Goal: Task Accomplishment & Management: Manage account settings

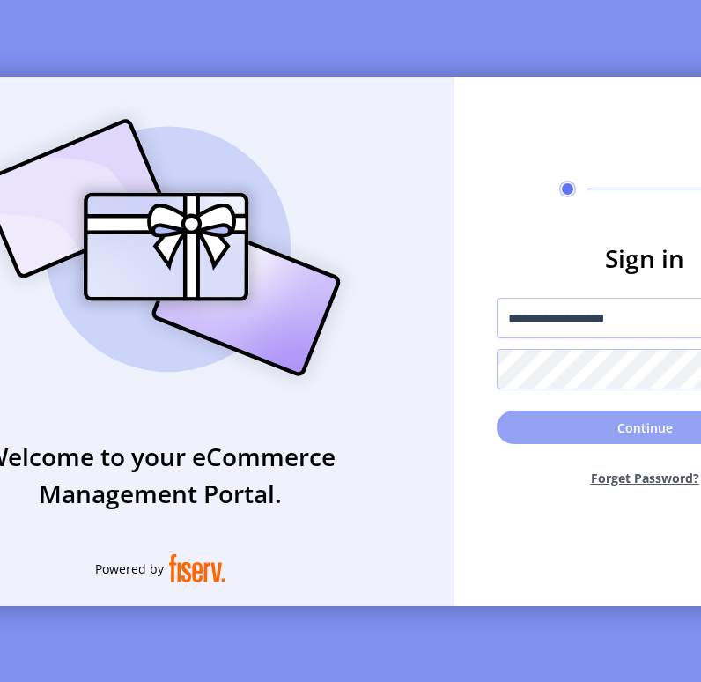
click at [556, 436] on button "Continue" at bounding box center [645, 426] width 296 height 33
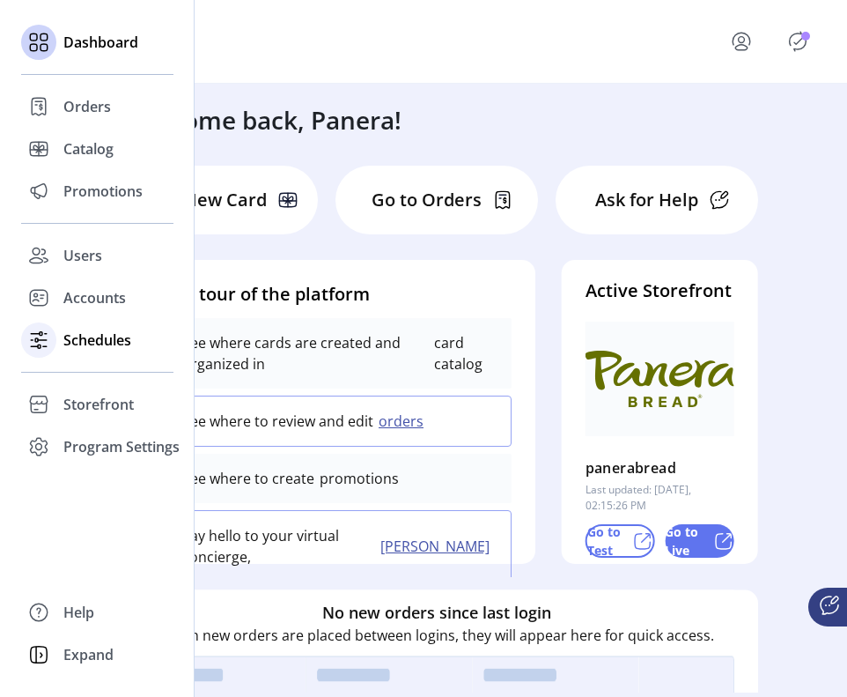
click at [70, 345] on span "Schedules" at bounding box center [97, 339] width 68 height 21
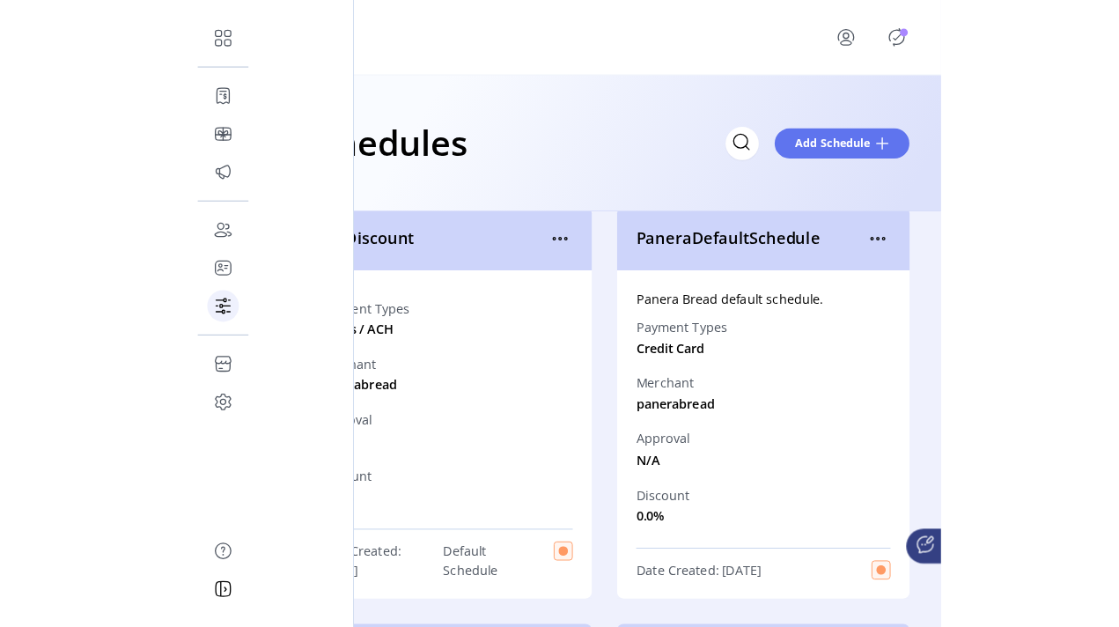
scroll to position [26, 0]
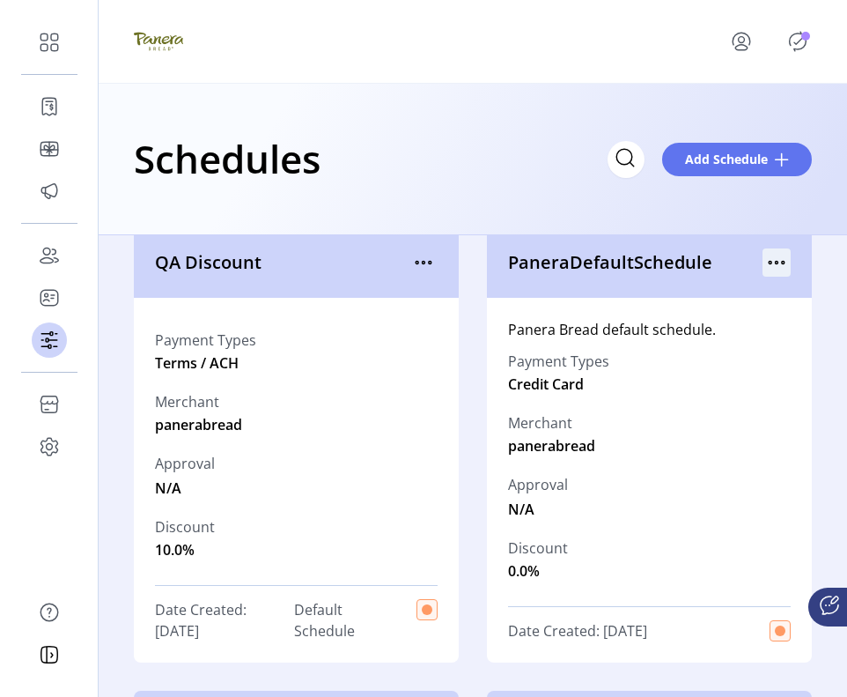
click at [700, 262] on icon "menu" at bounding box center [777, 263] width 3 height 3
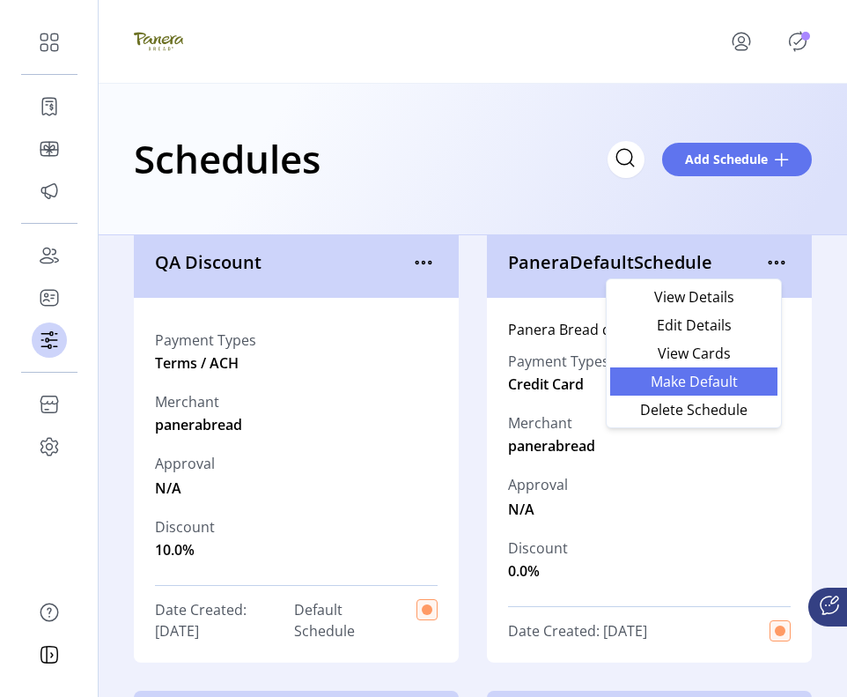
click at [700, 381] on span "Make Default" at bounding box center [694, 381] width 146 height 14
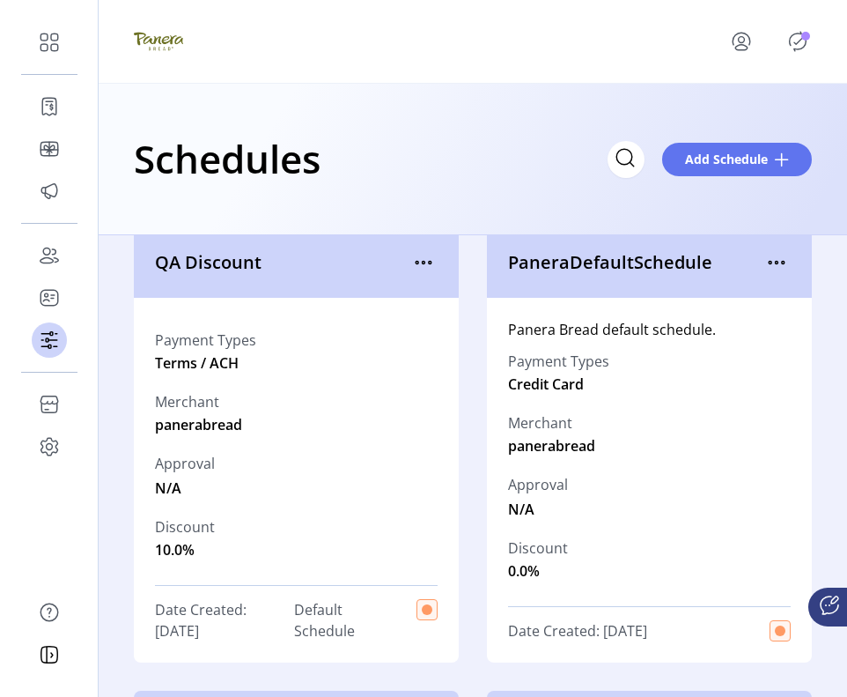
click at [700, 42] on icon "Publisher Panel" at bounding box center [798, 41] width 28 height 28
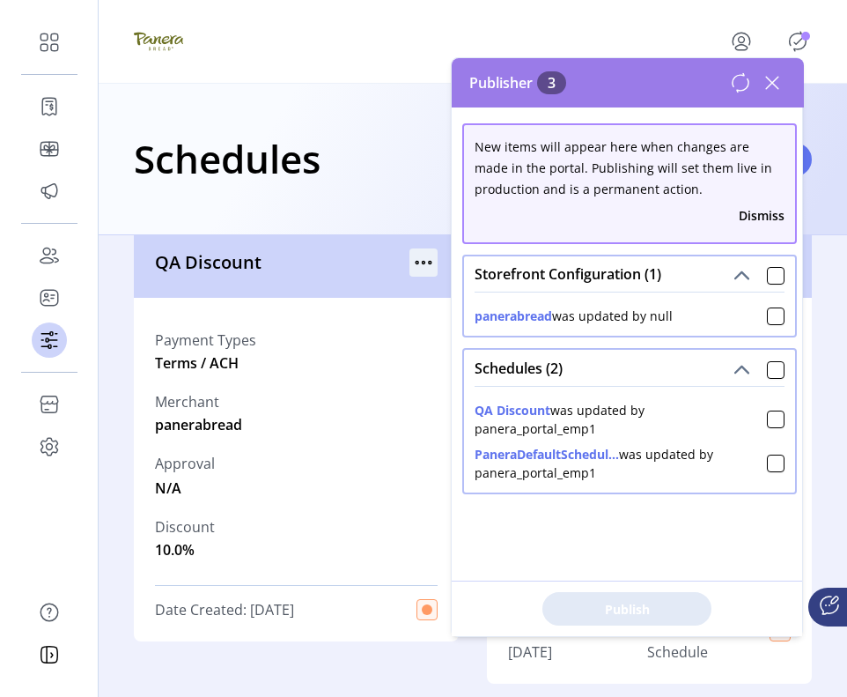
click at [423, 262] on icon "menu" at bounding box center [424, 263] width 3 height 3
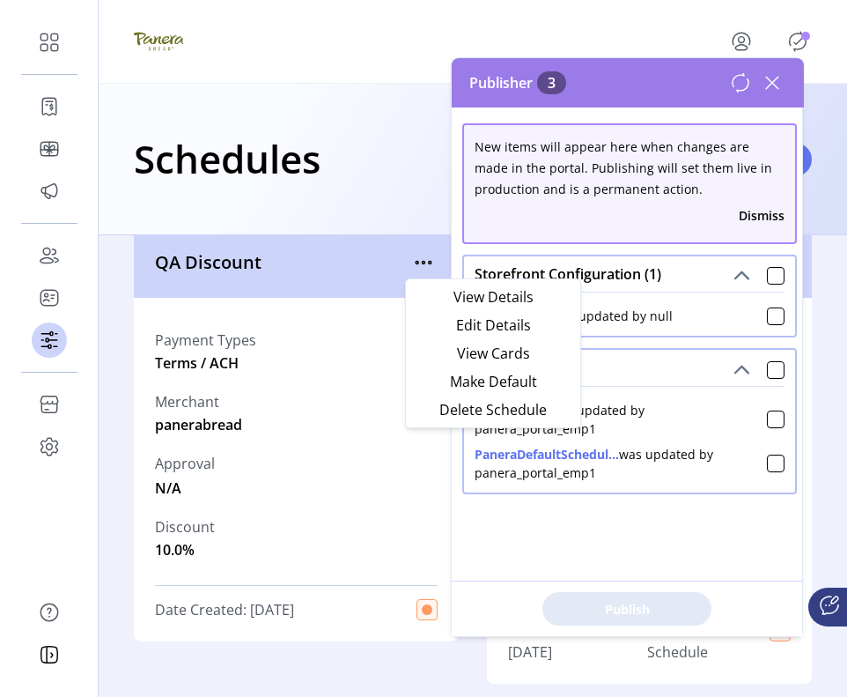
click at [329, 230] on div "Schedules Add Schedule" at bounding box center [473, 159] width 749 height 151
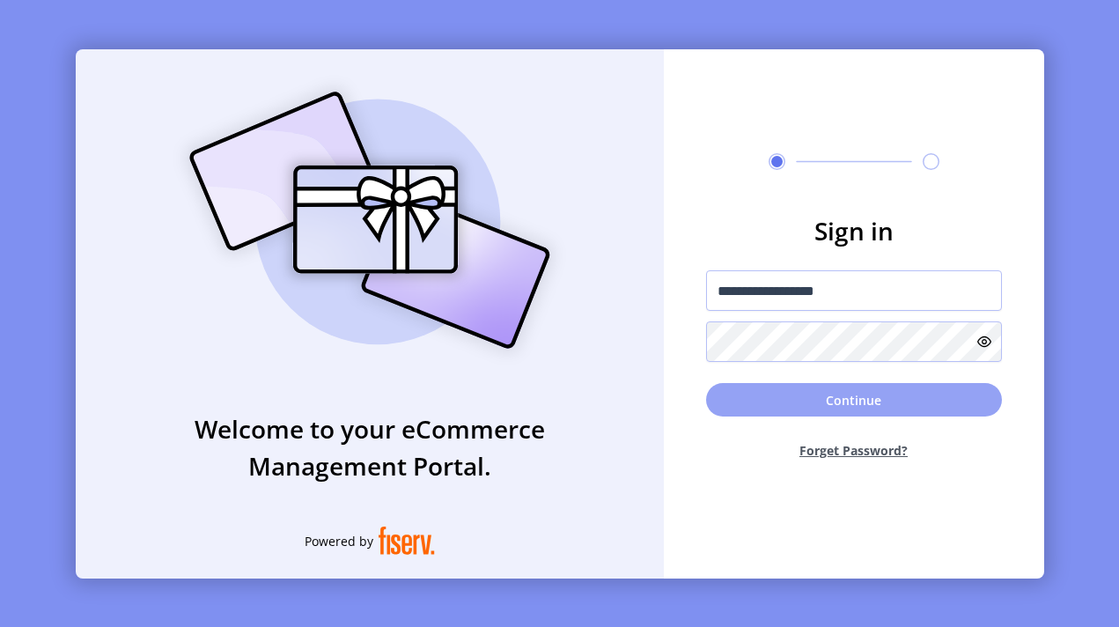
click at [700, 410] on button "Continue" at bounding box center [854, 399] width 296 height 33
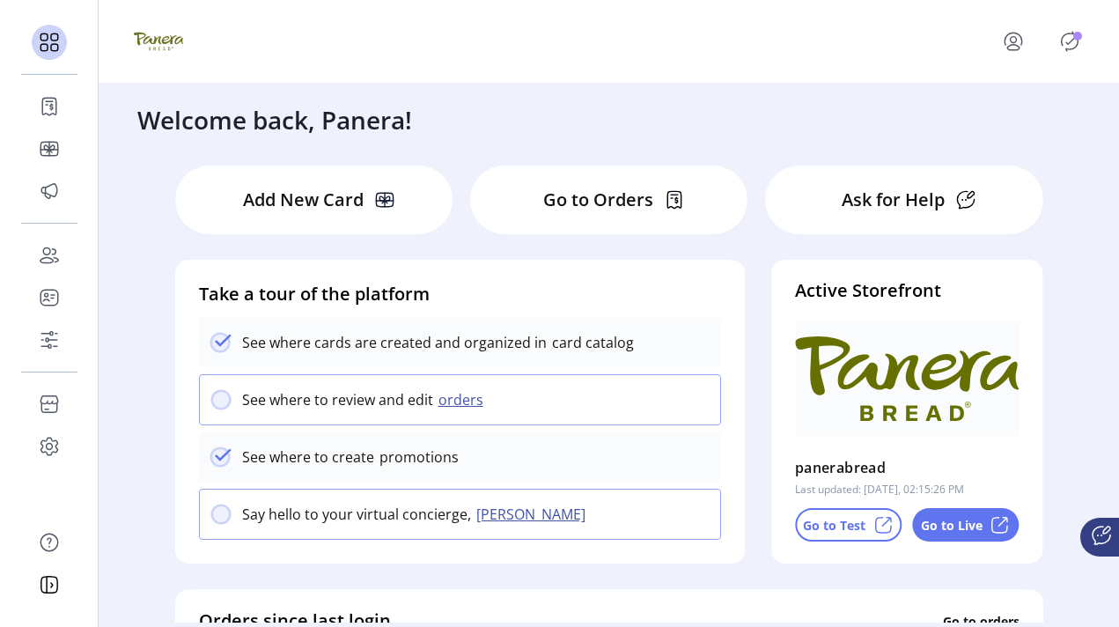
click at [700, 39] on icon "Publisher Panel" at bounding box center [1070, 41] width 28 height 28
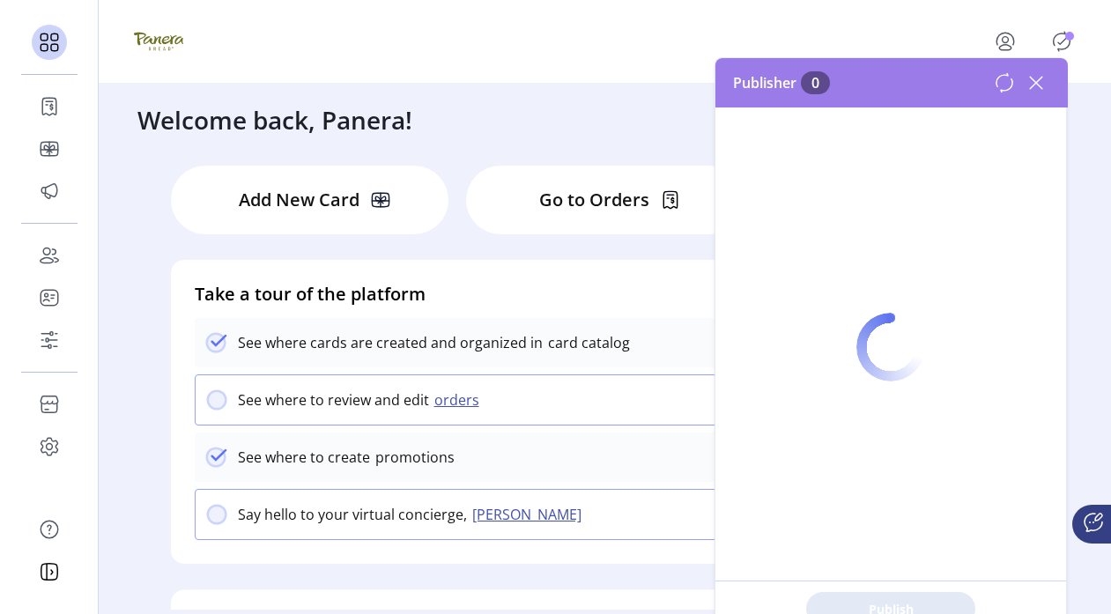
click at [469, 80] on div at bounding box center [605, 42] width 1012 height 84
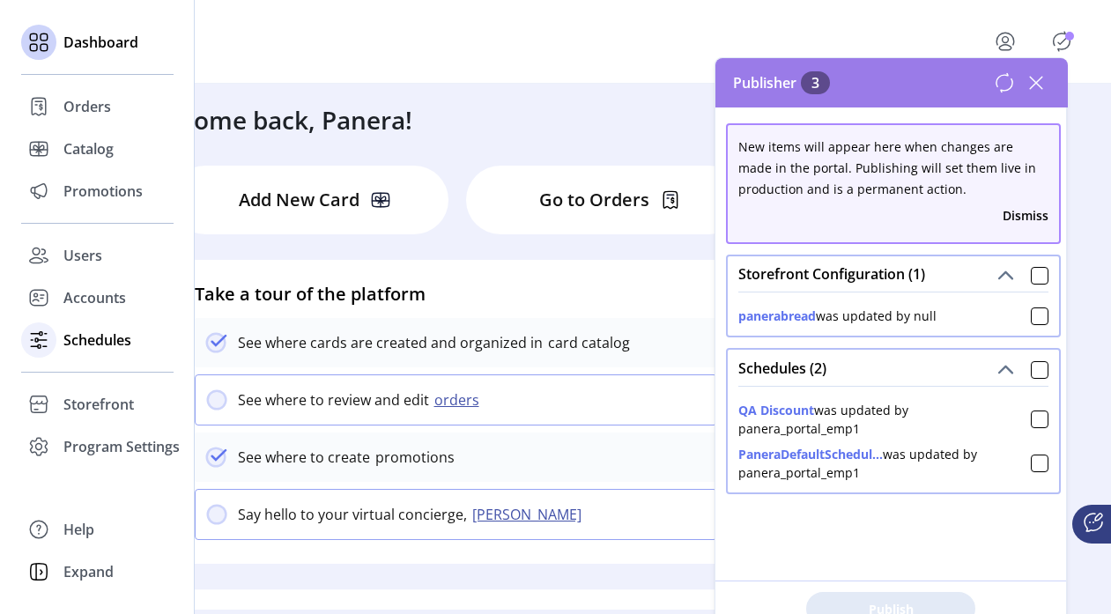
click at [92, 344] on span "Schedules" at bounding box center [97, 339] width 68 height 21
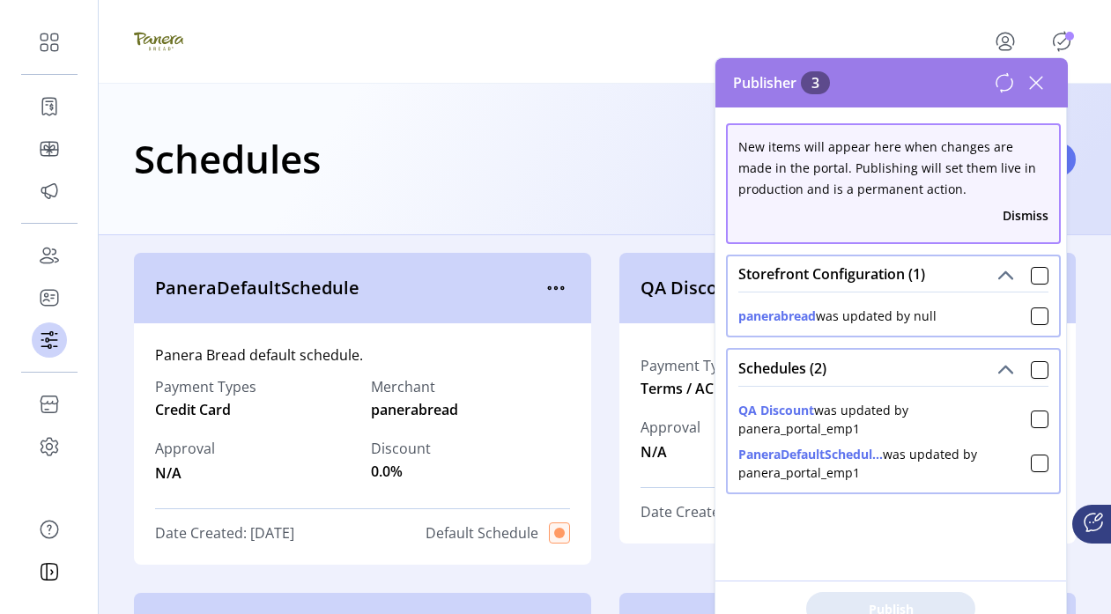
click at [700, 85] on icon at bounding box center [1036, 83] width 28 height 28
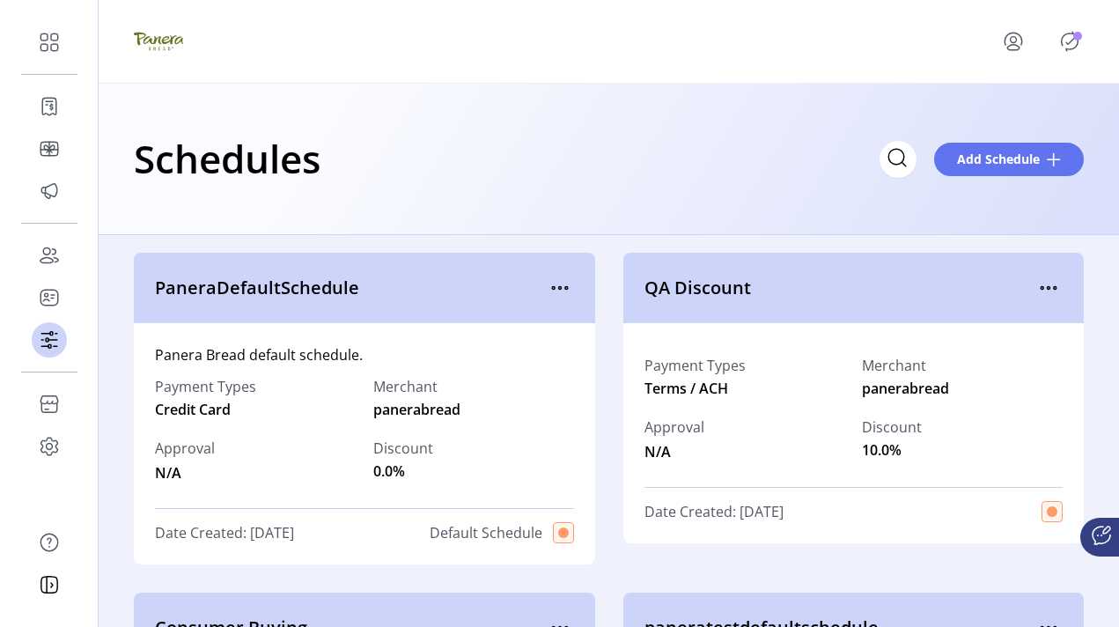
click at [700, 38] on icon "Publisher Panel" at bounding box center [1070, 41] width 28 height 28
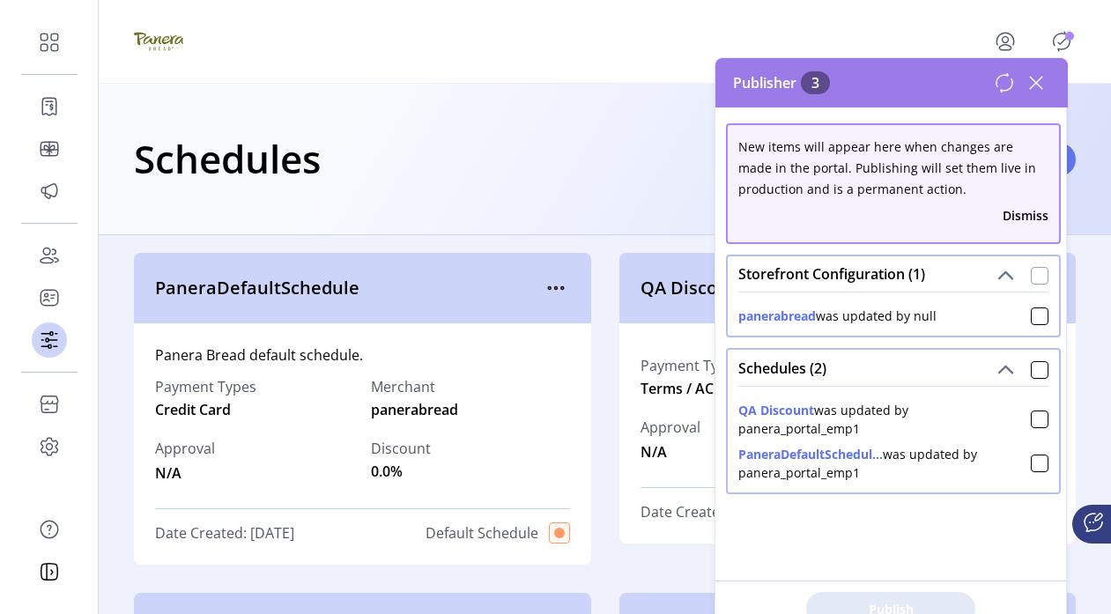
click at [700, 276] on div at bounding box center [1040, 276] width 18 height 18
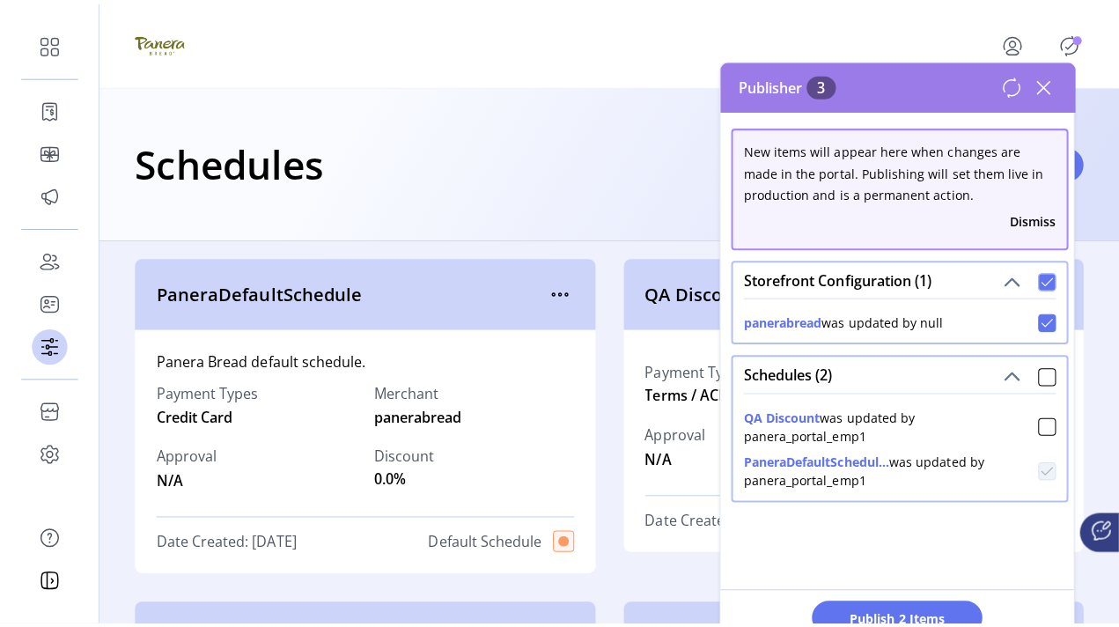
scroll to position [11, 6]
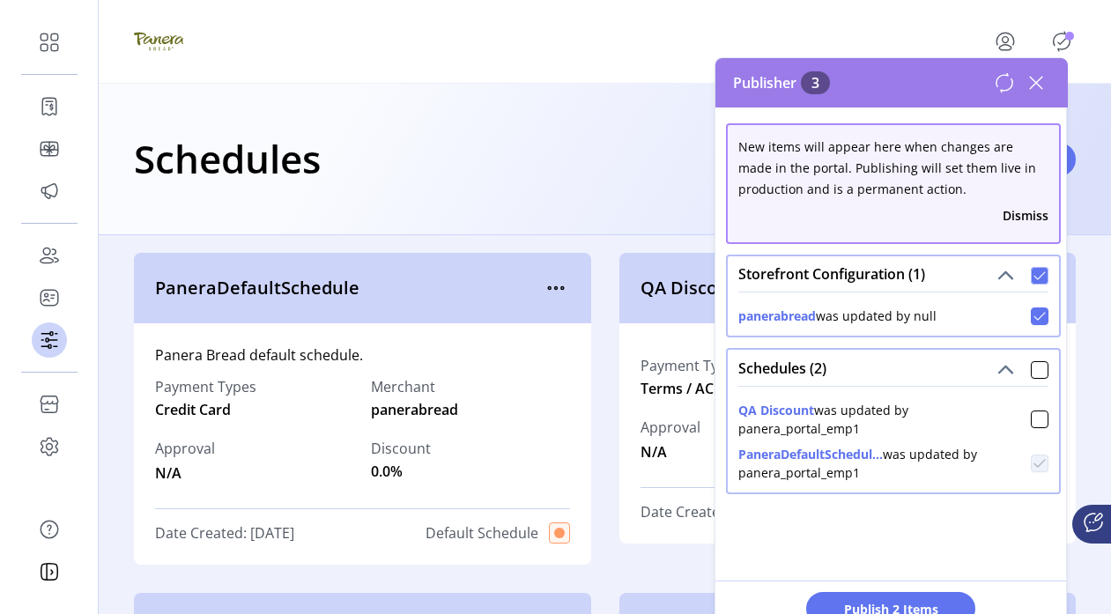
click at [700, 276] on icon at bounding box center [1039, 276] width 12 height 12
click at [700, 85] on icon at bounding box center [1036, 83] width 12 height 12
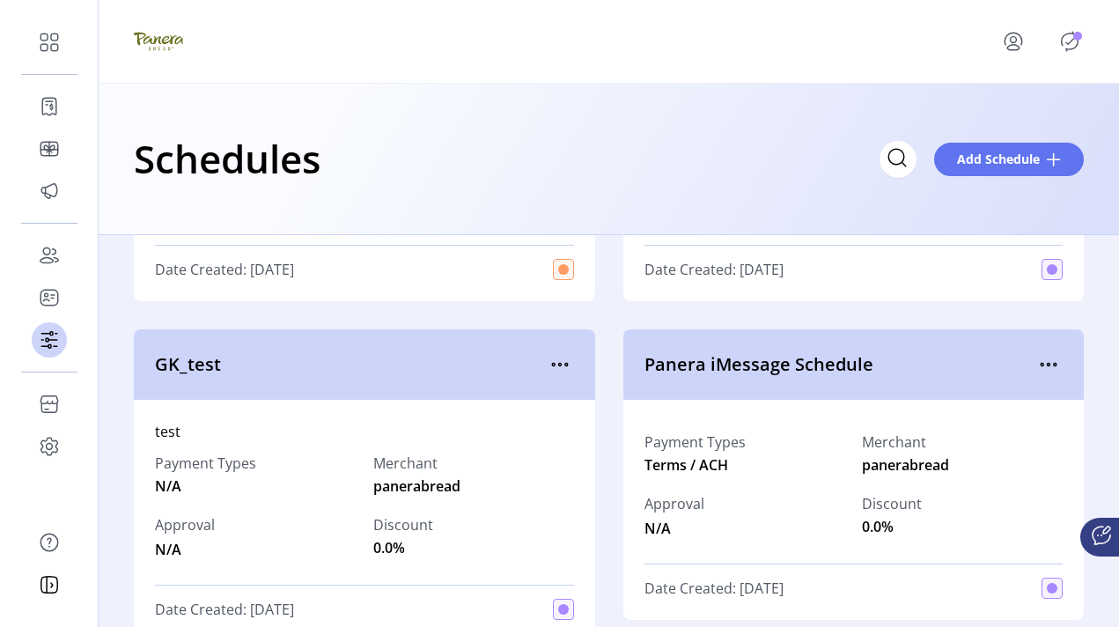
scroll to position [670, 0]
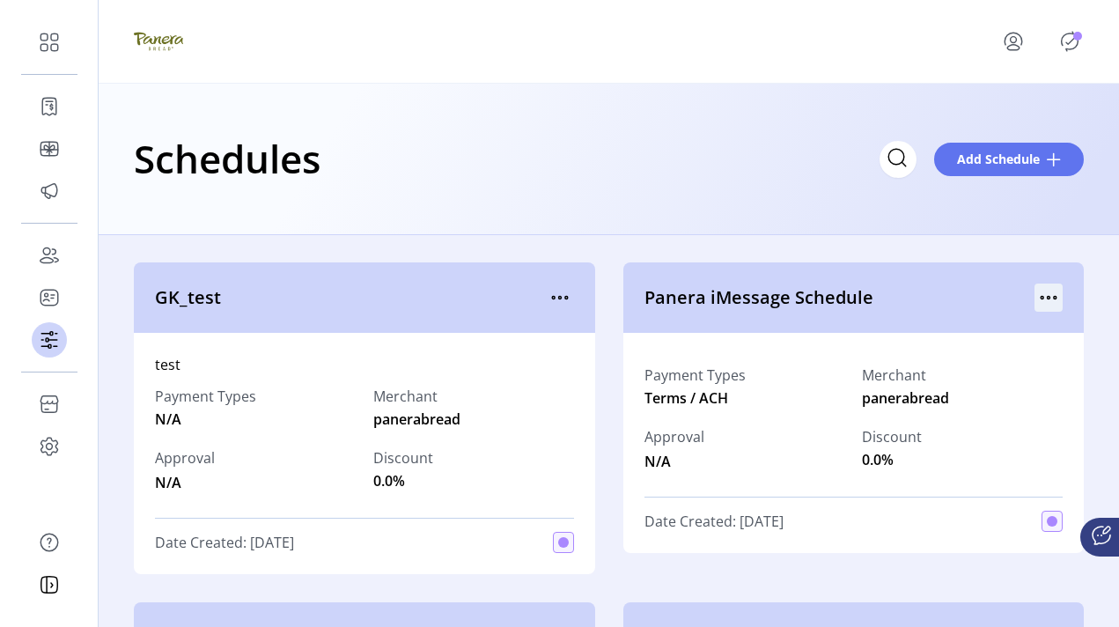
click at [700, 299] on icon "menu" at bounding box center [1049, 298] width 3 height 3
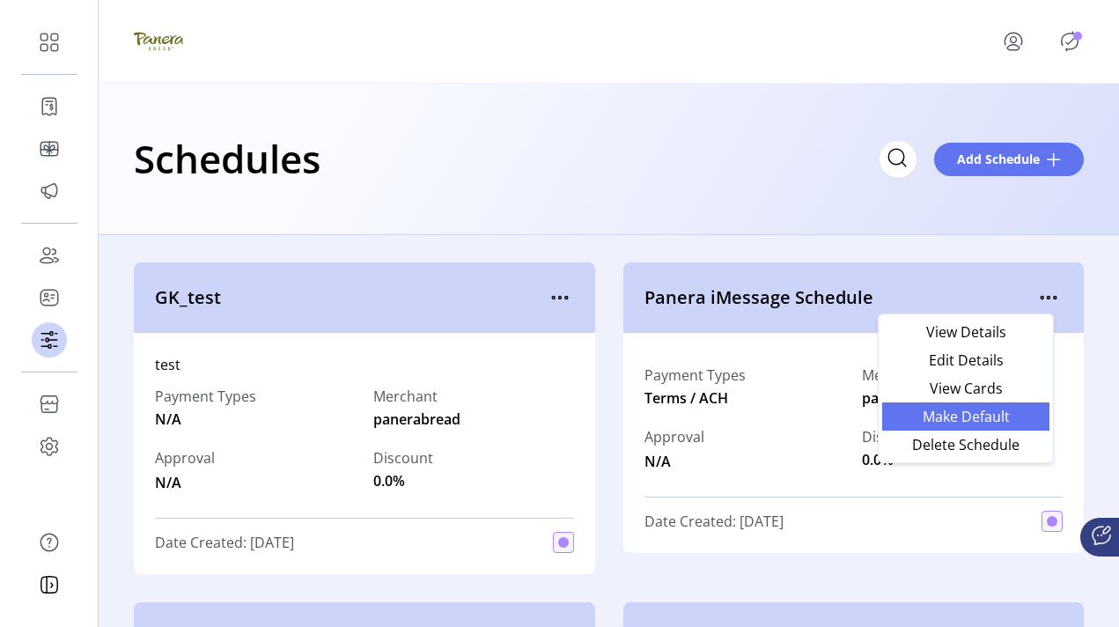
click at [700, 417] on span "Make Default" at bounding box center [966, 417] width 146 height 14
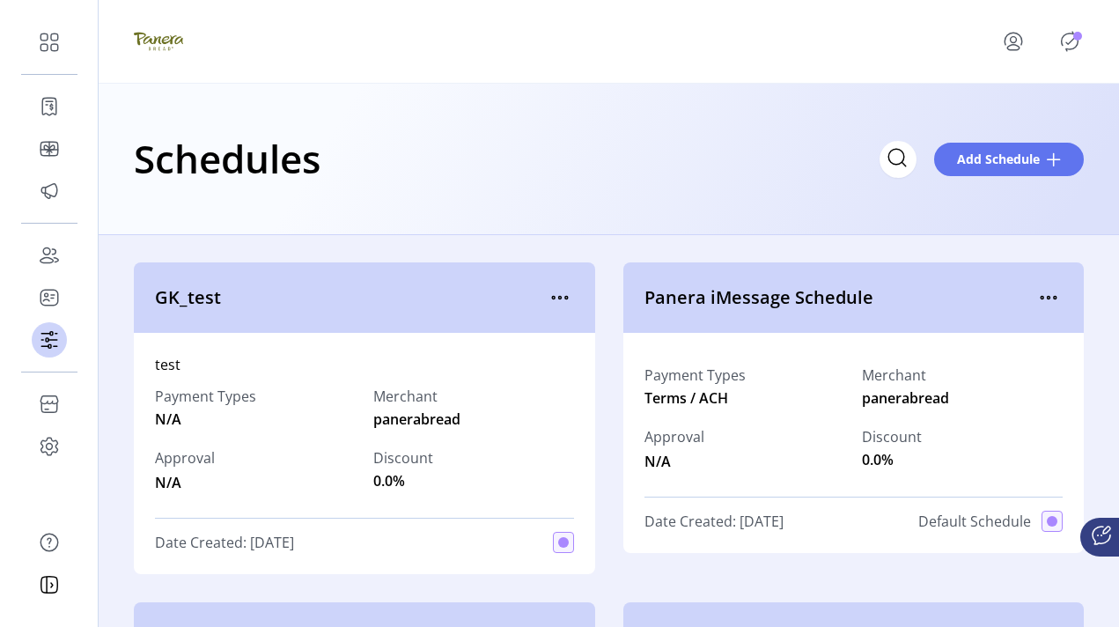
click at [700, 47] on icon "Publisher Panel" at bounding box center [1070, 41] width 28 height 28
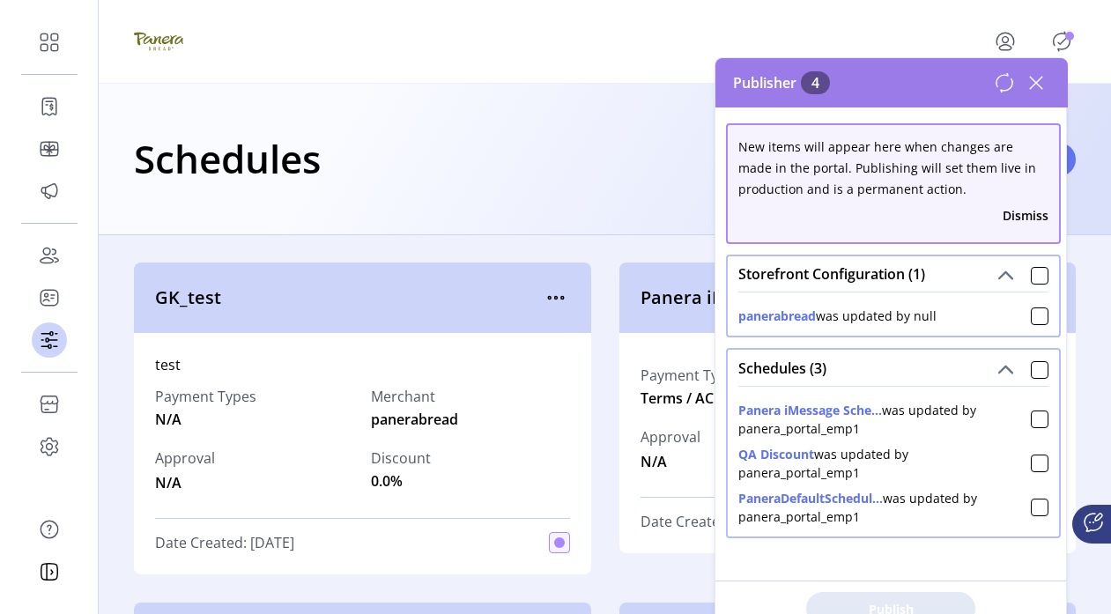
click at [667, 191] on div "Schedules Add Schedule" at bounding box center [605, 159] width 1012 height 151
click at [700, 75] on icon at bounding box center [1036, 83] width 28 height 28
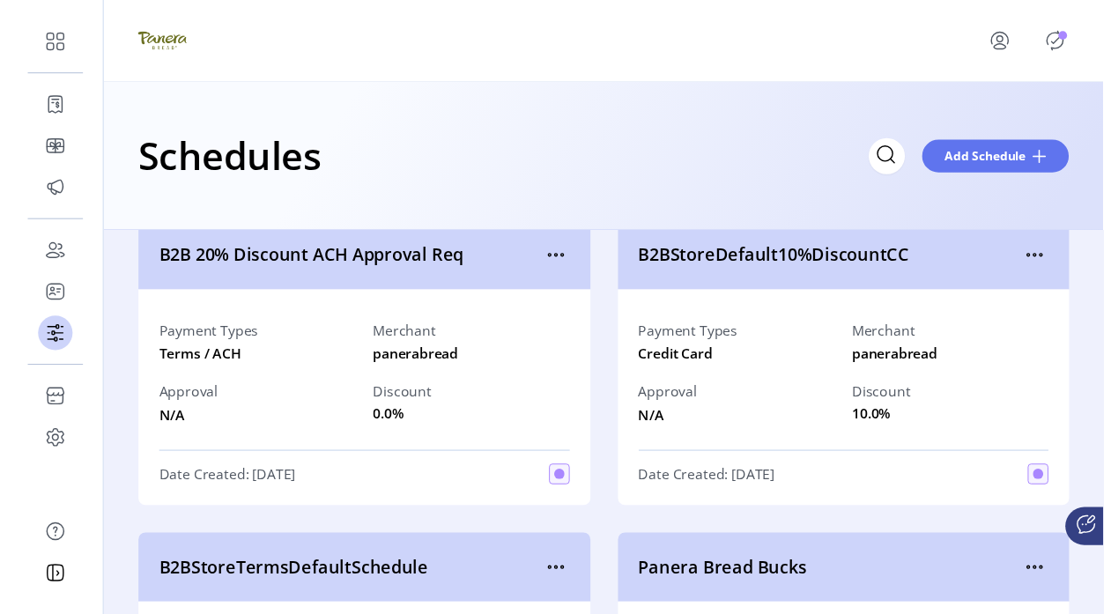
scroll to position [1045, 0]
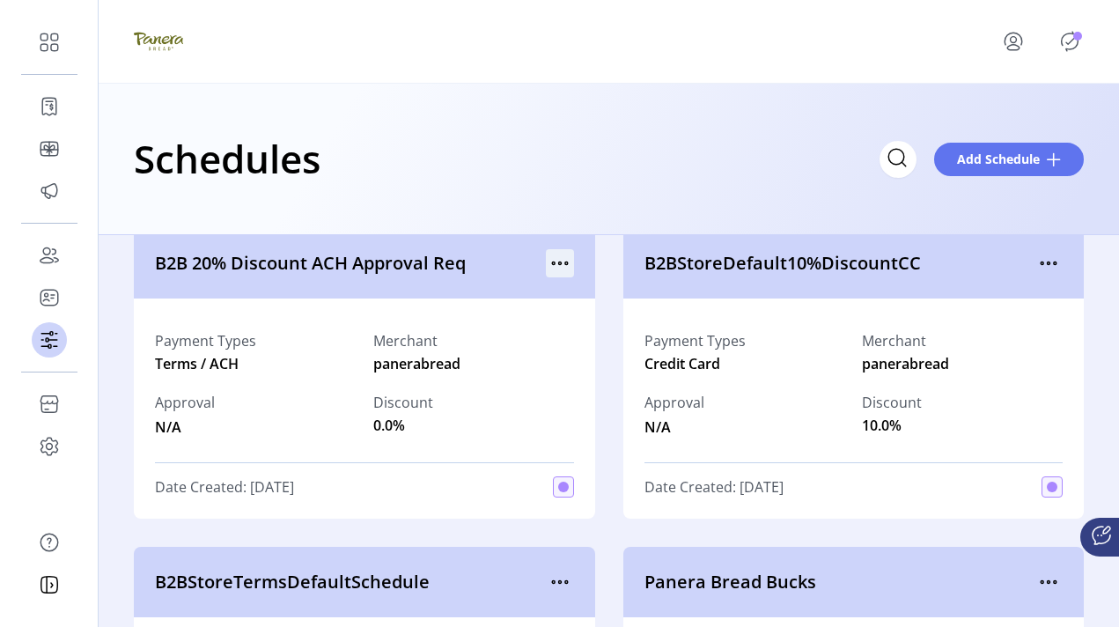
click at [565, 262] on icon "menu" at bounding box center [566, 263] width 3 height 3
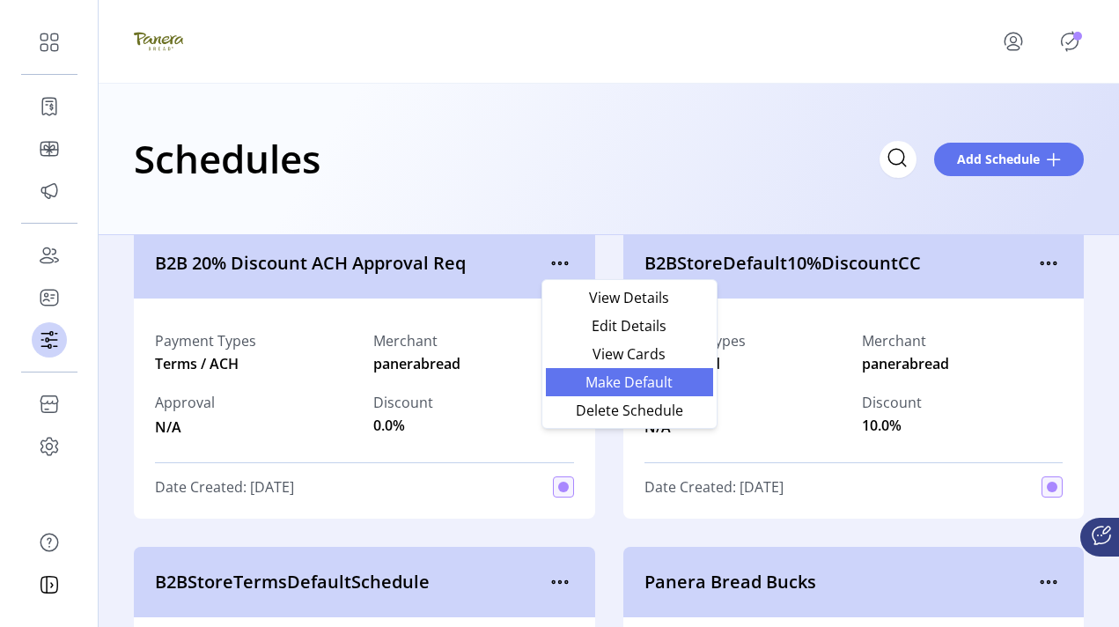
click at [609, 377] on span "Make Default" at bounding box center [630, 382] width 146 height 14
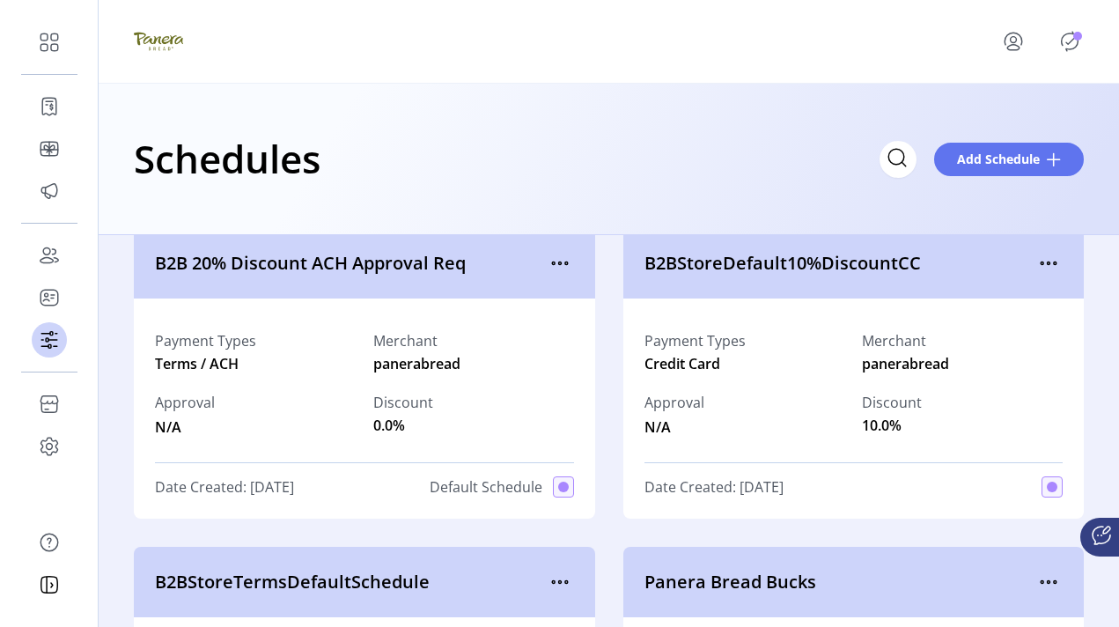
click at [700, 45] on icon "Publisher Panel" at bounding box center [1070, 41] width 28 height 28
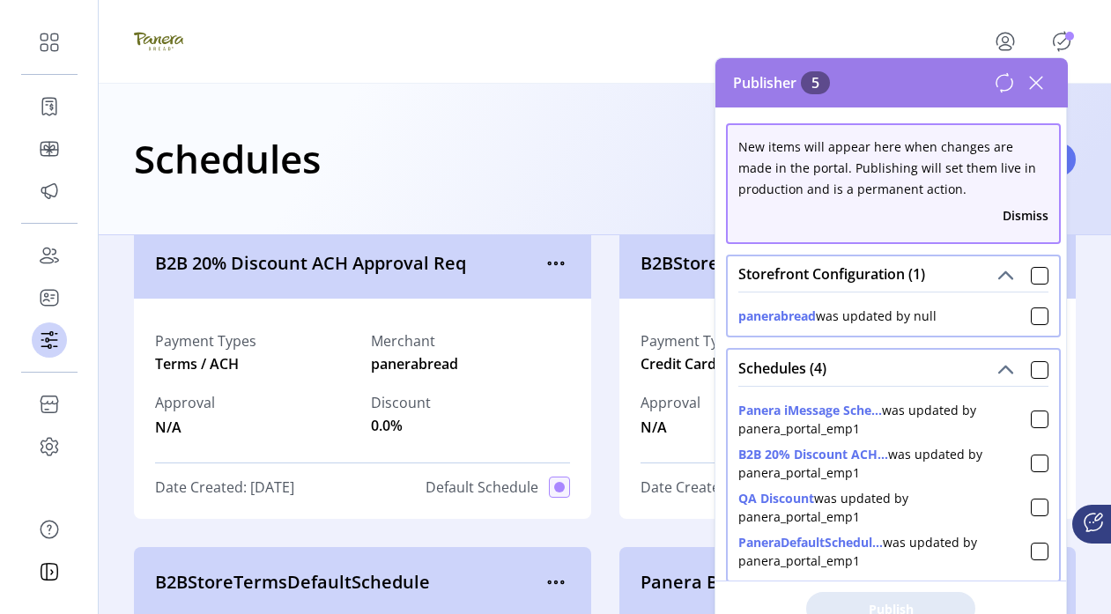
scroll to position [50, 0]
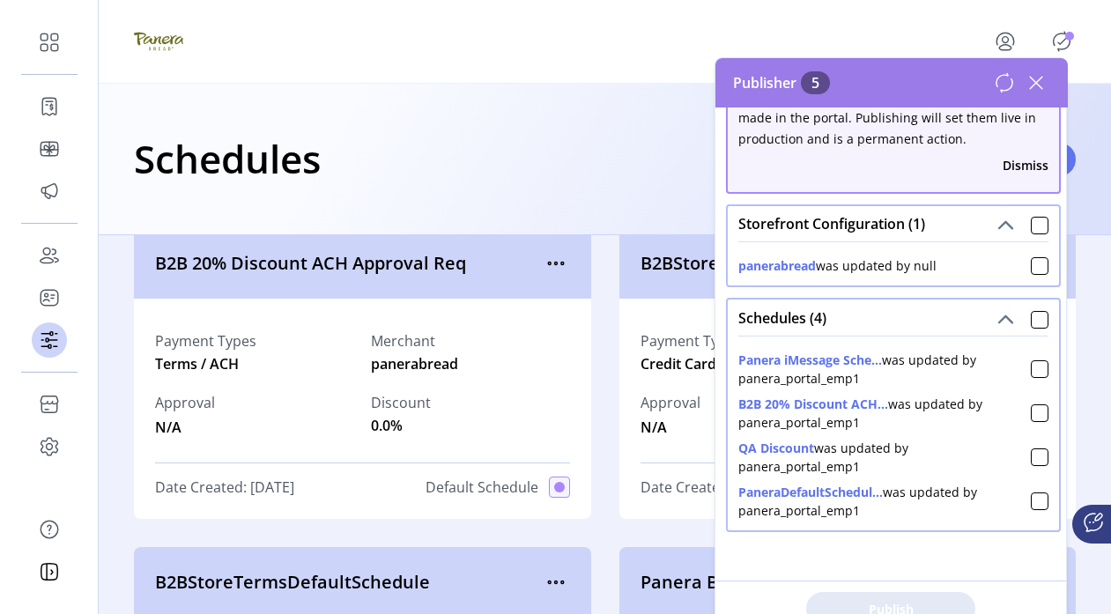
click at [666, 169] on div "Schedules Add Schedule" at bounding box center [605, 159] width 942 height 62
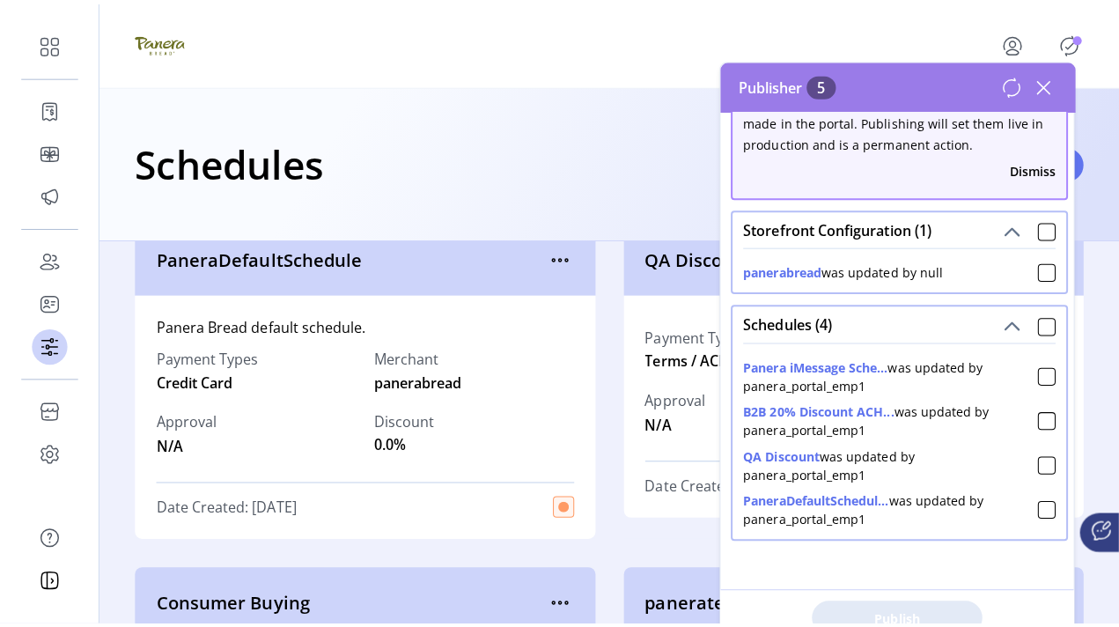
scroll to position [0, 0]
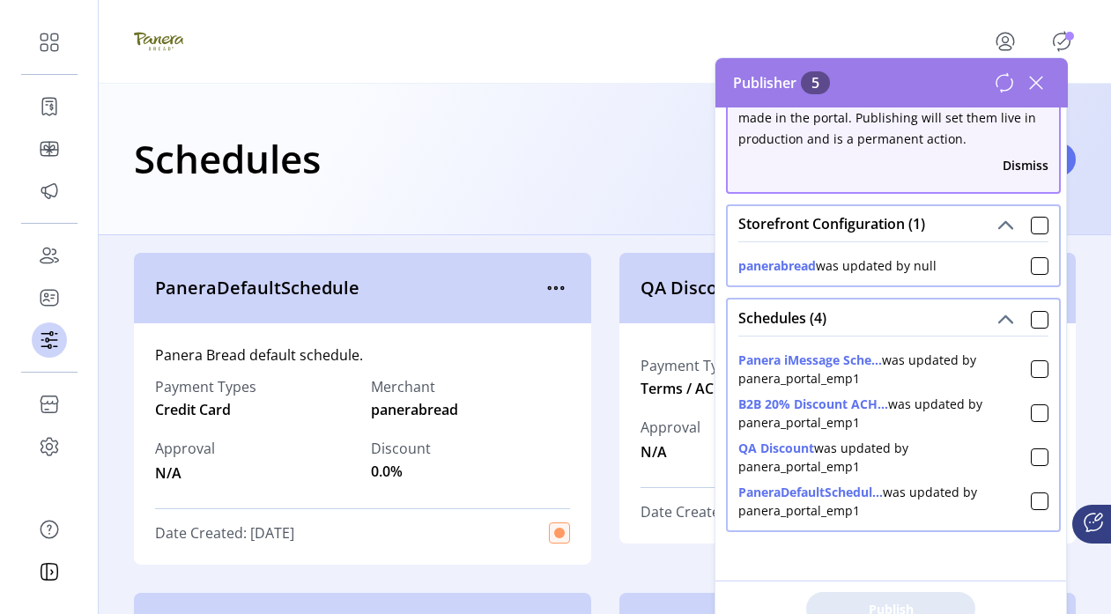
click at [307, 186] on h1 "Schedules" at bounding box center [227, 159] width 187 height 62
click at [700, 77] on icon at bounding box center [1036, 83] width 28 height 28
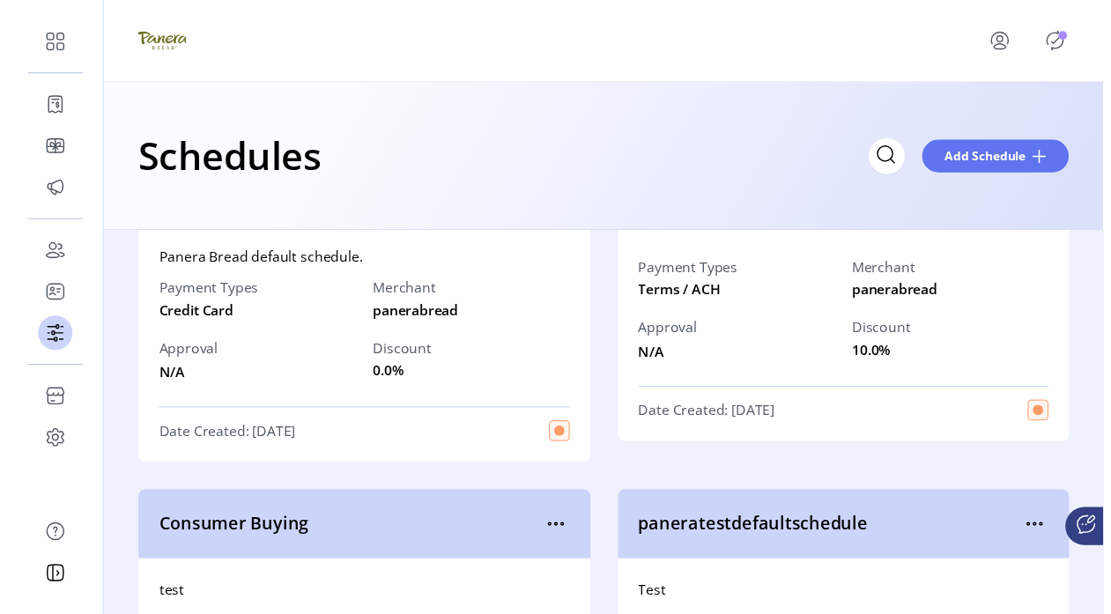
scroll to position [159, 0]
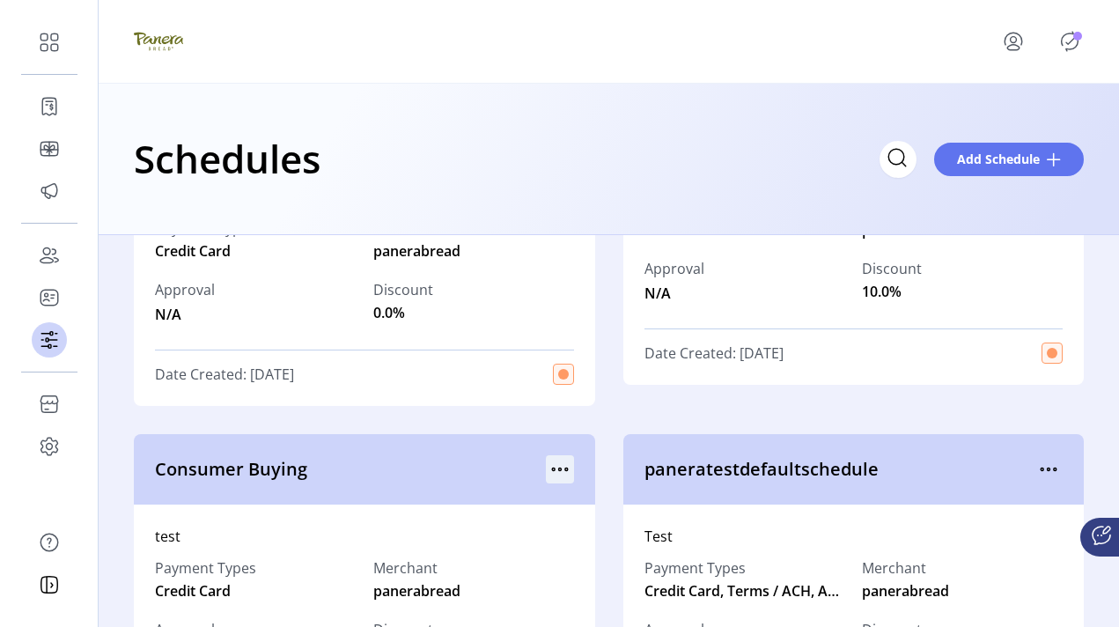
click at [540, 458] on div "Consumer Buying" at bounding box center [365, 469] width 462 height 70
click at [546, 458] on div at bounding box center [560, 469] width 28 height 28
click at [558, 469] on icon "menu" at bounding box center [559, 470] width 3 height 3
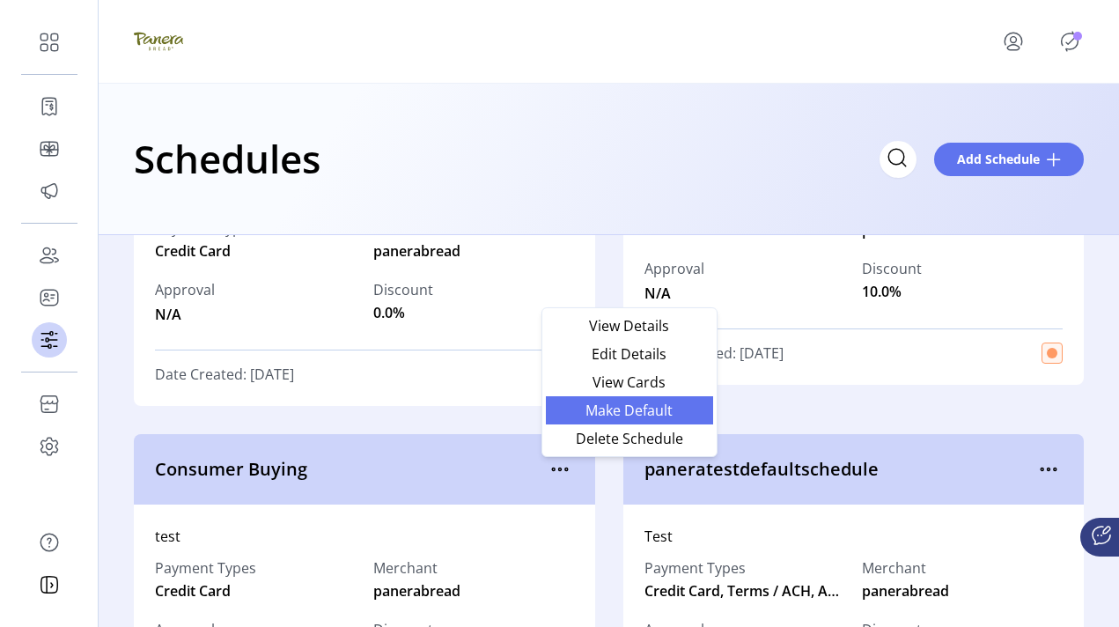
click at [575, 415] on span "Make Default" at bounding box center [630, 410] width 146 height 14
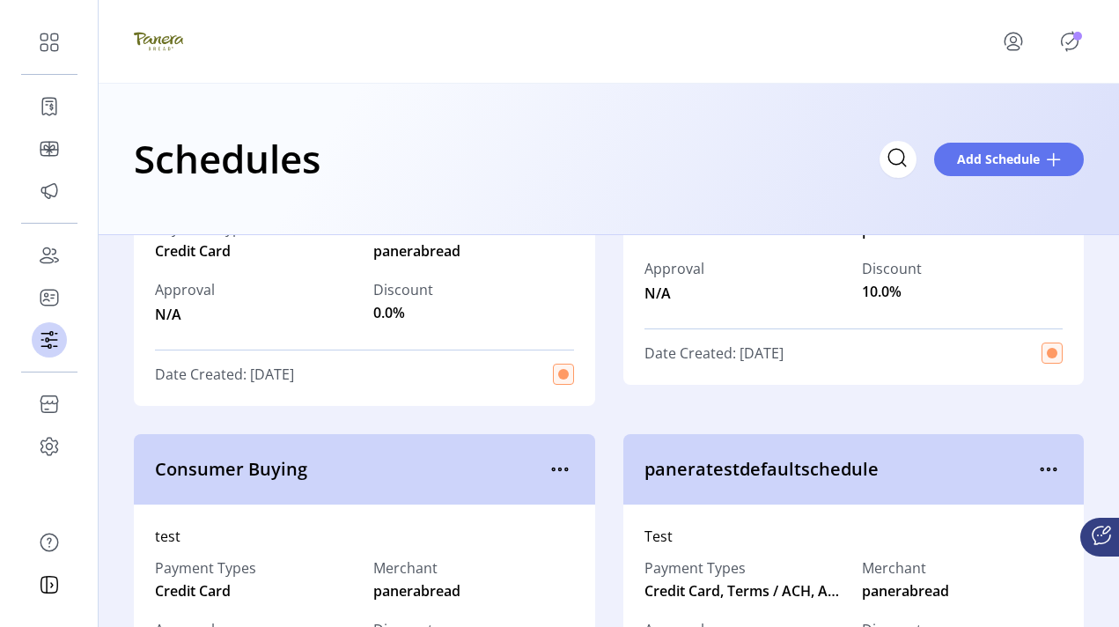
click at [700, 45] on icon "Publisher Panel" at bounding box center [1070, 41] width 28 height 28
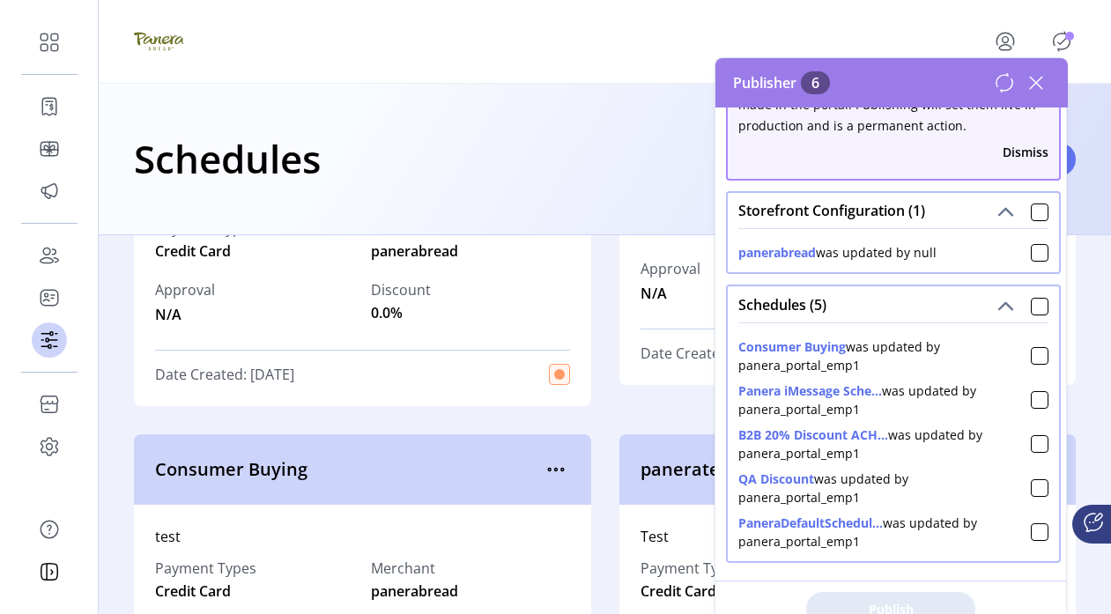
scroll to position [57, 0]
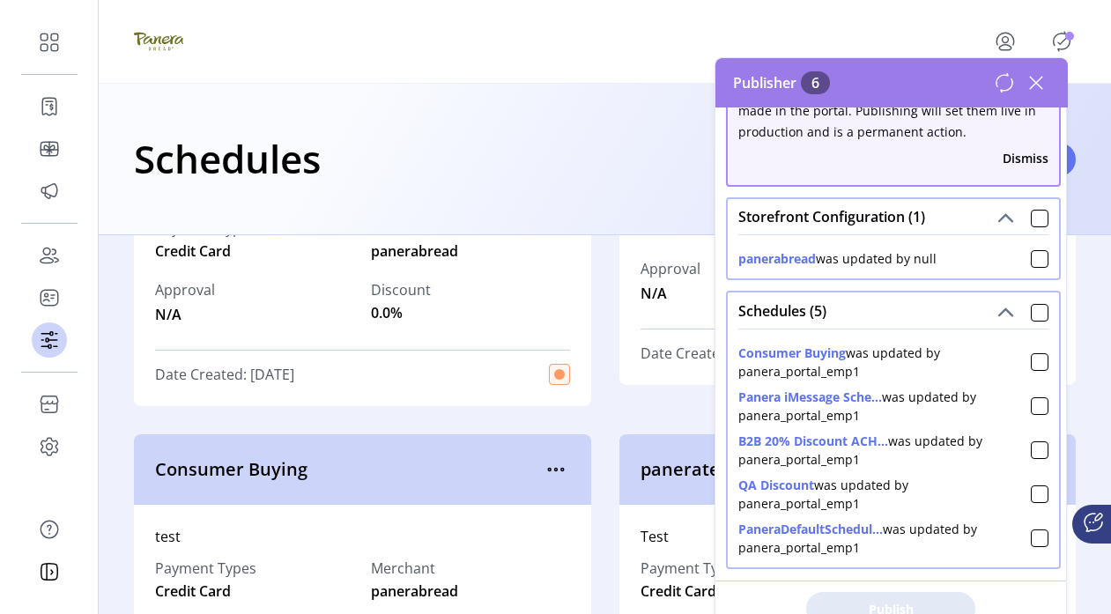
click at [655, 222] on div "Schedules Add Schedule" at bounding box center [605, 159] width 1012 height 151
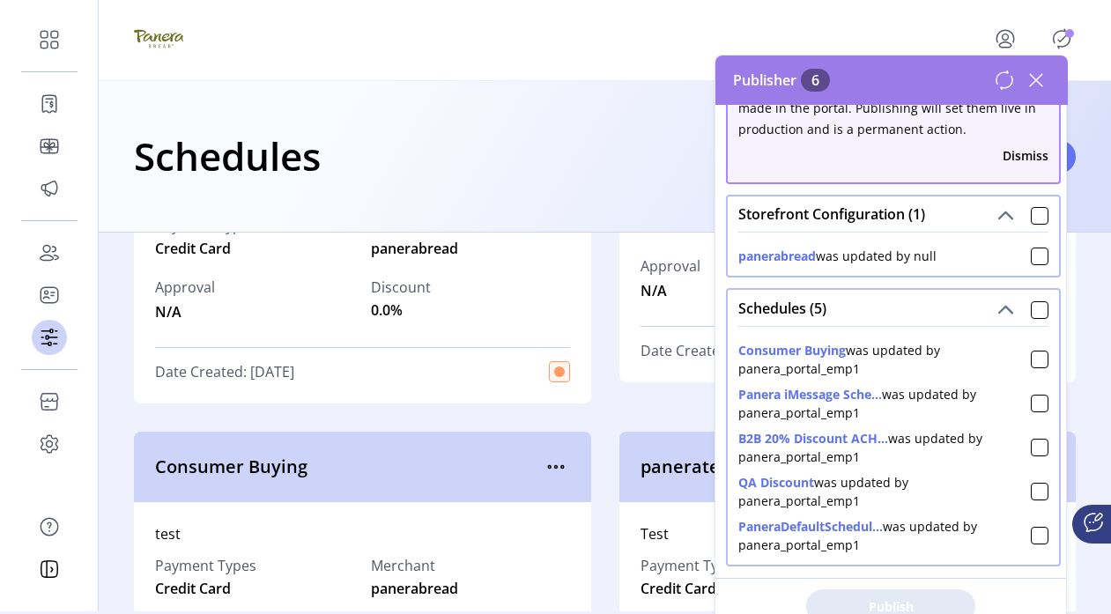
click at [655, 276] on div "Approval N/A" at bounding box center [670, 278] width 60 height 46
click at [700, 83] on icon at bounding box center [1036, 80] width 12 height 12
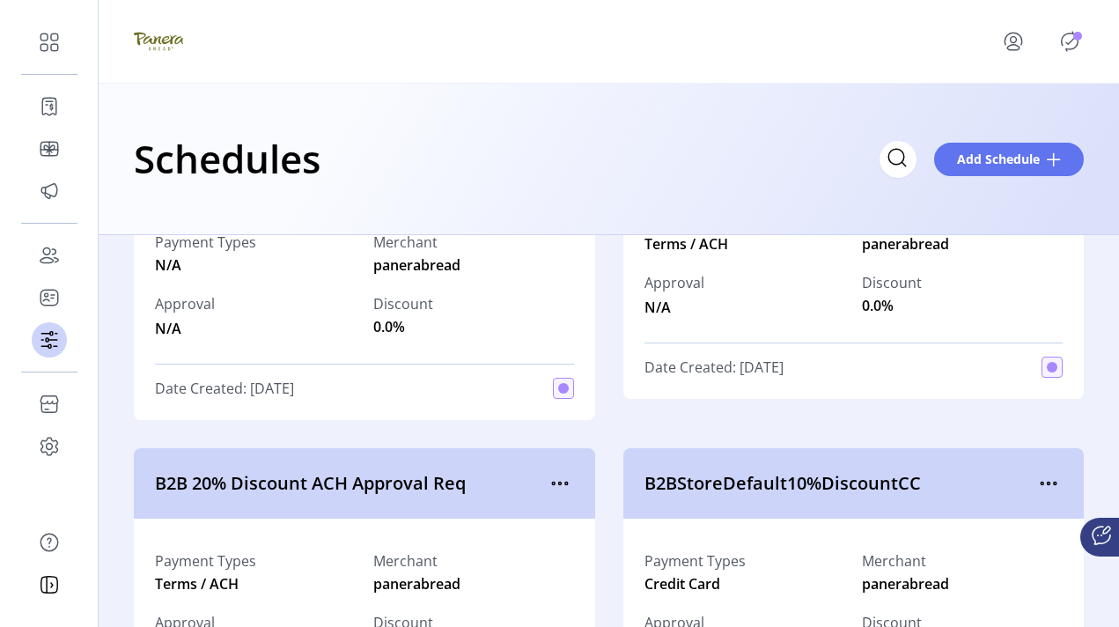
scroll to position [861, 0]
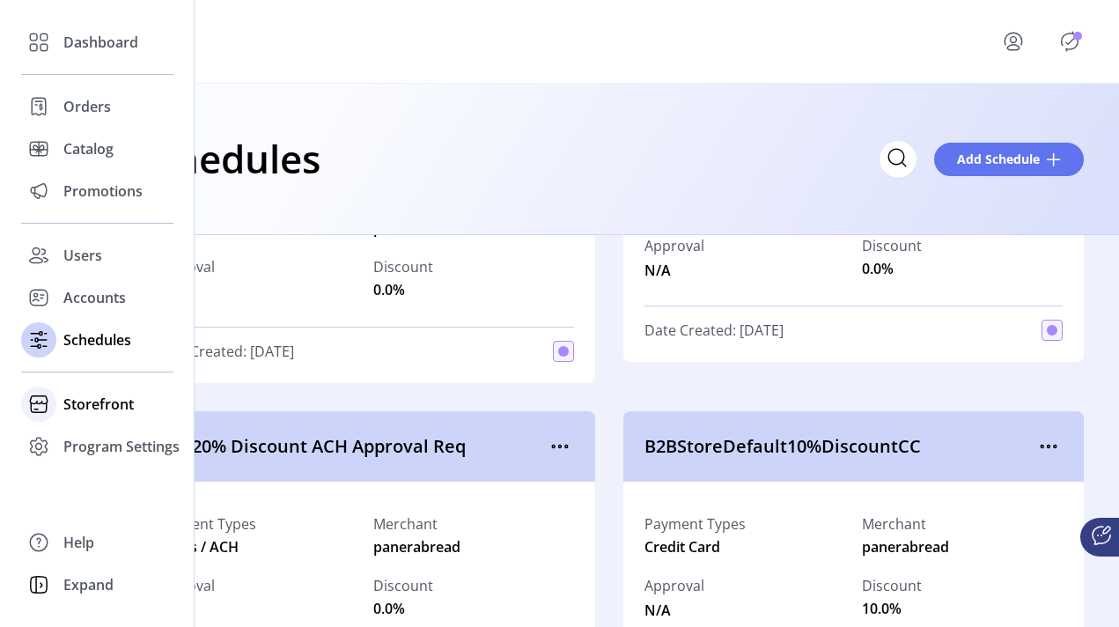
click at [70, 404] on span "Storefront" at bounding box center [98, 404] width 70 height 21
click at [82, 437] on span "Configuration" at bounding box center [109, 439] width 92 height 21
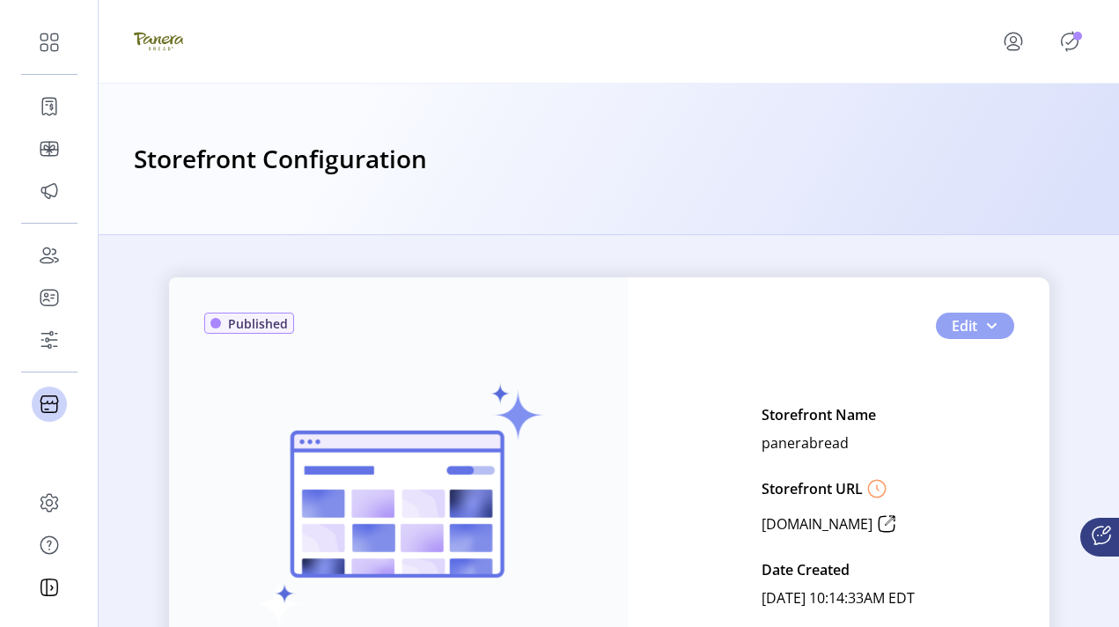
click at [700, 329] on span "button" at bounding box center [992, 326] width 14 height 14
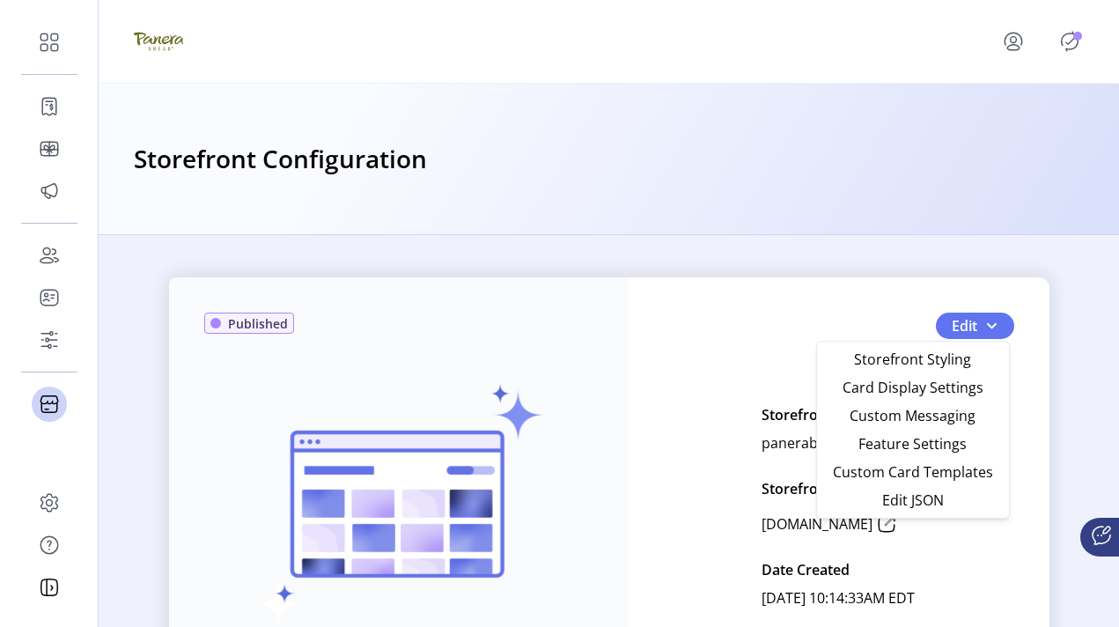
click at [700, 485] on div "Edit Storefront Name panerabread Storefront URL www.panerabread.gift.solutions …" at bounding box center [838, 542] width 351 height 282
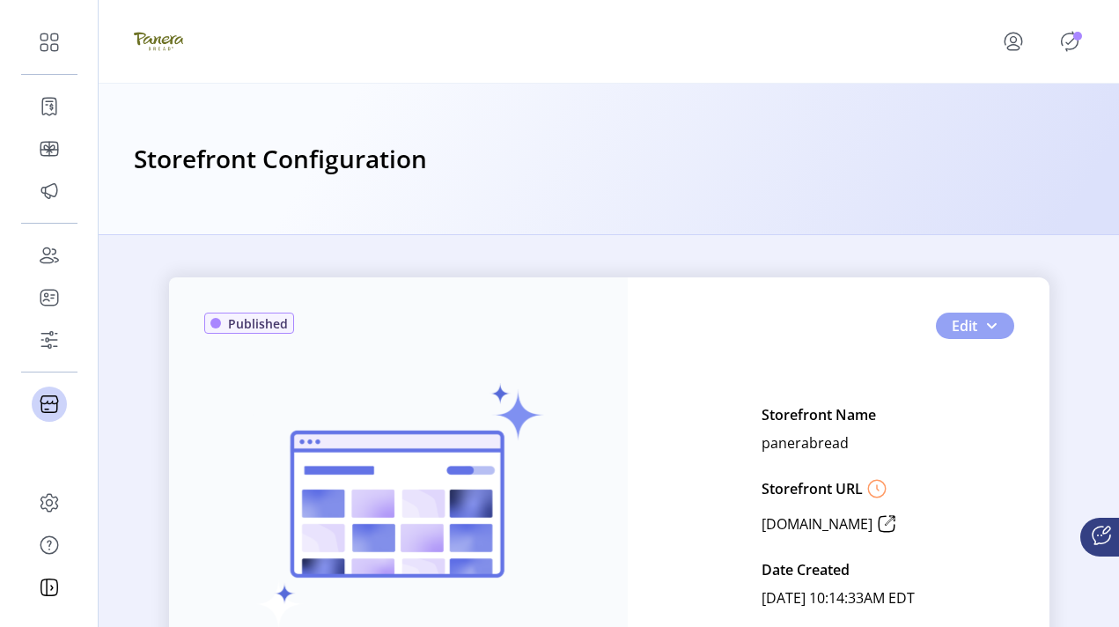
click at [700, 322] on span "Edit" at bounding box center [965, 325] width 26 height 21
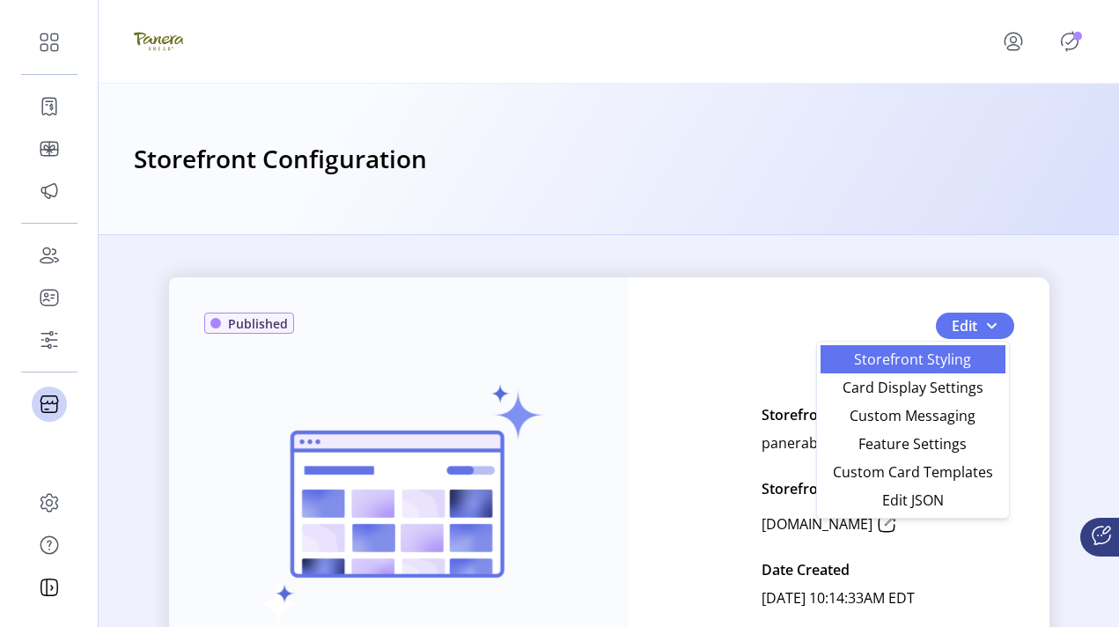
click at [700, 362] on span "Storefront Styling" at bounding box center [913, 359] width 164 height 14
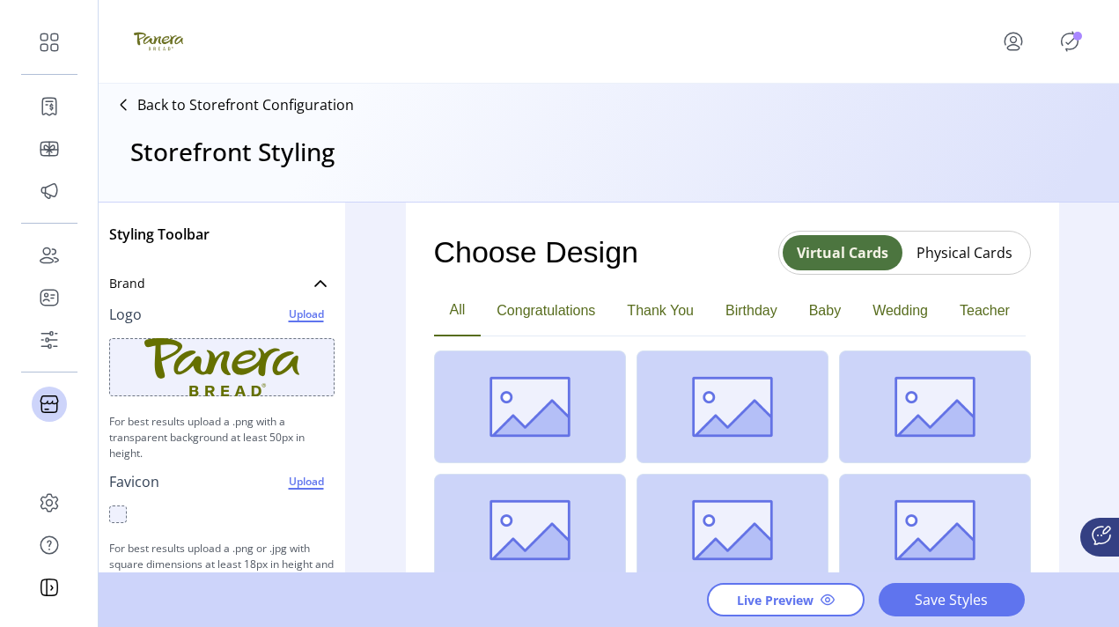
scroll to position [98, 0]
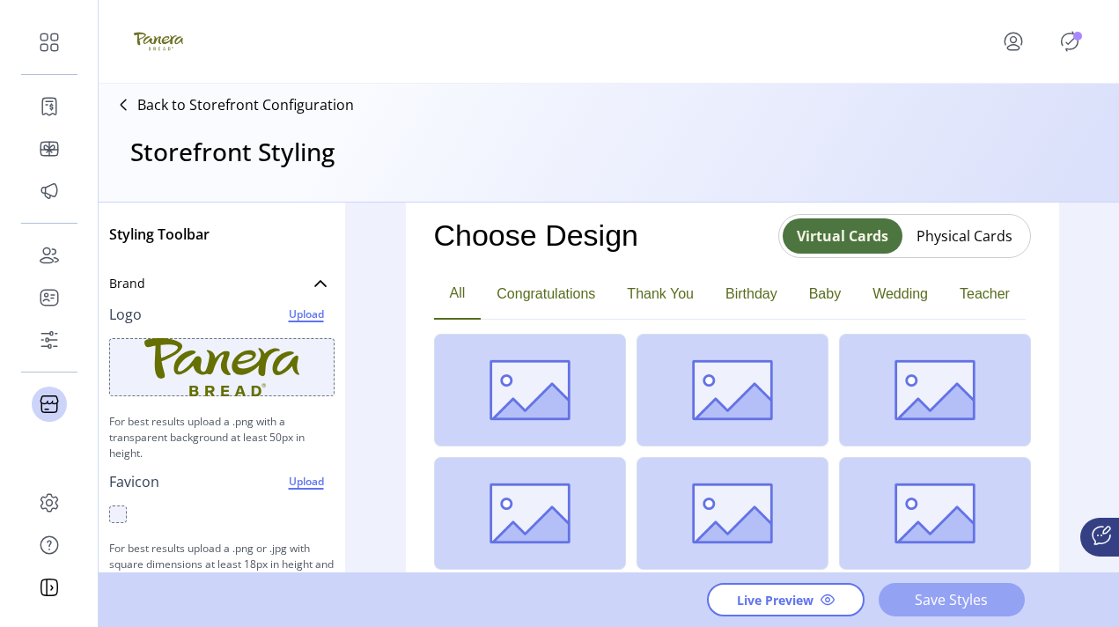
click at [700, 598] on span "Save Styles" at bounding box center [952, 599] width 100 height 21
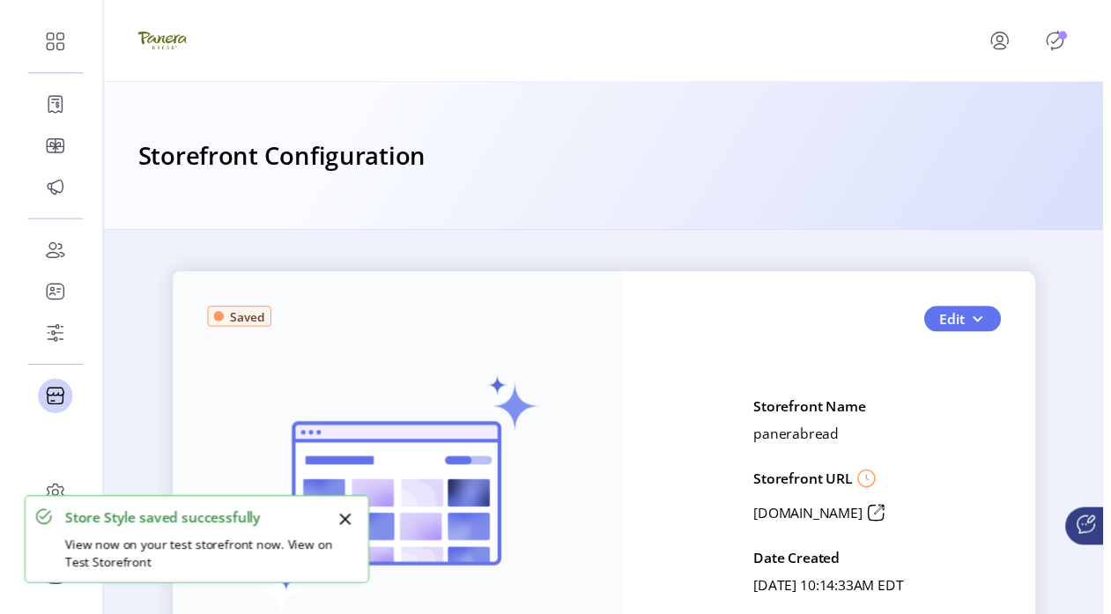
scroll to position [221, 0]
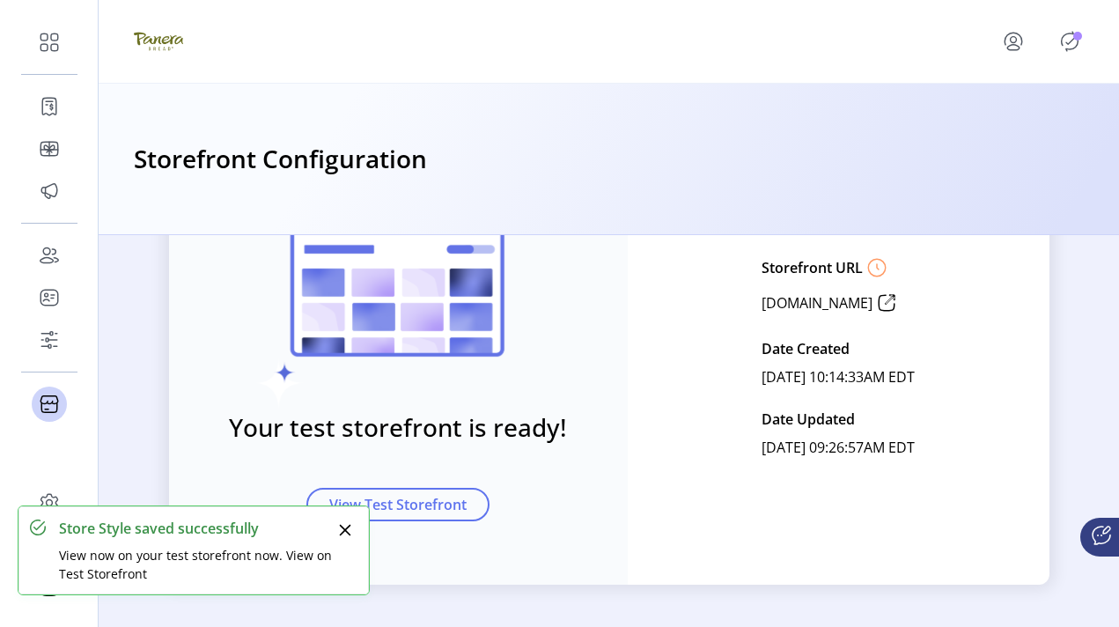
click at [700, 39] on p-badge "Publisher Panel" at bounding box center [1078, 36] width 9 height 9
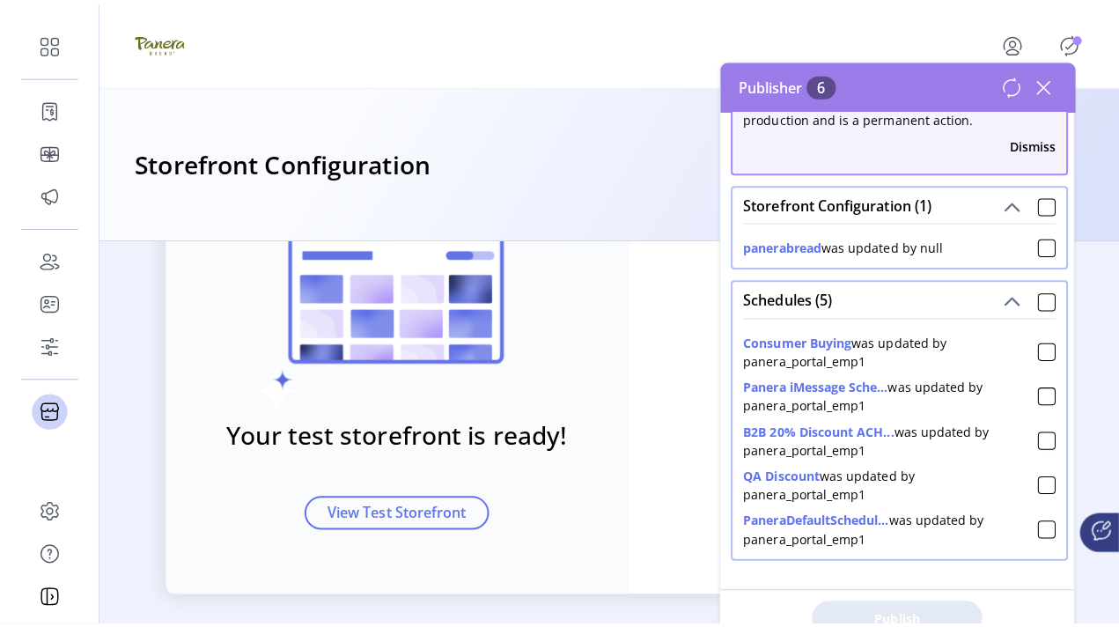
scroll to position [94, 0]
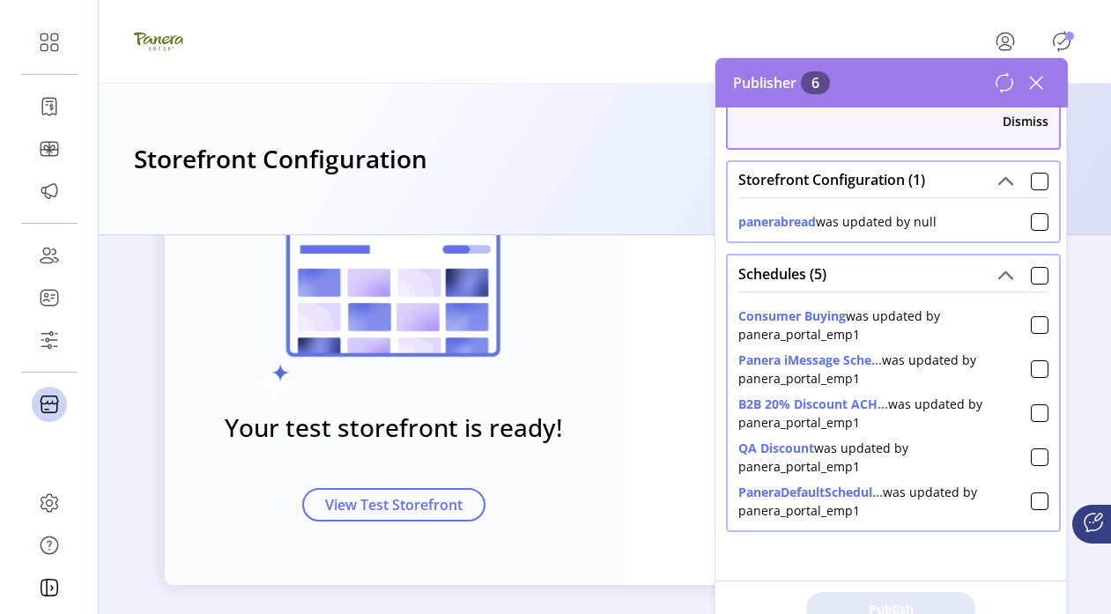
click at [654, 420] on div "Saved Your test storefront is ready! View Test Storefront Edit Storefront Name …" at bounding box center [605, 320] width 881 height 528
drag, startPoint x: 1053, startPoint y: 77, endPoint x: 1047, endPoint y: 84, distance: 9.4
click at [700, 84] on icon at bounding box center [1036, 83] width 28 height 28
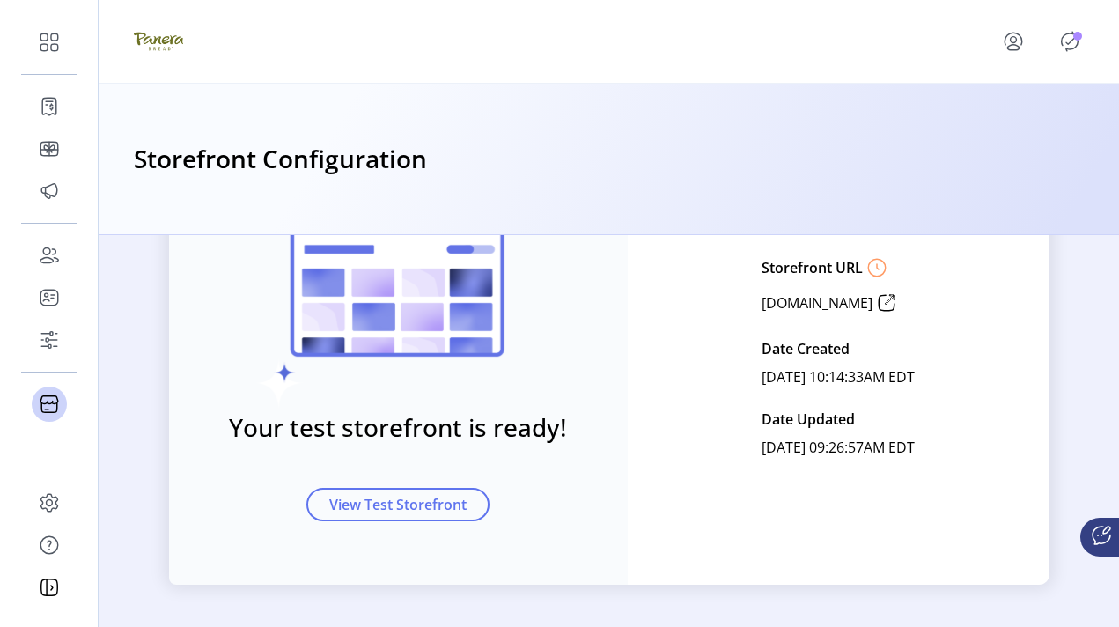
click at [700, 84] on div "Storefront Configuration" at bounding box center [609, 159] width 1021 height 151
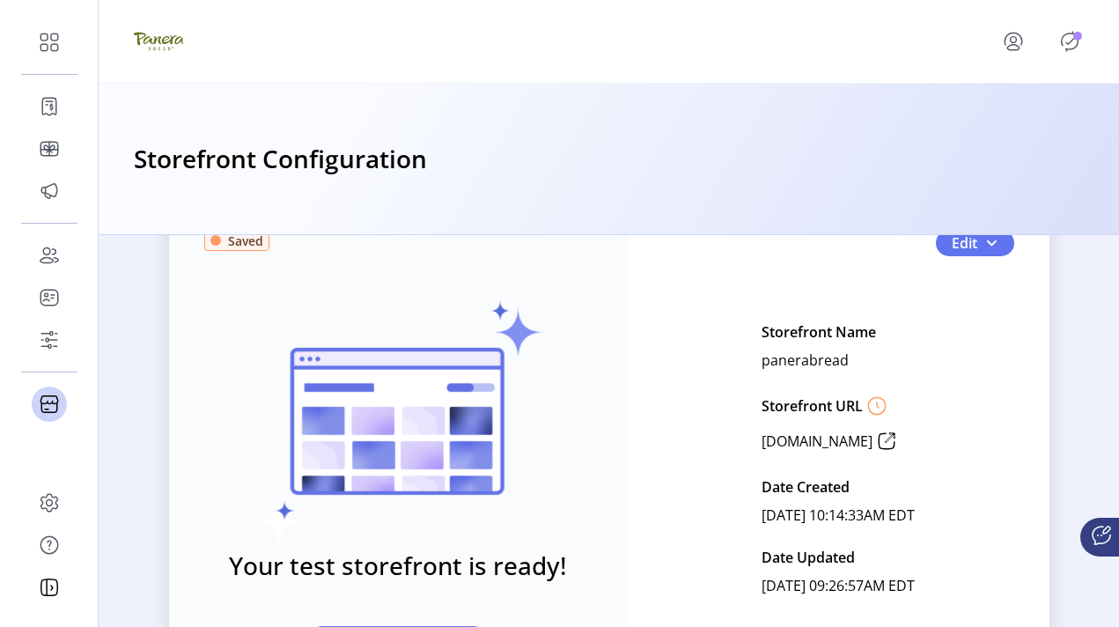
scroll to position [0, 0]
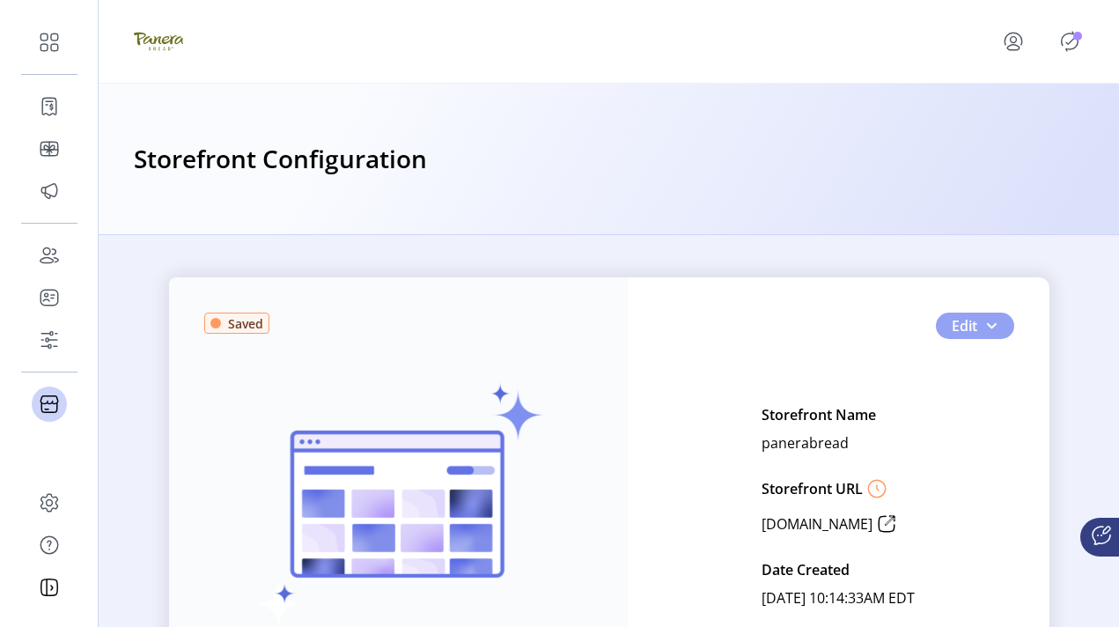
click at [700, 328] on span "Edit" at bounding box center [965, 325] width 26 height 21
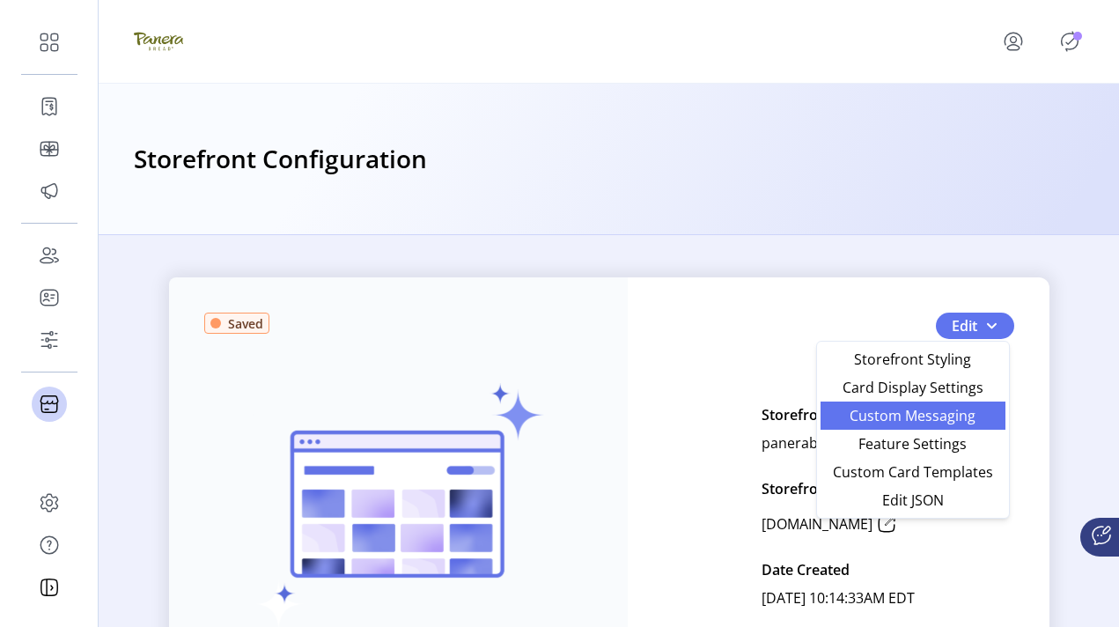
click at [700, 410] on span "Custom Messaging" at bounding box center [913, 416] width 164 height 14
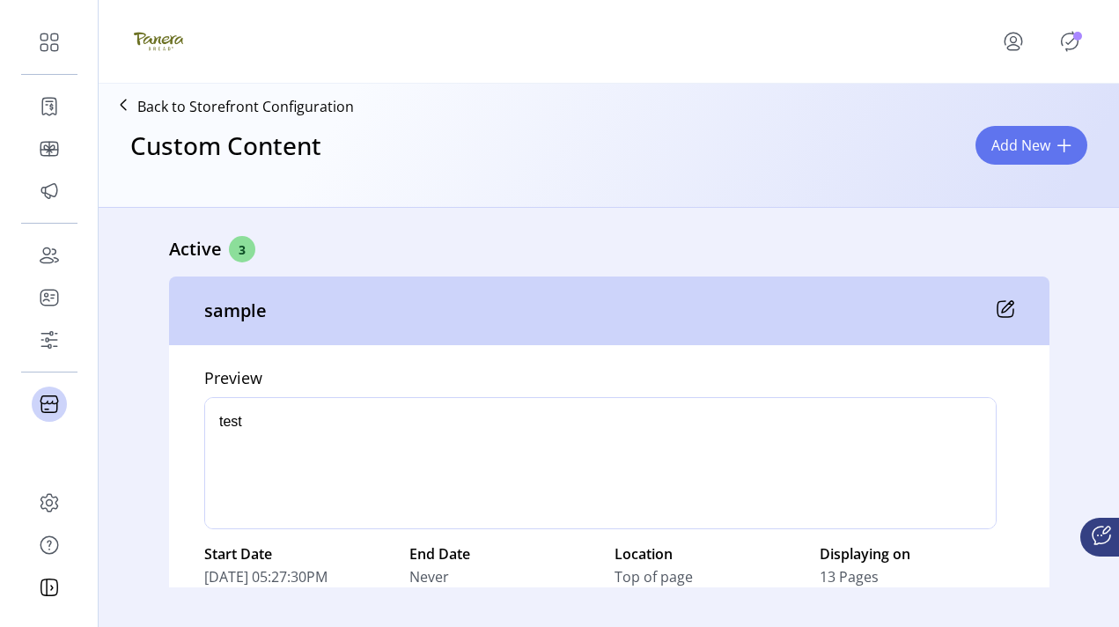
click at [700, 301] on icon at bounding box center [1007, 306] width 11 height 11
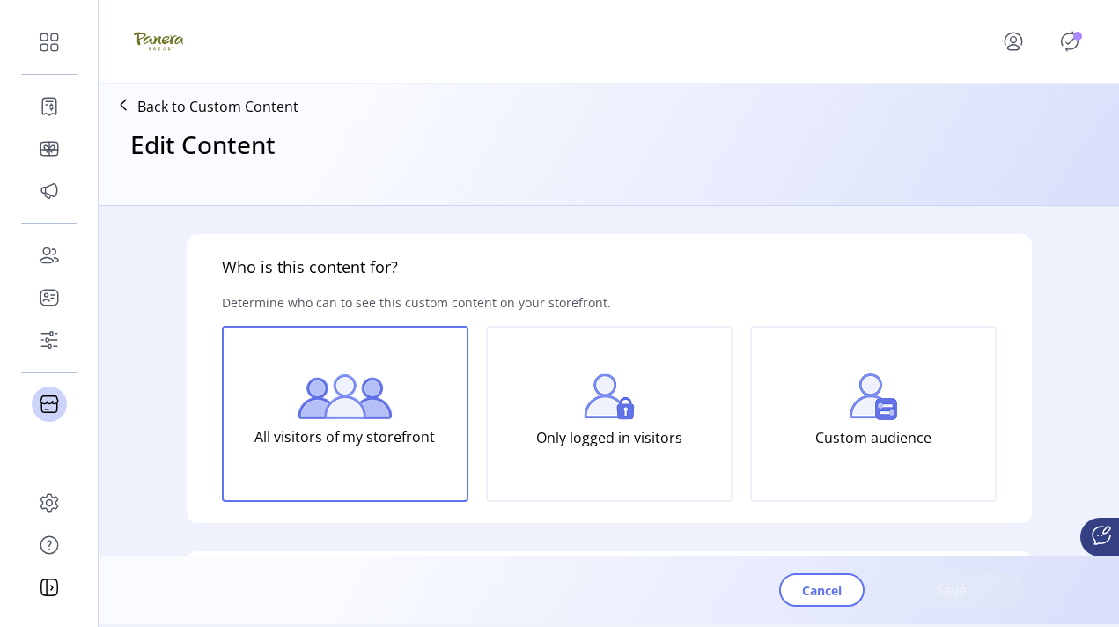
type input "******"
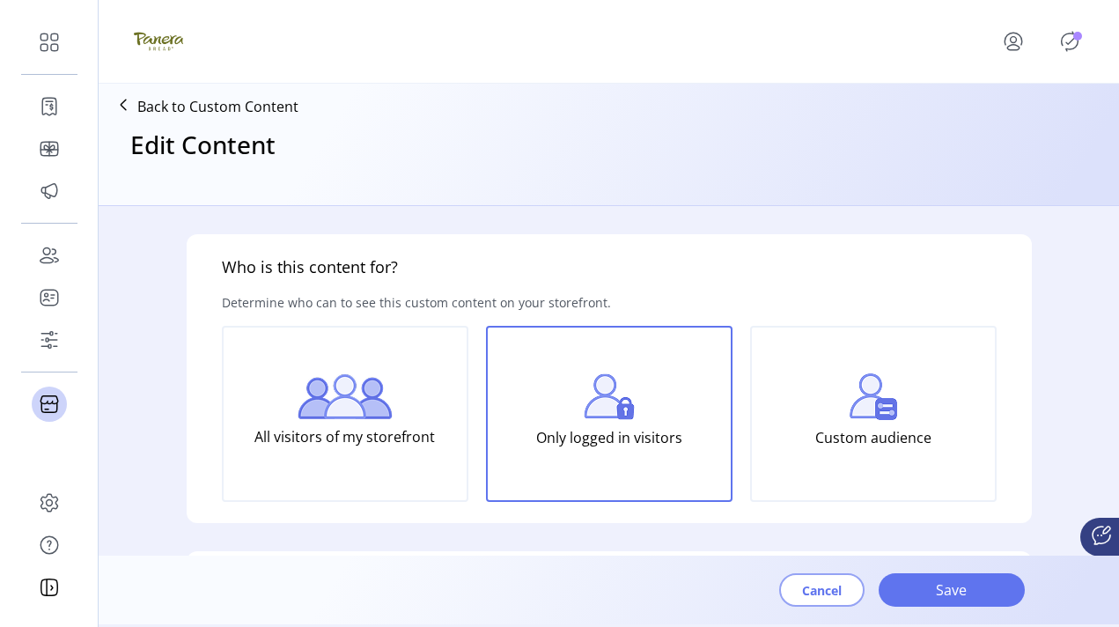
click at [700, 594] on button "Cancel" at bounding box center [821, 589] width 85 height 33
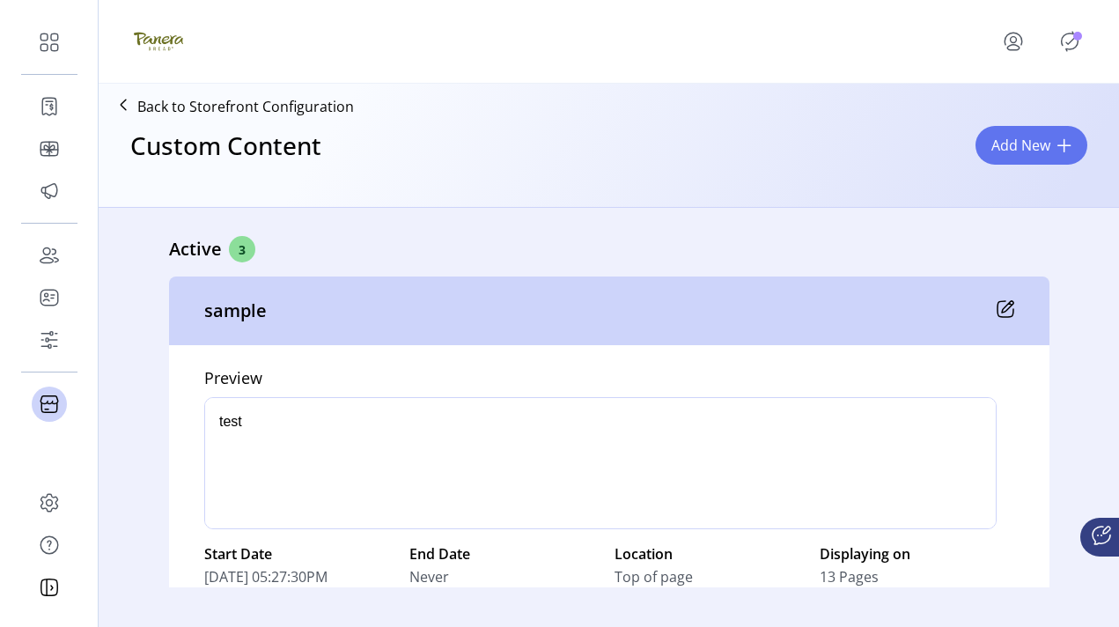
click at [700, 306] on icon at bounding box center [1006, 309] width 18 height 18
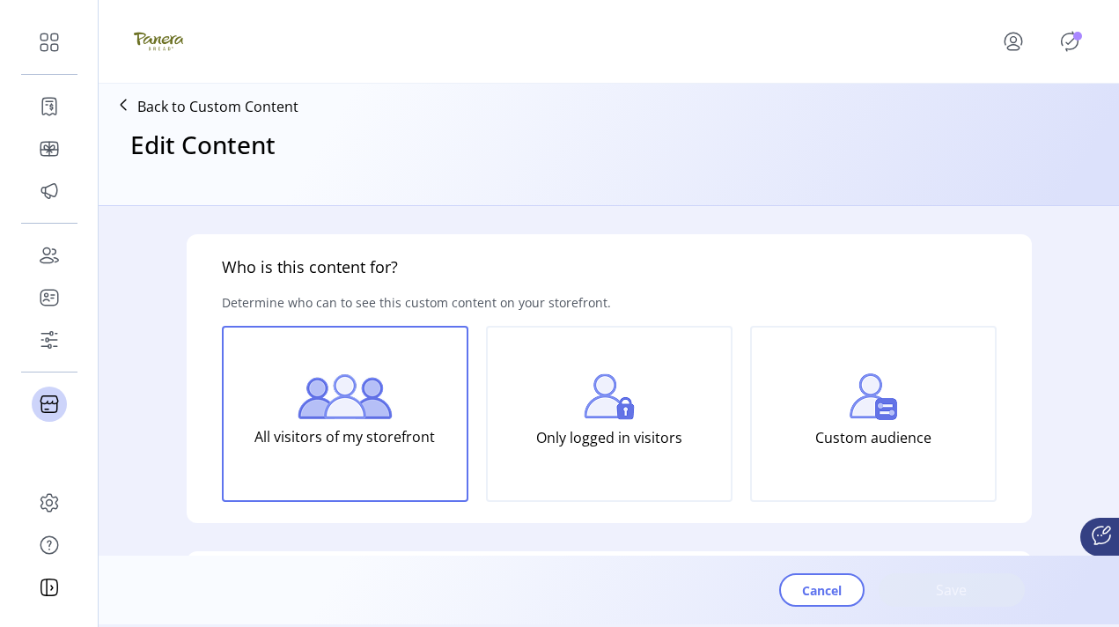
type input "******"
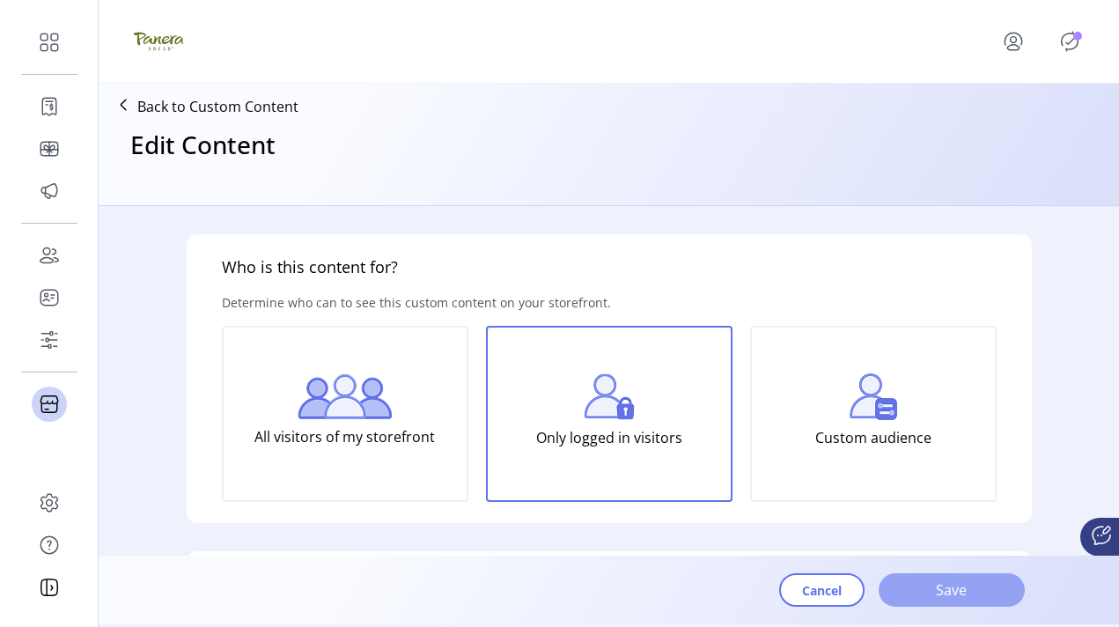
click at [700, 594] on span "Save" at bounding box center [952, 590] width 100 height 21
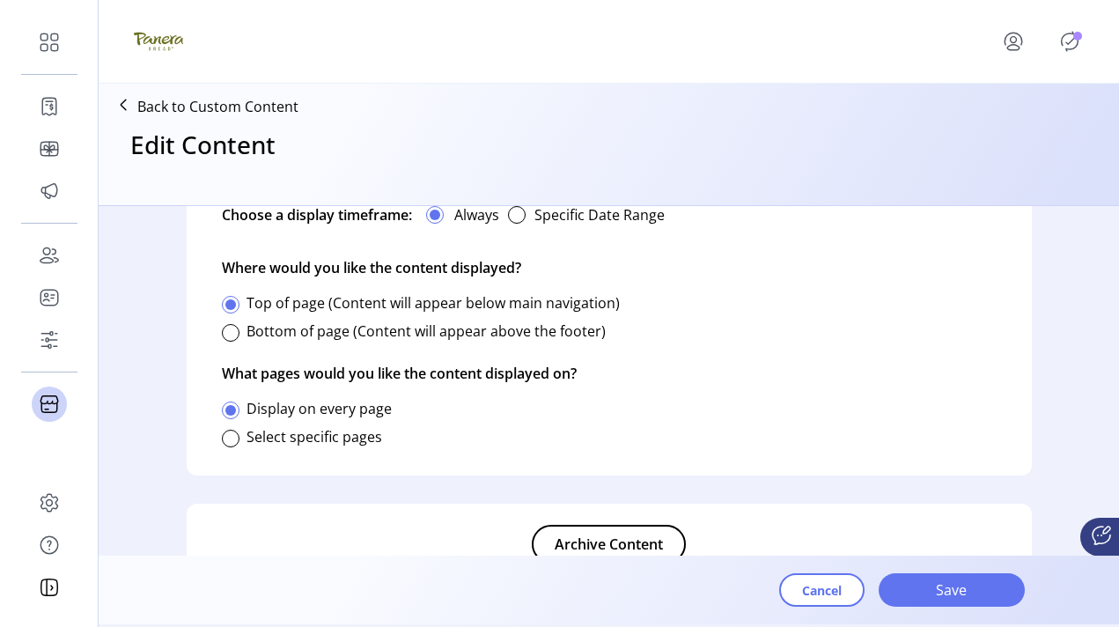
scroll to position [1149, 0]
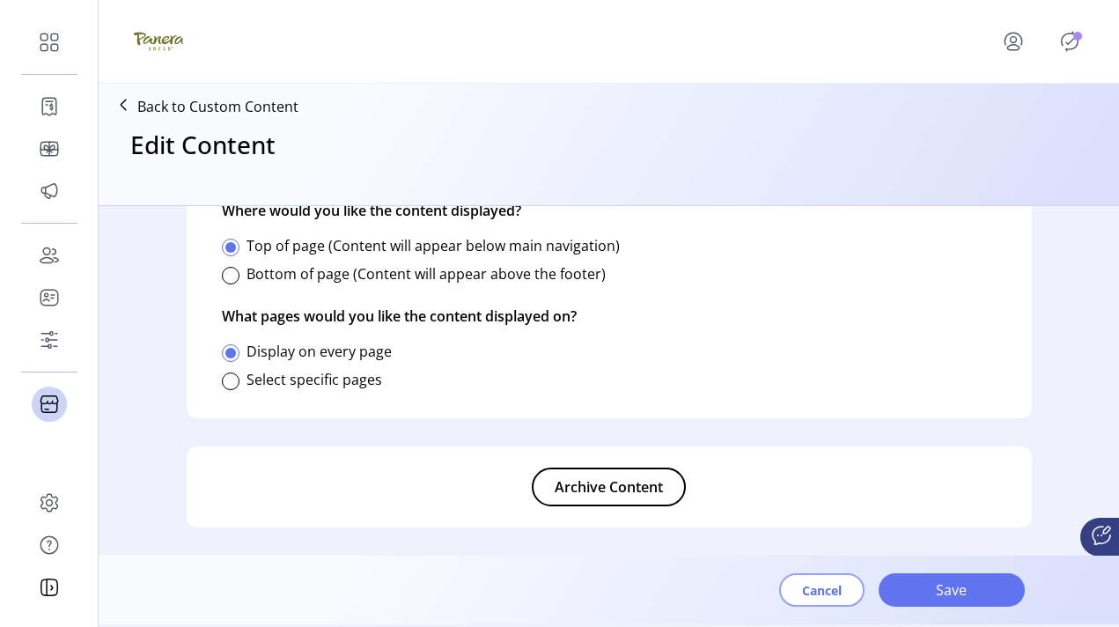
click at [700, 588] on span "Cancel" at bounding box center [822, 590] width 40 height 18
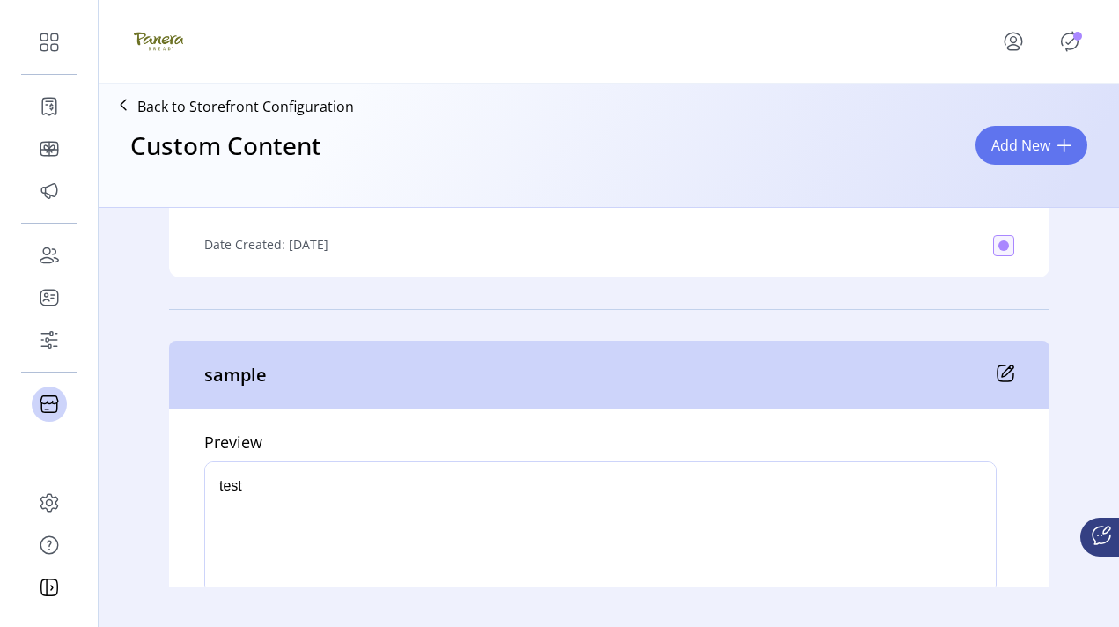
scroll to position [880, 0]
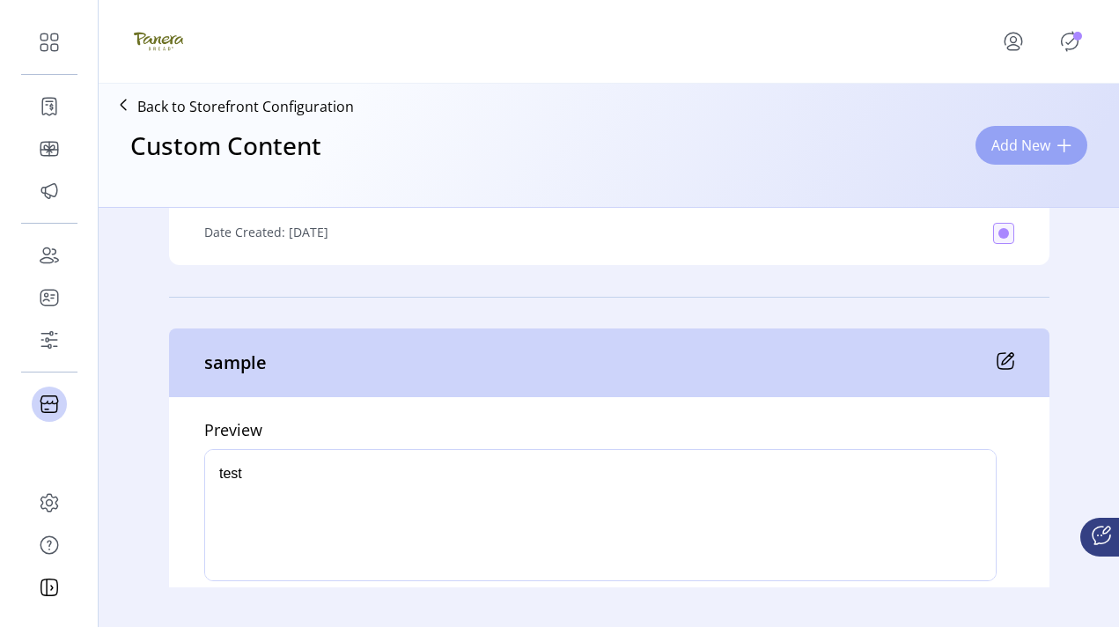
click at [700, 152] on span "Add New" at bounding box center [1021, 145] width 59 height 21
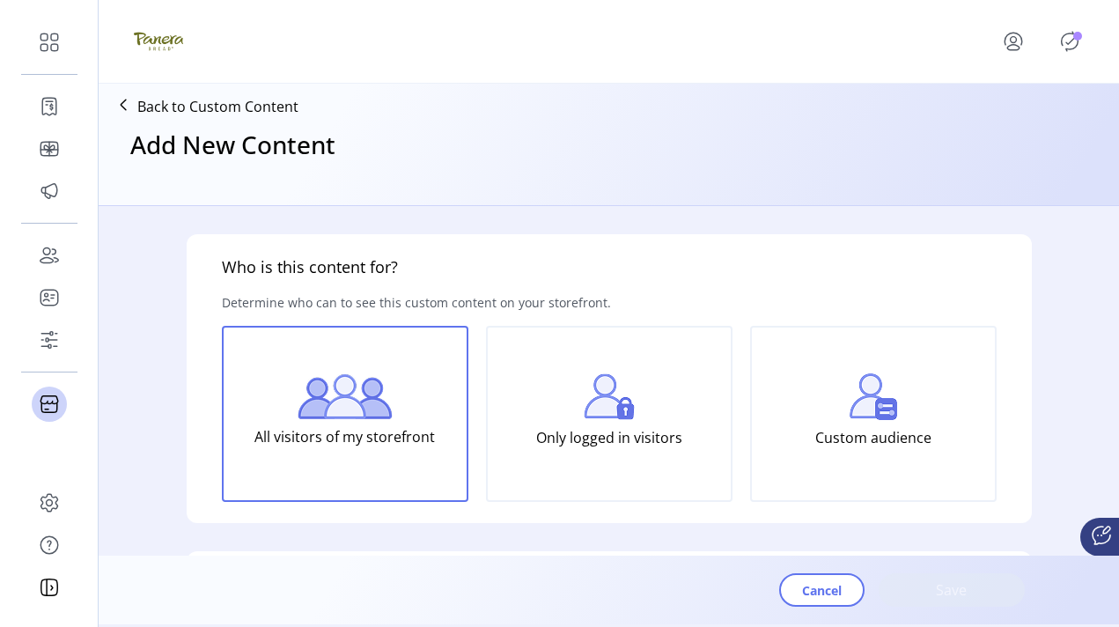
click at [683, 460] on div "Only logged in visitors" at bounding box center [609, 414] width 247 height 176
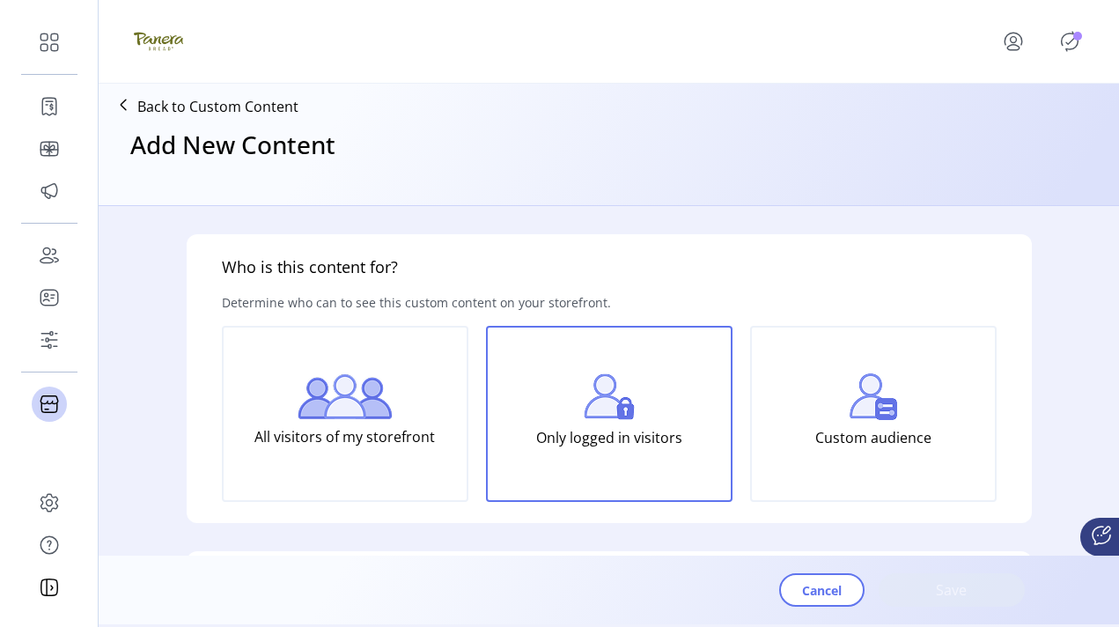
click at [445, 452] on div "All visitors of my storefront" at bounding box center [345, 414] width 247 height 176
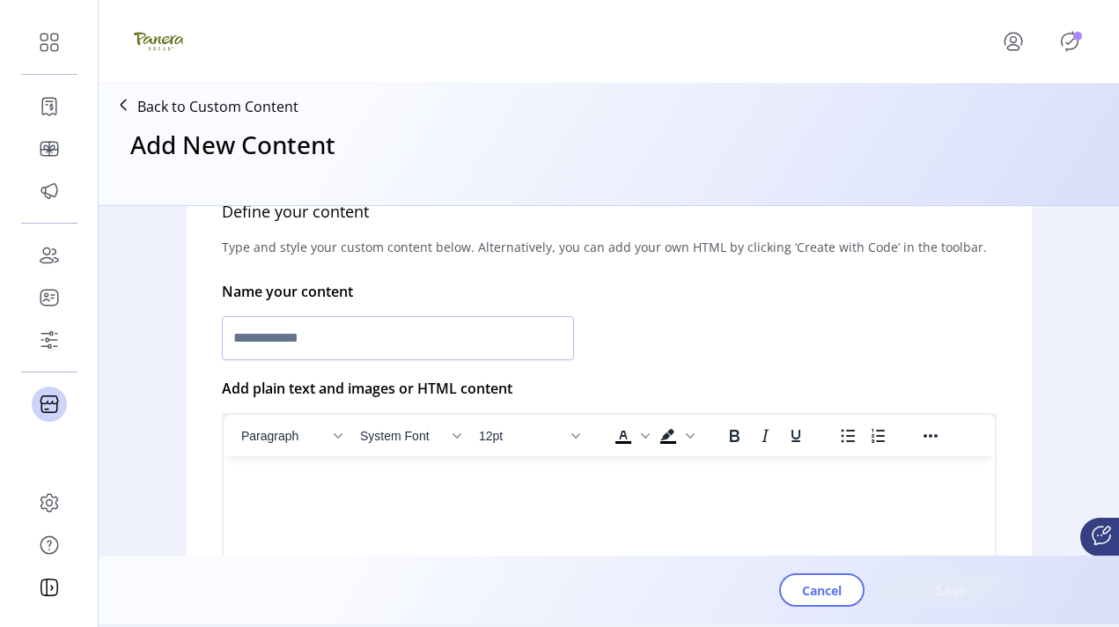
scroll to position [375, 0]
click at [477, 330] on input "text" at bounding box center [398, 336] width 352 height 44
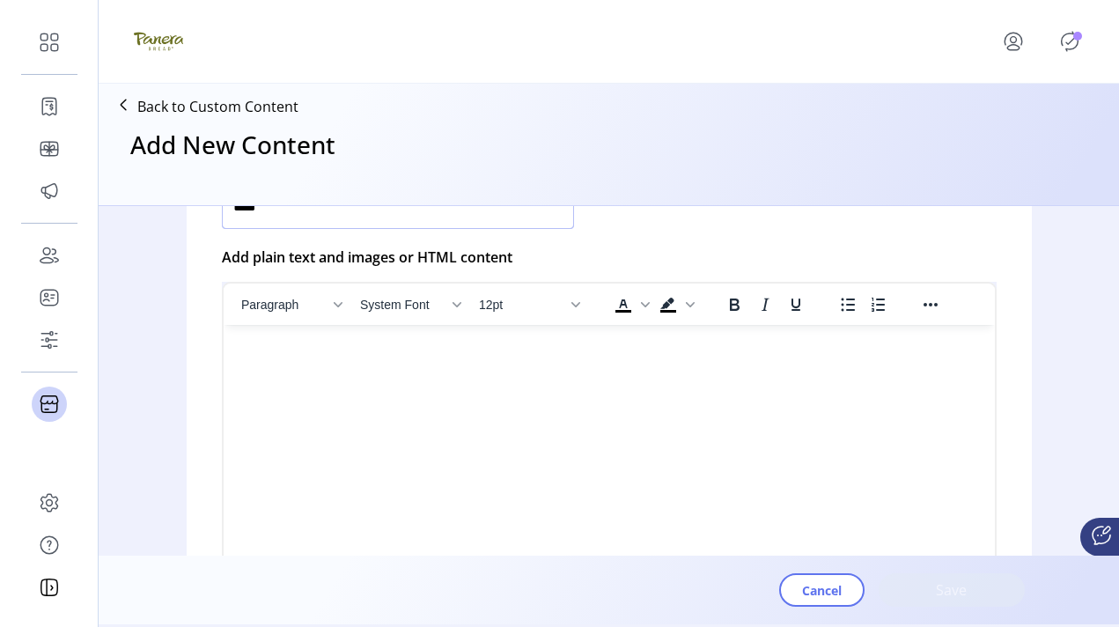
scroll to position [518, 0]
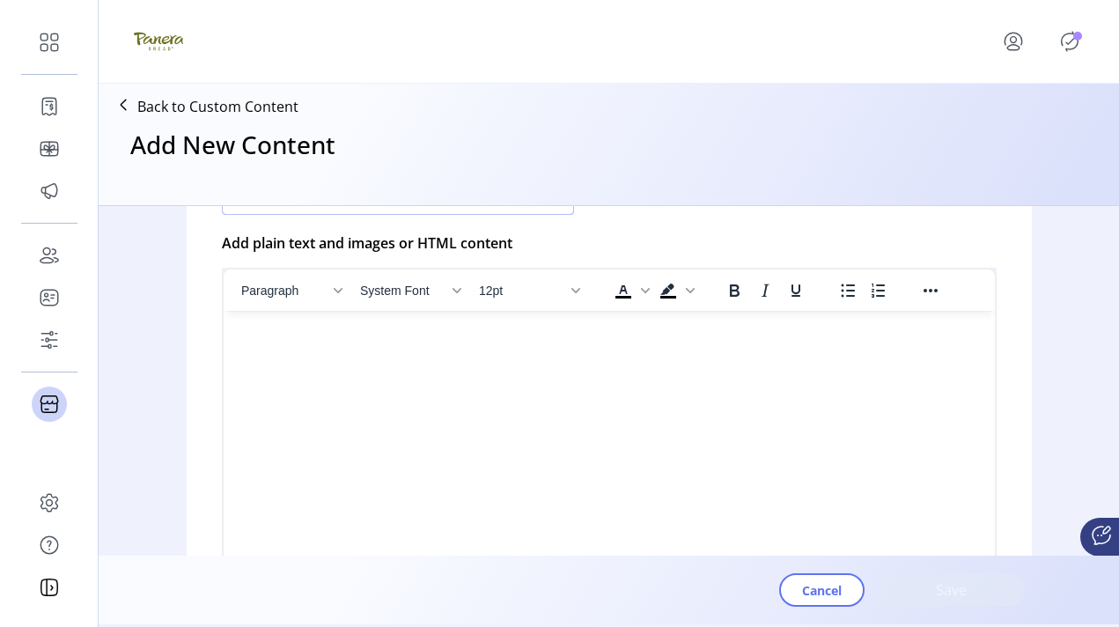
type input "****"
click at [464, 325] on html at bounding box center [609, 318] width 772 height 14
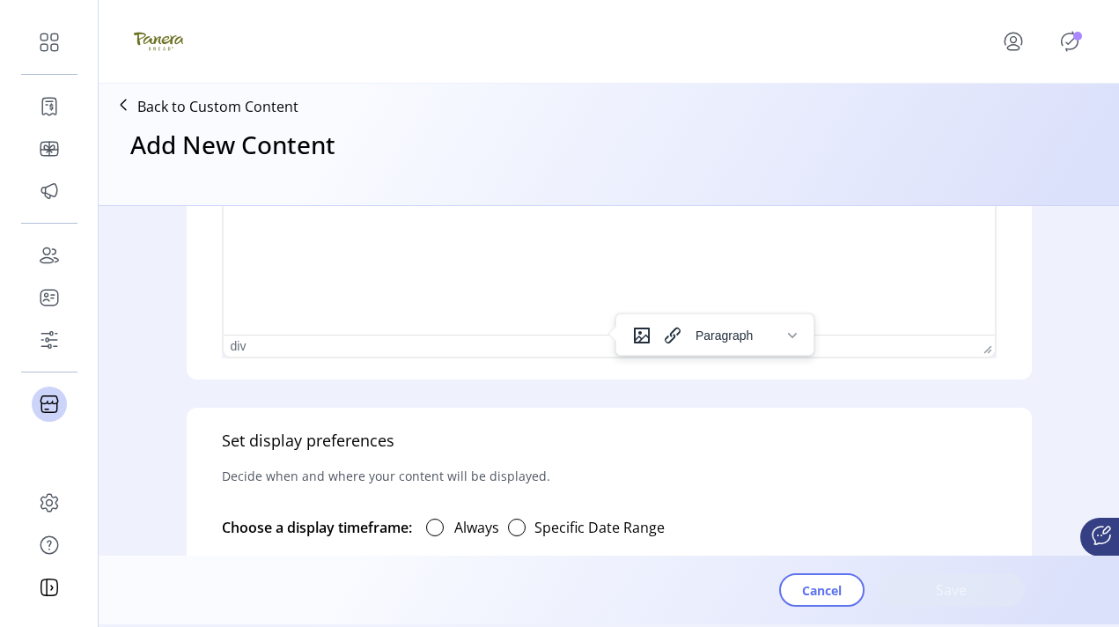
scroll to position [887, 0]
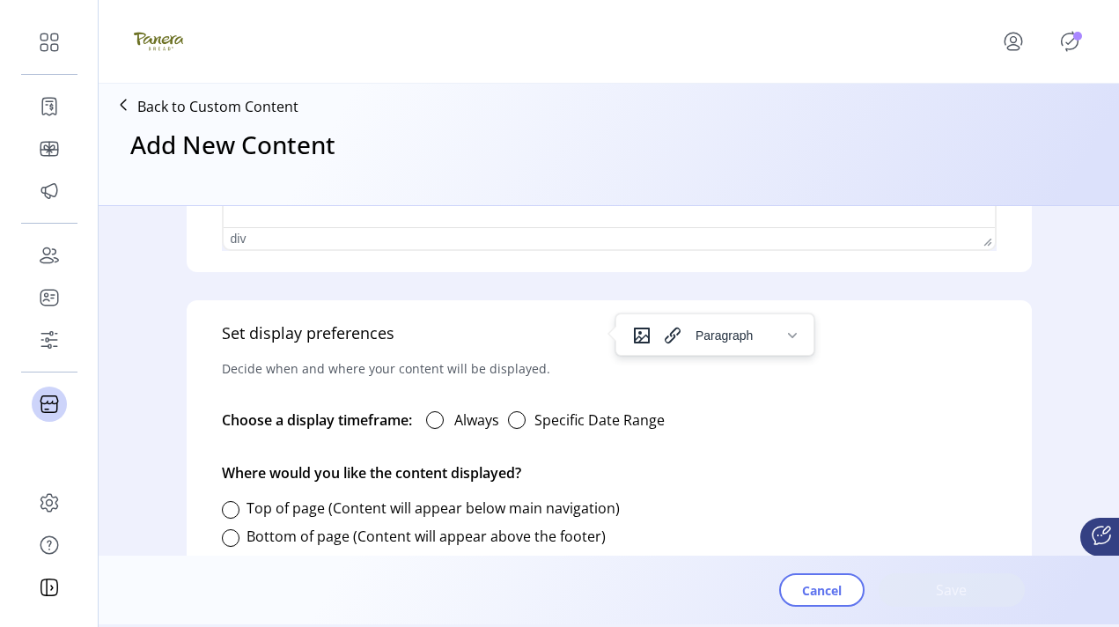
click at [459, 417] on label "Always" at bounding box center [476, 420] width 45 height 21
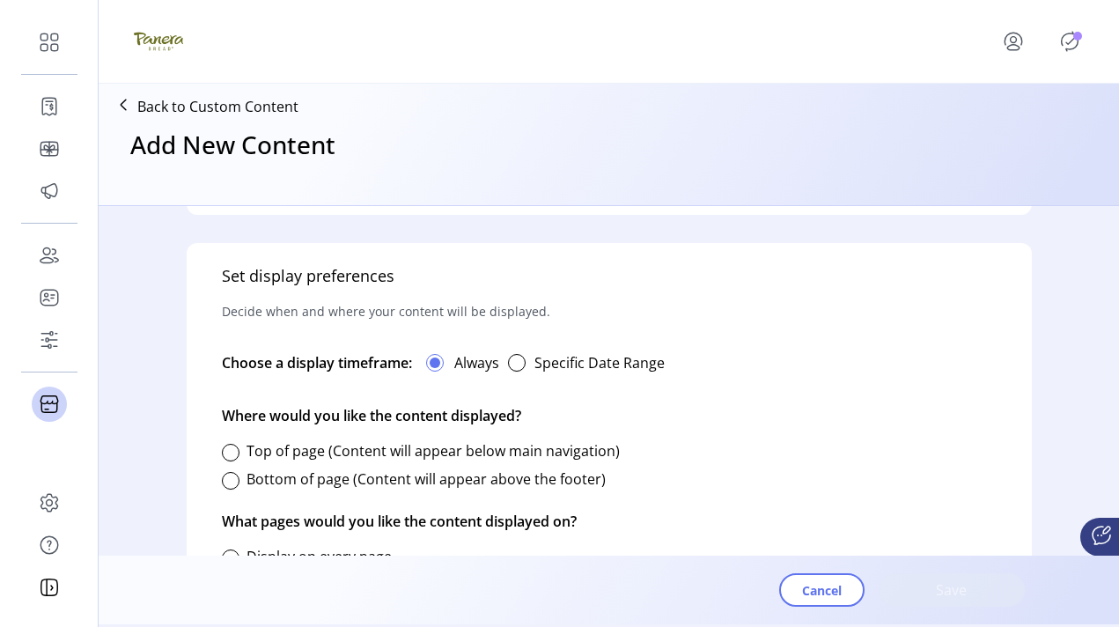
scroll to position [0, 0]
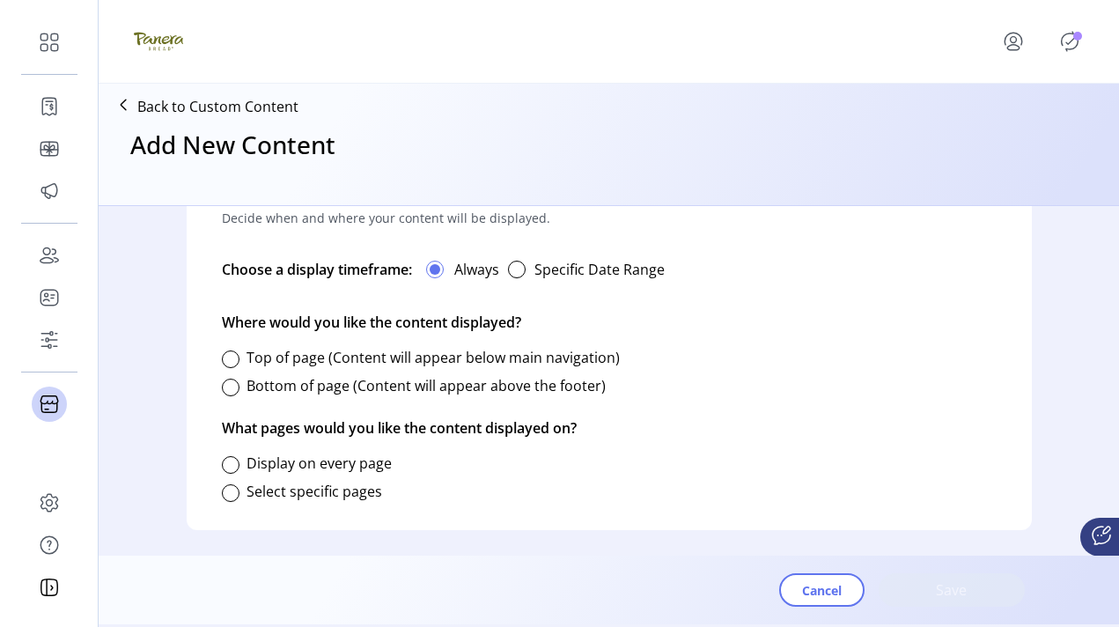
click at [376, 383] on label "Bottom of page (Content will appear above the footer)" at bounding box center [426, 385] width 359 height 19
click at [277, 469] on label "Display on every page" at bounding box center [319, 463] width 145 height 19
click at [700, 594] on span "Save" at bounding box center [952, 590] width 100 height 21
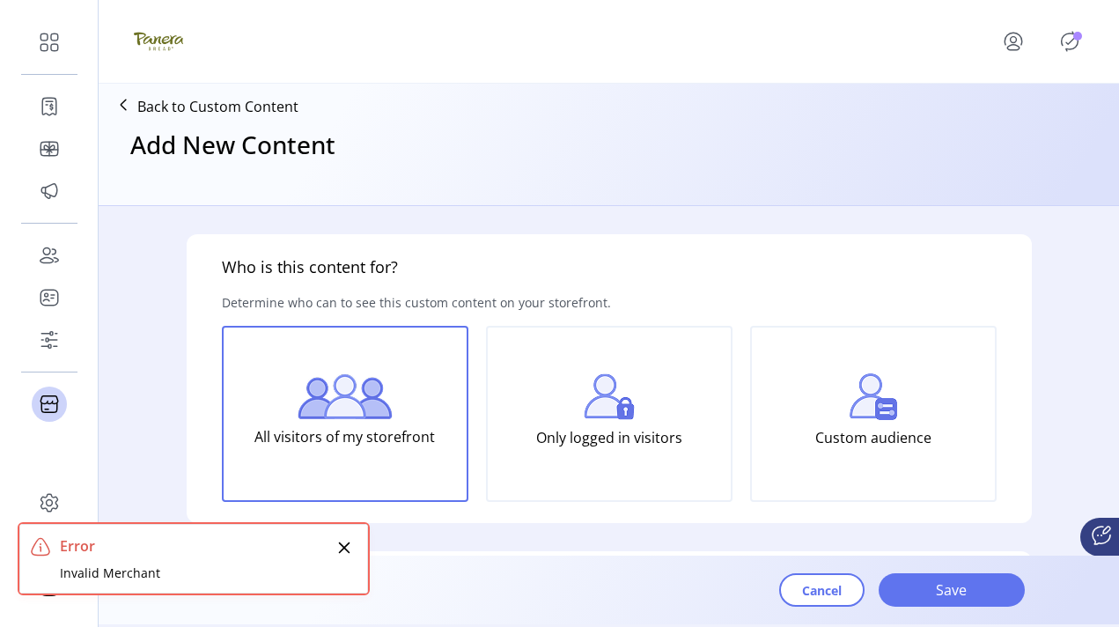
click at [686, 425] on div "Only logged in visitors" at bounding box center [609, 414] width 247 height 176
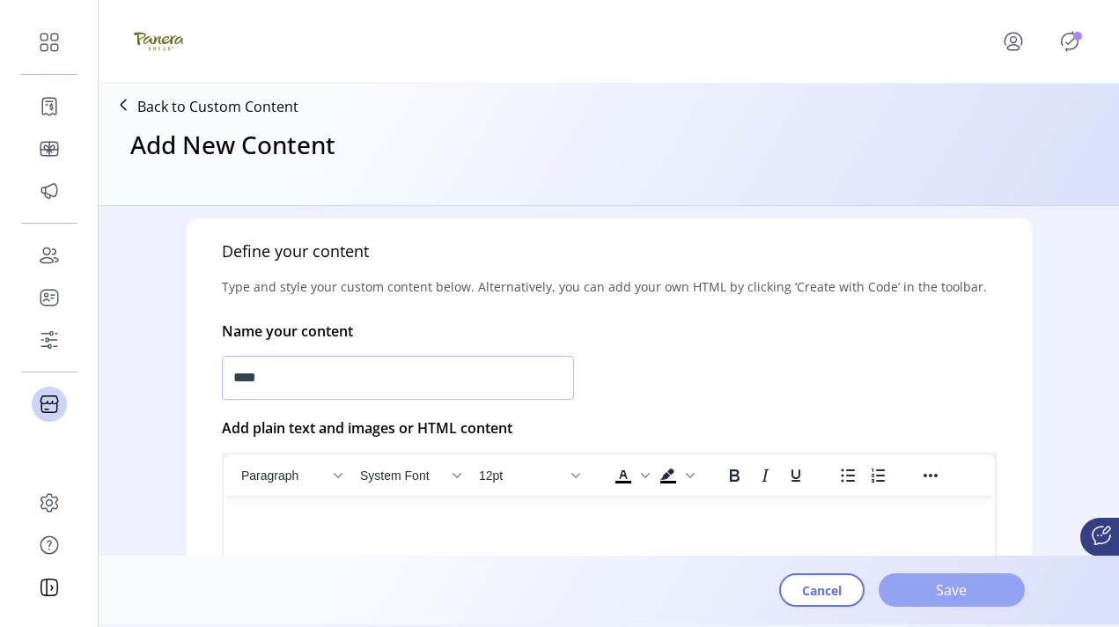
click at [700, 595] on span "Save" at bounding box center [952, 590] width 100 height 21
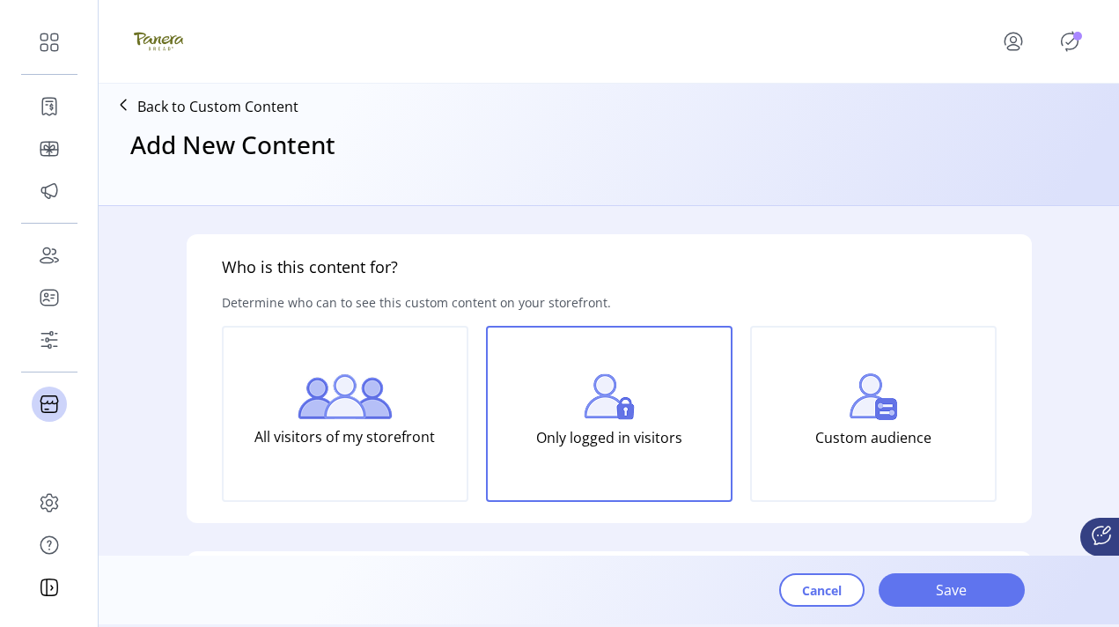
click at [140, 107] on p "Back to Custom Content" at bounding box center [217, 106] width 161 height 21
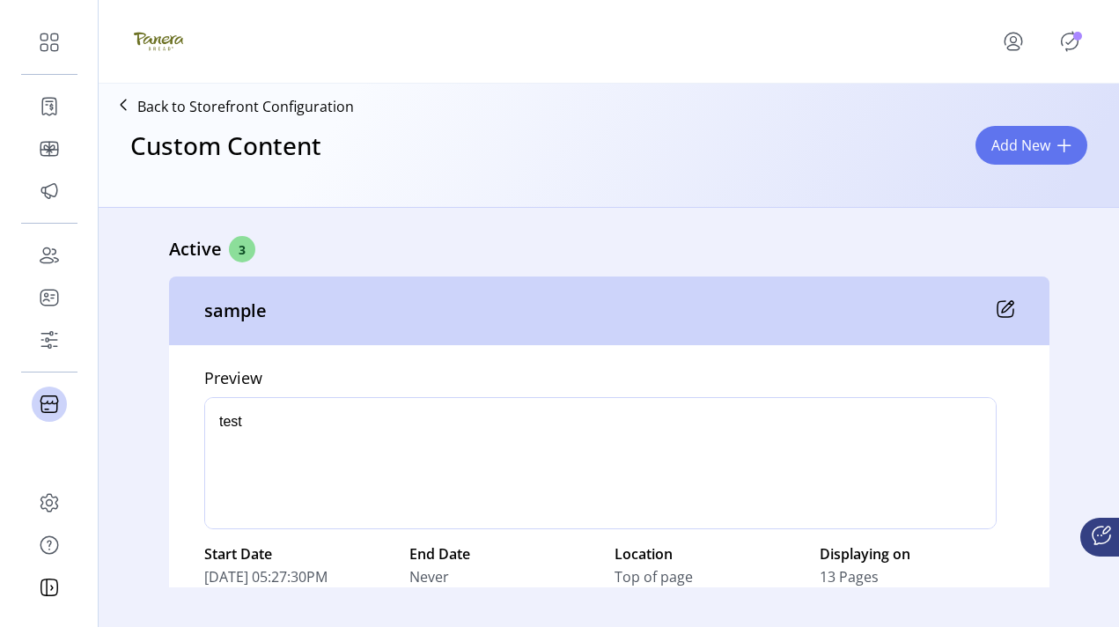
click at [117, 106] on icon at bounding box center [123, 105] width 28 height 28
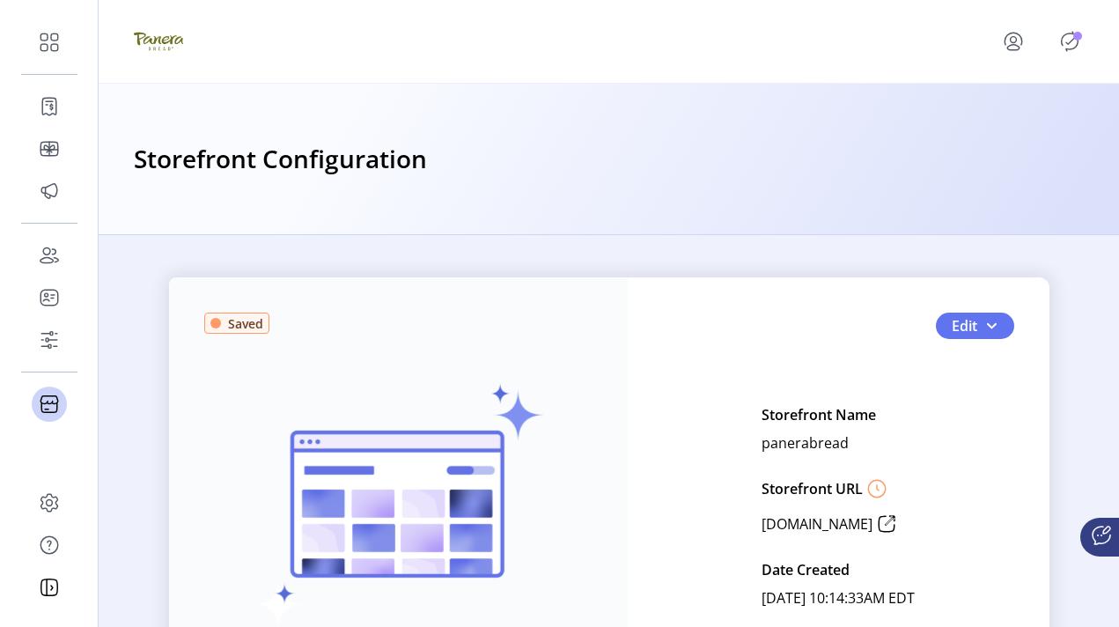
click at [149, 38] on img at bounding box center [158, 41] width 49 height 49
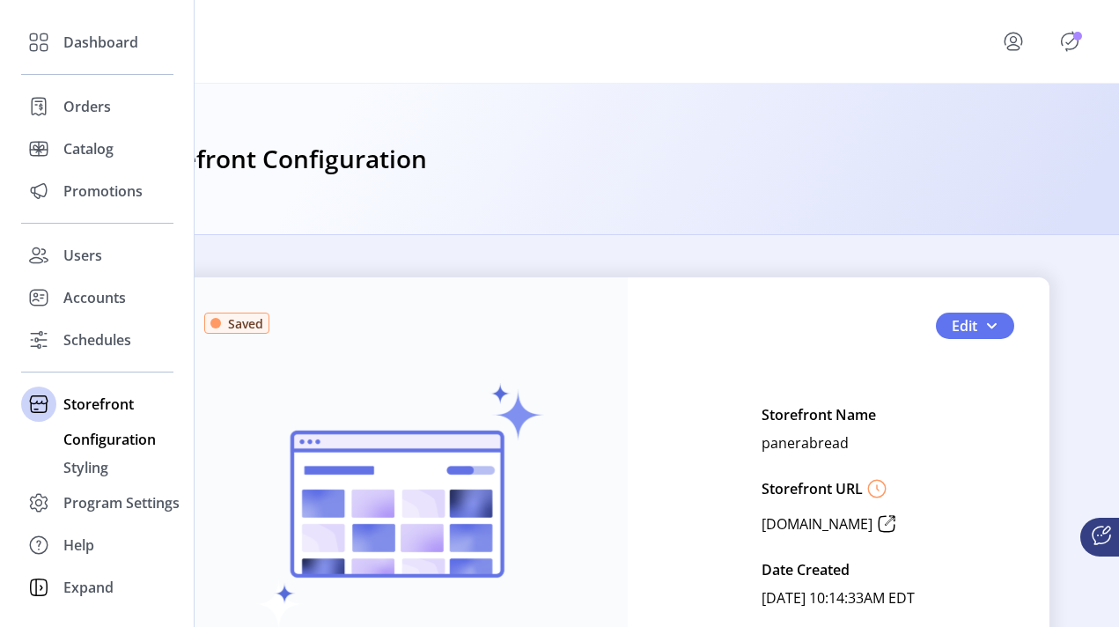
click at [108, 440] on span "Configuration" at bounding box center [109, 439] width 92 height 21
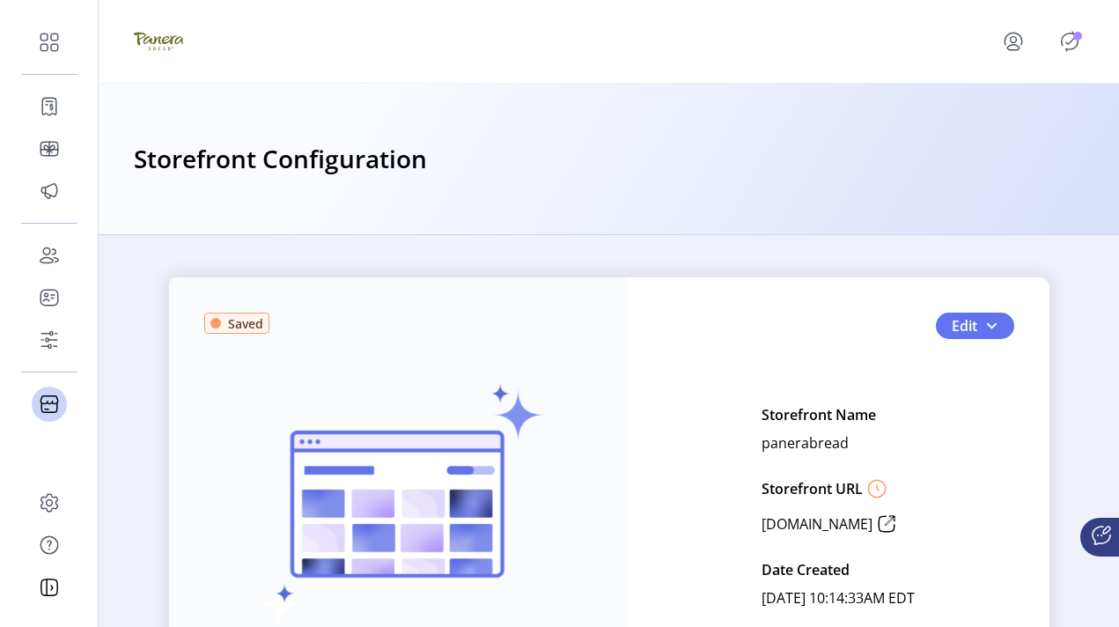
click at [344, 341] on div "Your test storefront is ready! View Test Storefront" at bounding box center [398, 528] width 388 height 430
click at [700, 484] on icon at bounding box center [877, 489] width 28 height 28
click at [700, 488] on icon at bounding box center [878, 487] width 2 height 5
click at [700, 325] on span "Edit" at bounding box center [965, 325] width 26 height 21
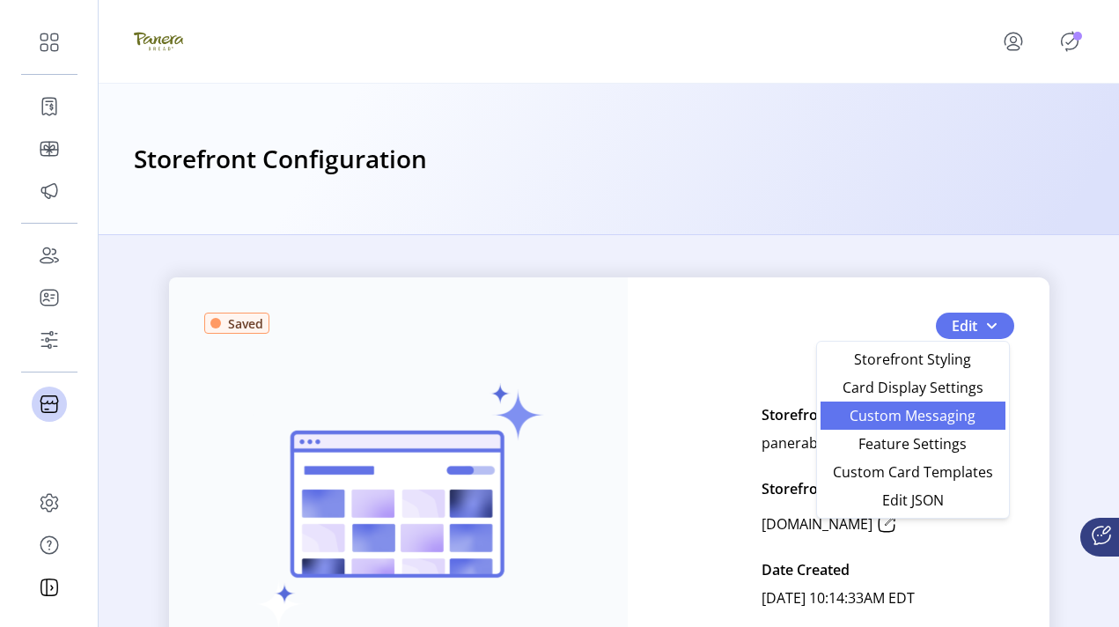
click at [700, 418] on span "Custom Messaging" at bounding box center [913, 416] width 164 height 14
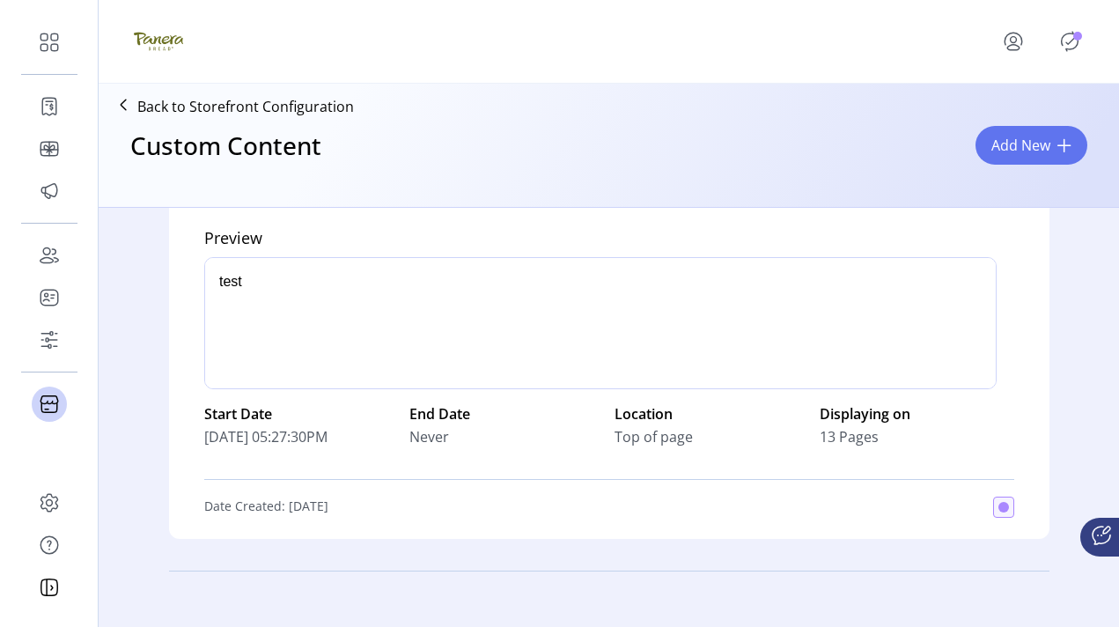
click at [700, 262] on div "Active 3 sample Preview p Start Date 09/15/2025 05:27:30PM End Date Never Locat…" at bounding box center [609, 398] width 1021 height 380
click at [700, 286] on div "Active 3 sample Preview p Start Date 09/15/2025 05:27:30PM End Date Never Locat…" at bounding box center [609, 398] width 1021 height 380
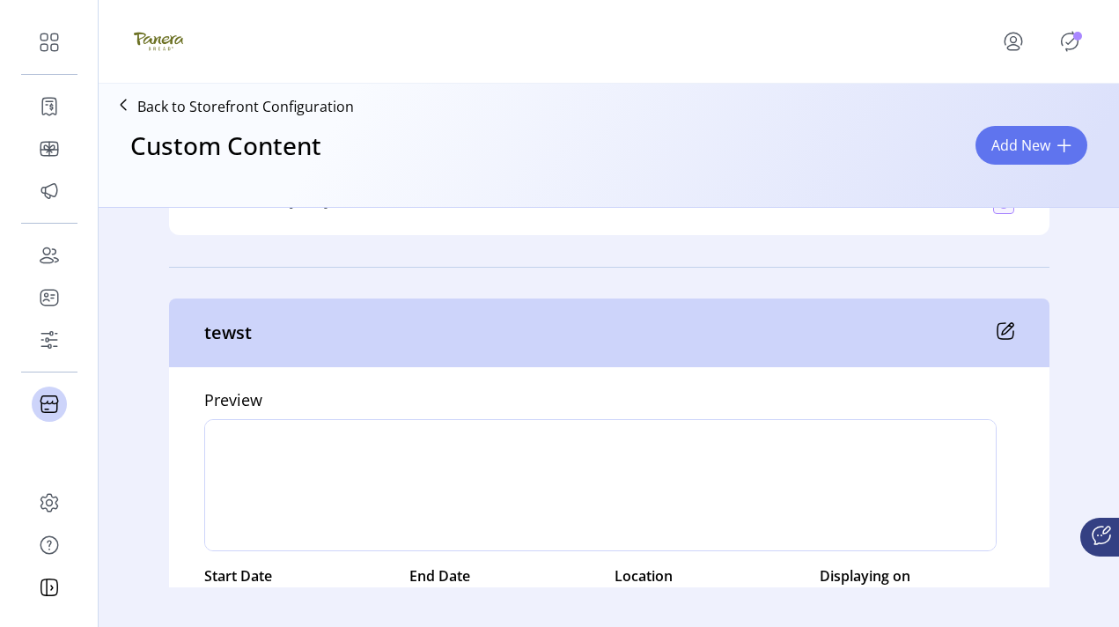
scroll to position [429, 0]
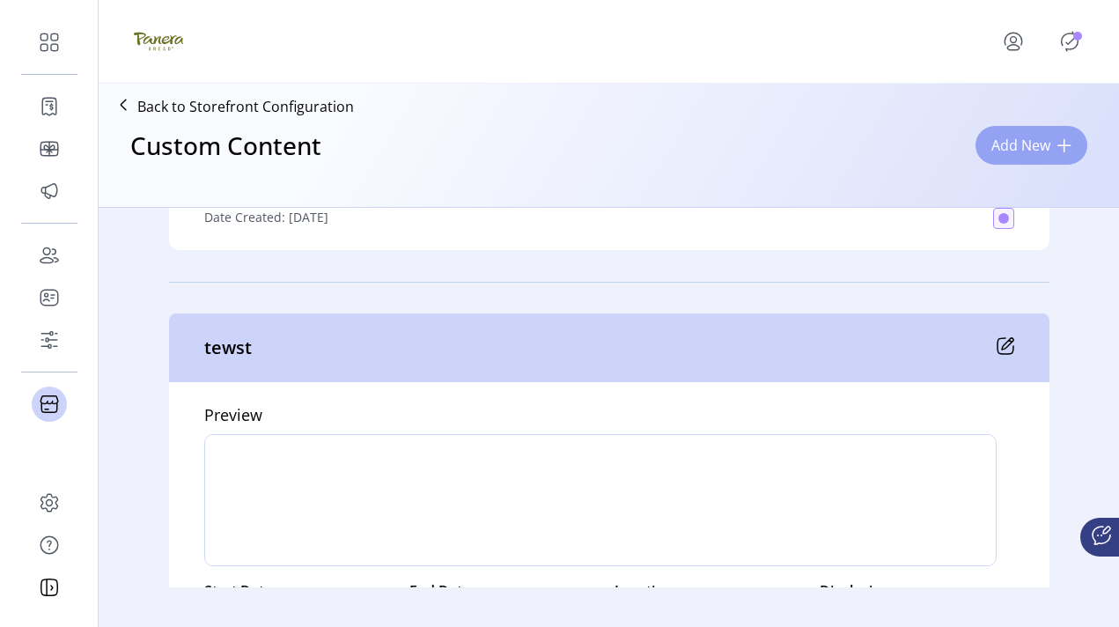
click at [700, 136] on span "Add New" at bounding box center [1021, 145] width 59 height 21
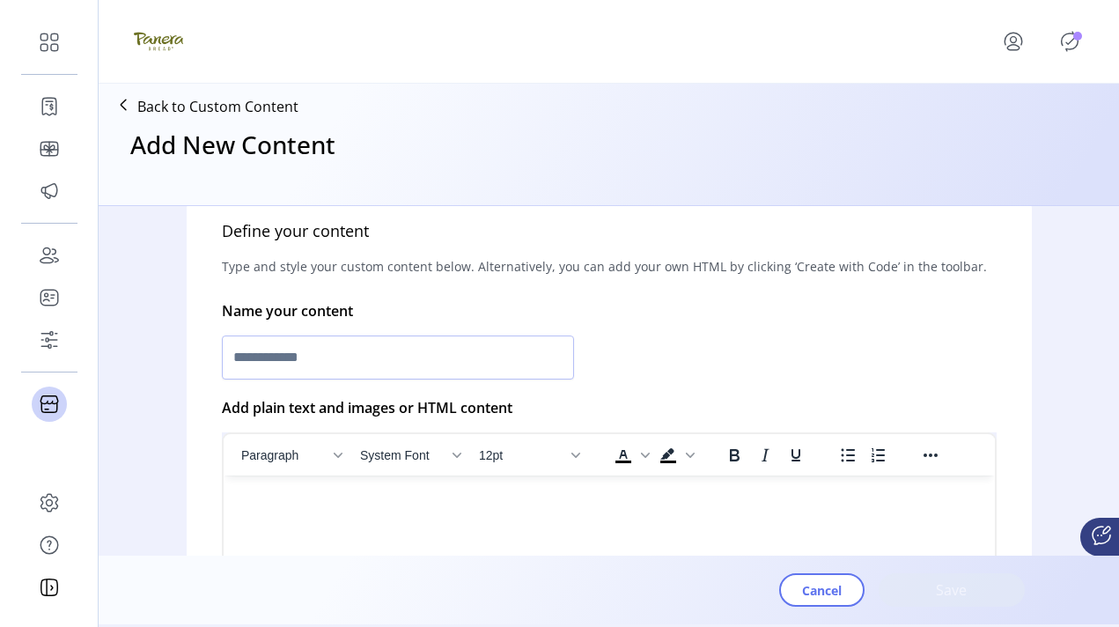
scroll to position [373, 0]
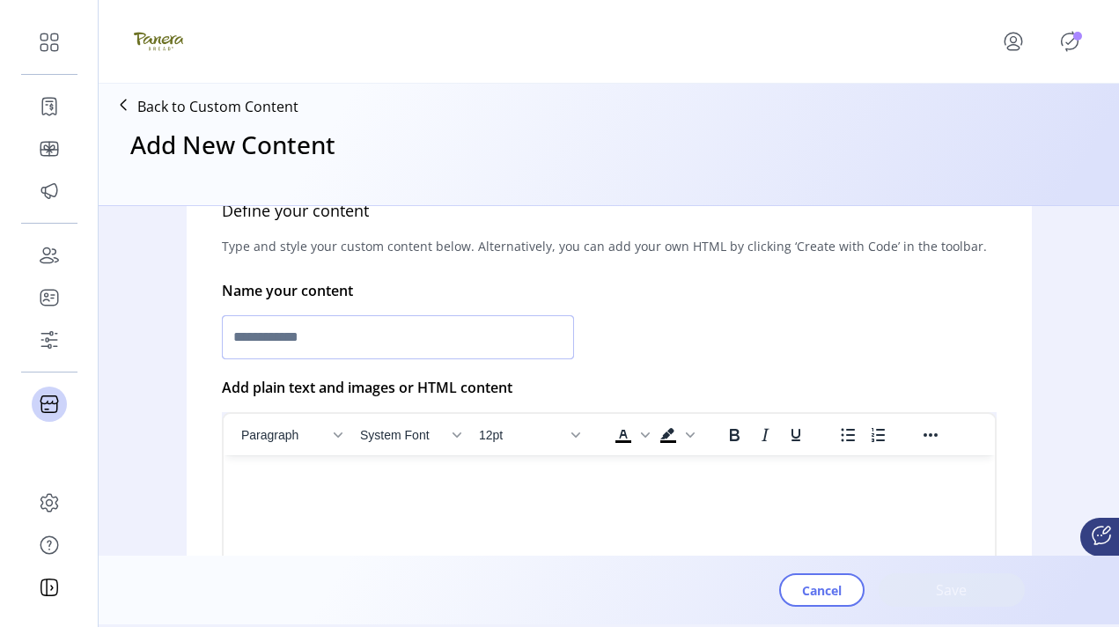
click at [535, 338] on input "text" at bounding box center [398, 337] width 352 height 44
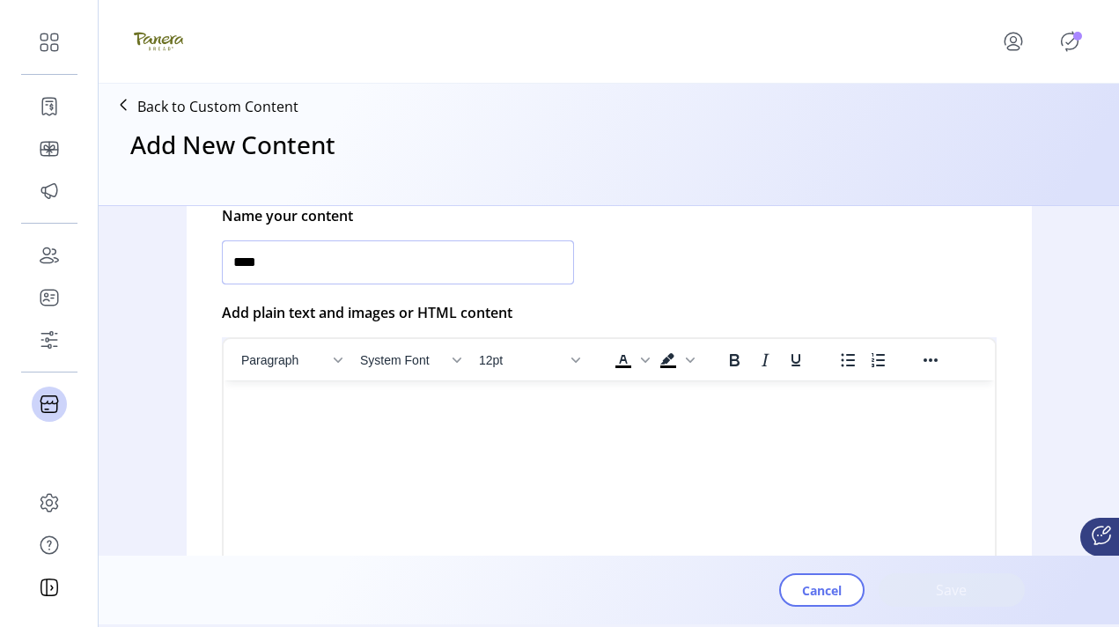
scroll to position [463, 0]
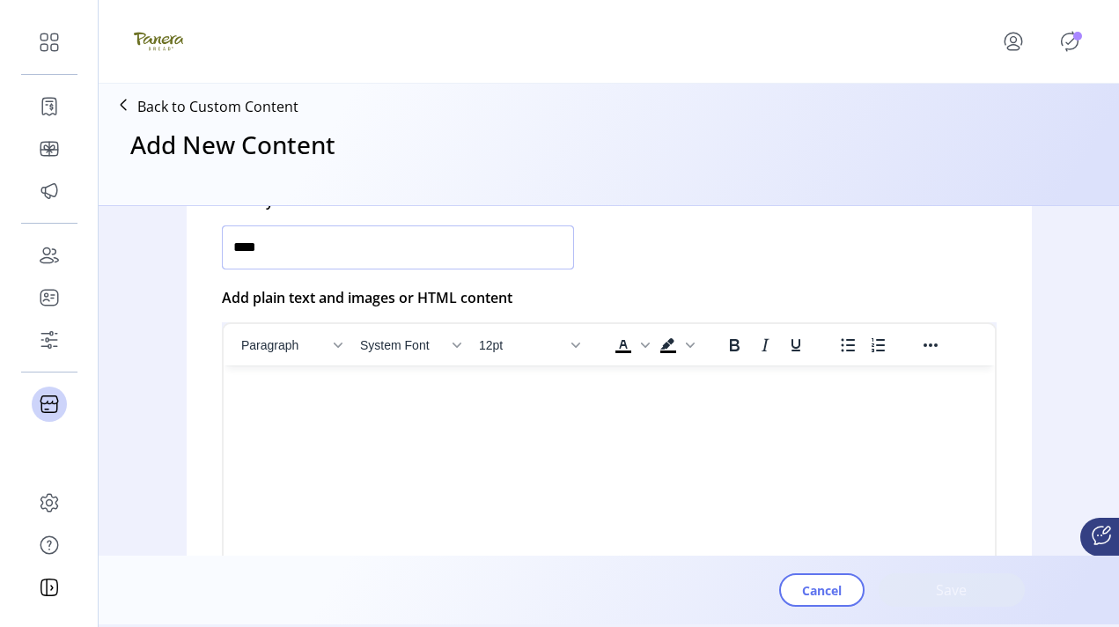
type input "****"
click at [528, 380] on html at bounding box center [609, 373] width 772 height 14
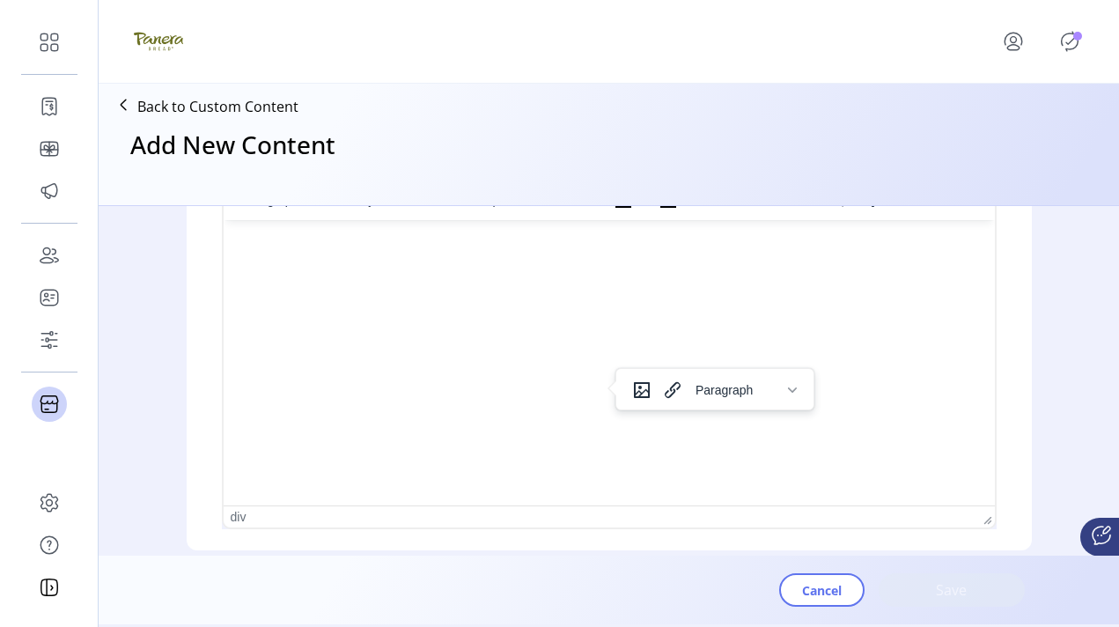
scroll to position [578, 0]
click at [640, 396] on icon "Insert/edit image" at bounding box center [642, 390] width 16 height 16
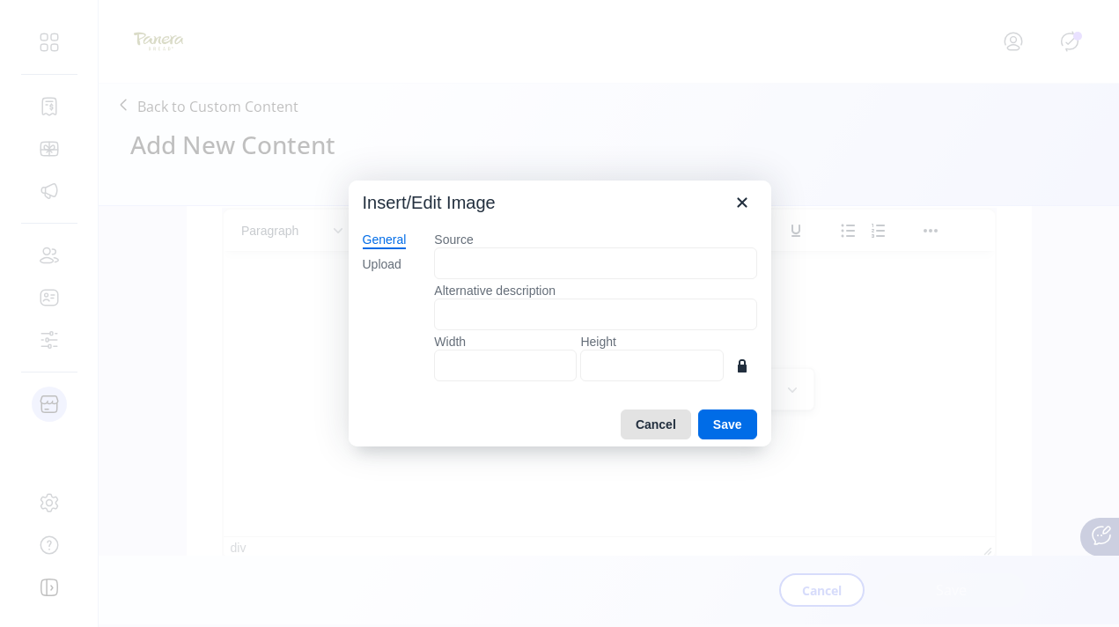
click at [650, 414] on button "Cancel" at bounding box center [656, 425] width 70 height 30
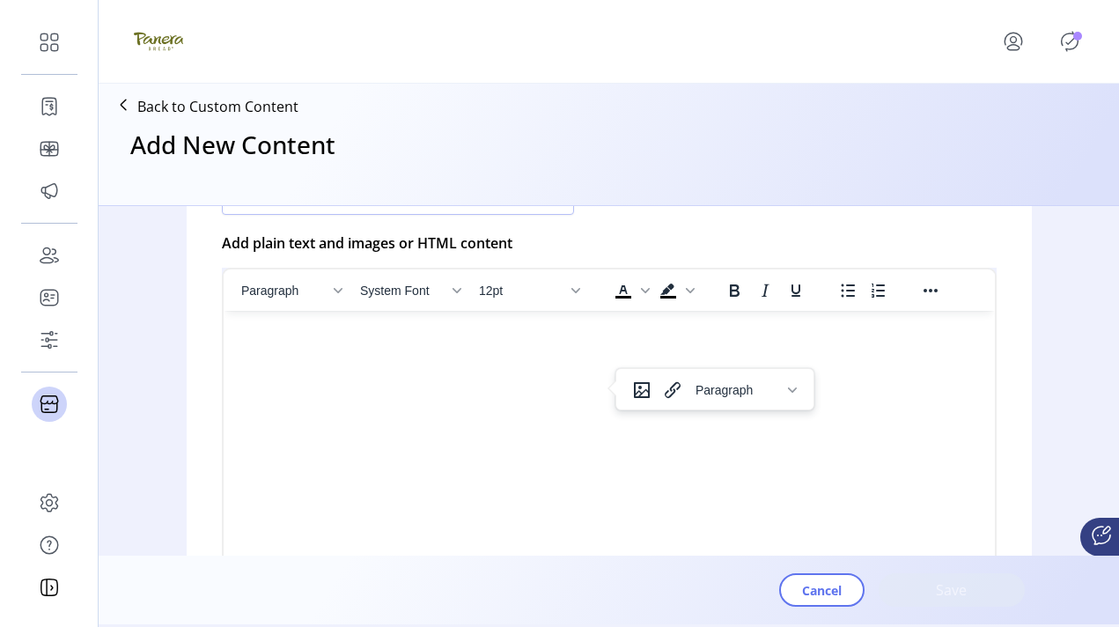
scroll to position [516, 0]
click at [700, 400] on button "Paragraph" at bounding box center [746, 390] width 115 height 25
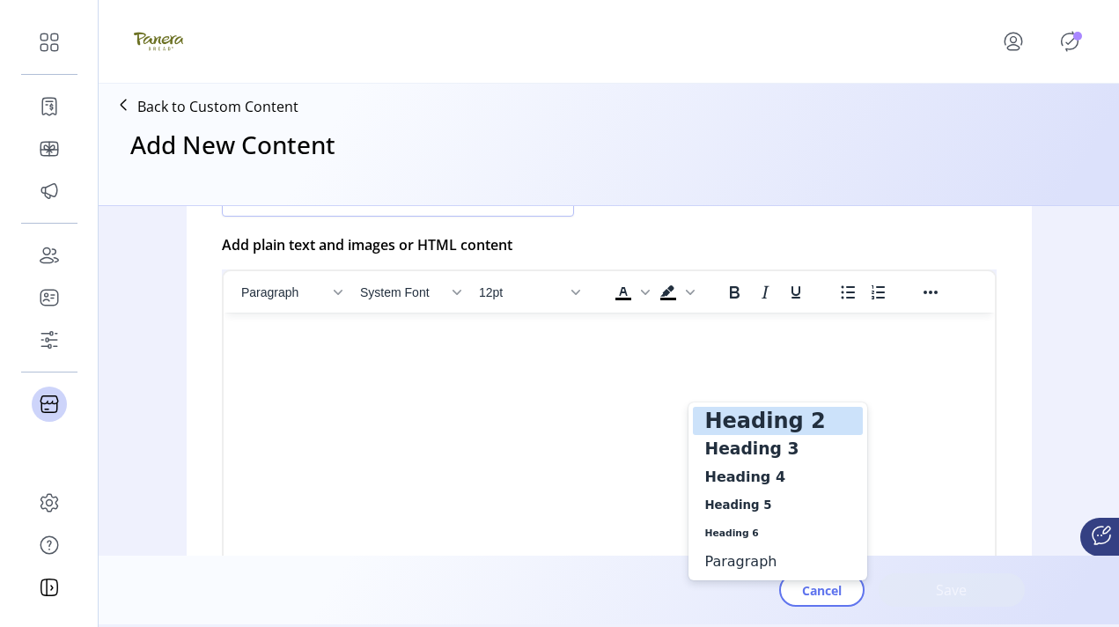
click at [619, 327] on html at bounding box center [609, 320] width 772 height 14
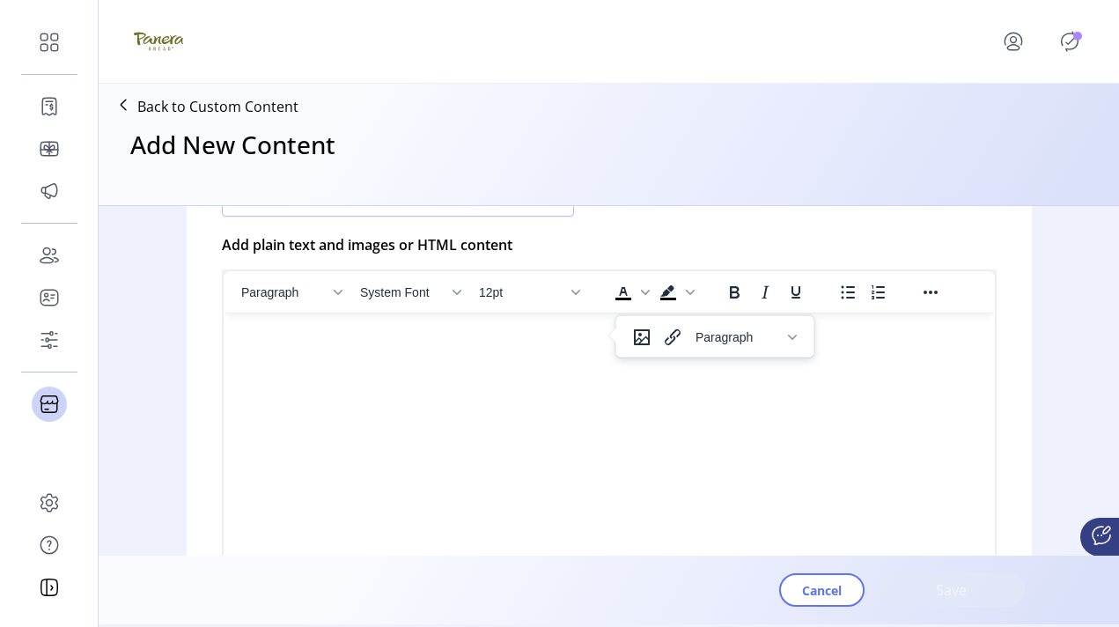
click at [619, 327] on html at bounding box center [609, 320] width 772 height 14
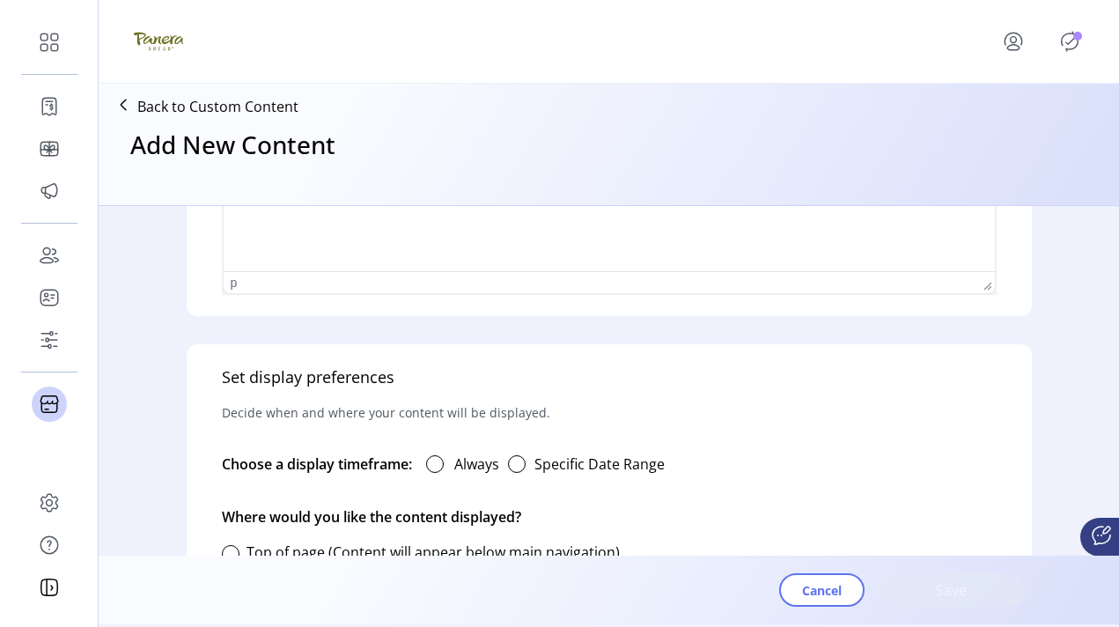
scroll to position [853, 0]
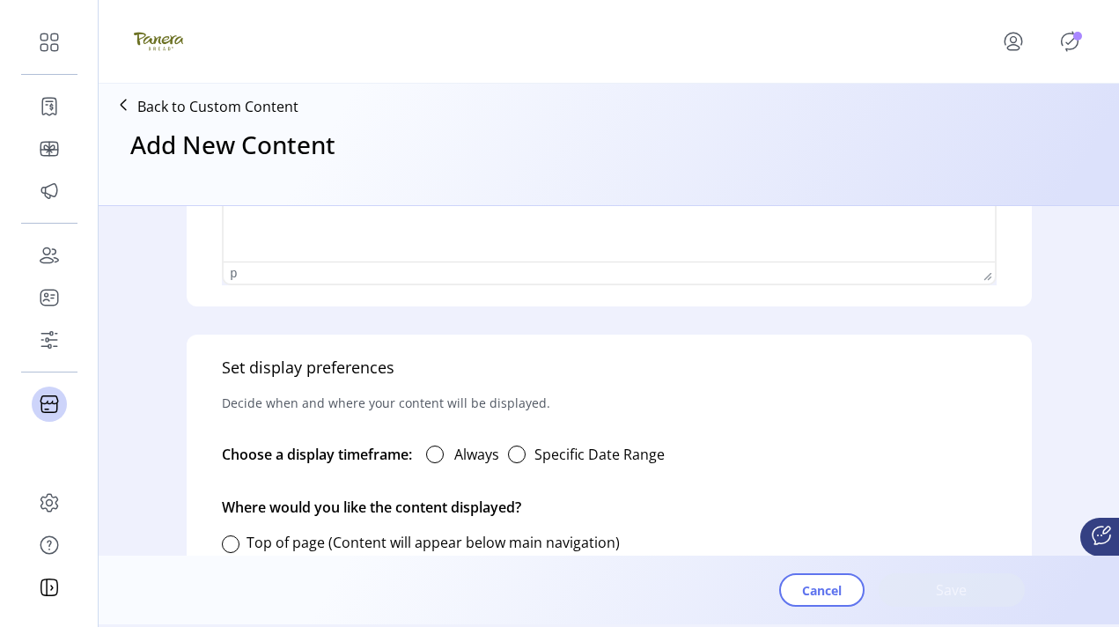
click at [553, 461] on label "Specific Date Range" at bounding box center [600, 454] width 130 height 21
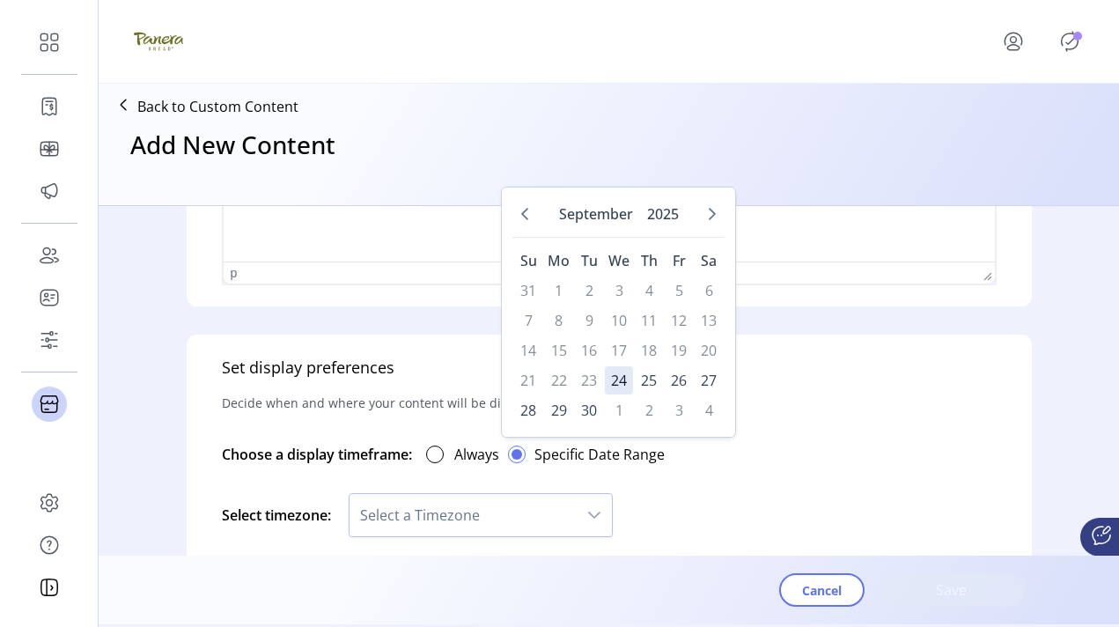
click at [457, 444] on label "Always" at bounding box center [476, 454] width 45 height 21
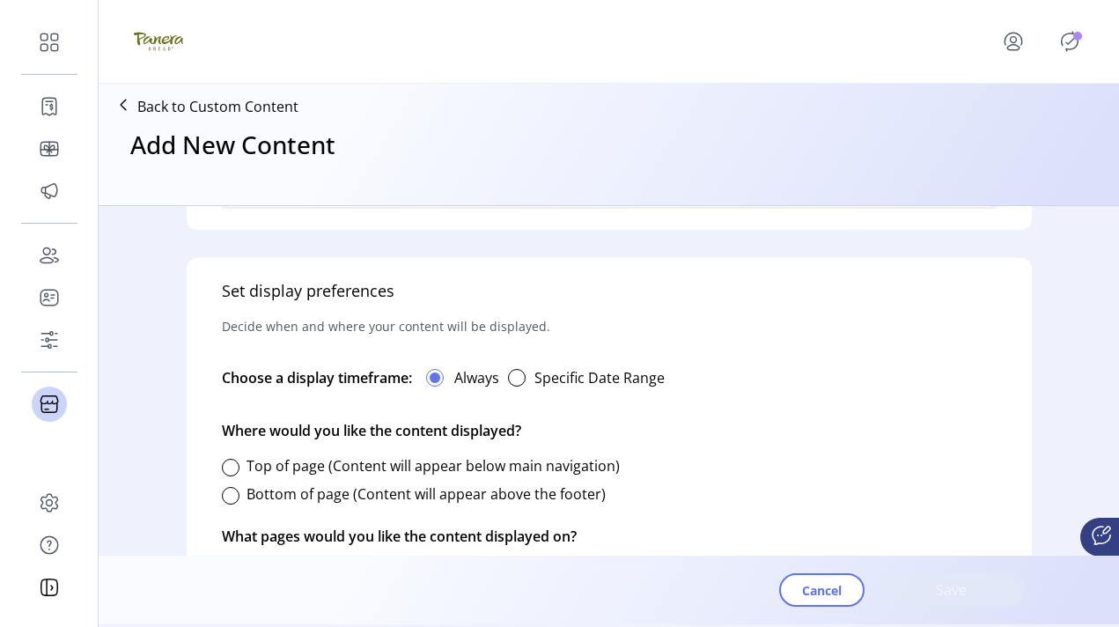
scroll to position [1040, 0]
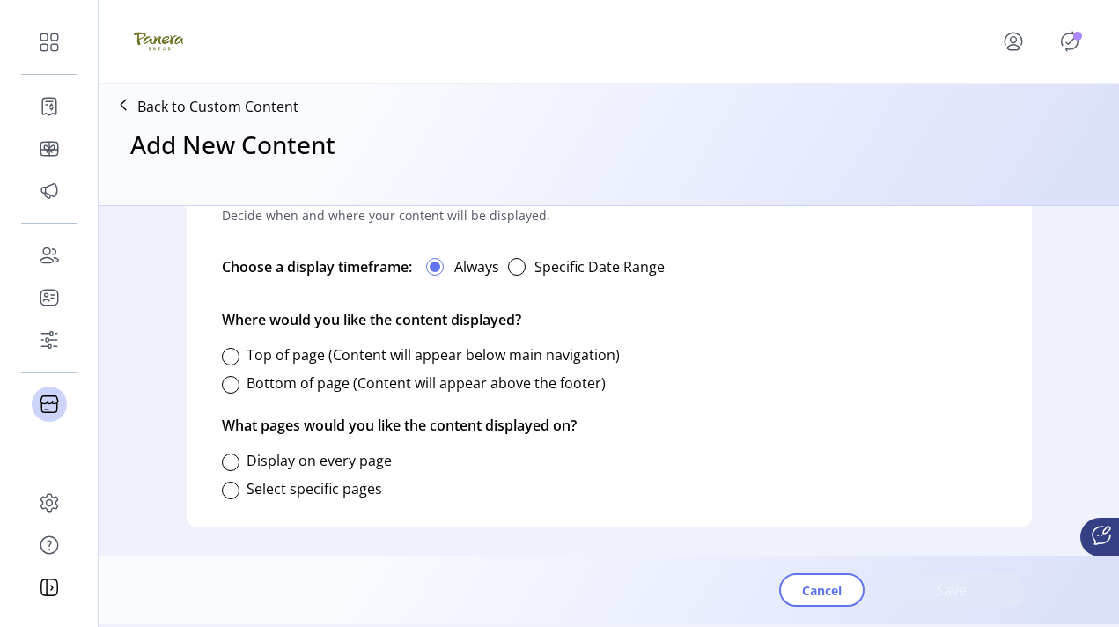
click at [525, 281] on button "button" at bounding box center [516, 266] width 35 height 35
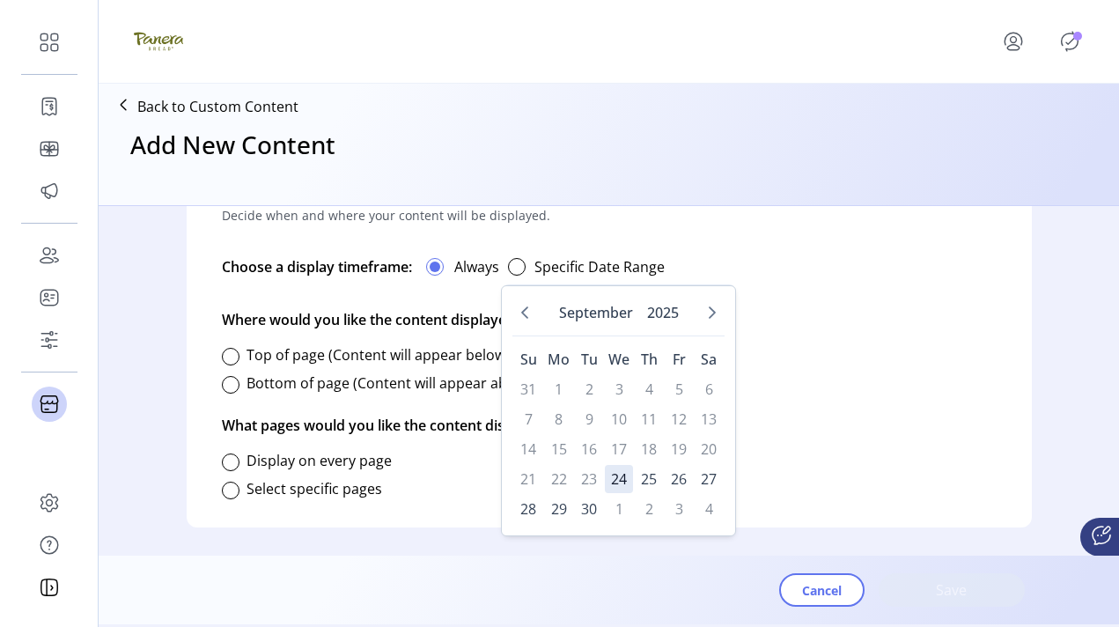
click at [525, 278] on button "button" at bounding box center [516, 266] width 35 height 35
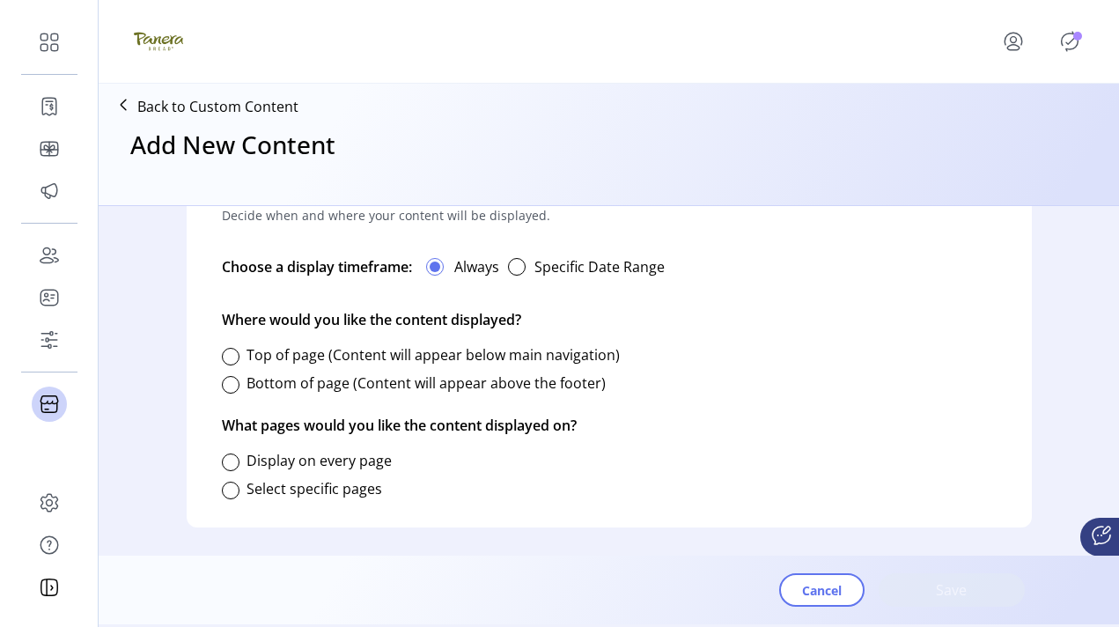
click at [341, 369] on div "Bottom of page (Content will appear above the footer)" at bounding box center [414, 383] width 384 height 35
click at [343, 384] on label "Bottom of page (Content will appear above the footer)" at bounding box center [426, 382] width 359 height 19
click at [337, 483] on label "Select specific pages" at bounding box center [315, 488] width 136 height 19
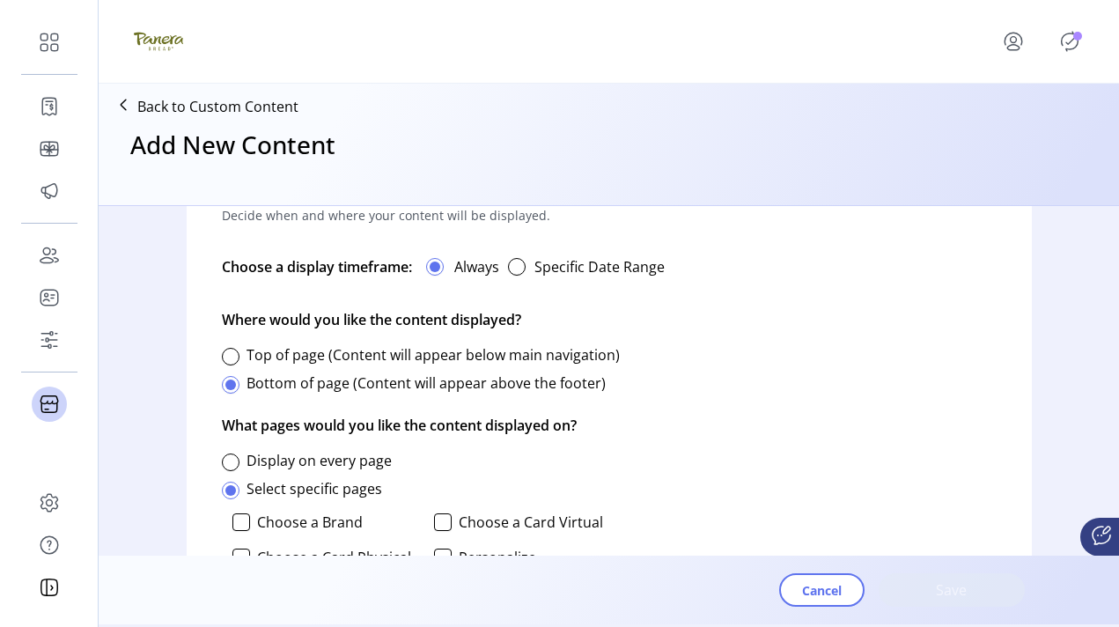
scroll to position [1091, 0]
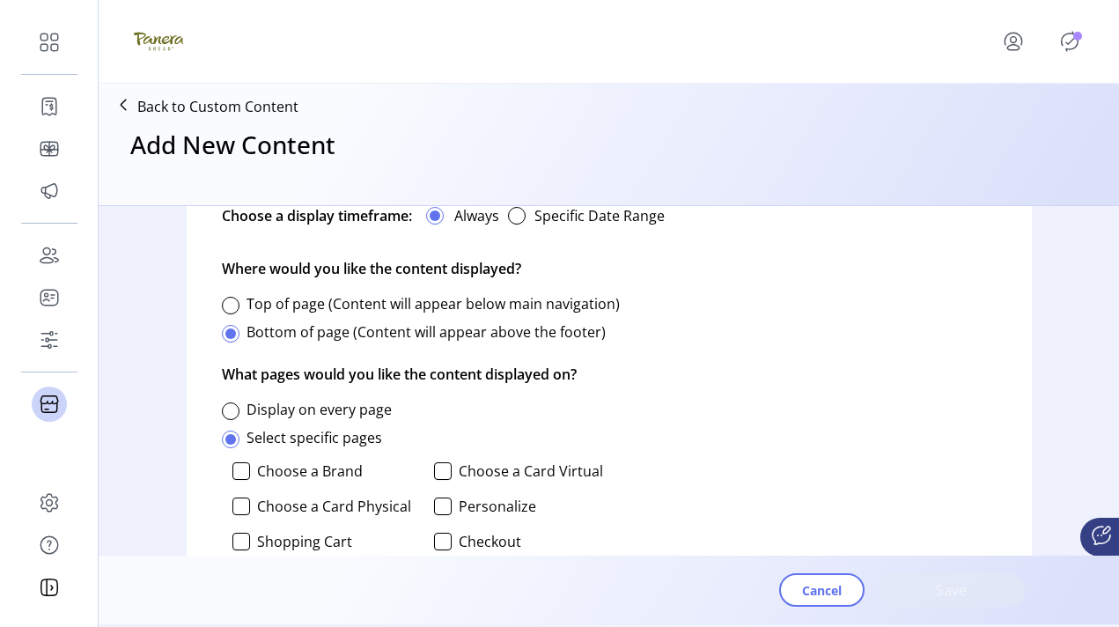
click at [525, 464] on label "Choose a Card Virtual" at bounding box center [531, 471] width 144 height 14
click at [286, 512] on label "Choose a Card Physical" at bounding box center [334, 506] width 154 height 14
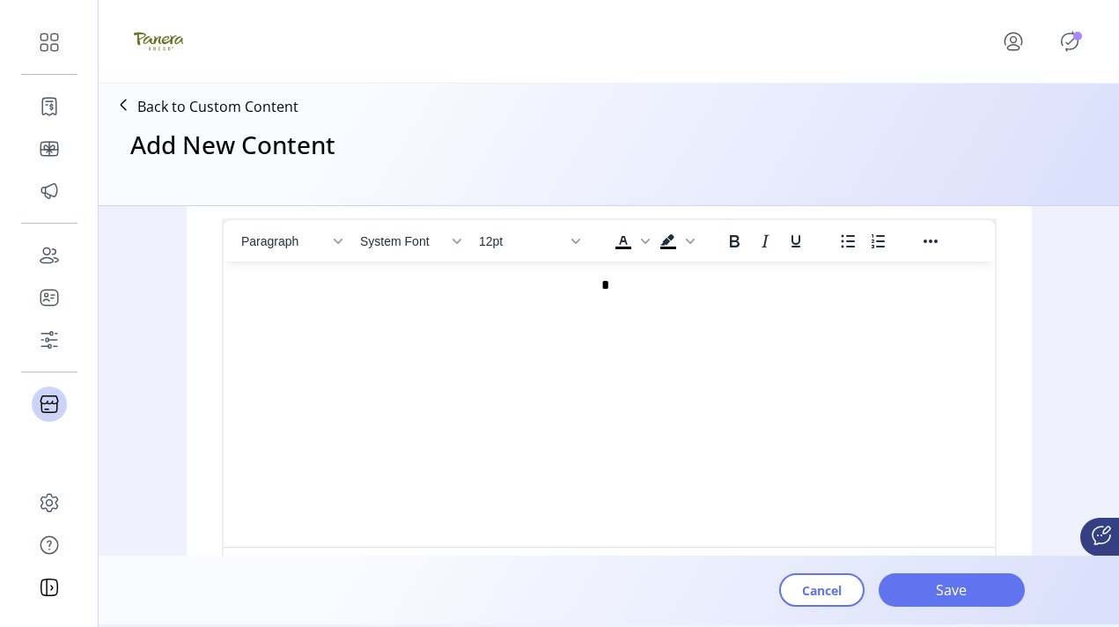
scroll to position [532, 0]
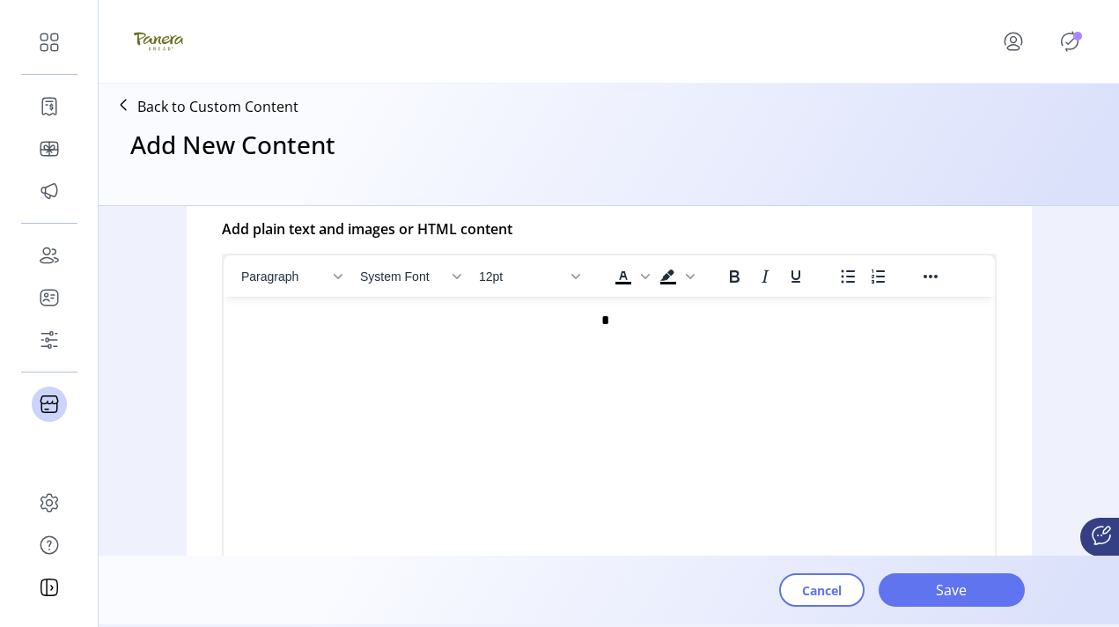
click at [700, 344] on html "*" at bounding box center [609, 321] width 772 height 48
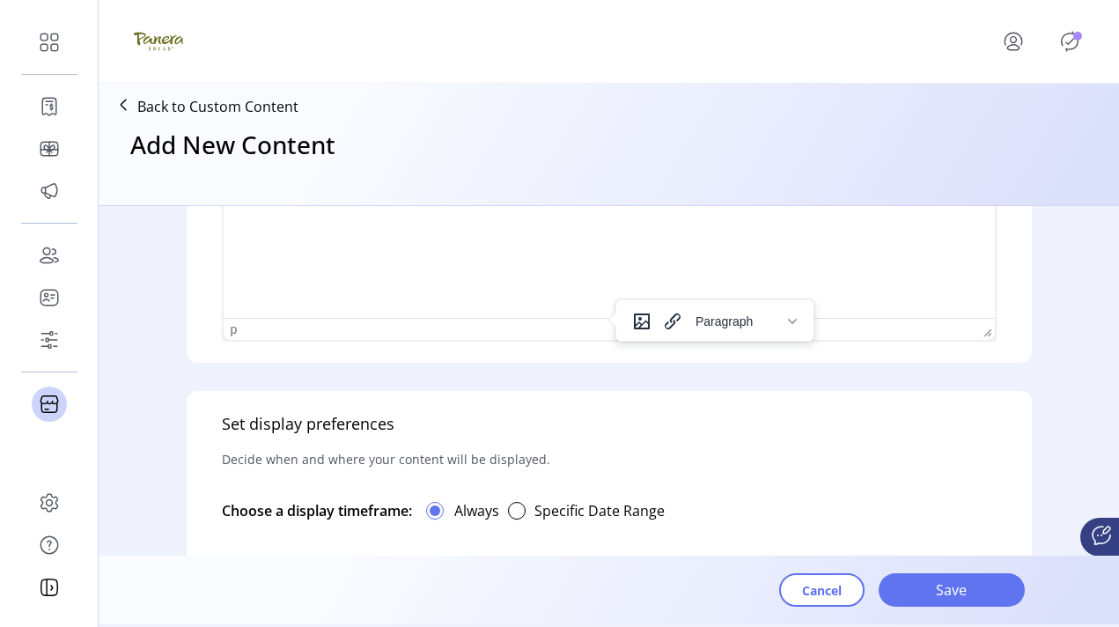
scroll to position [1283, 0]
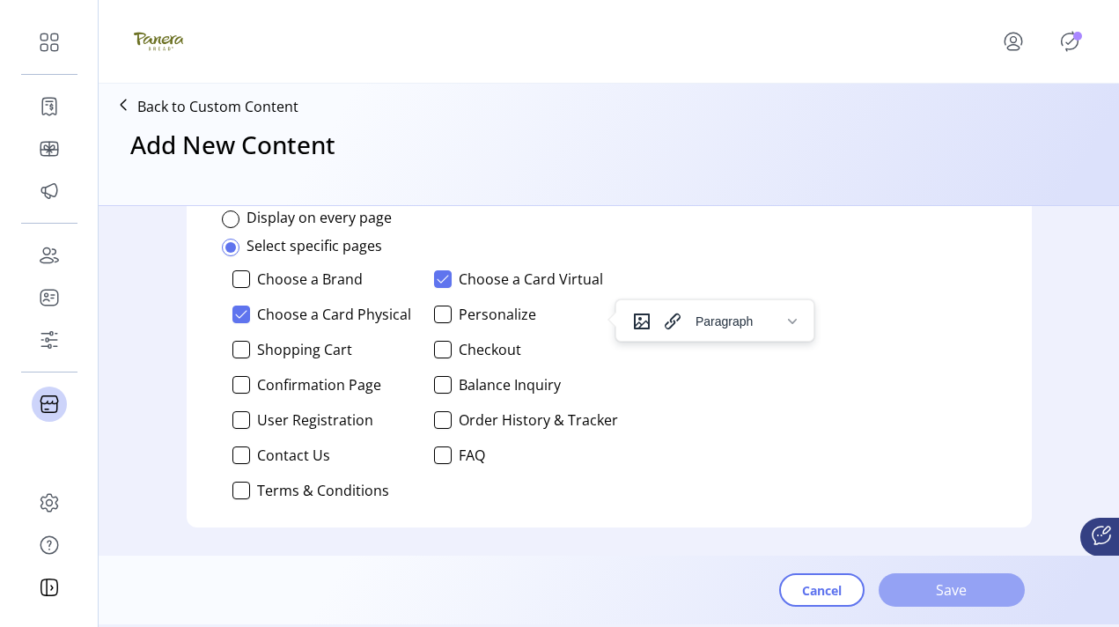
click at [700, 587] on span "Save" at bounding box center [952, 590] width 100 height 21
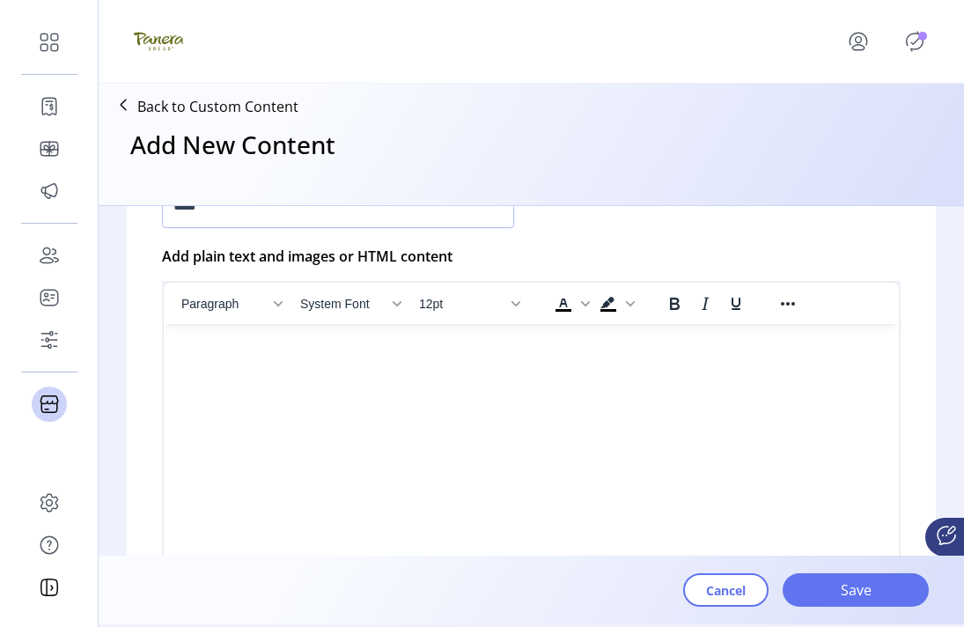
scroll to position [528, 0]
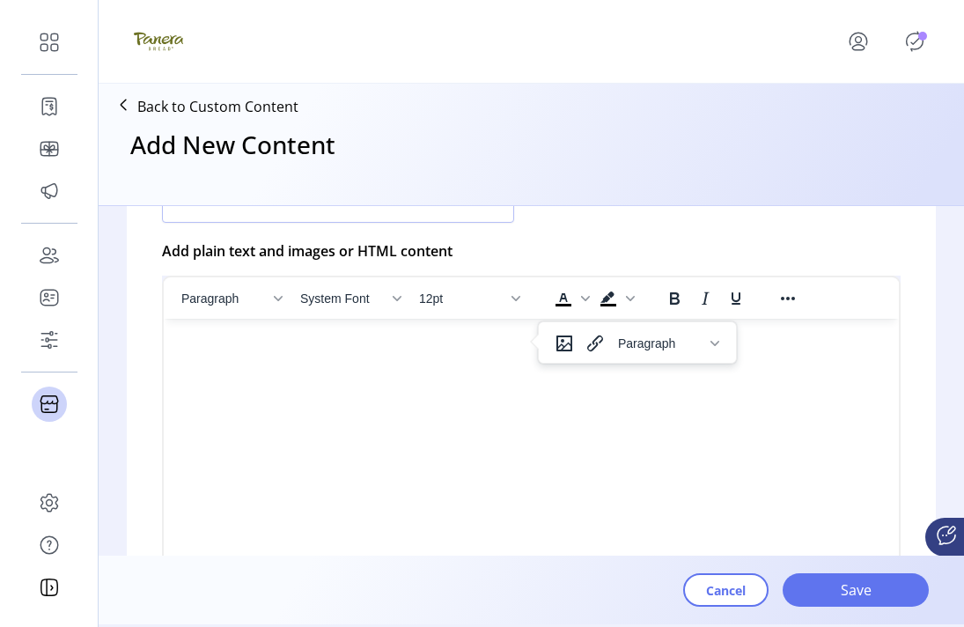
click at [700, 366] on html at bounding box center [531, 343] width 735 height 48
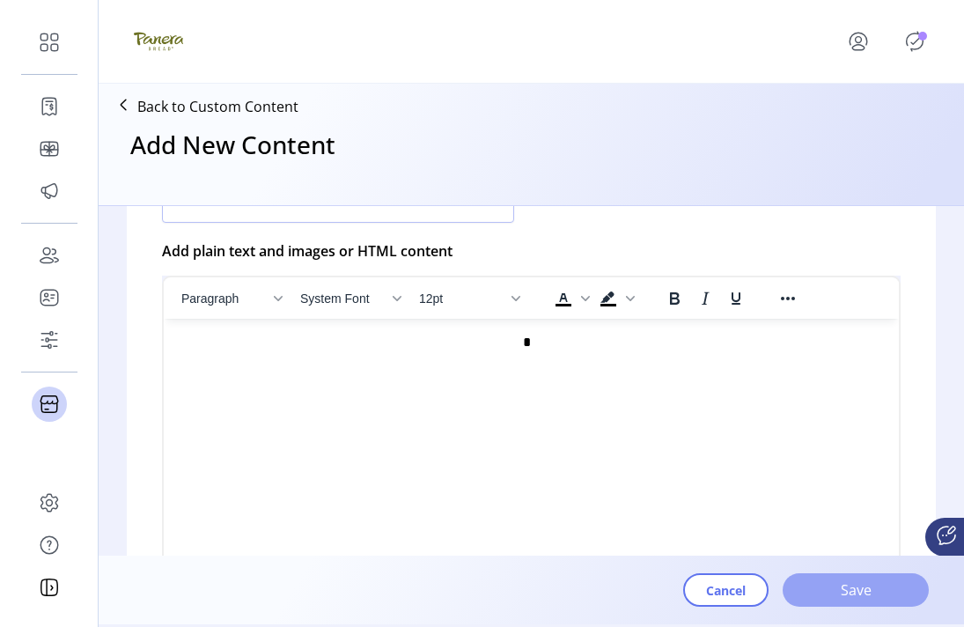
click at [700, 595] on span "Save" at bounding box center [856, 590] width 100 height 21
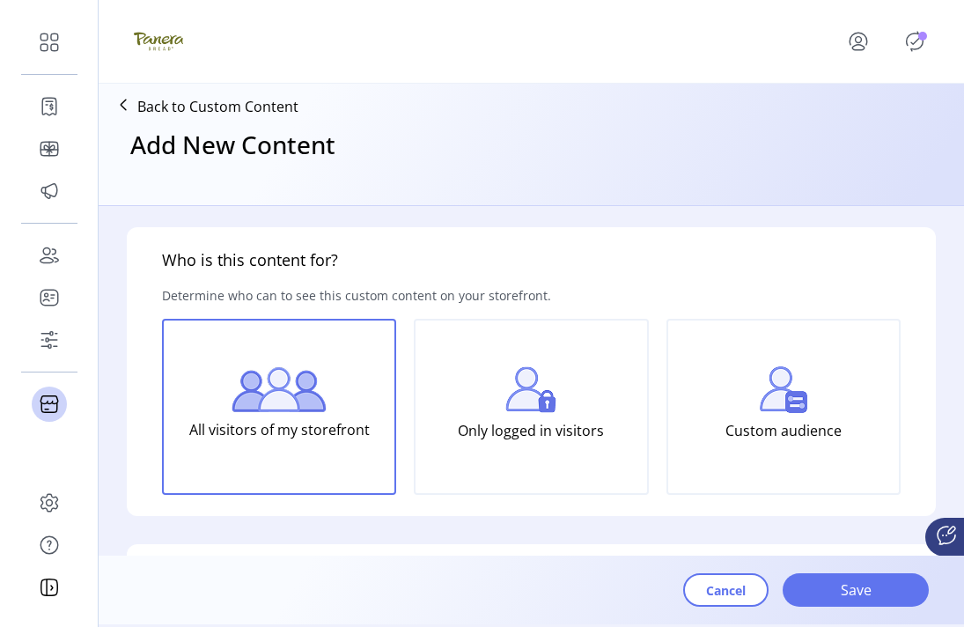
scroll to position [0, 0]
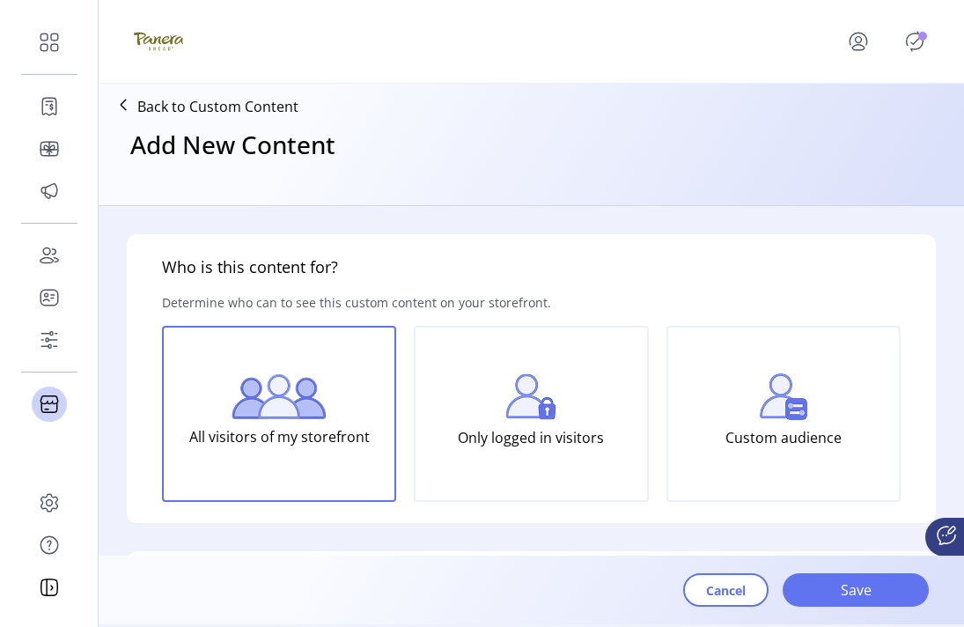
click at [131, 101] on icon at bounding box center [123, 105] width 28 height 28
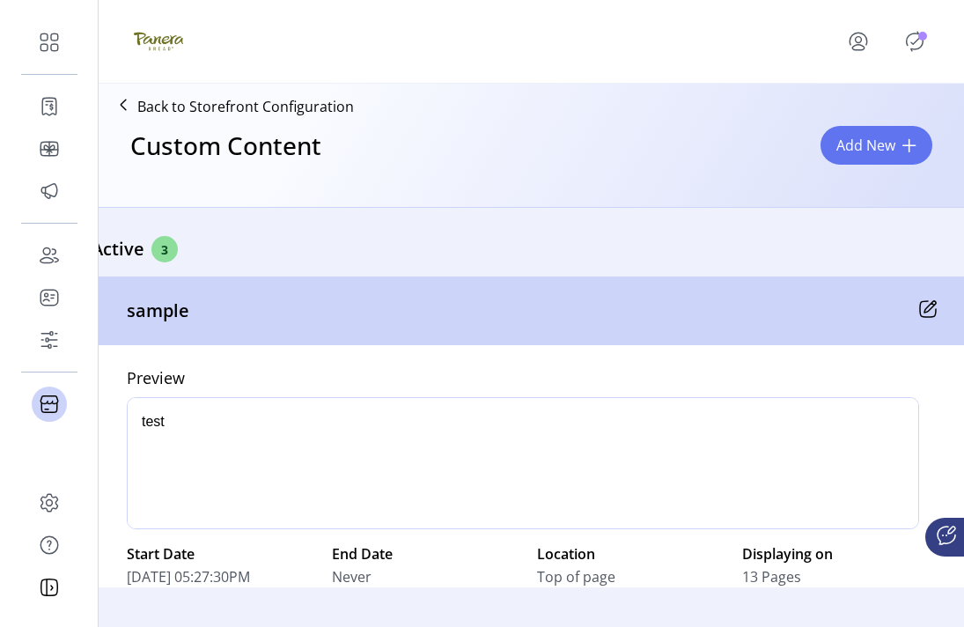
click at [700, 39] on icon "Publisher Panel" at bounding box center [915, 41] width 28 height 28
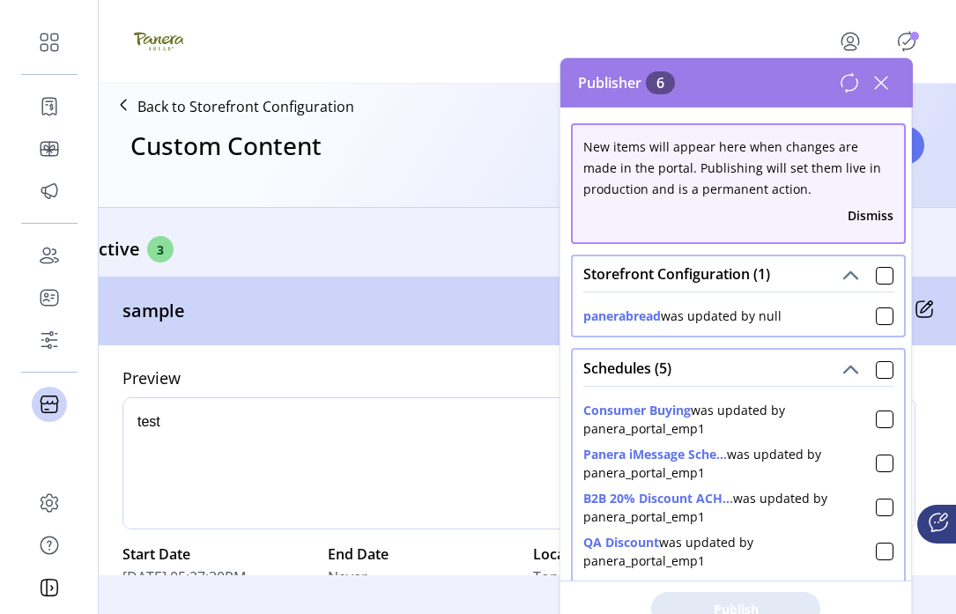
click at [700, 214] on button "Dismiss" at bounding box center [870, 215] width 46 height 18
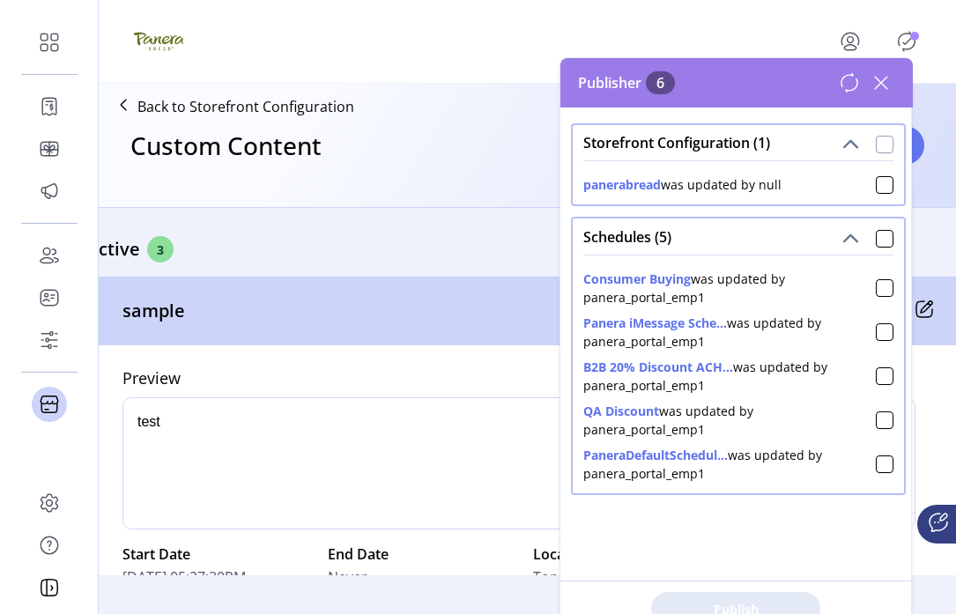
click at [700, 139] on div at bounding box center [884, 145] width 18 height 18
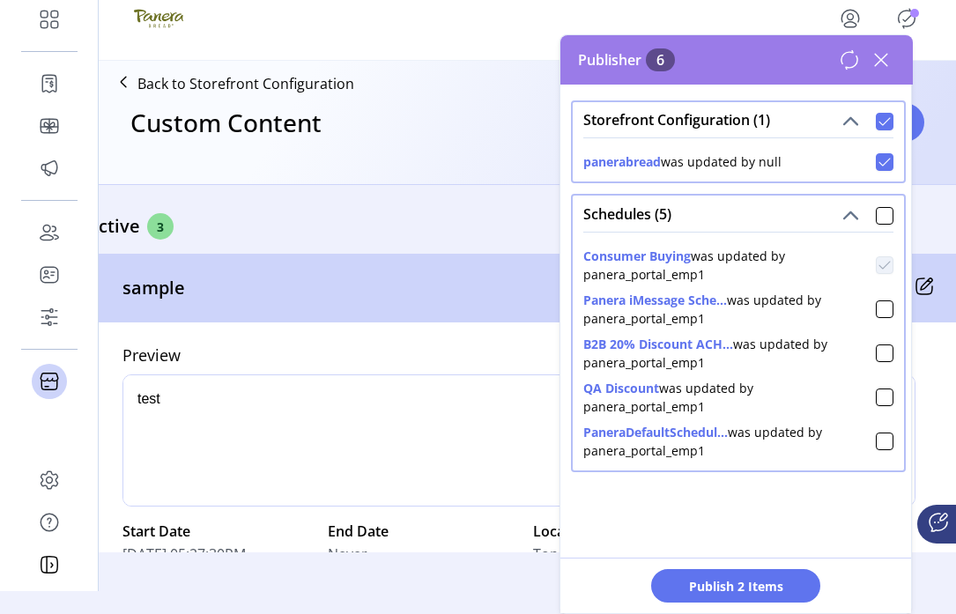
click at [700, 115] on icon at bounding box center [884, 121] width 12 height 12
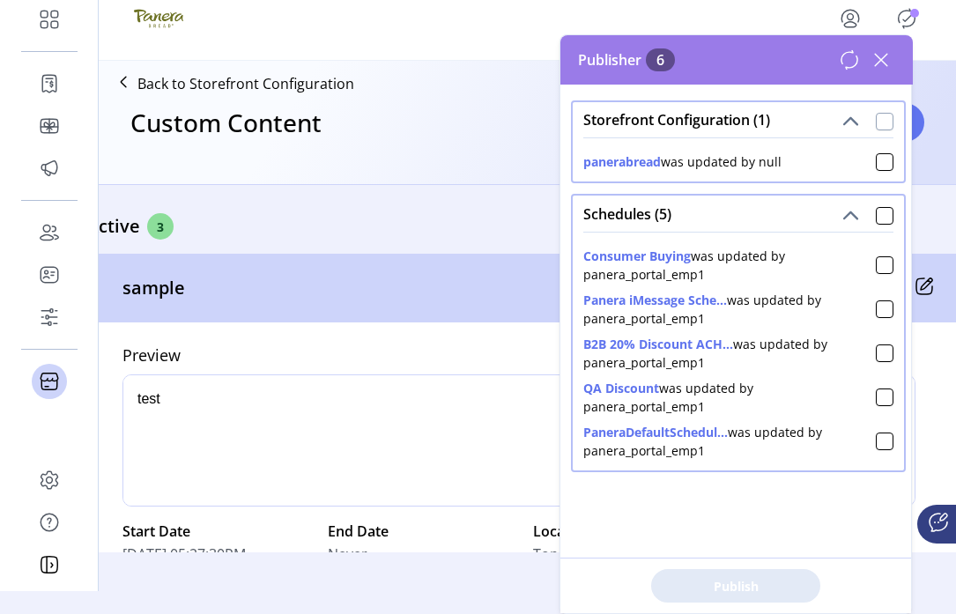
click at [700, 62] on icon at bounding box center [849, 59] width 21 height 21
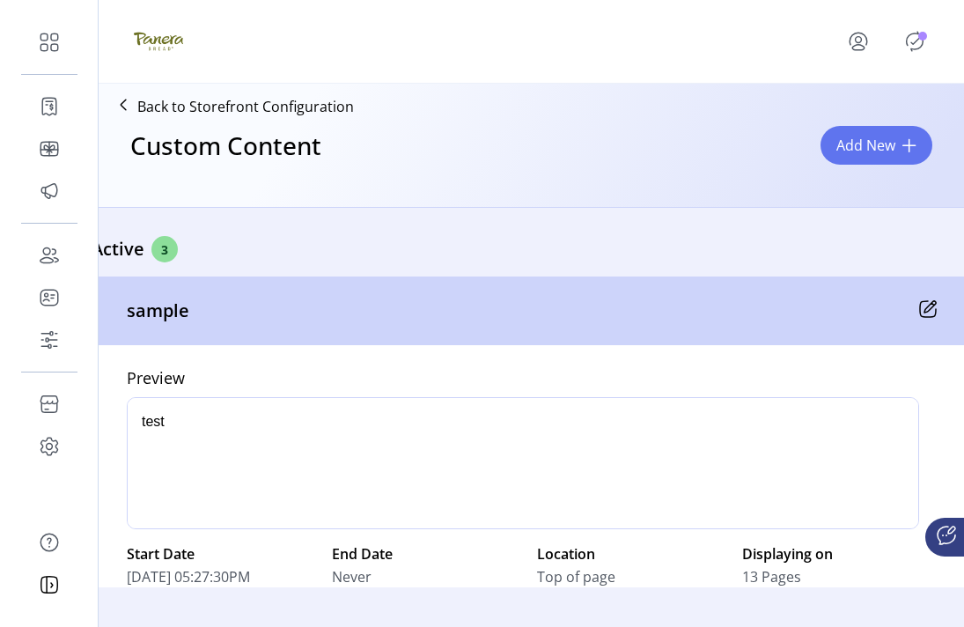
click at [918, 39] on icon "Publisher Panel" at bounding box center [916, 42] width 8 height 6
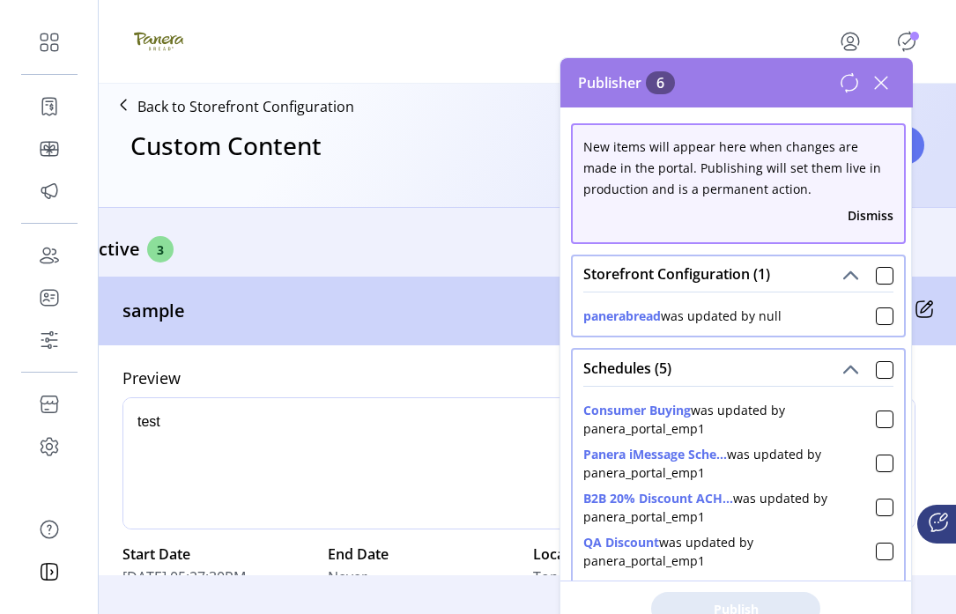
click at [816, 299] on div "panerabread was updated by null" at bounding box center [738, 312] width 310 height 26
click at [868, 224] on button "Dismiss" at bounding box center [870, 215] width 46 height 18
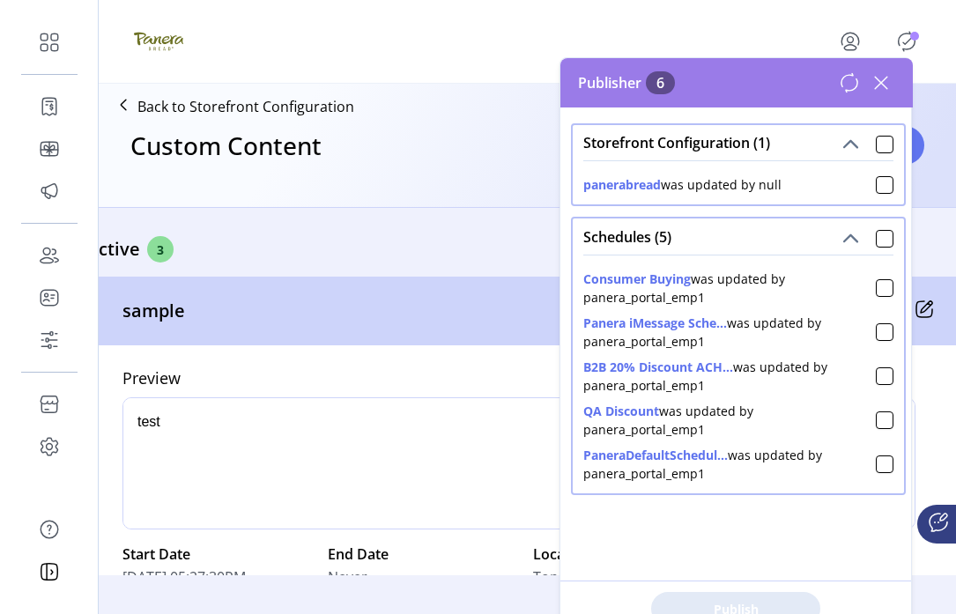
click at [405, 237] on div "Active 3" at bounding box center [527, 249] width 881 height 26
click at [884, 83] on icon at bounding box center [881, 83] width 28 height 28
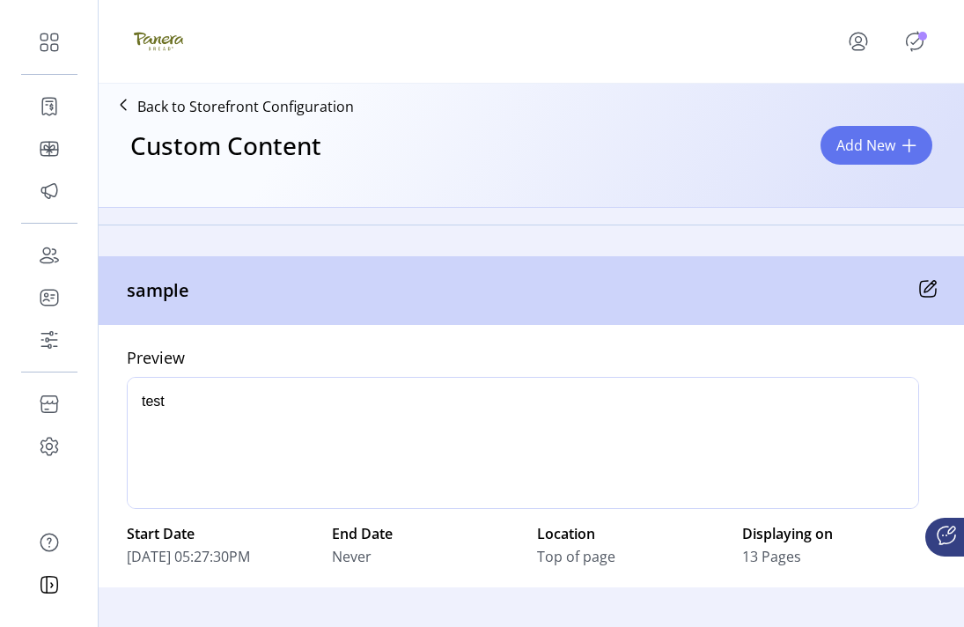
scroll to position [1086, 0]
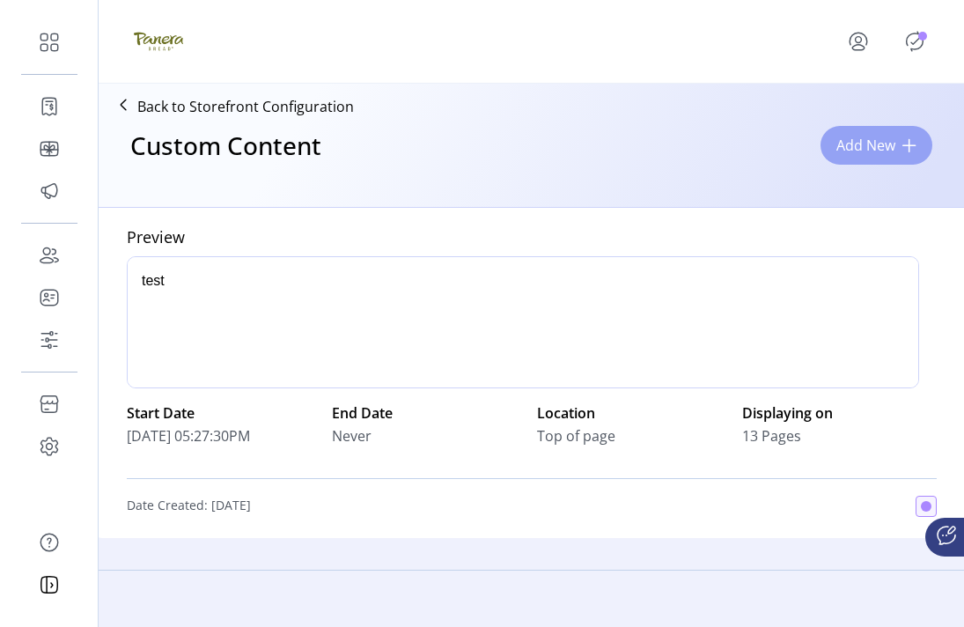
click at [868, 127] on button "Add New" at bounding box center [877, 145] width 112 height 39
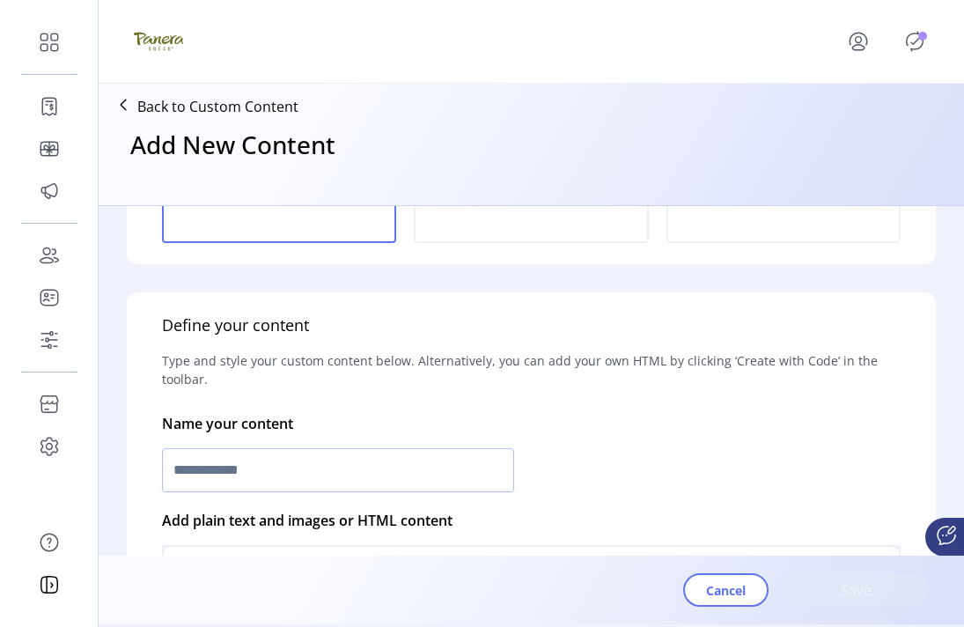
scroll to position [358, 0]
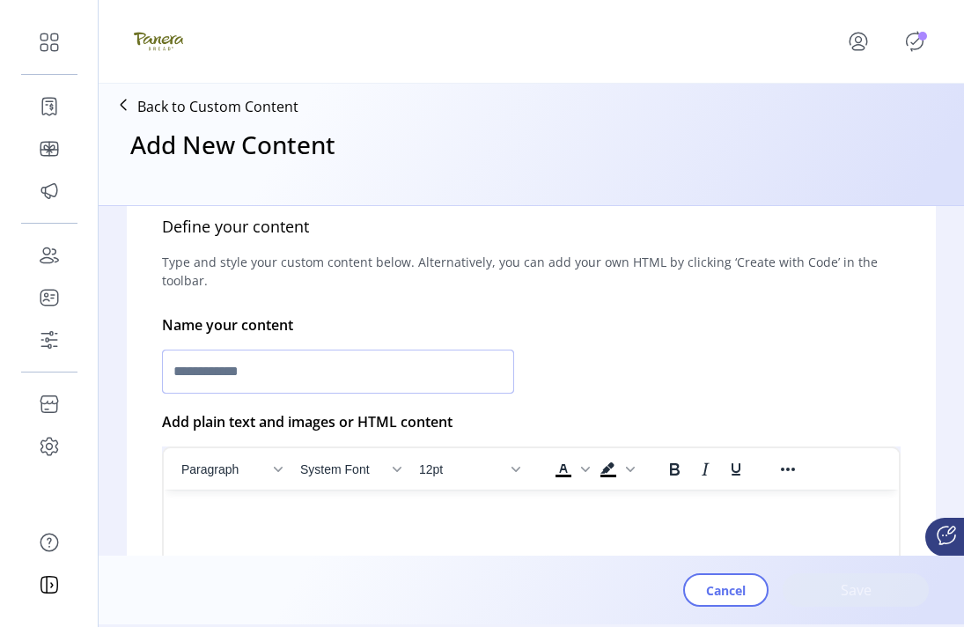
click at [444, 391] on input "text" at bounding box center [338, 372] width 352 height 44
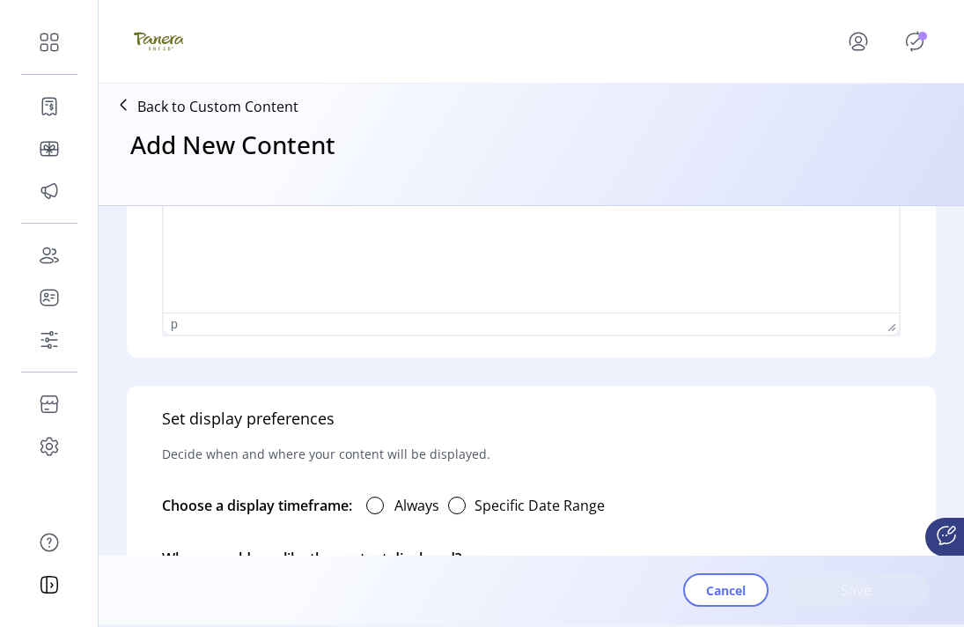
scroll to position [826, 0]
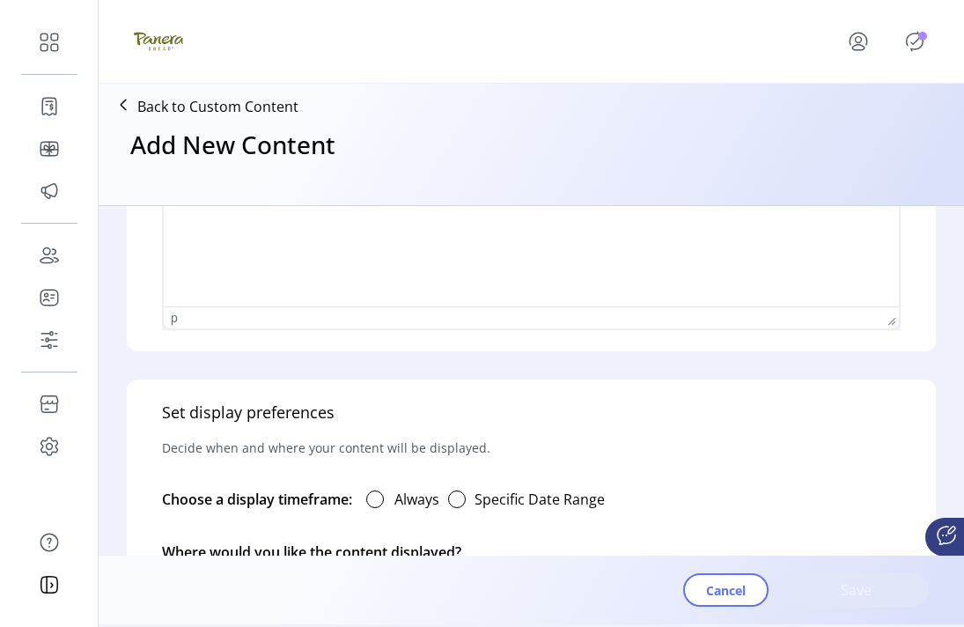
type input "******"
click at [406, 512] on div "Always" at bounding box center [395, 499] width 87 height 35
click at [384, 504] on div at bounding box center [375, 500] width 18 height 18
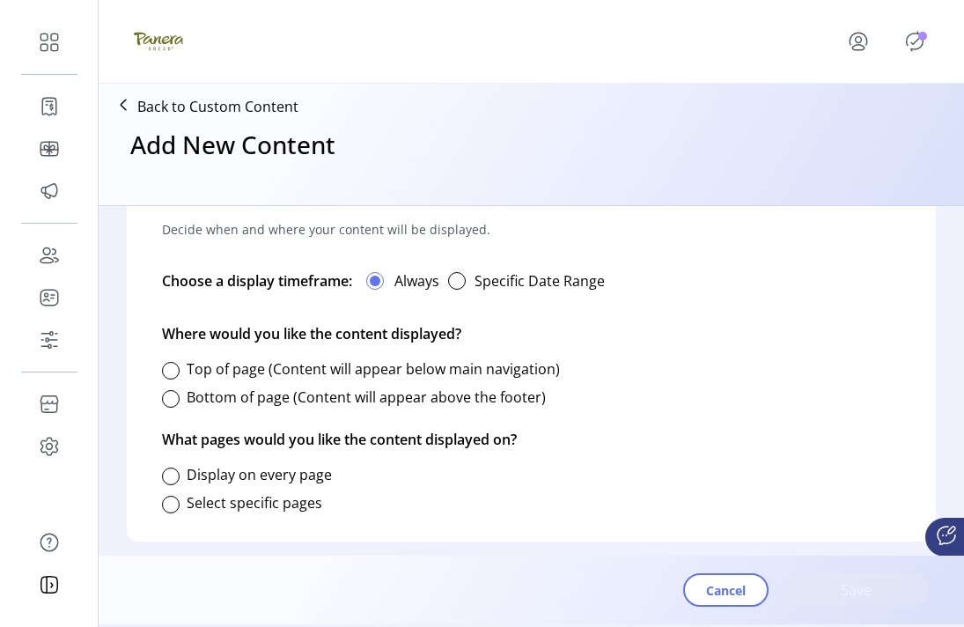
scroll to position [1059, 0]
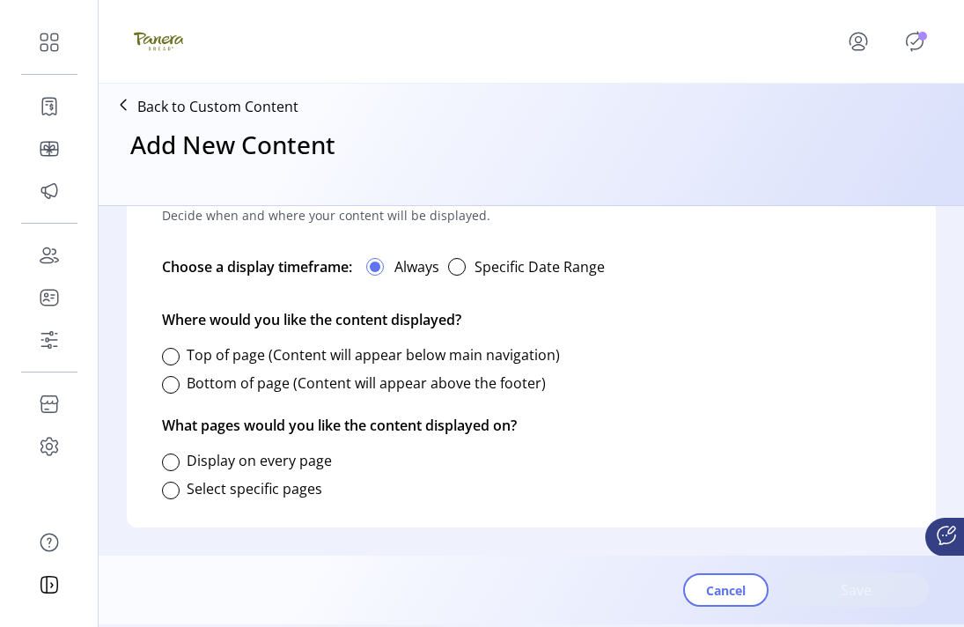
click at [252, 386] on label "Bottom of page (Content will appear above the footer)" at bounding box center [366, 382] width 359 height 19
click at [252, 484] on label "Select specific pages" at bounding box center [255, 488] width 136 height 19
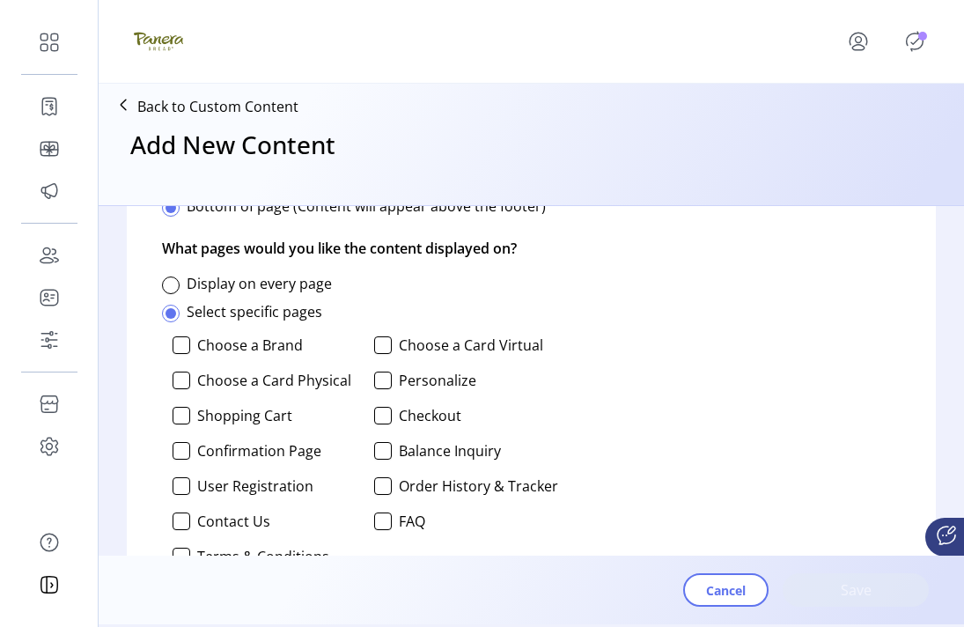
scroll to position [1302, 0]
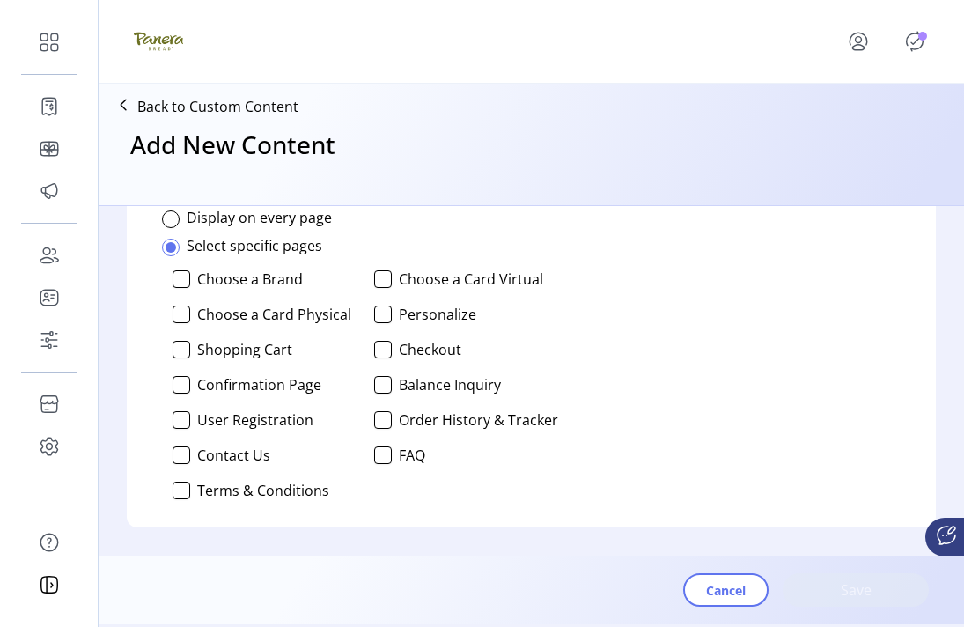
click at [409, 399] on div "Choose a Brand Choose a Card Virtual Choose a Card Physical Personalize Shoppin…" at bounding box center [360, 384] width 396 height 243
click at [410, 430] on div "Choose a Brand Choose a Card Virtual Choose a Card Physical Personalize Shoppin…" at bounding box center [360, 384] width 396 height 243
click at [374, 426] on div at bounding box center [383, 420] width 18 height 18
click at [374, 277] on div at bounding box center [383, 279] width 18 height 18
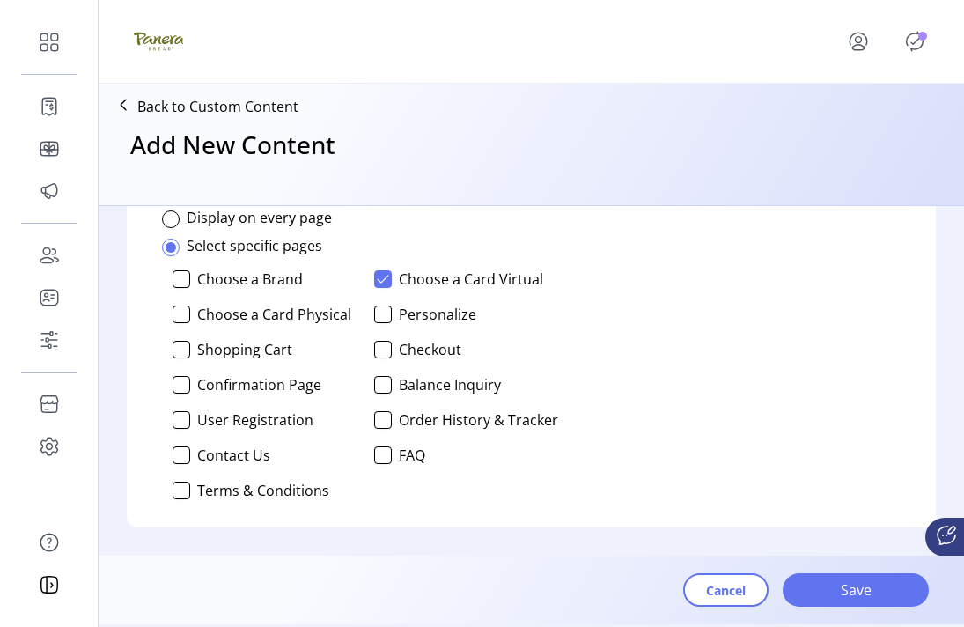
click at [244, 248] on label "Select specific pages" at bounding box center [255, 245] width 136 height 19
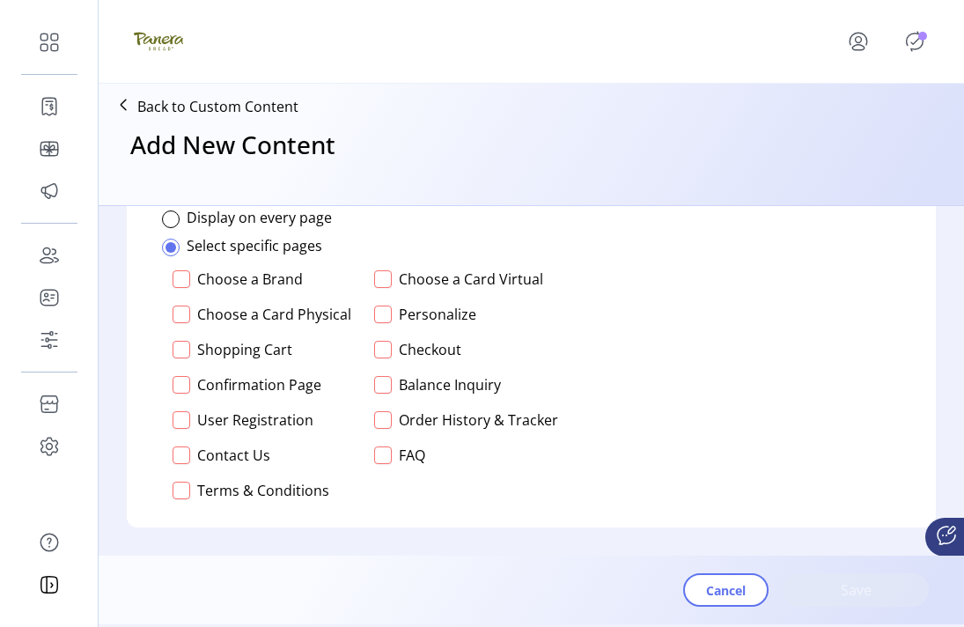
click at [185, 281] on div at bounding box center [182, 279] width 18 height 18
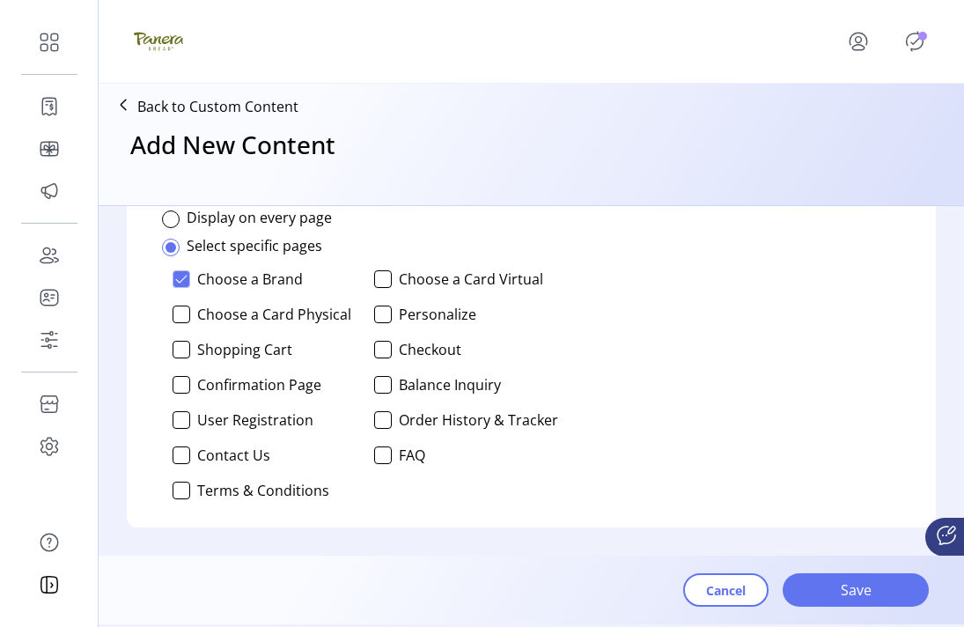
click at [422, 283] on label "Choose a Card Virtual" at bounding box center [471, 279] width 144 height 14
click at [868, 582] on span "Save" at bounding box center [856, 590] width 100 height 21
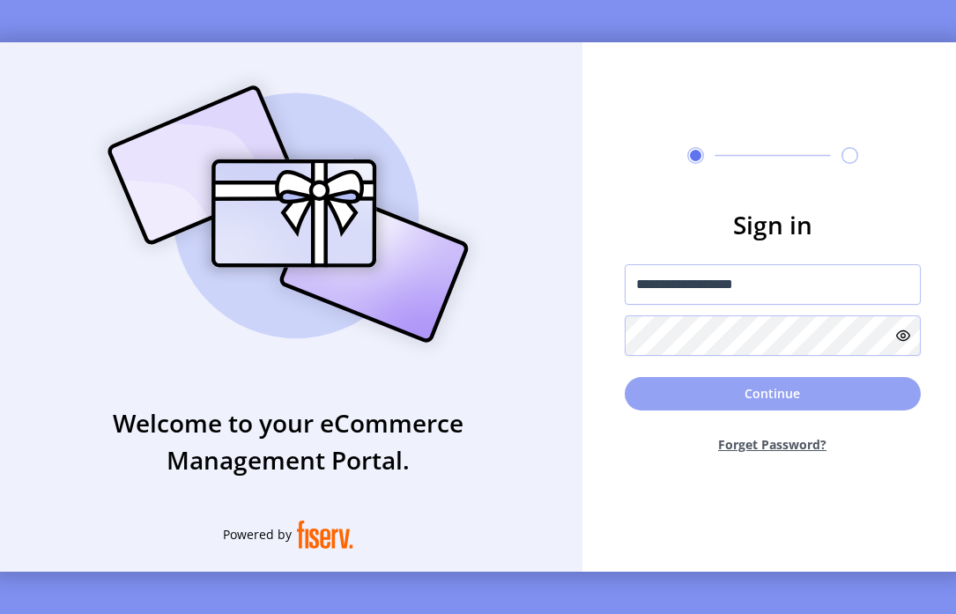
click at [809, 410] on button "Continue" at bounding box center [772, 393] width 296 height 33
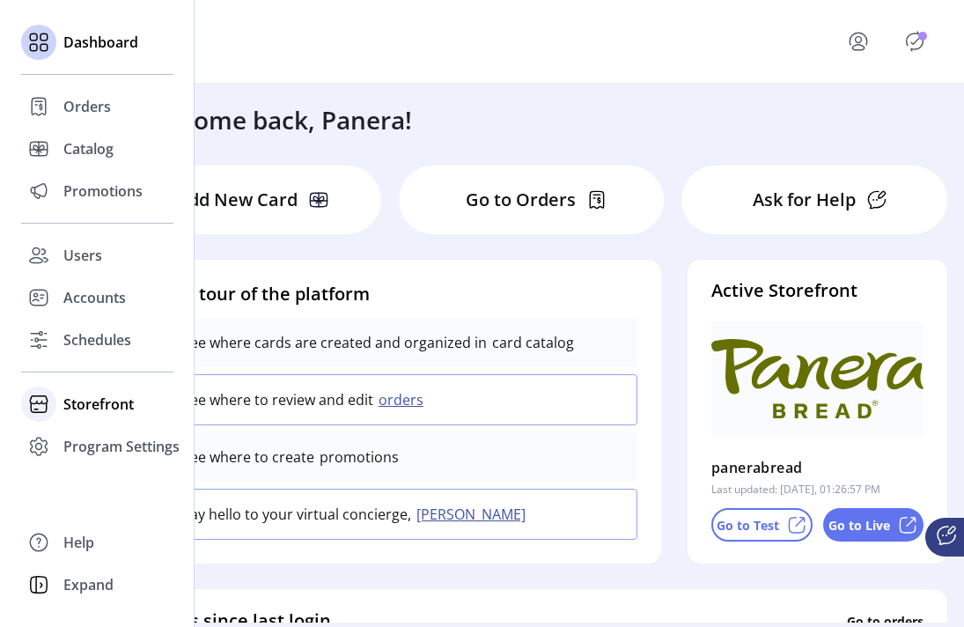
click at [83, 419] on div "Storefront" at bounding box center [97, 404] width 152 height 42
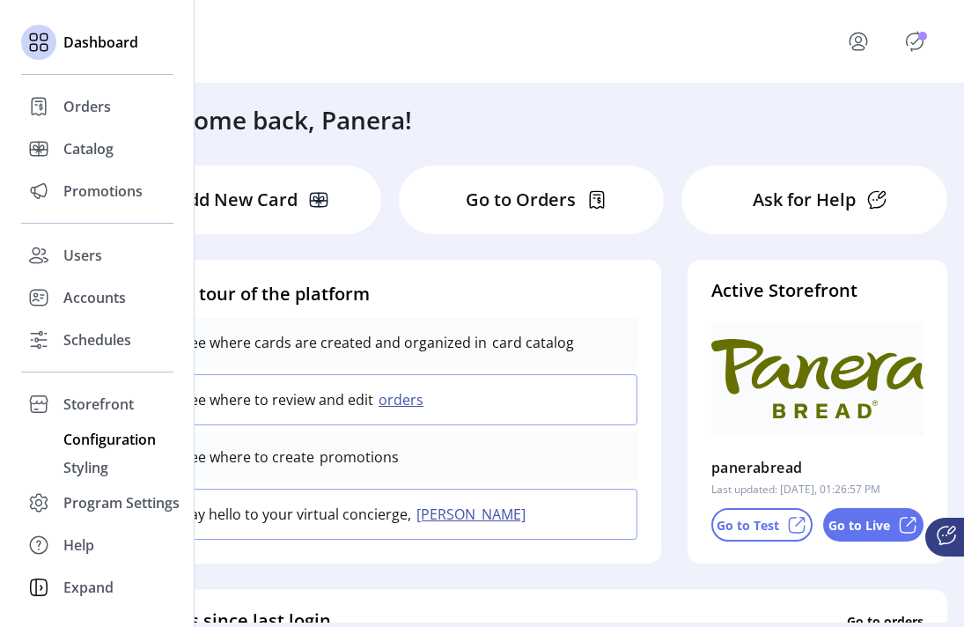
click at [96, 448] on span "Configuration" at bounding box center [109, 439] width 92 height 21
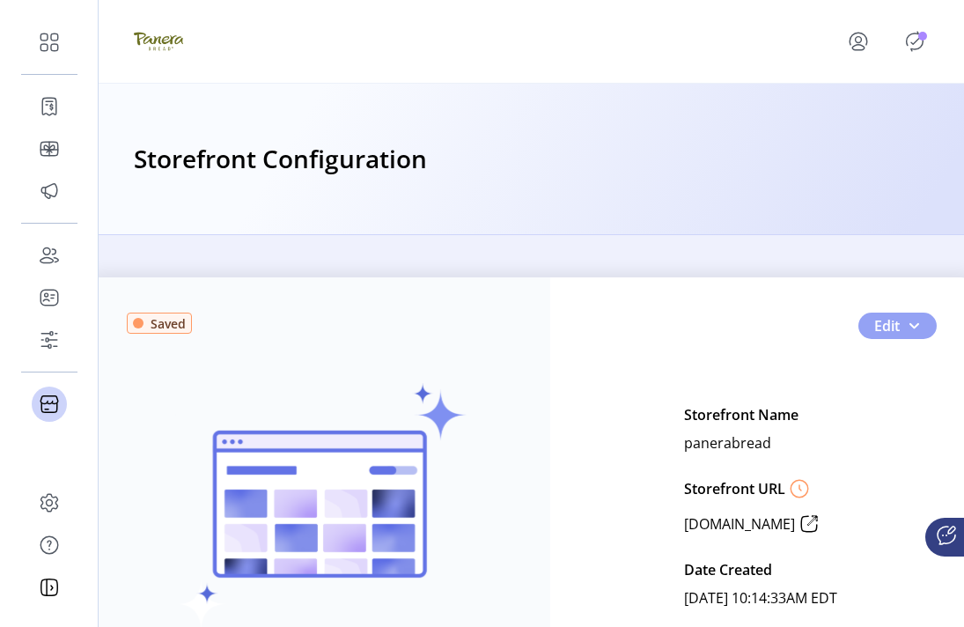
click at [897, 323] on button "Edit" at bounding box center [898, 326] width 78 height 26
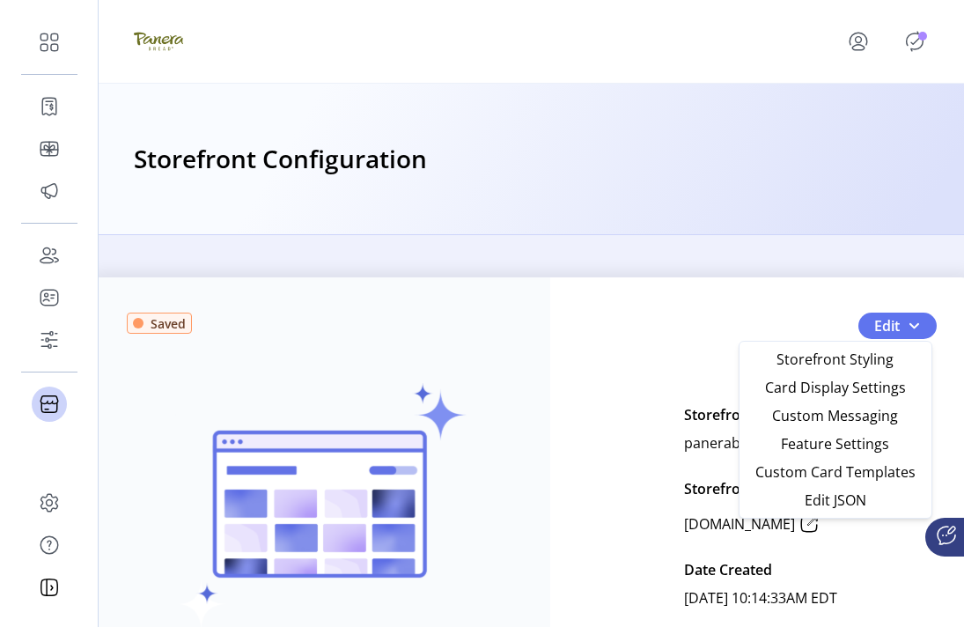
click at [820, 240] on div "Saved Your test storefront is ready! View Test Storefront Edit Storefront Name …" at bounding box center [532, 431] width 866 height 392
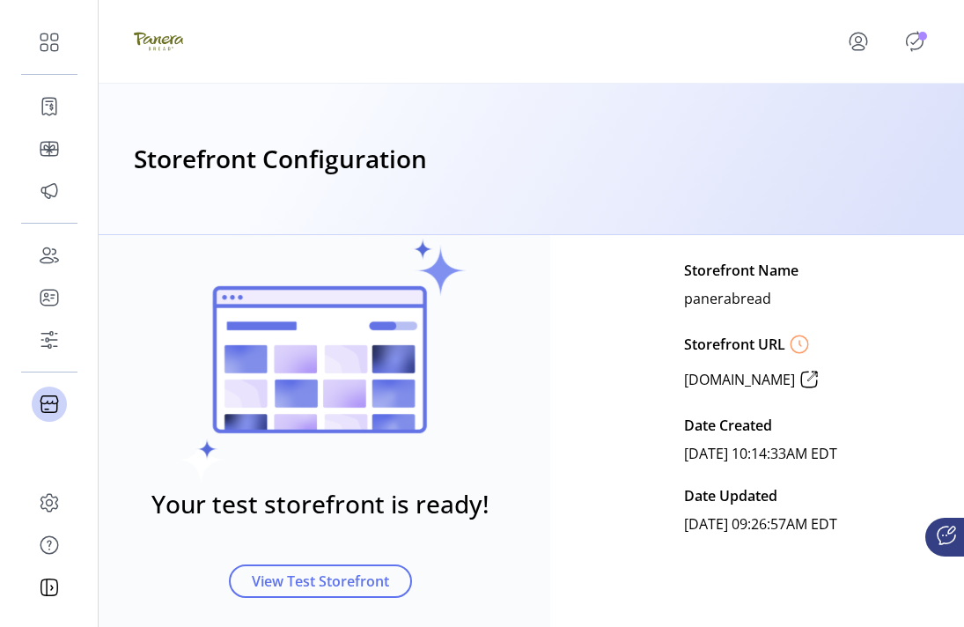
scroll to position [73, 0]
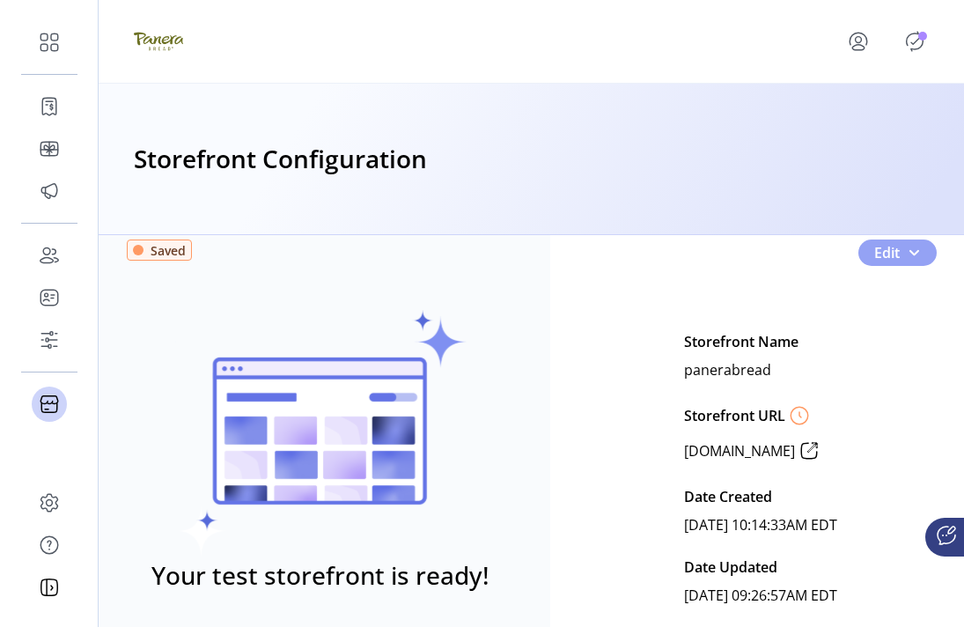
click at [897, 258] on button "Edit" at bounding box center [898, 253] width 78 height 26
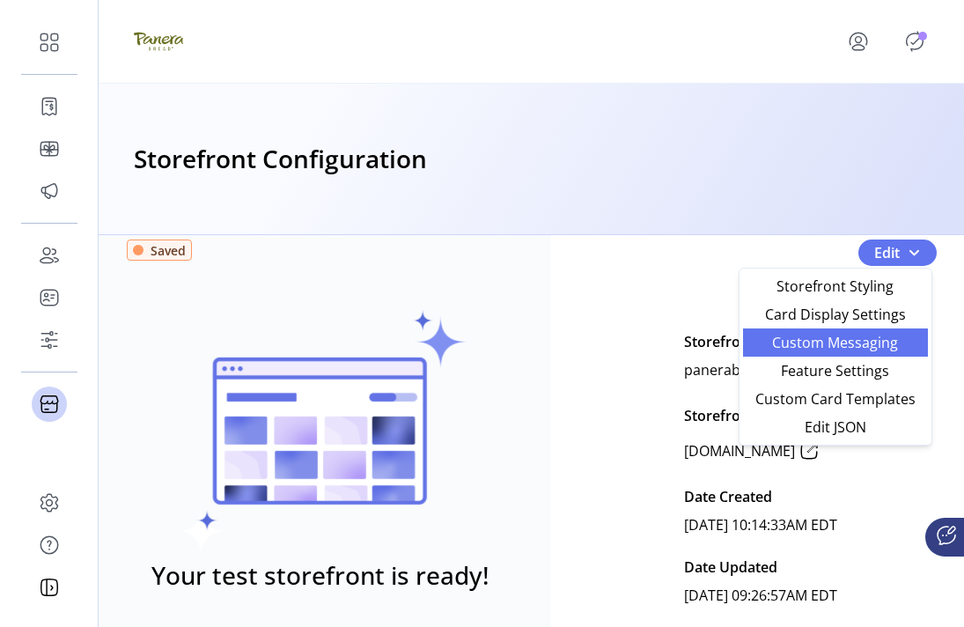
click at [885, 336] on span "Custom Messaging" at bounding box center [836, 343] width 164 height 14
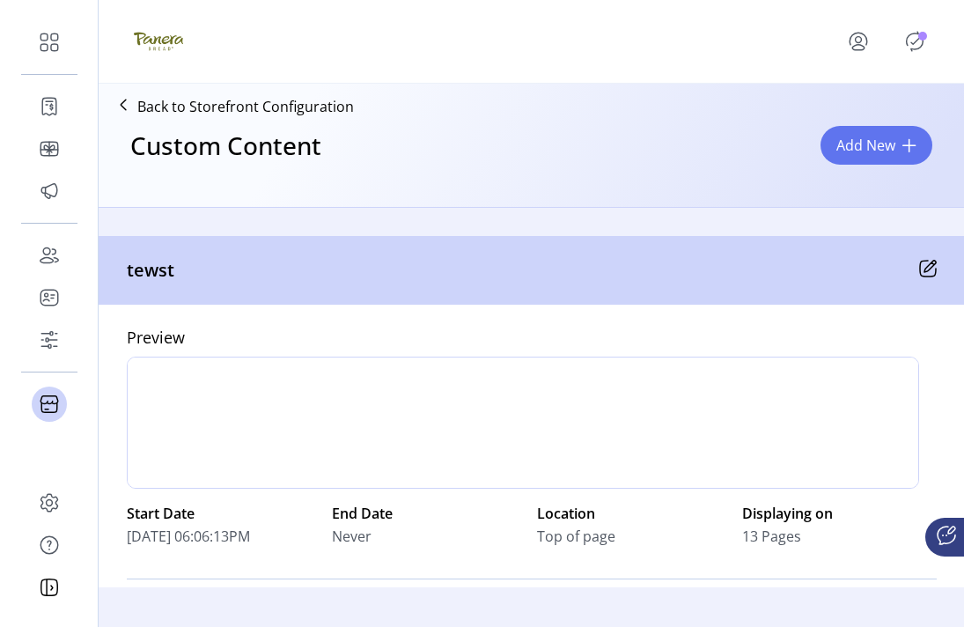
scroll to position [513, 0]
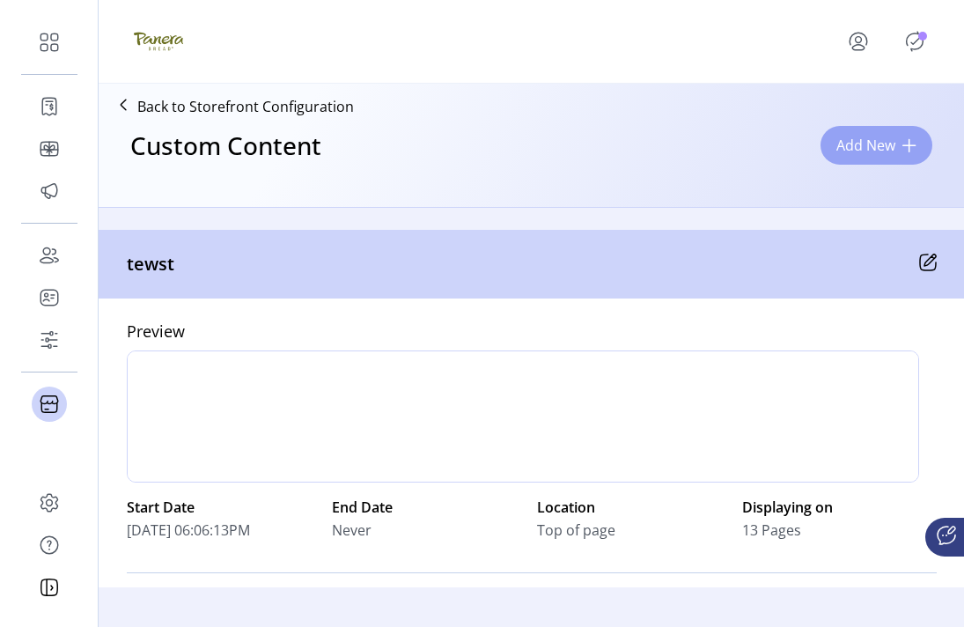
click at [885, 158] on button "Add New" at bounding box center [877, 145] width 112 height 39
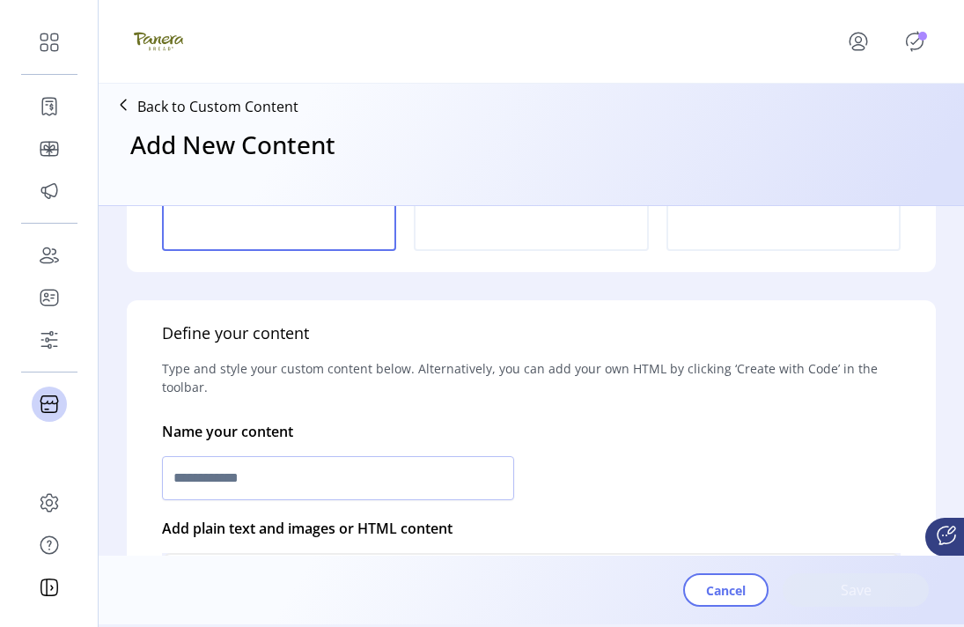
scroll to position [255, 0]
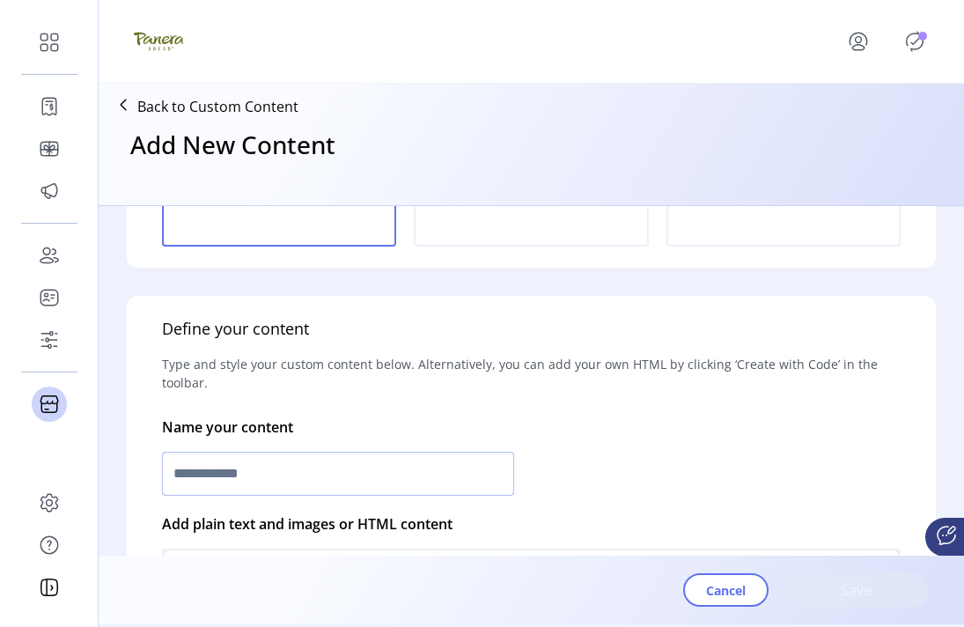
click at [469, 473] on input "text" at bounding box center [338, 474] width 352 height 44
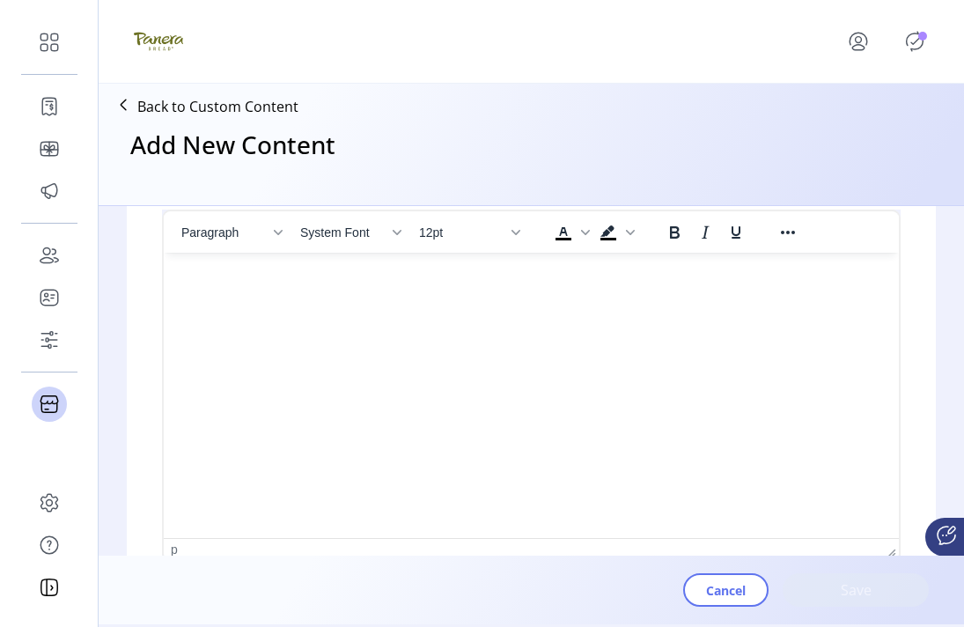
scroll to position [499, 0]
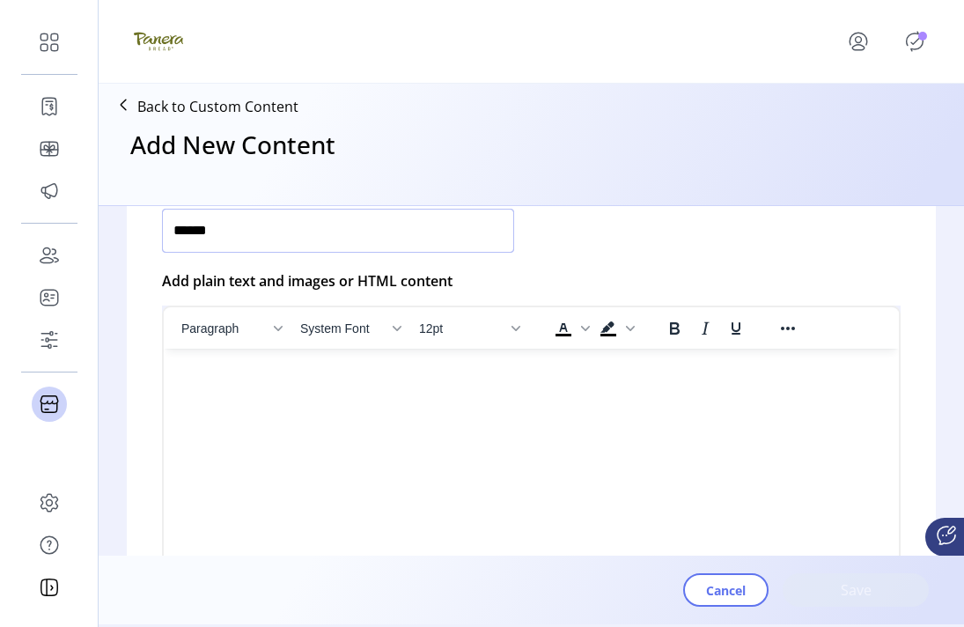
type input "******"
click at [463, 363] on html at bounding box center [531, 356] width 735 height 14
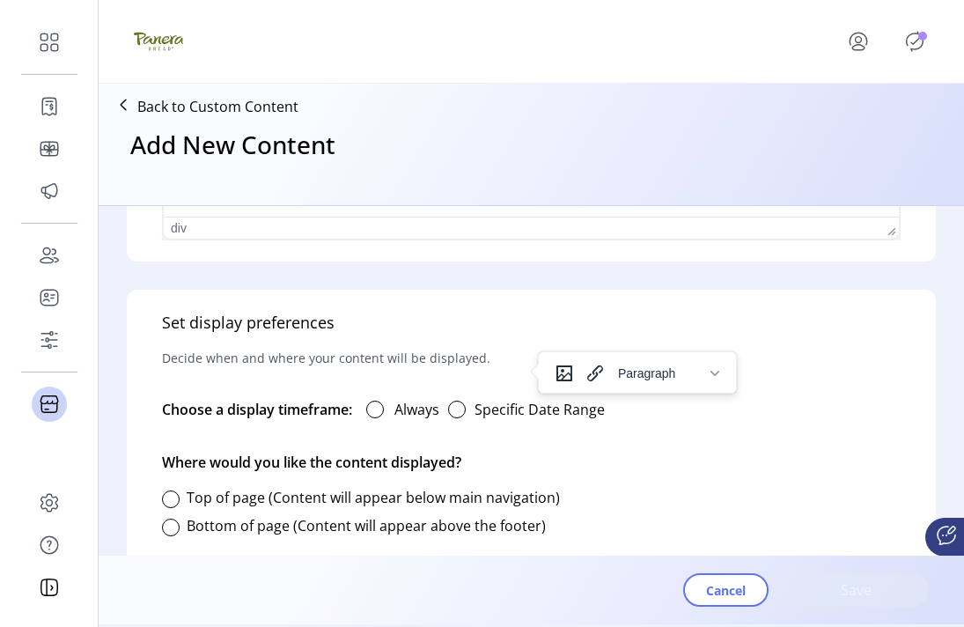
click at [463, 419] on button "button" at bounding box center [457, 409] width 35 height 35
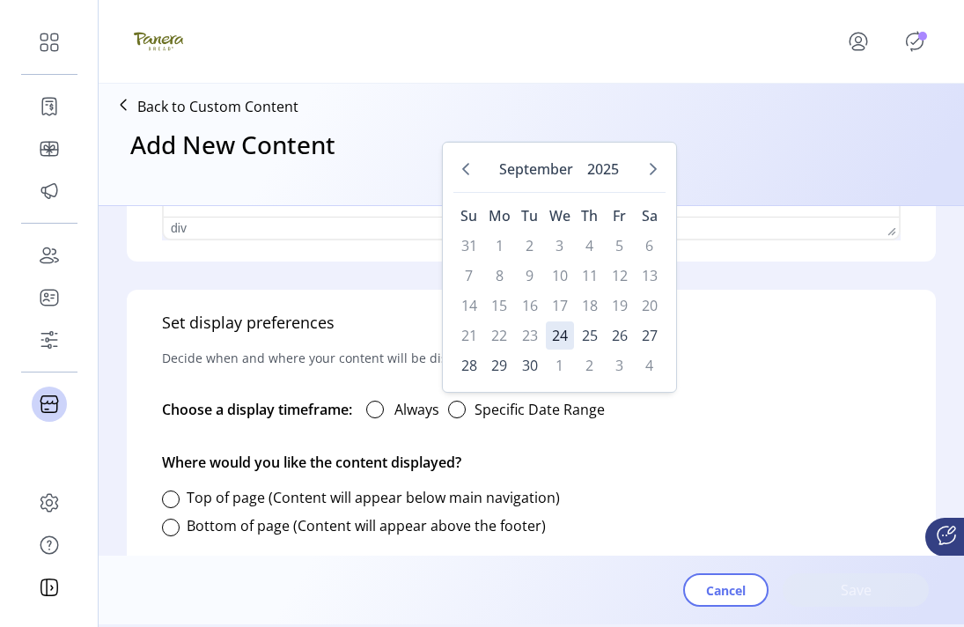
scroll to position [991, 0]
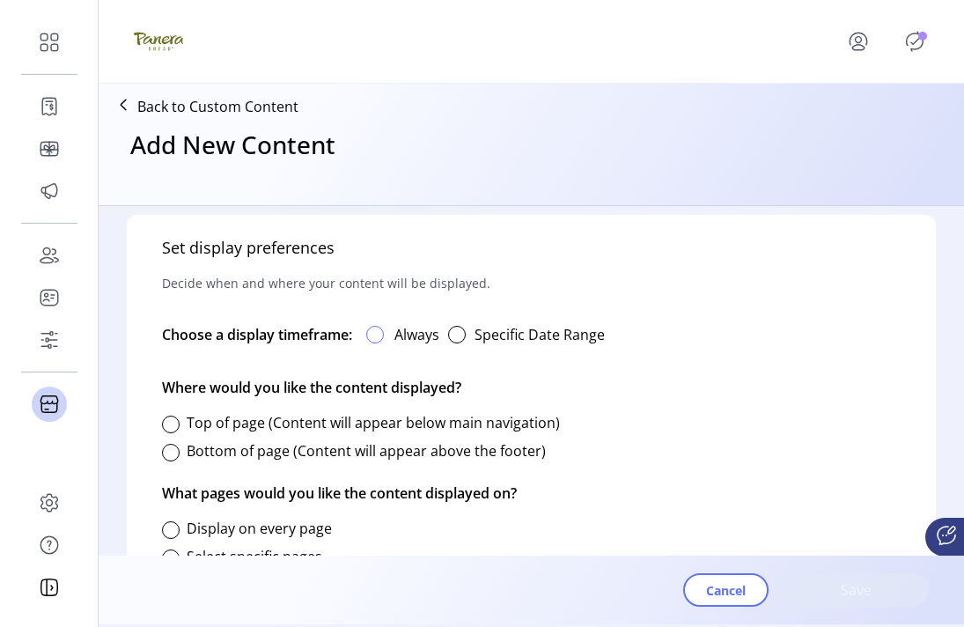
click at [384, 335] on div at bounding box center [375, 335] width 18 height 18
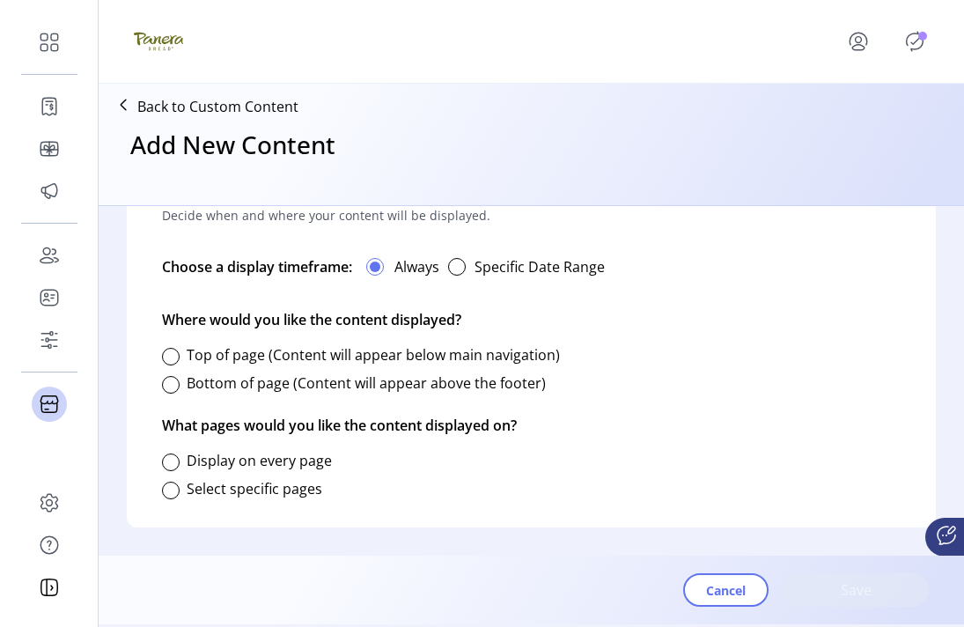
click at [368, 354] on label "Top of page (Content will appear below main navigation)" at bounding box center [373, 354] width 373 height 19
click at [366, 379] on label "Bottom of page (Content will appear above the footer)" at bounding box center [366, 382] width 359 height 19
click at [286, 471] on div "Select specific pages" at bounding box center [242, 488] width 160 height 35
click at [287, 460] on label "Display on every page" at bounding box center [259, 460] width 145 height 19
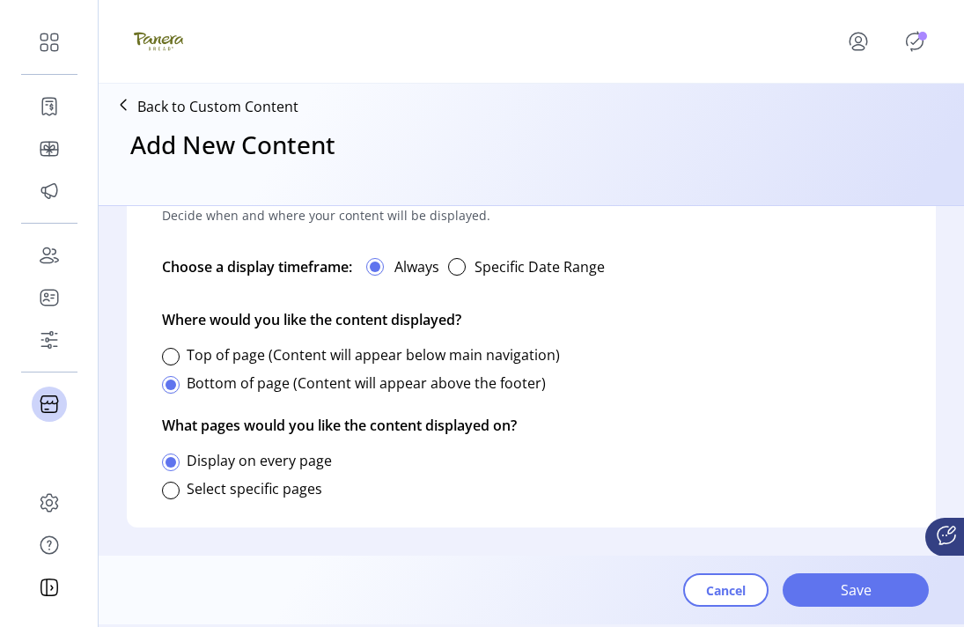
click at [279, 489] on label "Select specific pages" at bounding box center [255, 488] width 136 height 19
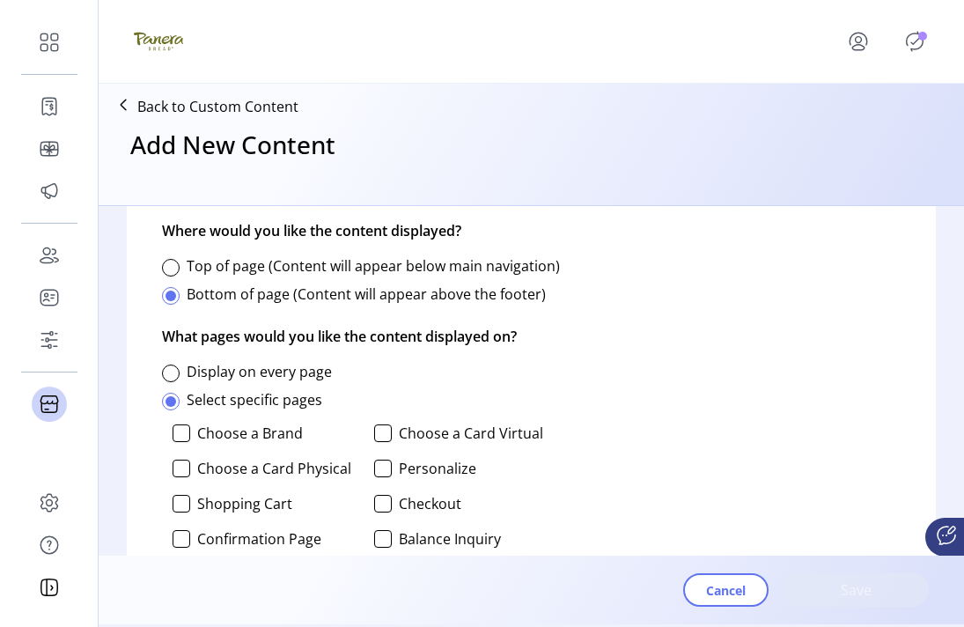
scroll to position [1156, 0]
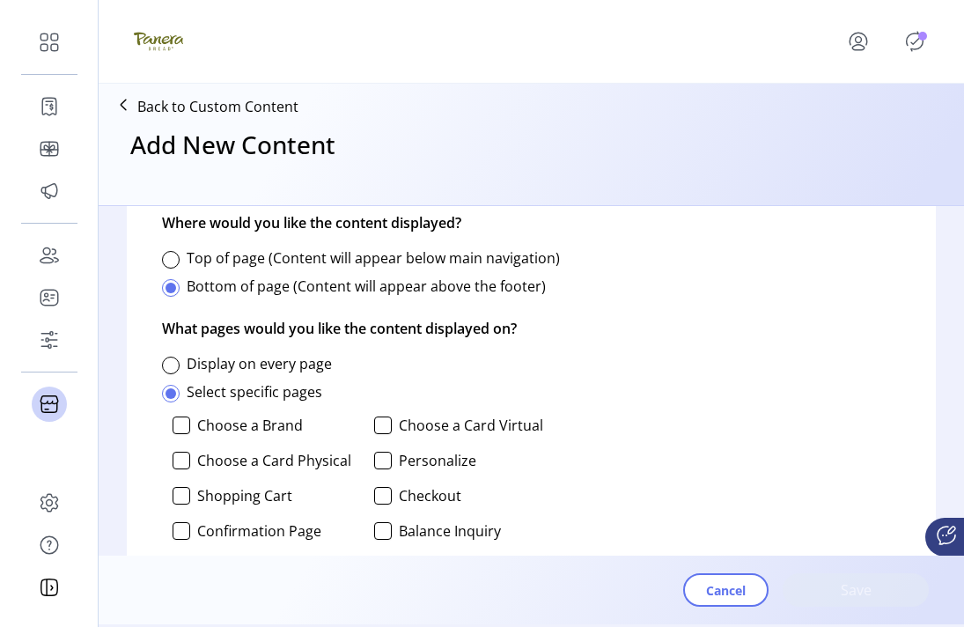
click at [261, 463] on label "Choose a Card Physical" at bounding box center [274, 461] width 154 height 14
click at [377, 426] on div at bounding box center [383, 426] width 18 height 18
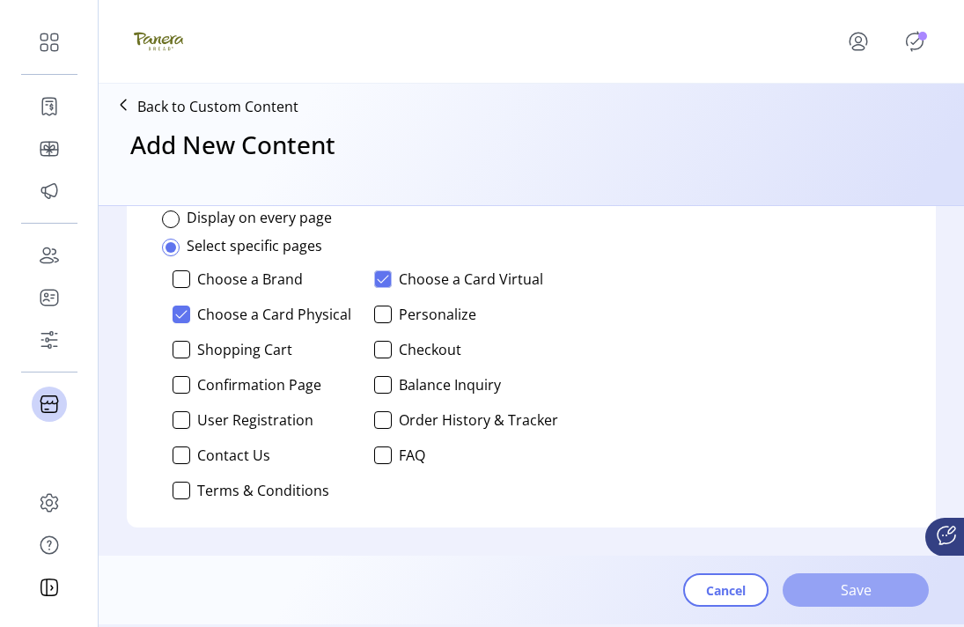
click at [868, 580] on span "Save" at bounding box center [856, 590] width 100 height 21
click at [851, 588] on span "Save" at bounding box center [856, 590] width 100 height 21
click at [178, 275] on div at bounding box center [182, 279] width 18 height 18
click at [179, 307] on div at bounding box center [182, 315] width 18 height 18
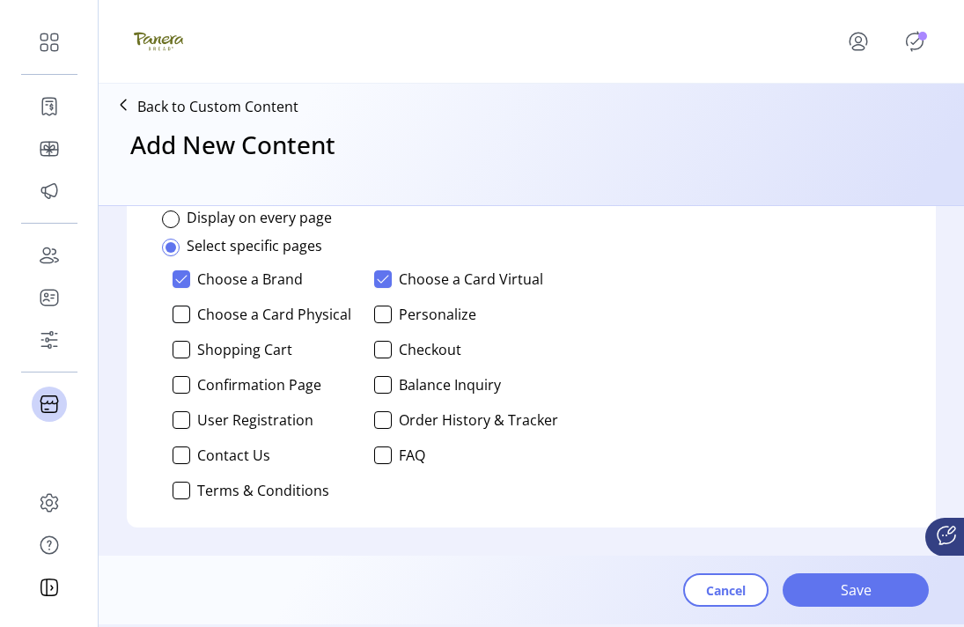
click at [378, 284] on icon at bounding box center [383, 279] width 12 height 12
click at [807, 593] on span "Save" at bounding box center [856, 590] width 100 height 21
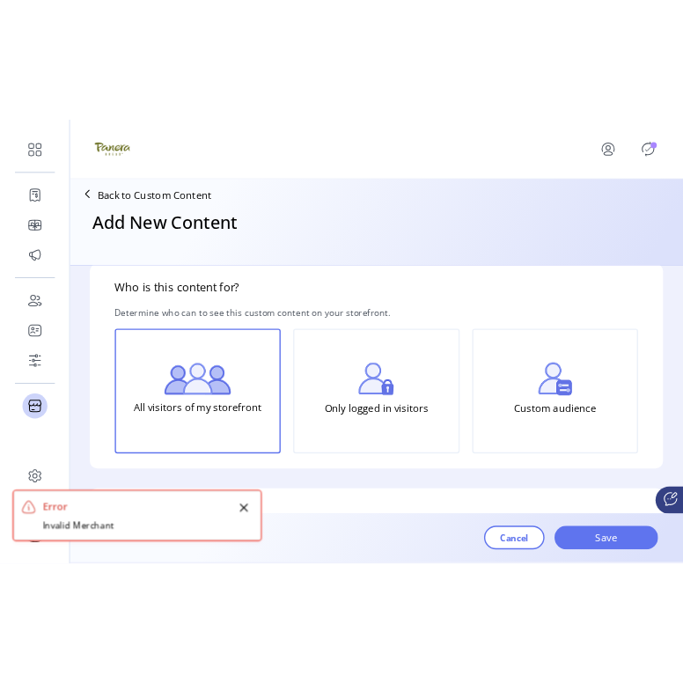
scroll to position [0, 0]
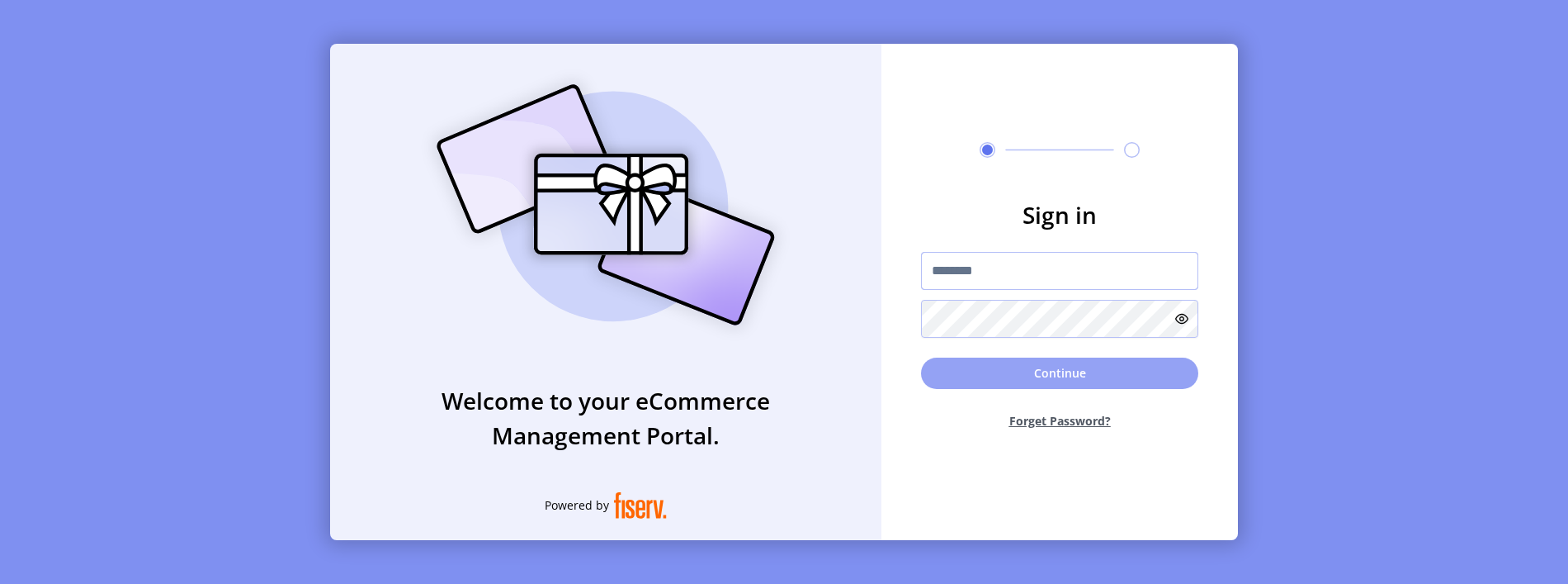
type input "**********"
click at [931, 372] on button "Continue" at bounding box center [1060, 372] width 277 height 31
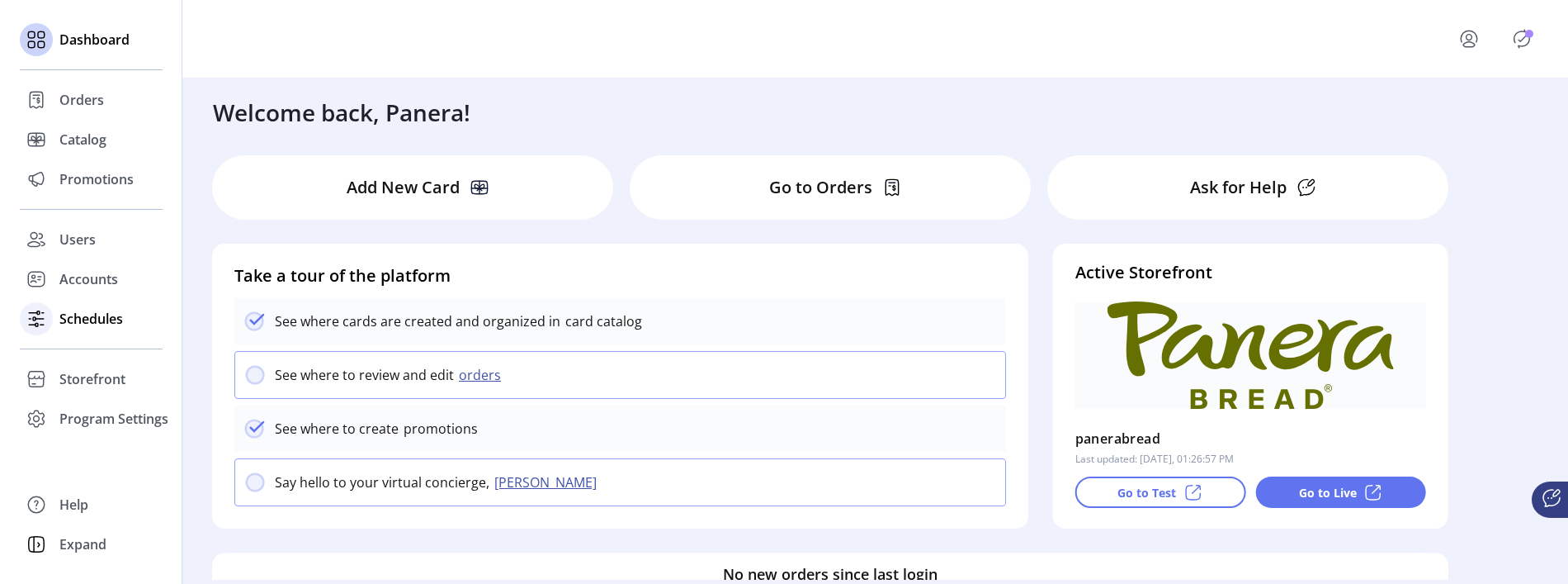
click at [97, 322] on span "Schedules" at bounding box center [91, 318] width 64 height 20
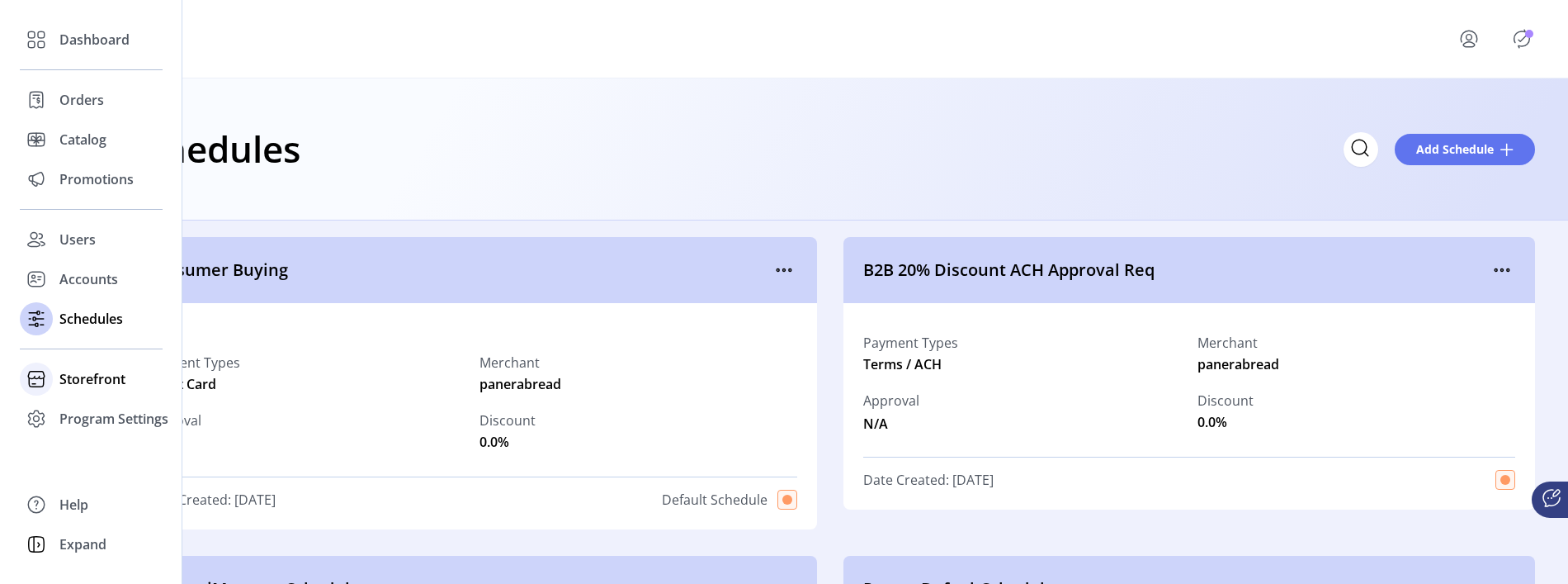
click at [100, 370] on span "Storefront" at bounding box center [92, 379] width 66 height 20
click at [107, 418] on span "Configuration" at bounding box center [102, 412] width 86 height 20
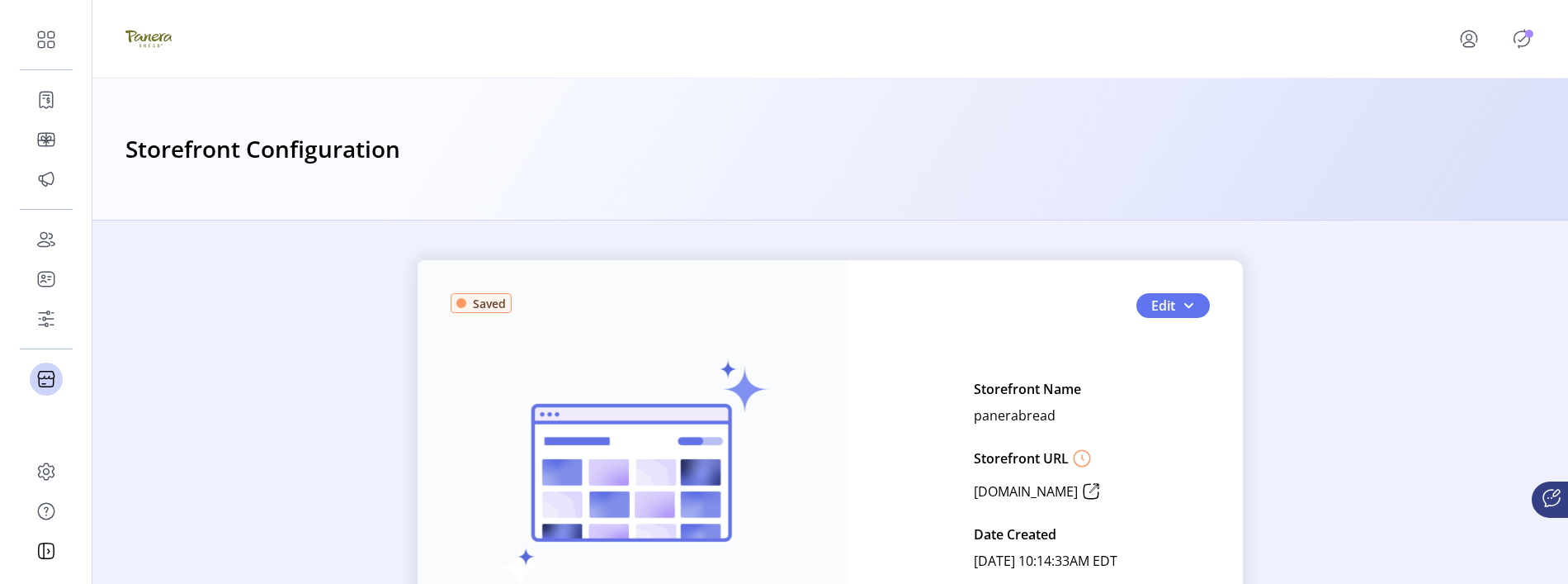
click at [1520, 36] on icon "Publisher Panel" at bounding box center [1522, 38] width 26 height 26
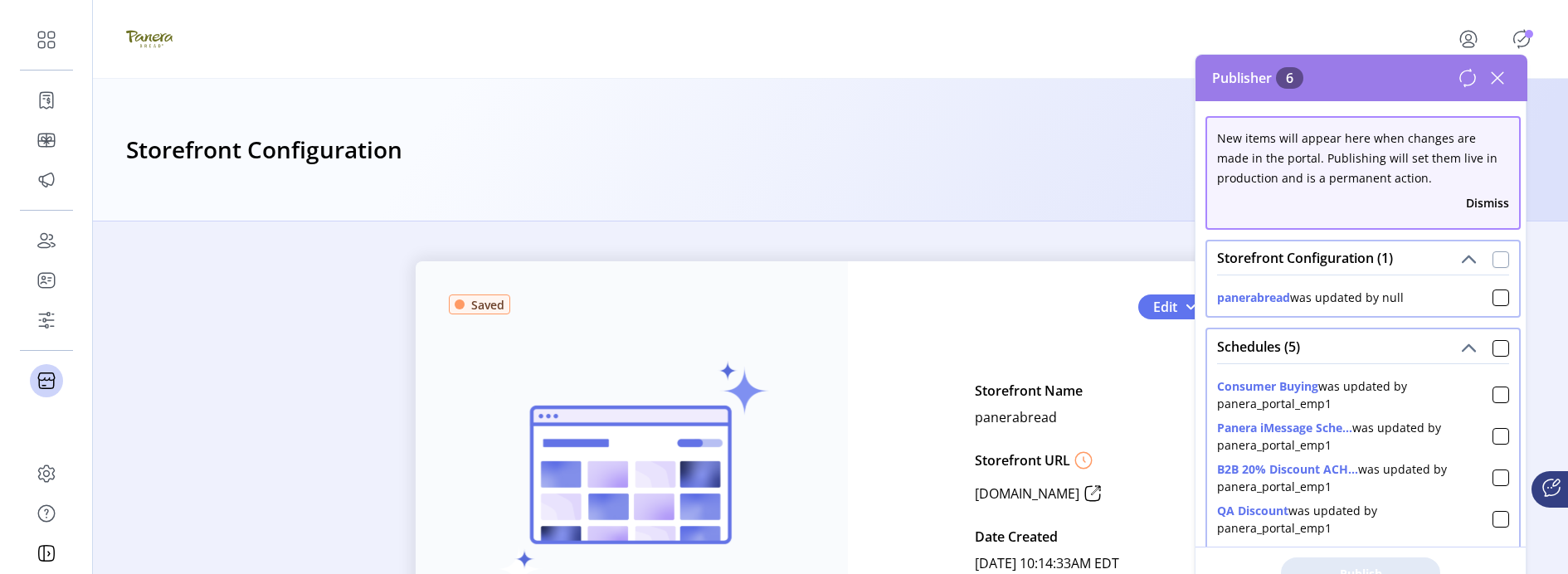
click at [1493, 254] on div at bounding box center [1501, 260] width 17 height 17
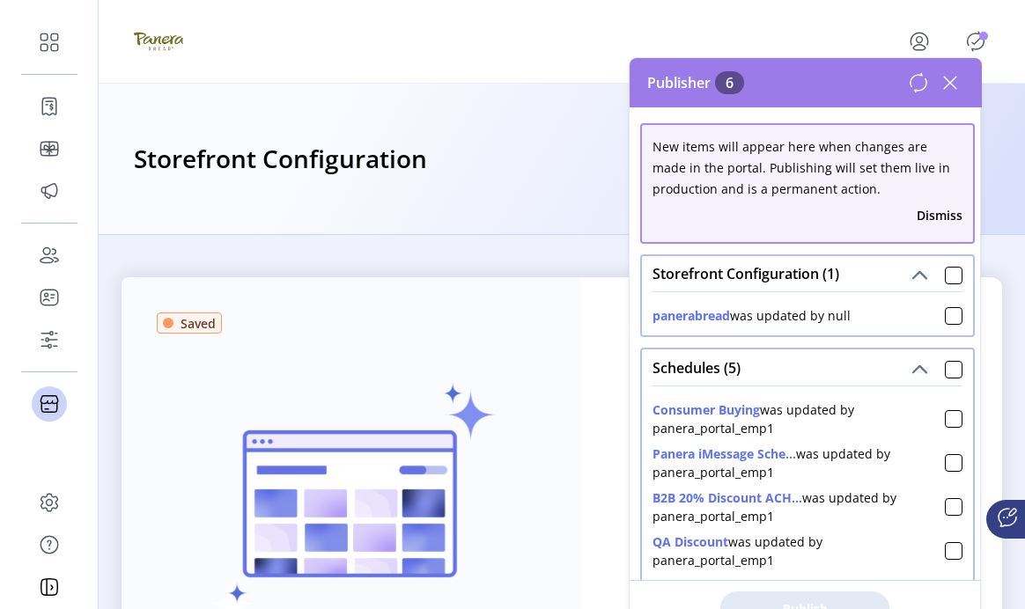
scroll to position [2, 0]
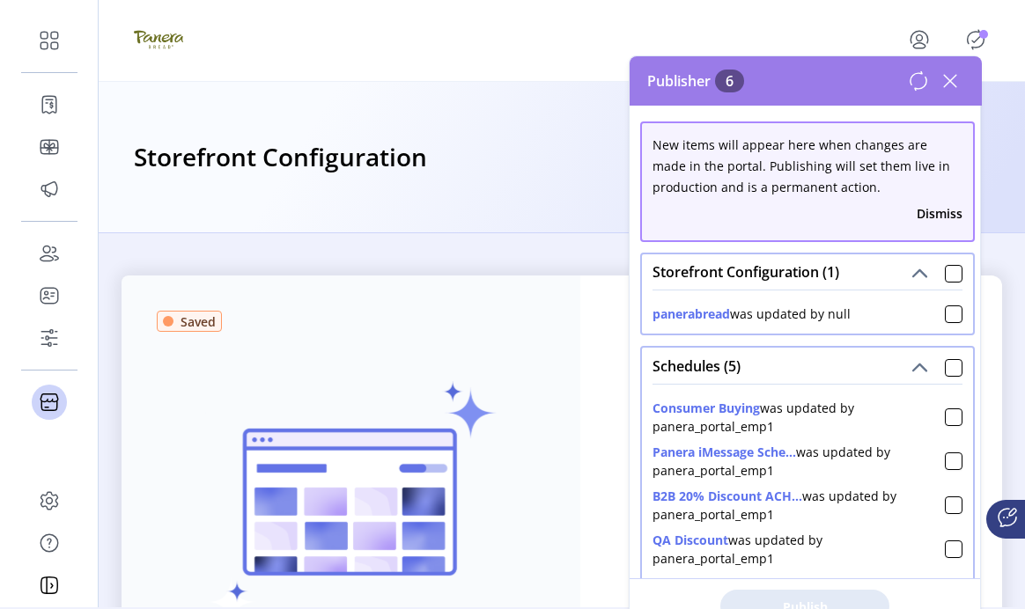
click at [986, 33] on icon "Publisher Panel" at bounding box center [976, 40] width 28 height 28
click at [988, 33] on p-badge "Publisher Panel" at bounding box center [983, 34] width 9 height 9
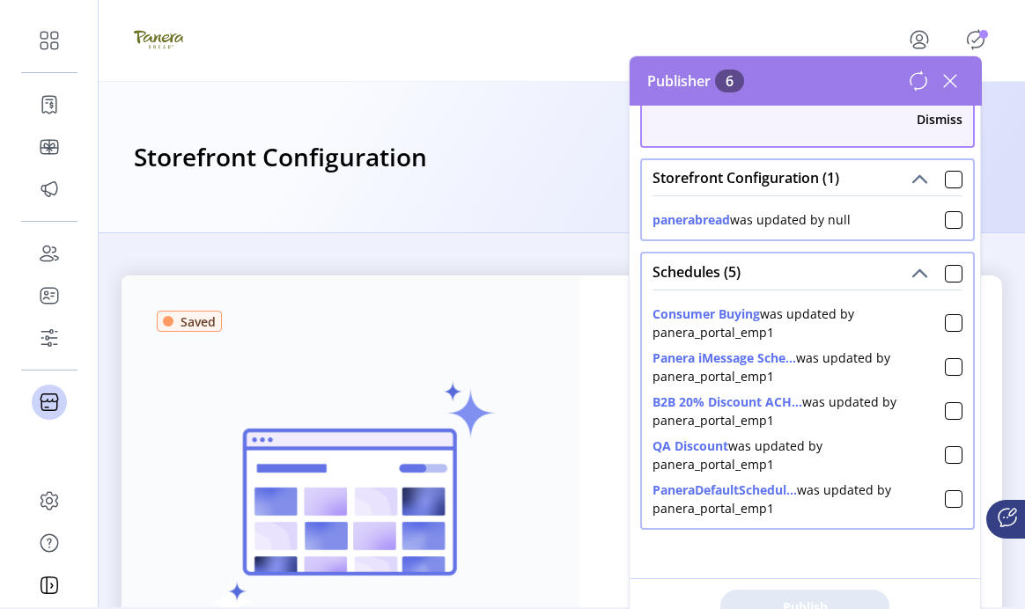
scroll to position [0, 0]
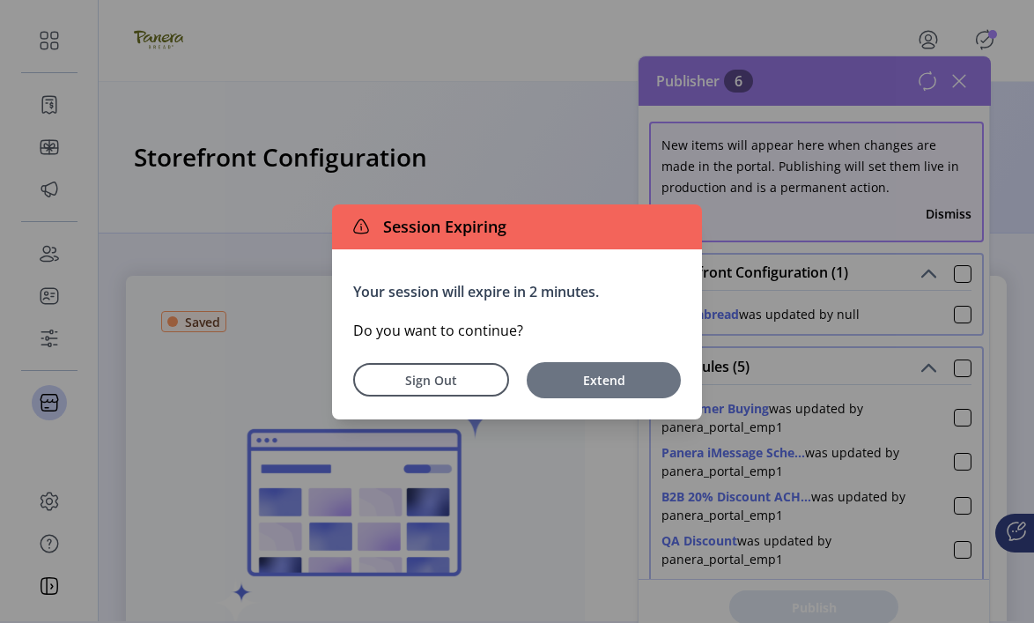
click at [578, 366] on button "Extend" at bounding box center [604, 380] width 154 height 36
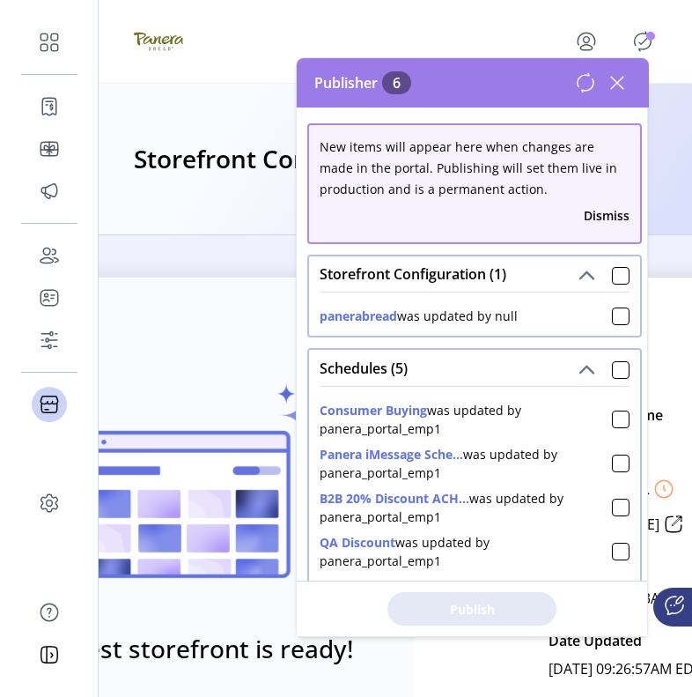
click at [618, 80] on icon at bounding box center [617, 83] width 12 height 12
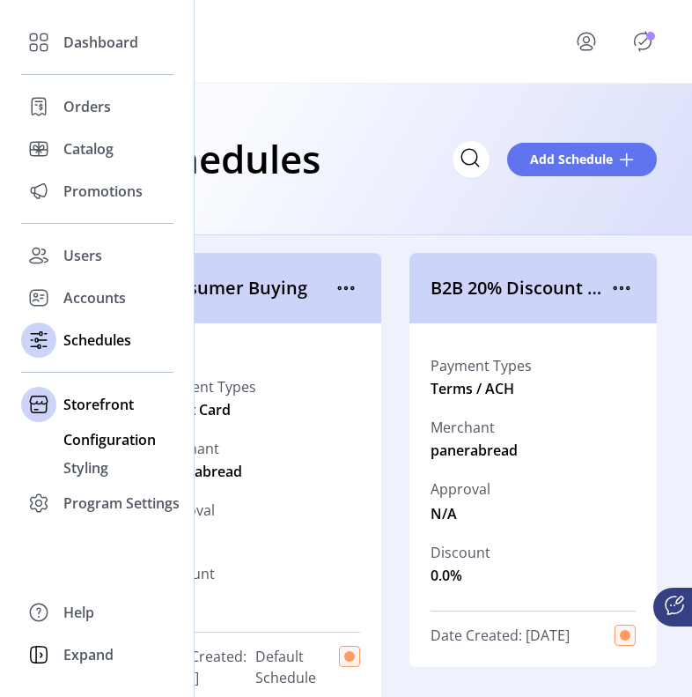
click at [96, 435] on span "Configuration" at bounding box center [109, 439] width 92 height 21
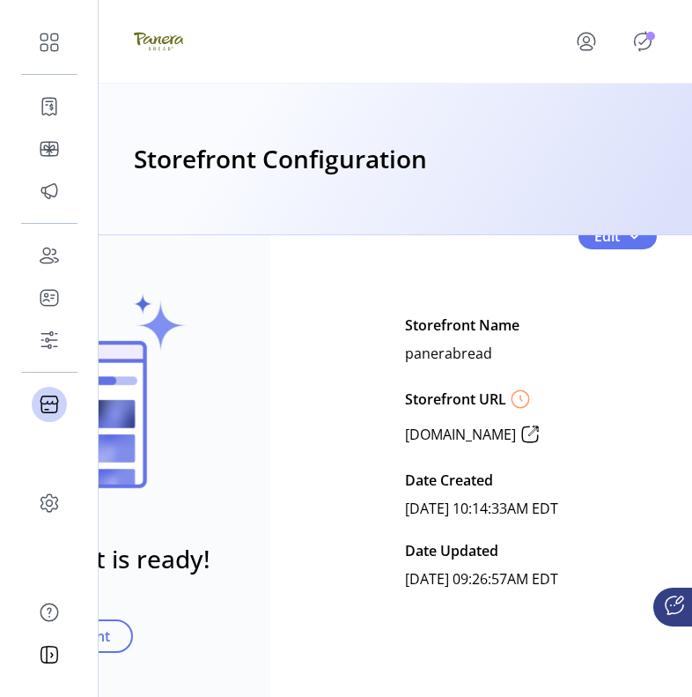
scroll to position [63, 148]
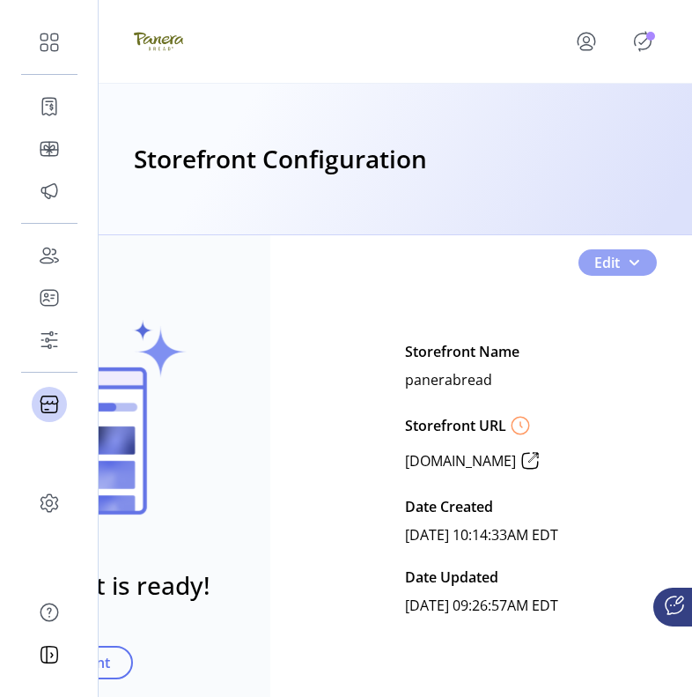
click at [595, 262] on span "Edit" at bounding box center [608, 262] width 26 height 21
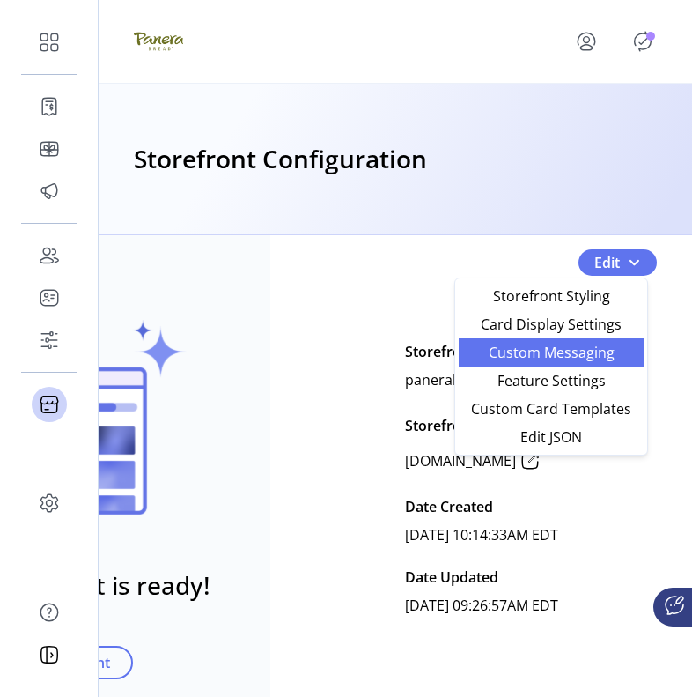
click at [556, 356] on span "Custom Messaging" at bounding box center [551, 352] width 164 height 14
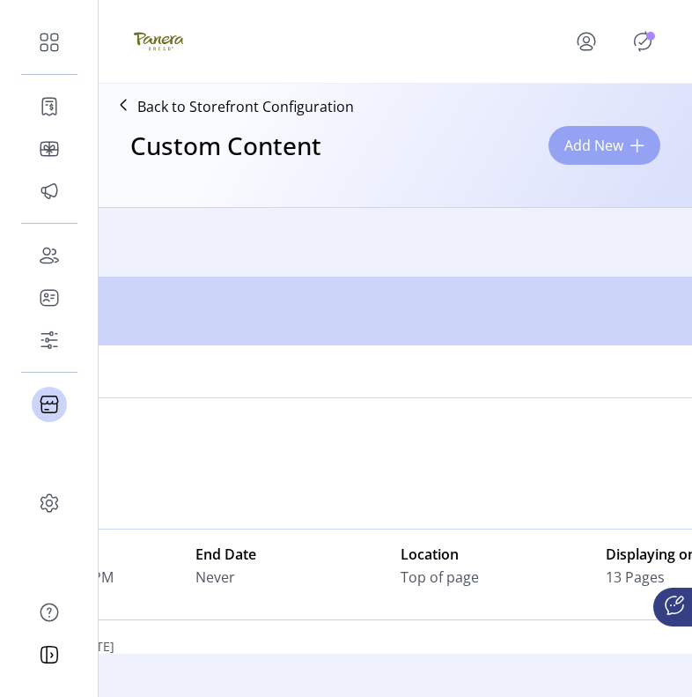
click at [596, 157] on button "Add New" at bounding box center [605, 145] width 112 height 39
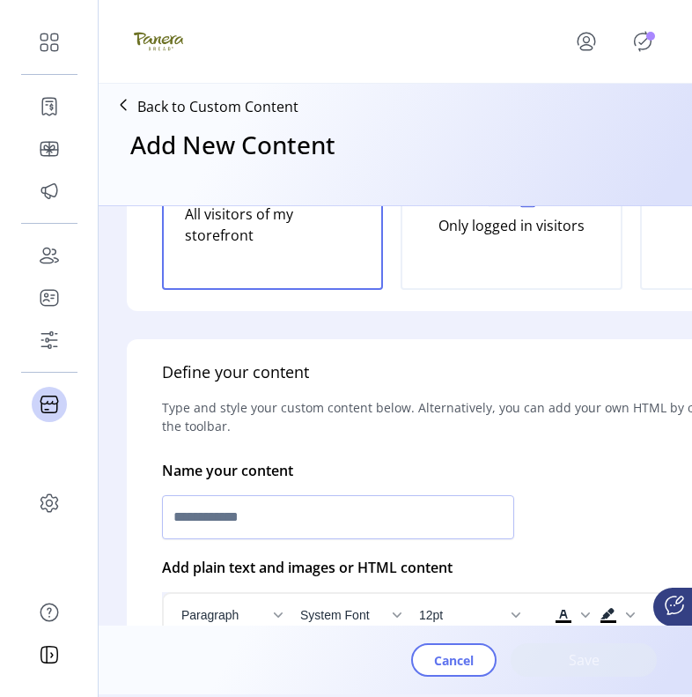
scroll to position [309, 0]
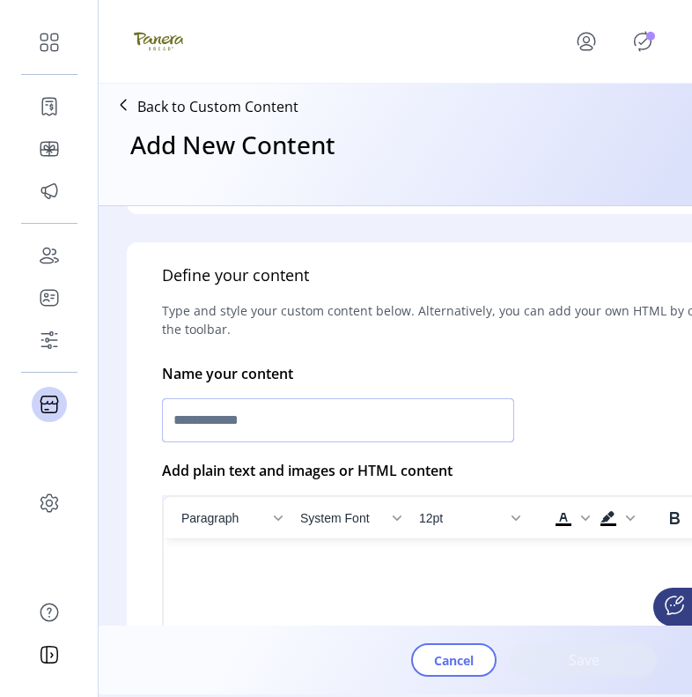
click at [464, 432] on input "text" at bounding box center [338, 420] width 352 height 44
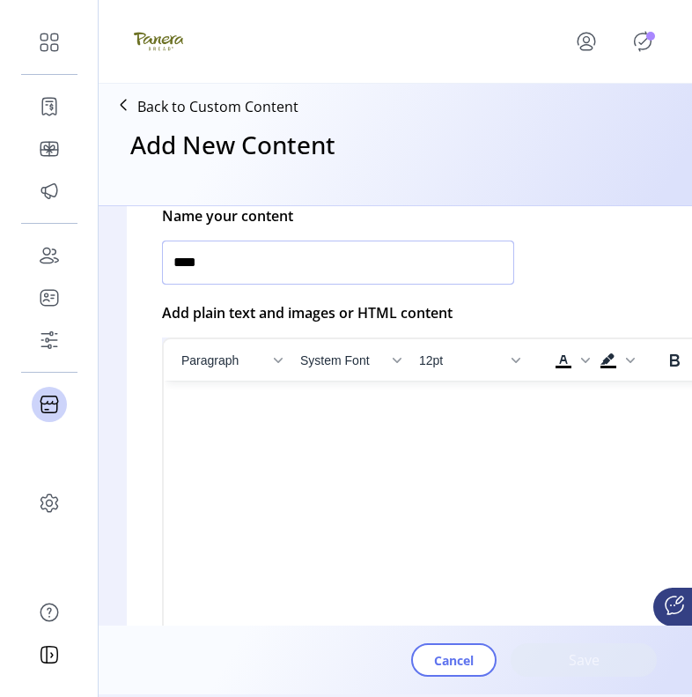
scroll to position [461, 0]
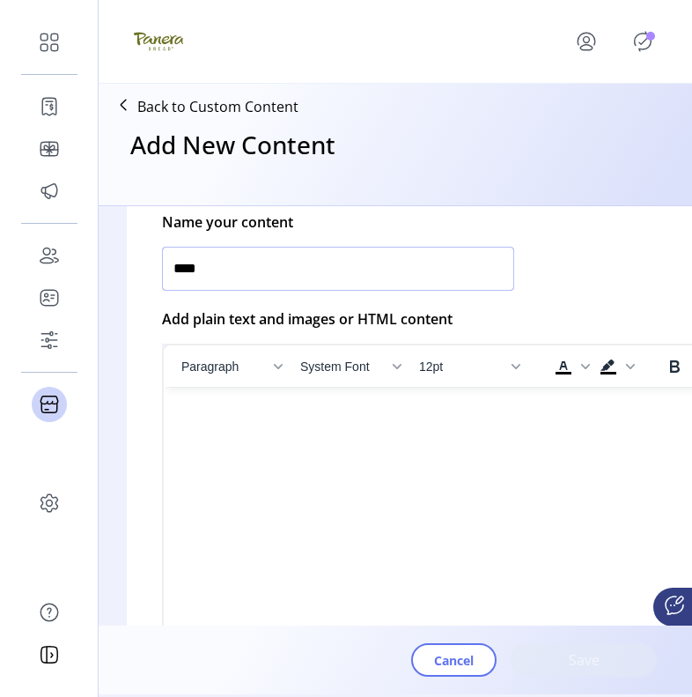
type input "****"
click at [456, 401] on html at bounding box center [512, 394] width 696 height 14
click at [454, 401] on html at bounding box center [512, 394] width 696 height 14
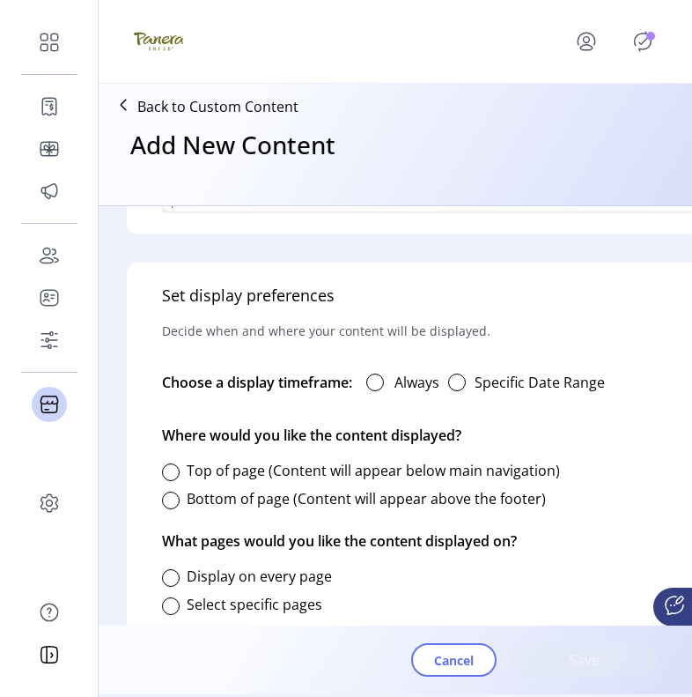
scroll to position [949, 0]
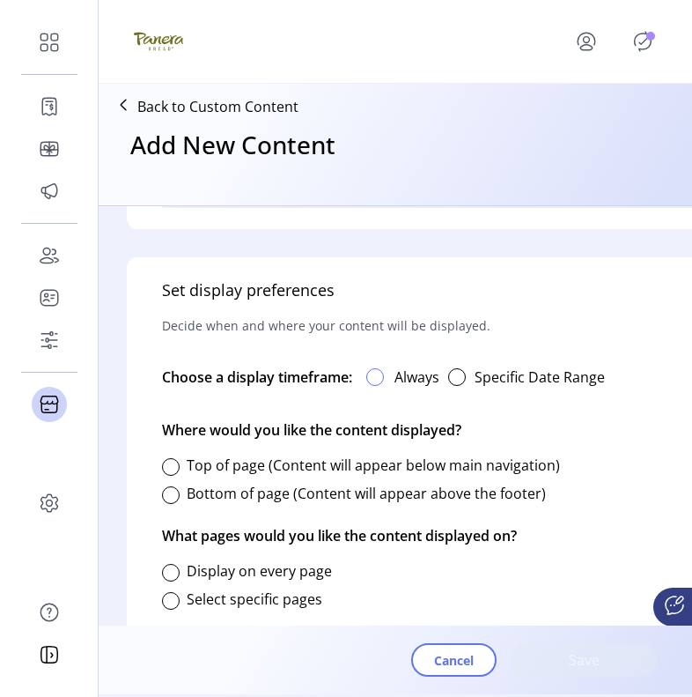
click at [382, 374] on div at bounding box center [375, 377] width 18 height 18
click at [172, 482] on div "Bottom of page (Content will appear above the footer)" at bounding box center [354, 493] width 384 height 35
click at [171, 485] on div "Bottom of page (Content will appear above the footer)" at bounding box center [354, 493] width 384 height 35
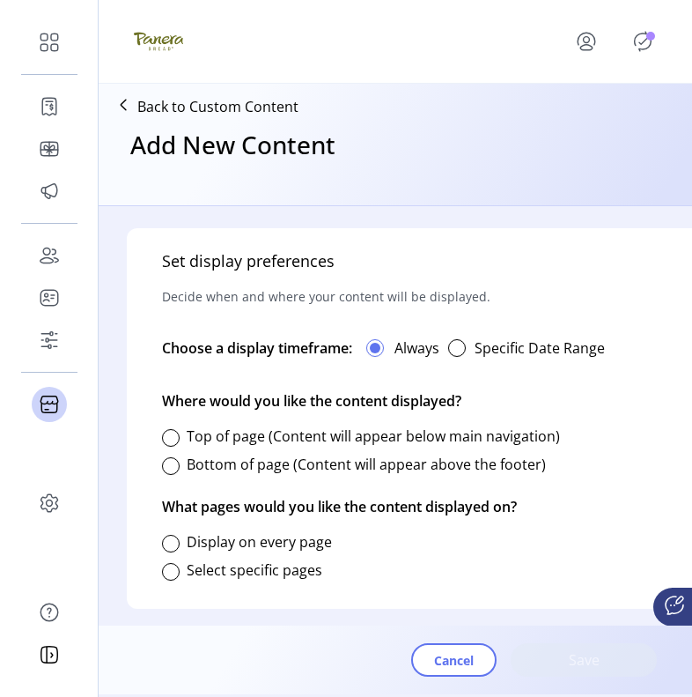
scroll to position [980, 0]
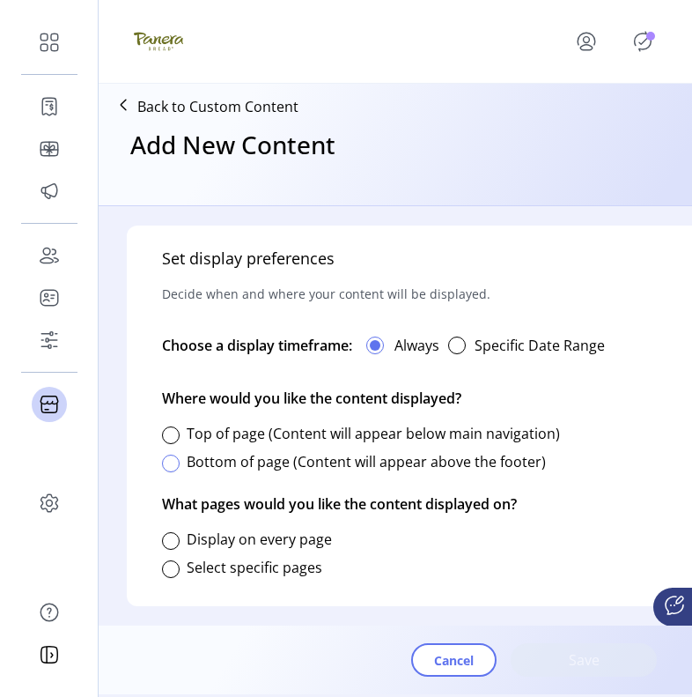
click at [170, 463] on div at bounding box center [171, 463] width 18 height 18
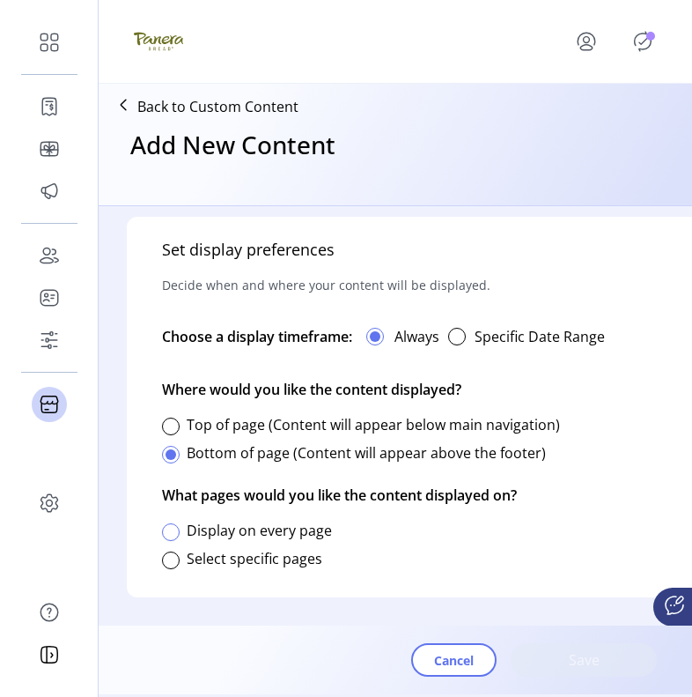
click at [166, 523] on div at bounding box center [171, 532] width 18 height 18
click at [168, 551] on div at bounding box center [171, 560] width 18 height 18
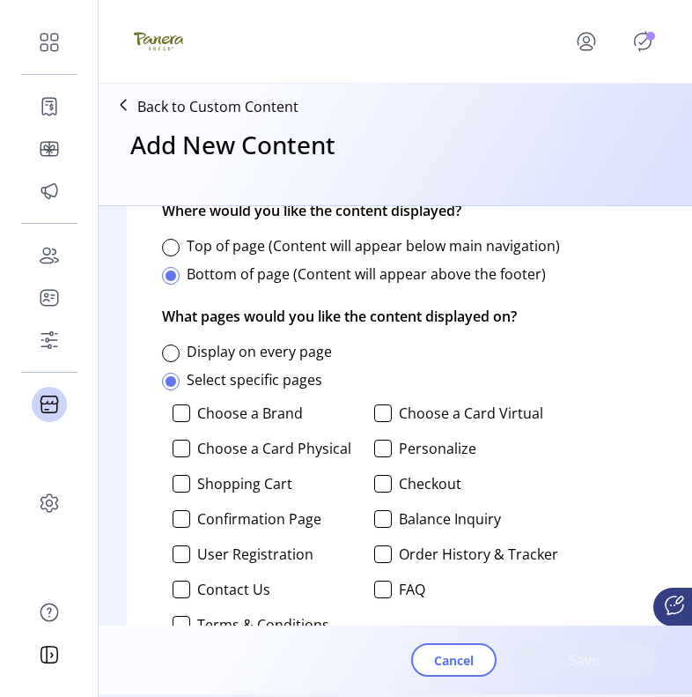
scroll to position [1245, 0]
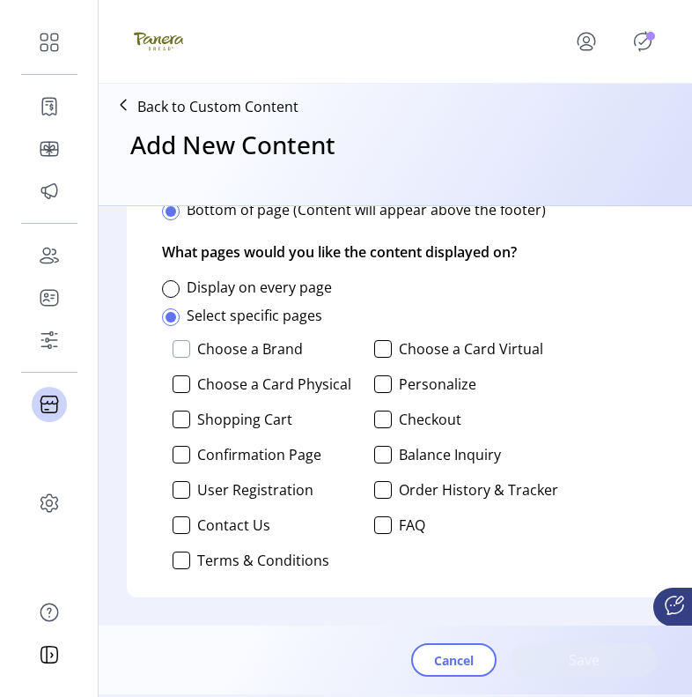
click at [179, 340] on div at bounding box center [182, 349] width 18 height 18
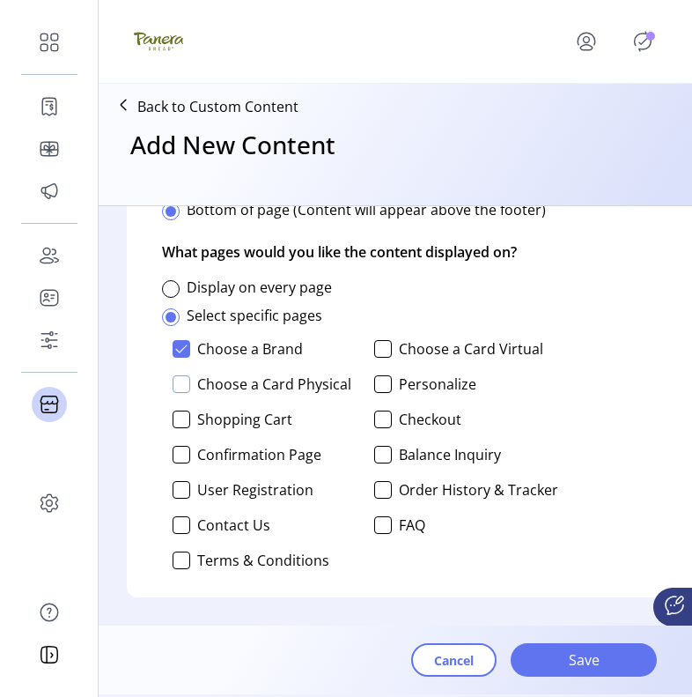
click at [179, 375] on div at bounding box center [182, 384] width 18 height 18
click at [525, 622] on button "Save" at bounding box center [584, 659] width 146 height 33
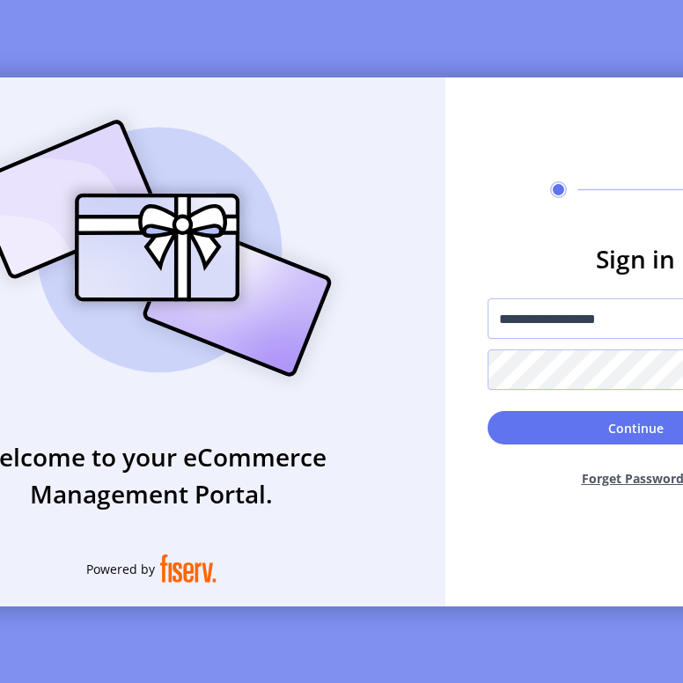
click at [441, 255] on div "Welcome to your eCommerce Management Portal. Powered by" at bounding box center [151, 342] width 588 height 529
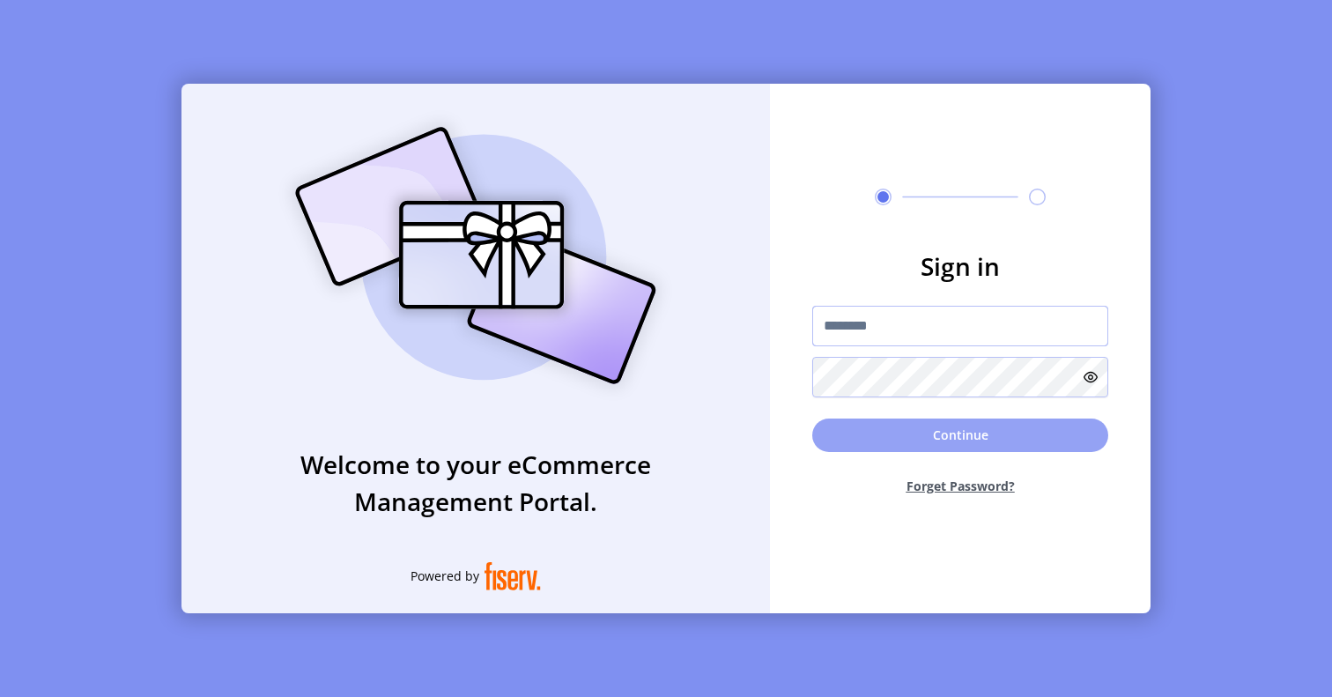
type input "**********"
click at [917, 439] on button "Continue" at bounding box center [960, 434] width 296 height 33
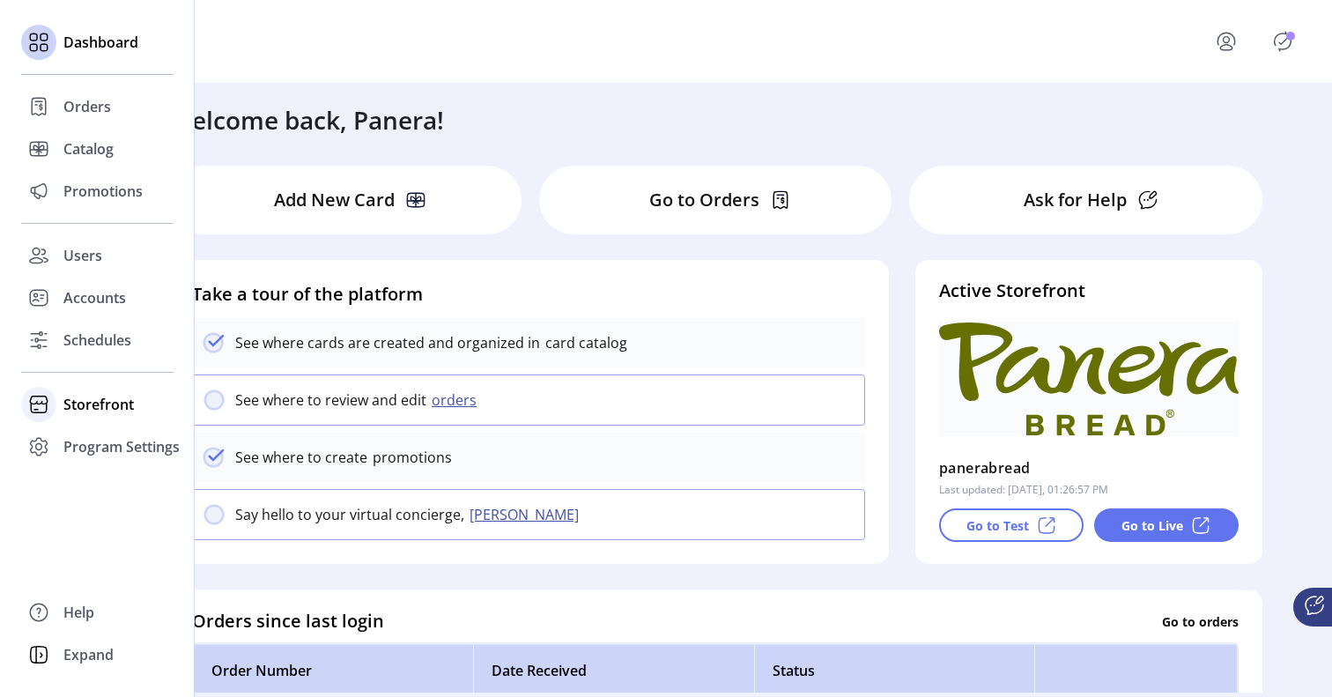
click at [102, 405] on span "Storefront" at bounding box center [98, 404] width 70 height 21
click at [105, 437] on span "Configuration" at bounding box center [109, 439] width 92 height 21
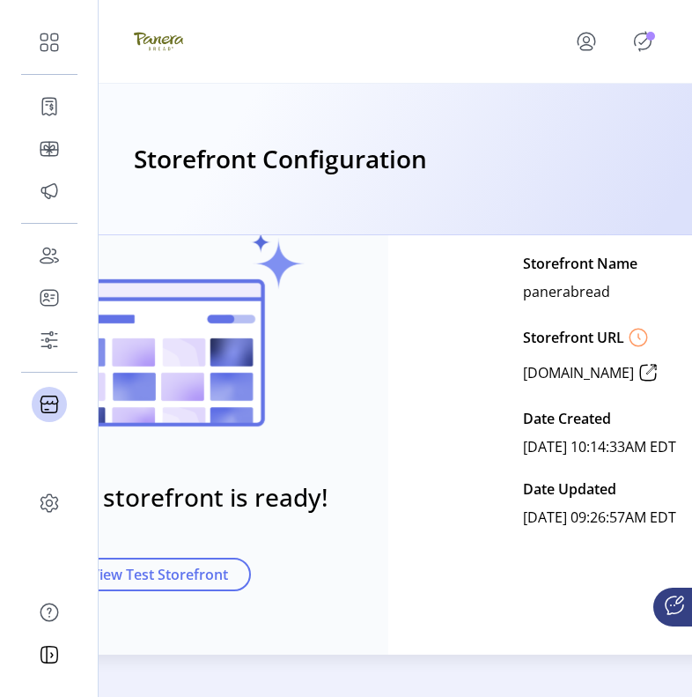
scroll to position [165, 0]
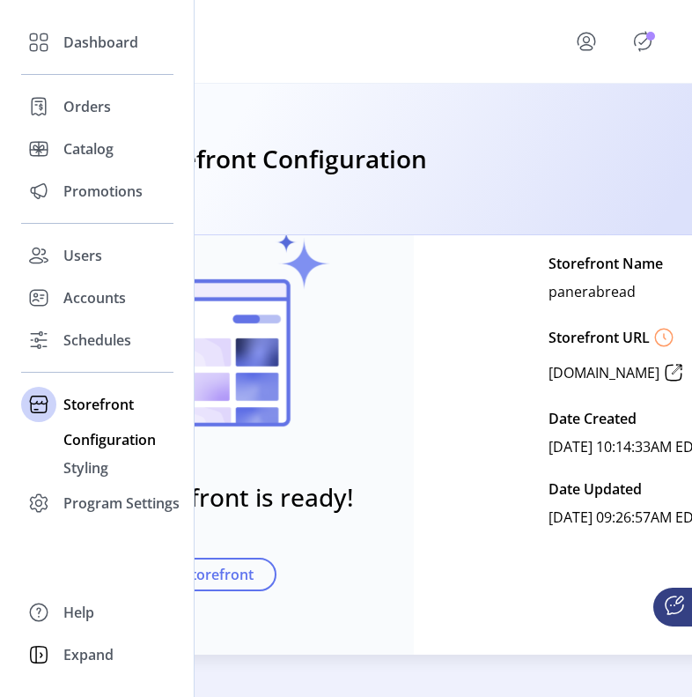
click at [115, 440] on span "Configuration" at bounding box center [109, 439] width 92 height 21
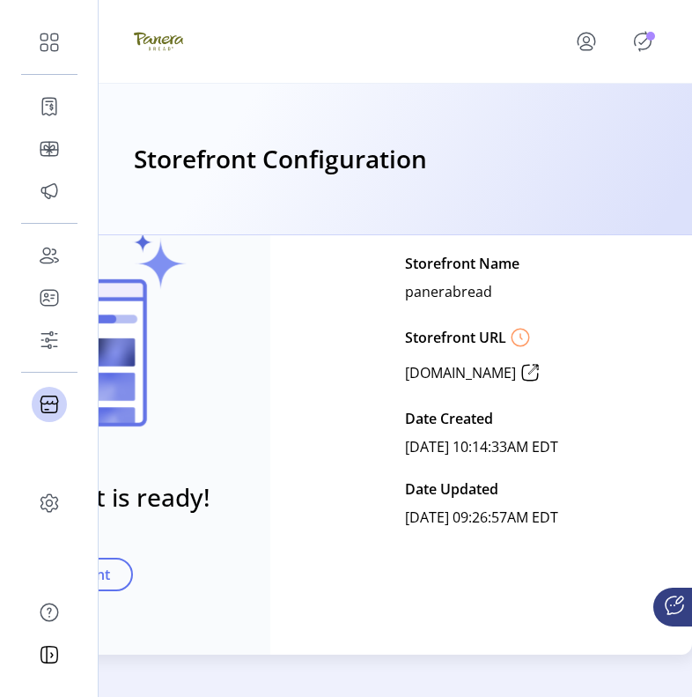
scroll to position [0, 148]
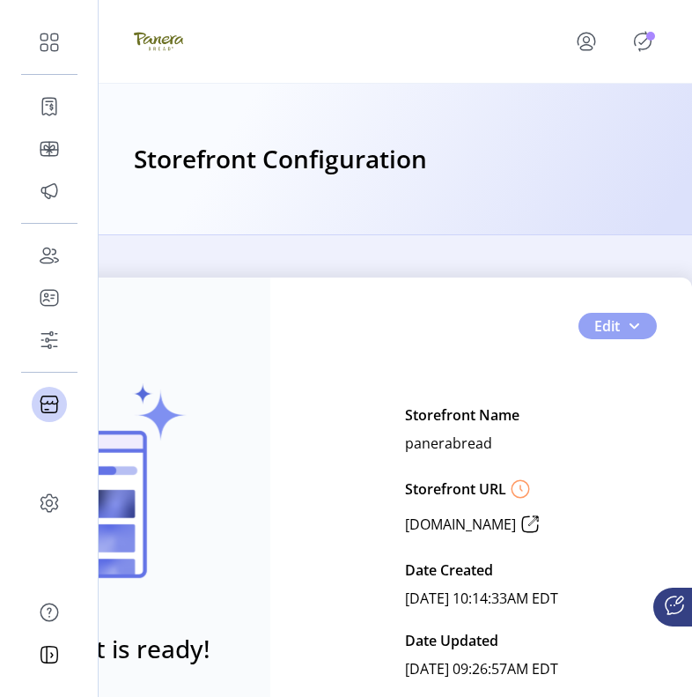
click at [582, 327] on button "Edit" at bounding box center [618, 326] width 78 height 26
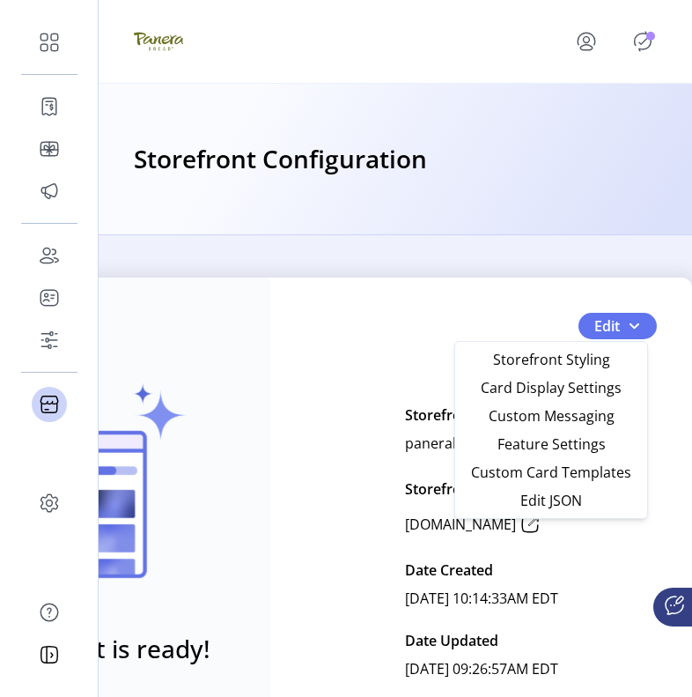
click at [561, 286] on div "Saved Your test storefront is ready! View Test Storefront Edit Storefront Name …" at bounding box center [252, 541] width 881 height 528
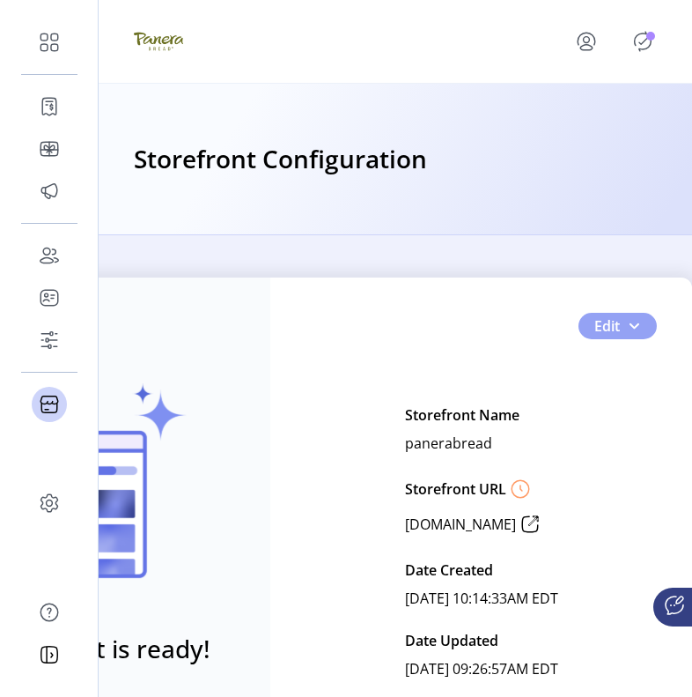
click at [615, 314] on button "Edit" at bounding box center [618, 326] width 78 height 26
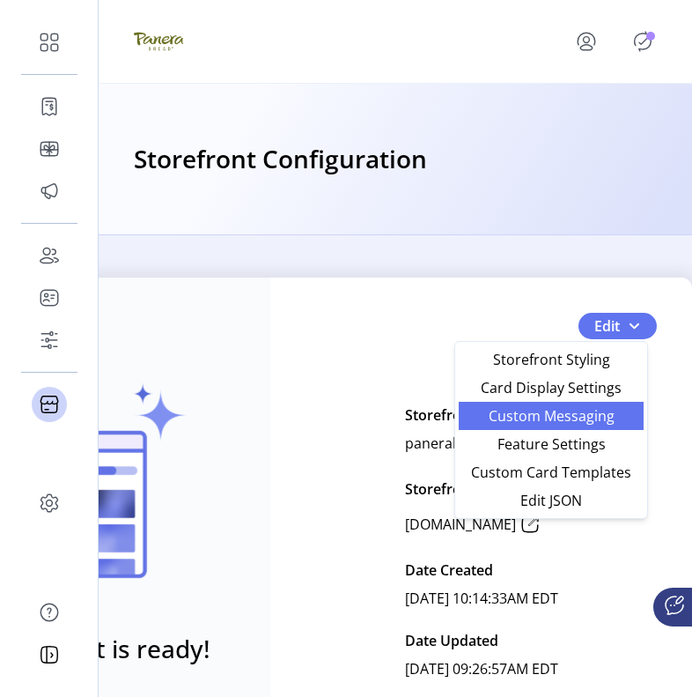
click at [600, 414] on span "Custom Messaging" at bounding box center [551, 416] width 164 height 14
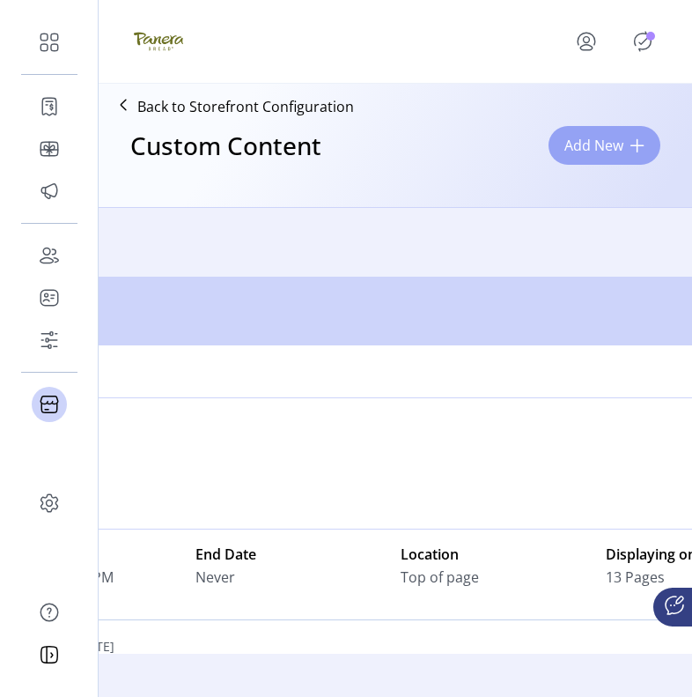
click at [582, 147] on span "Add New" at bounding box center [594, 145] width 59 height 21
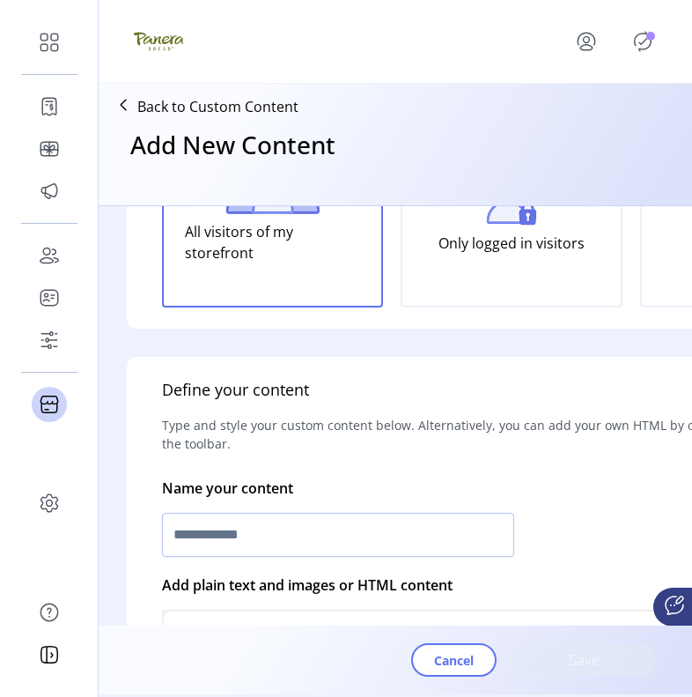
scroll to position [217, 0]
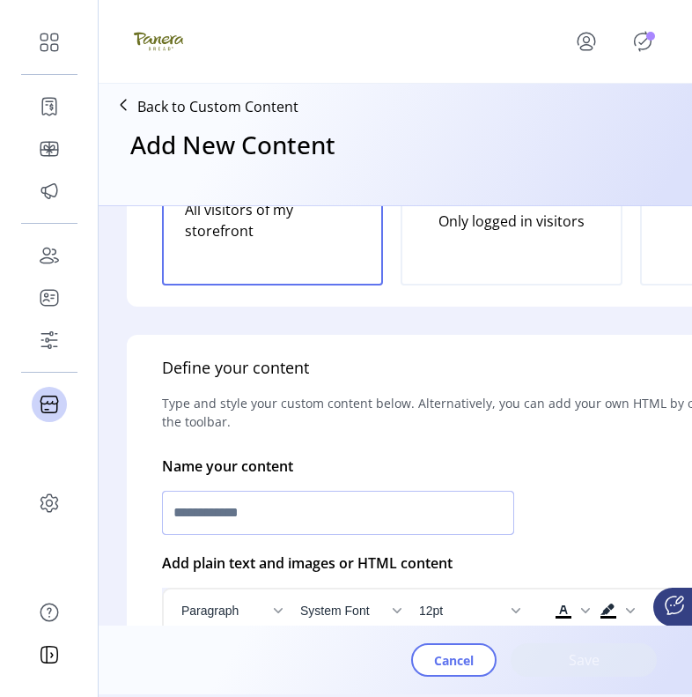
click at [321, 513] on input "text" at bounding box center [338, 513] width 352 height 44
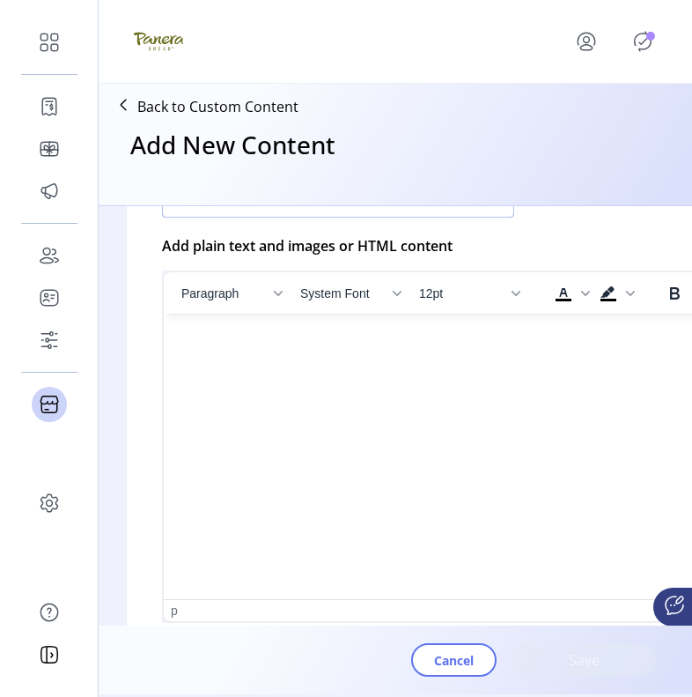
scroll to position [602, 0]
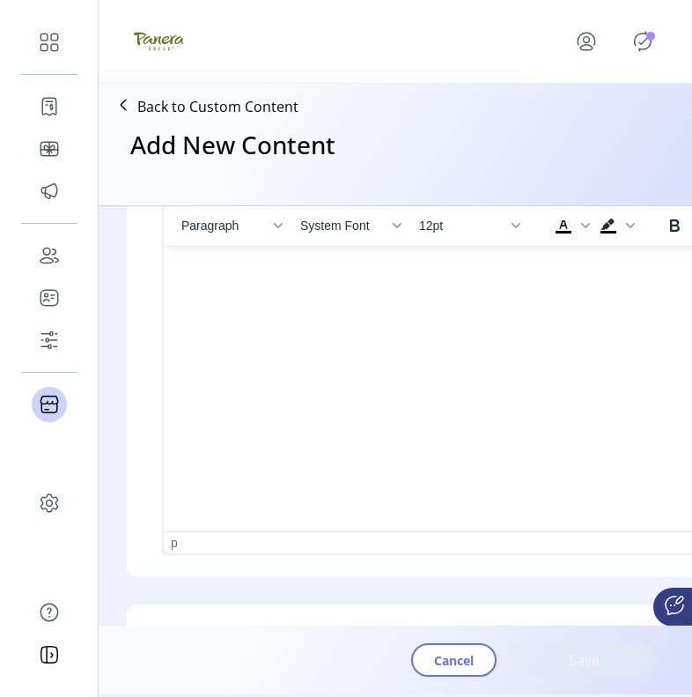
type input "****"
click at [321, 260] on html at bounding box center [512, 253] width 696 height 14
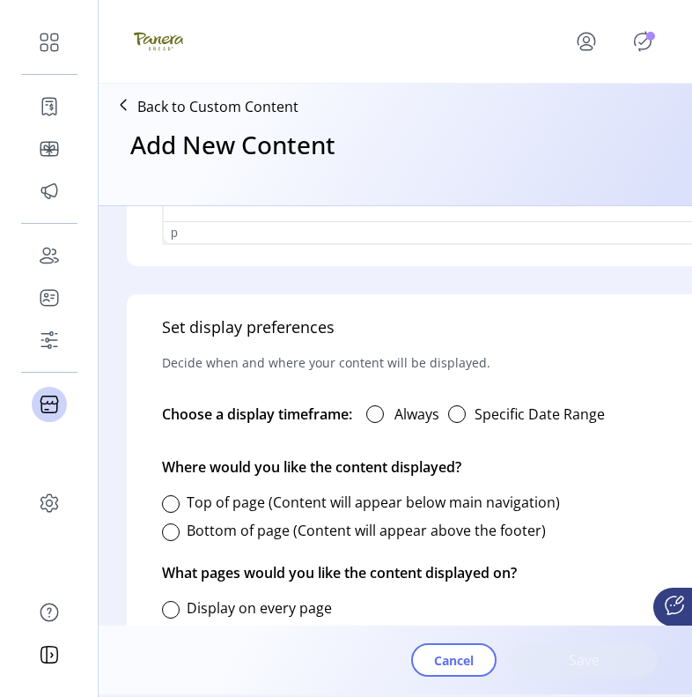
scroll to position [1002, 0]
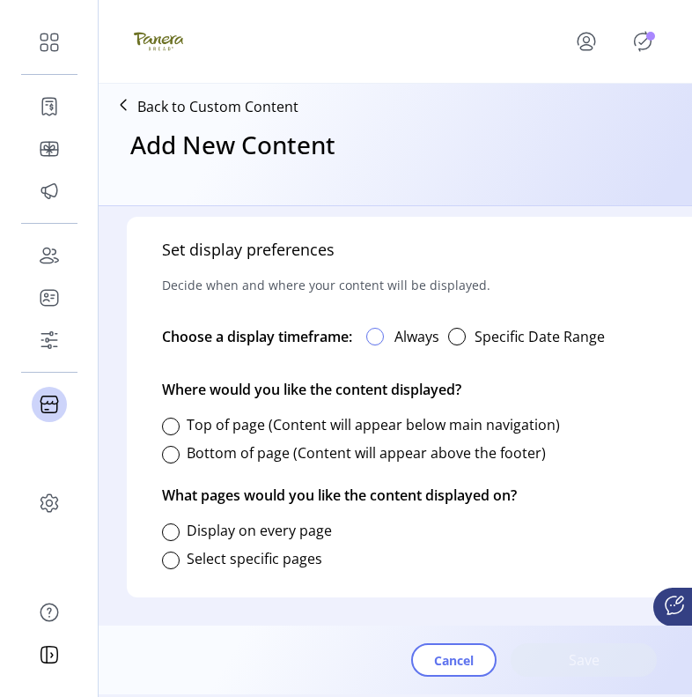
click at [374, 329] on div at bounding box center [375, 337] width 18 height 18
click at [214, 416] on label "Top of page (Content will appear below main navigation)" at bounding box center [373, 424] width 373 height 19
click at [167, 523] on div at bounding box center [171, 532] width 18 height 18
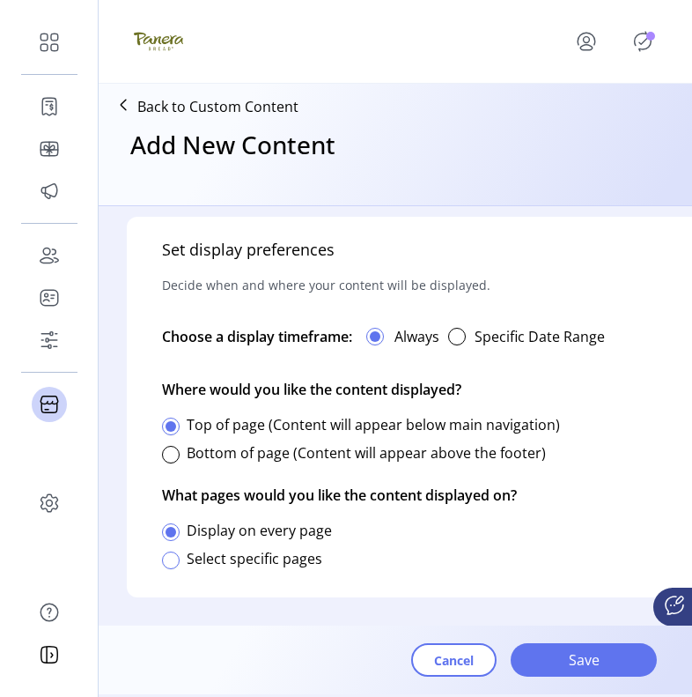
click at [170, 554] on div at bounding box center [171, 560] width 18 height 18
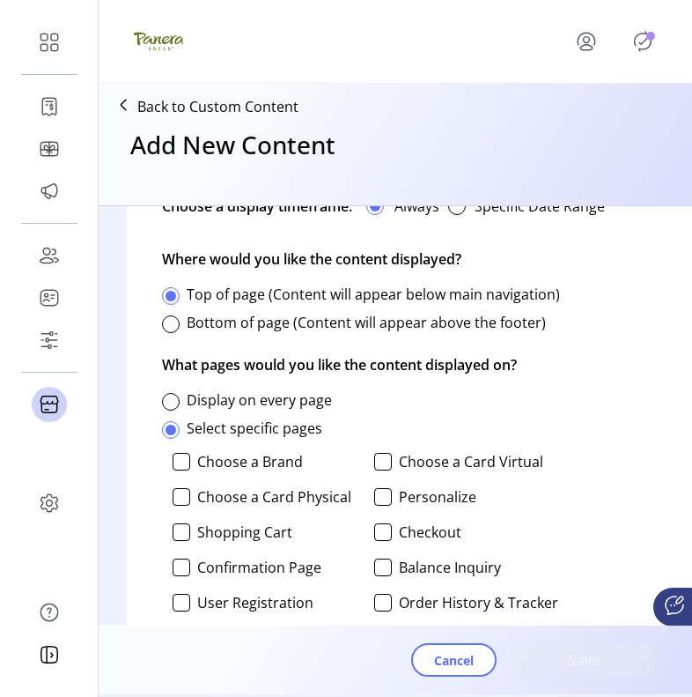
scroll to position [1173, 0]
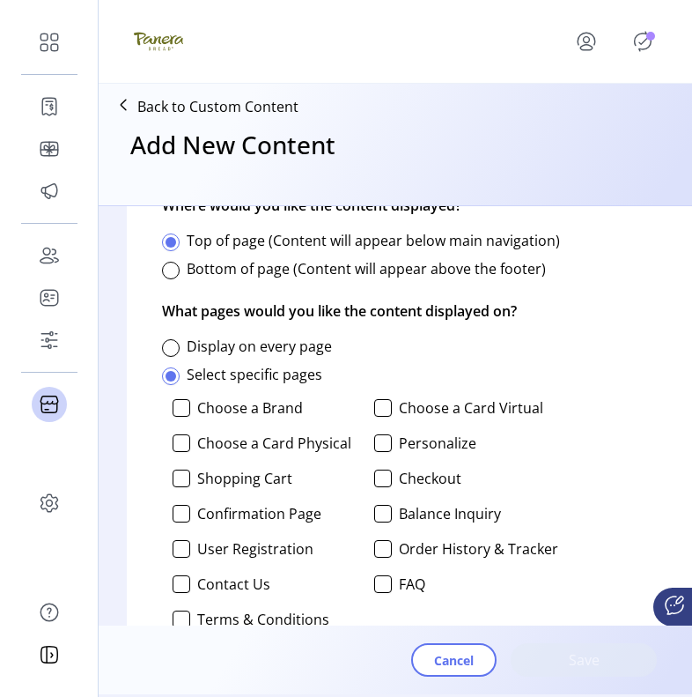
click at [192, 414] on p-checkbox "Choose a Brand" at bounding box center [265, 408] width 184 height 18
click at [387, 410] on div at bounding box center [383, 408] width 18 height 18
click at [202, 403] on label "Choose a Brand" at bounding box center [250, 408] width 106 height 14
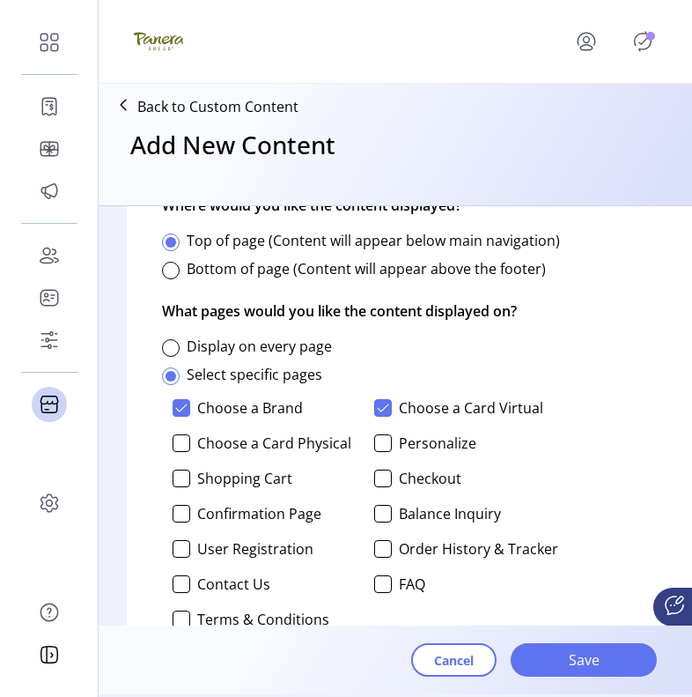
click at [639, 49] on icon "Publisher Panel" at bounding box center [643, 41] width 28 height 28
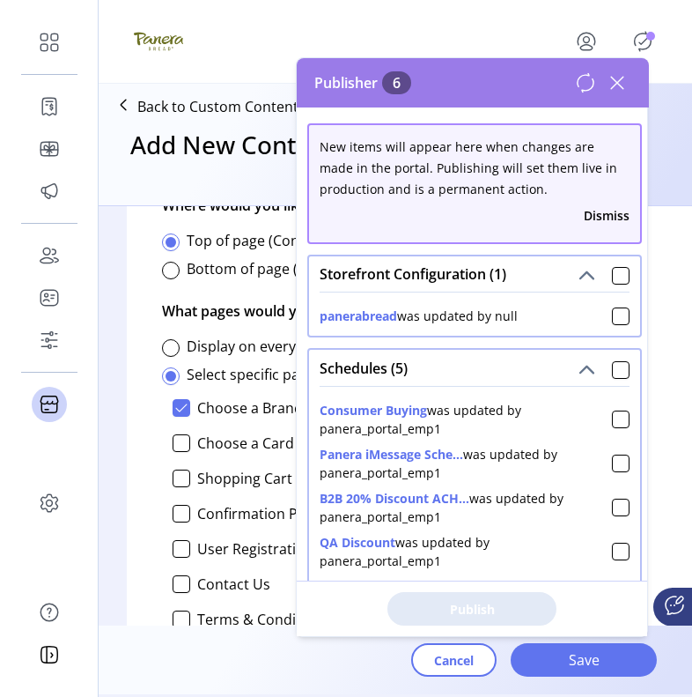
click at [549, 275] on div "Storefront Configuration (1)" at bounding box center [474, 273] width 331 height 35
click at [612, 279] on div at bounding box center [621, 276] width 18 height 18
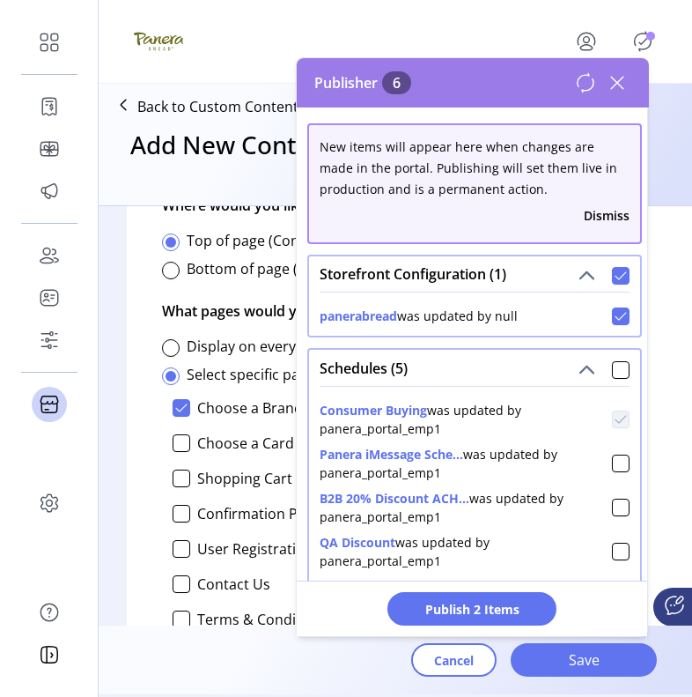
click at [615, 279] on icon at bounding box center [621, 276] width 12 height 12
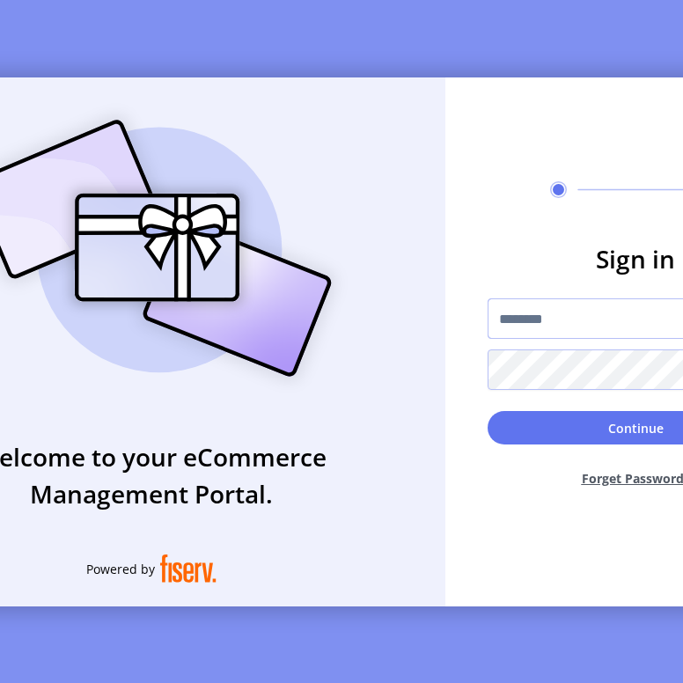
type input "**********"
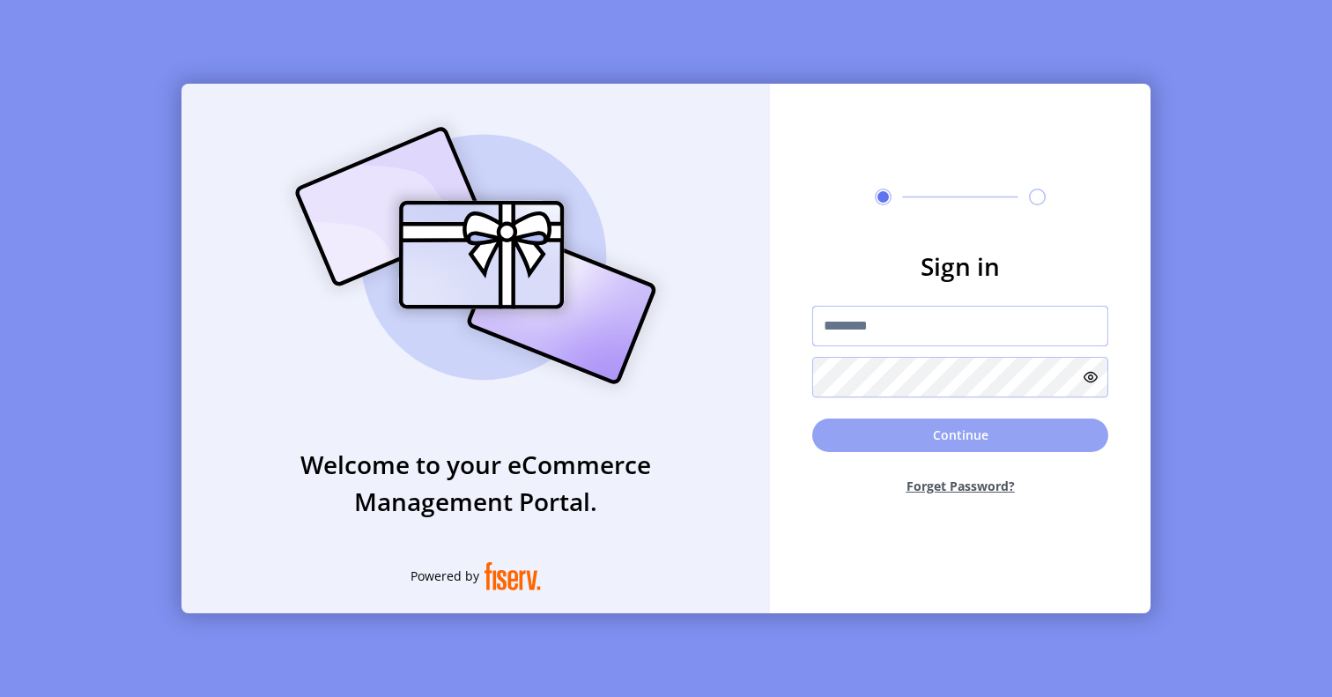
type input "**********"
click at [876, 438] on button "Continue" at bounding box center [960, 434] width 296 height 33
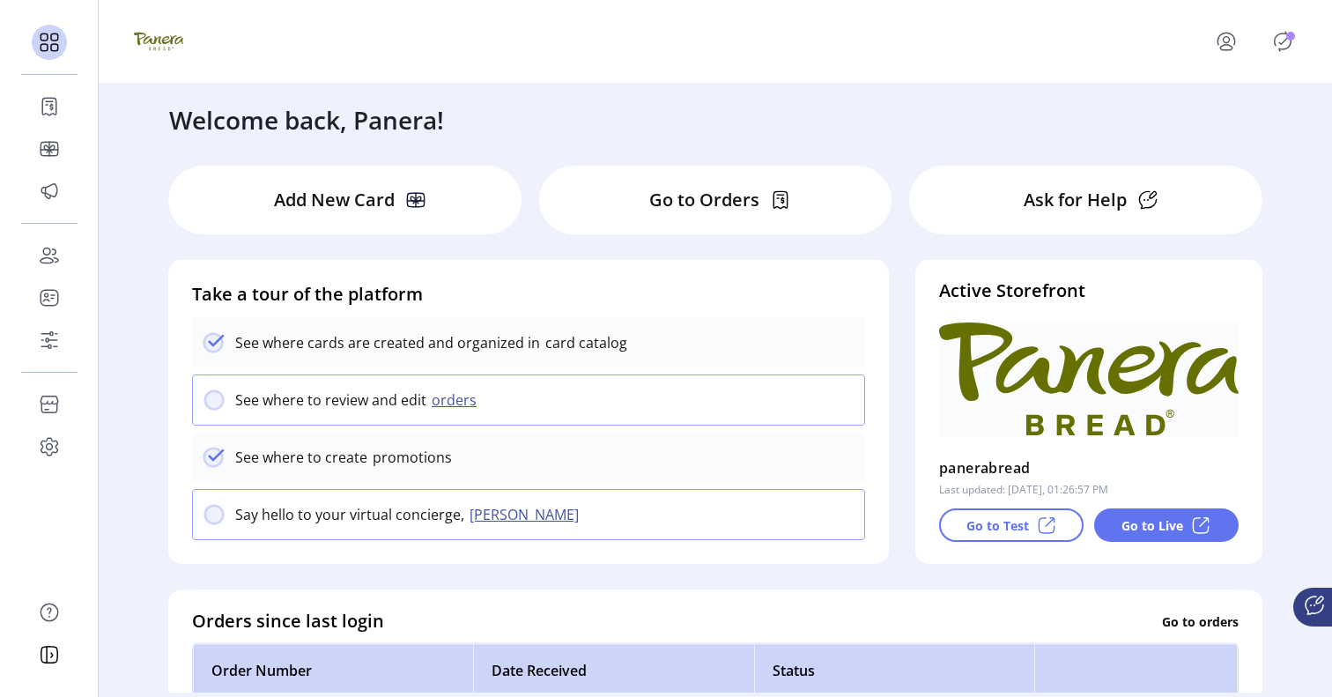
click at [1283, 38] on icon "Publisher Panel" at bounding box center [1282, 41] width 28 height 28
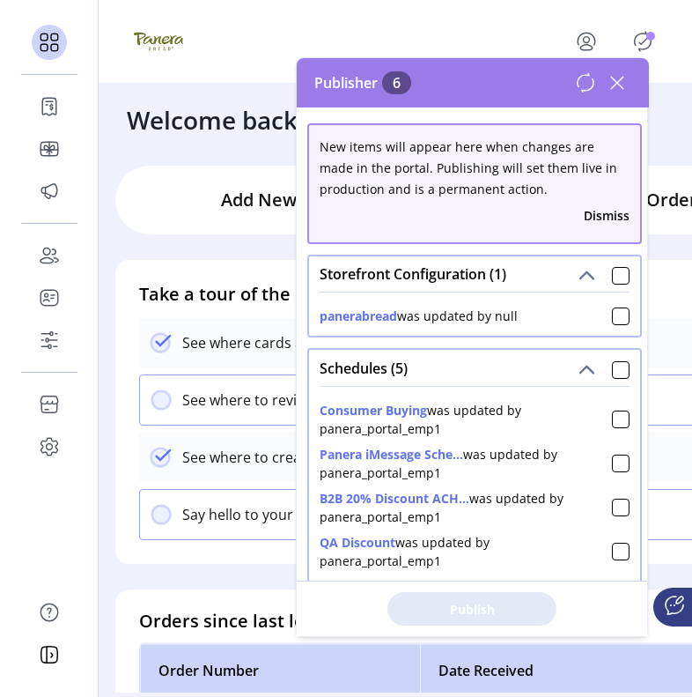
click at [512, 282] on div "Storefront Configuration (1)" at bounding box center [474, 273] width 331 height 35
click at [640, 33] on icon "Publisher Panel" at bounding box center [643, 41] width 17 height 19
click at [567, 19] on div at bounding box center [395, 41] width 523 height 49
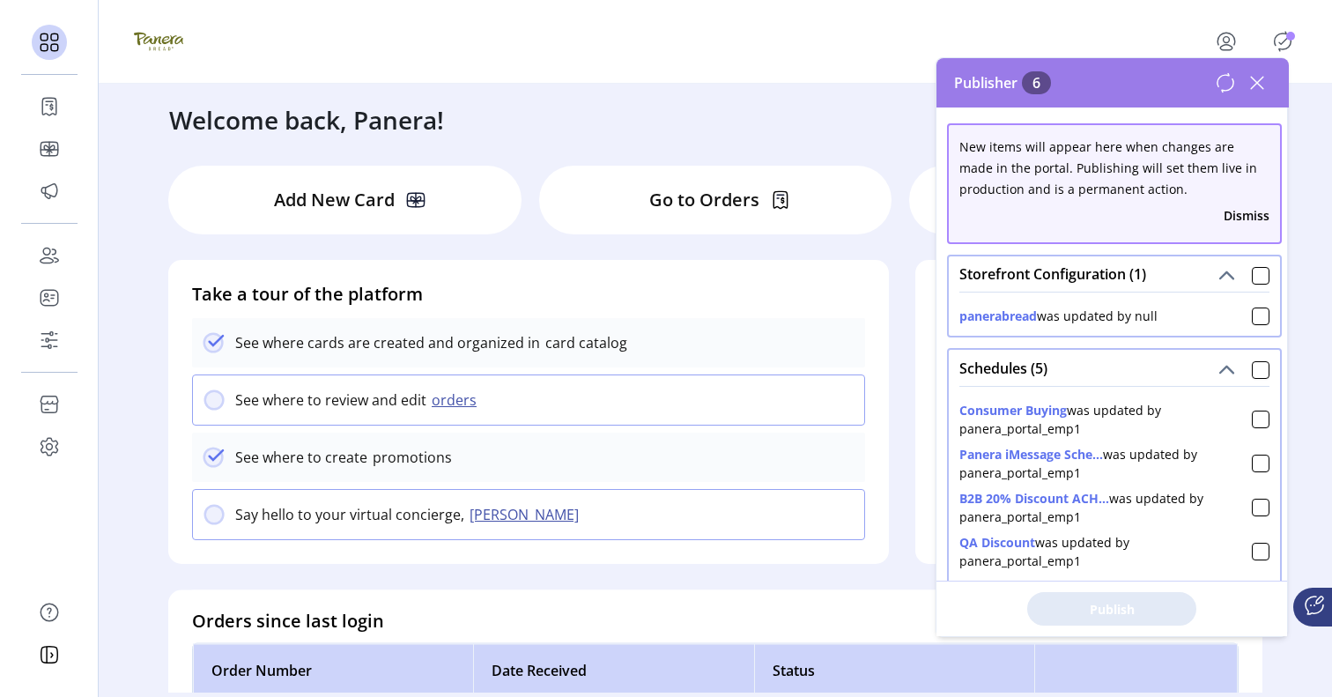
click at [1285, 41] on icon "Publisher Panel" at bounding box center [1282, 41] width 28 height 28
click at [1232, 33] on icon "menu" at bounding box center [1226, 41] width 28 height 28
click at [1193, 115] on span "Sign Out" at bounding box center [1191, 118] width 132 height 14
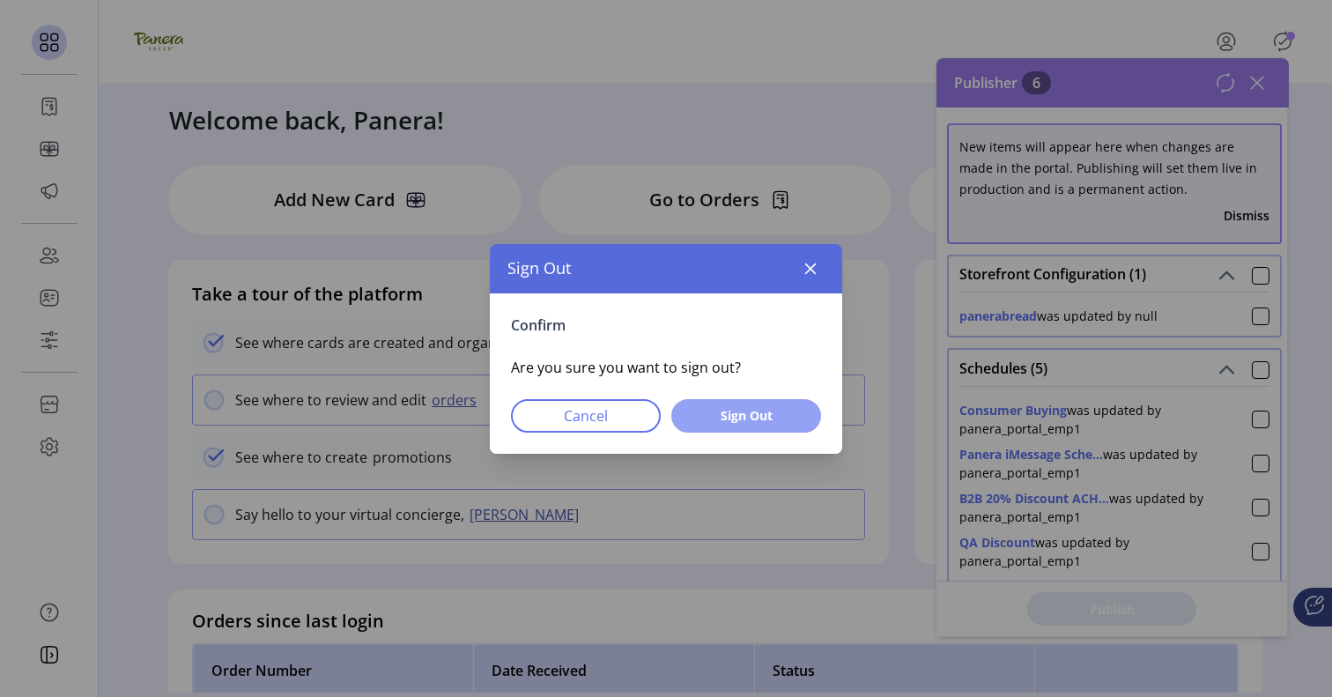
click at [747, 415] on span "Sign Out" at bounding box center [746, 415] width 104 height 18
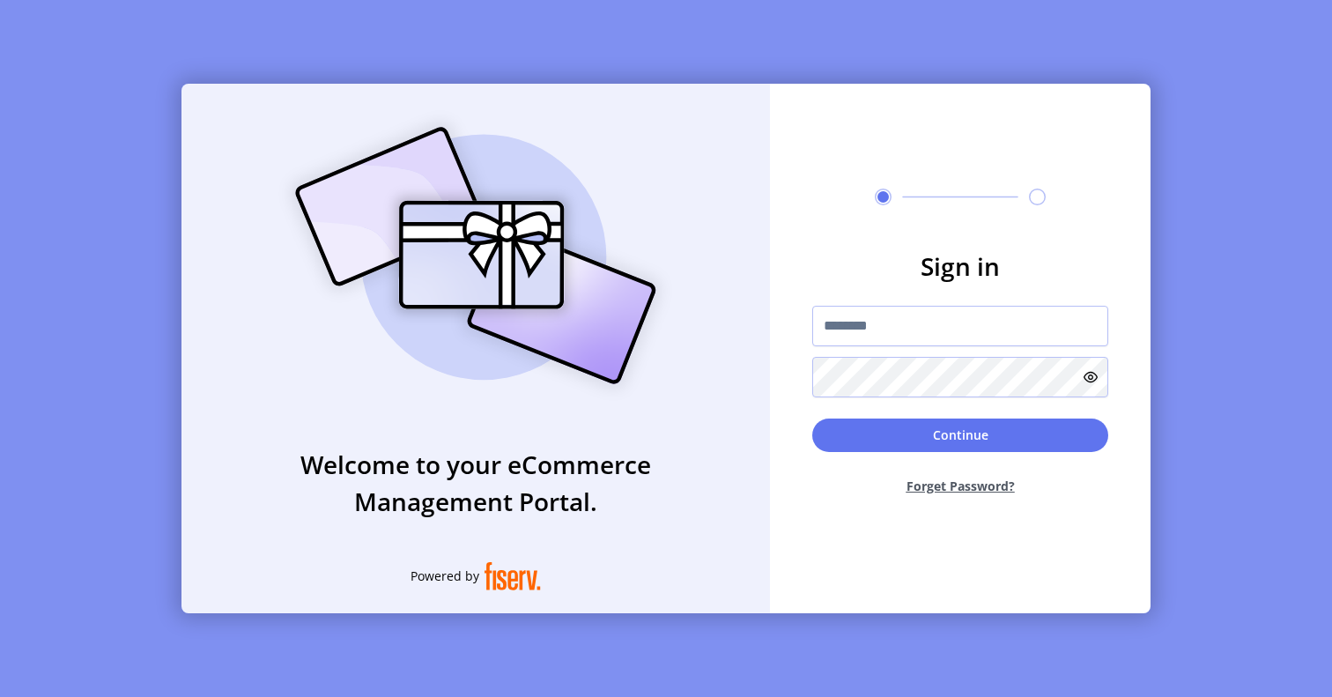
type input "**********"
